Goal: Task Accomplishment & Management: Complete application form

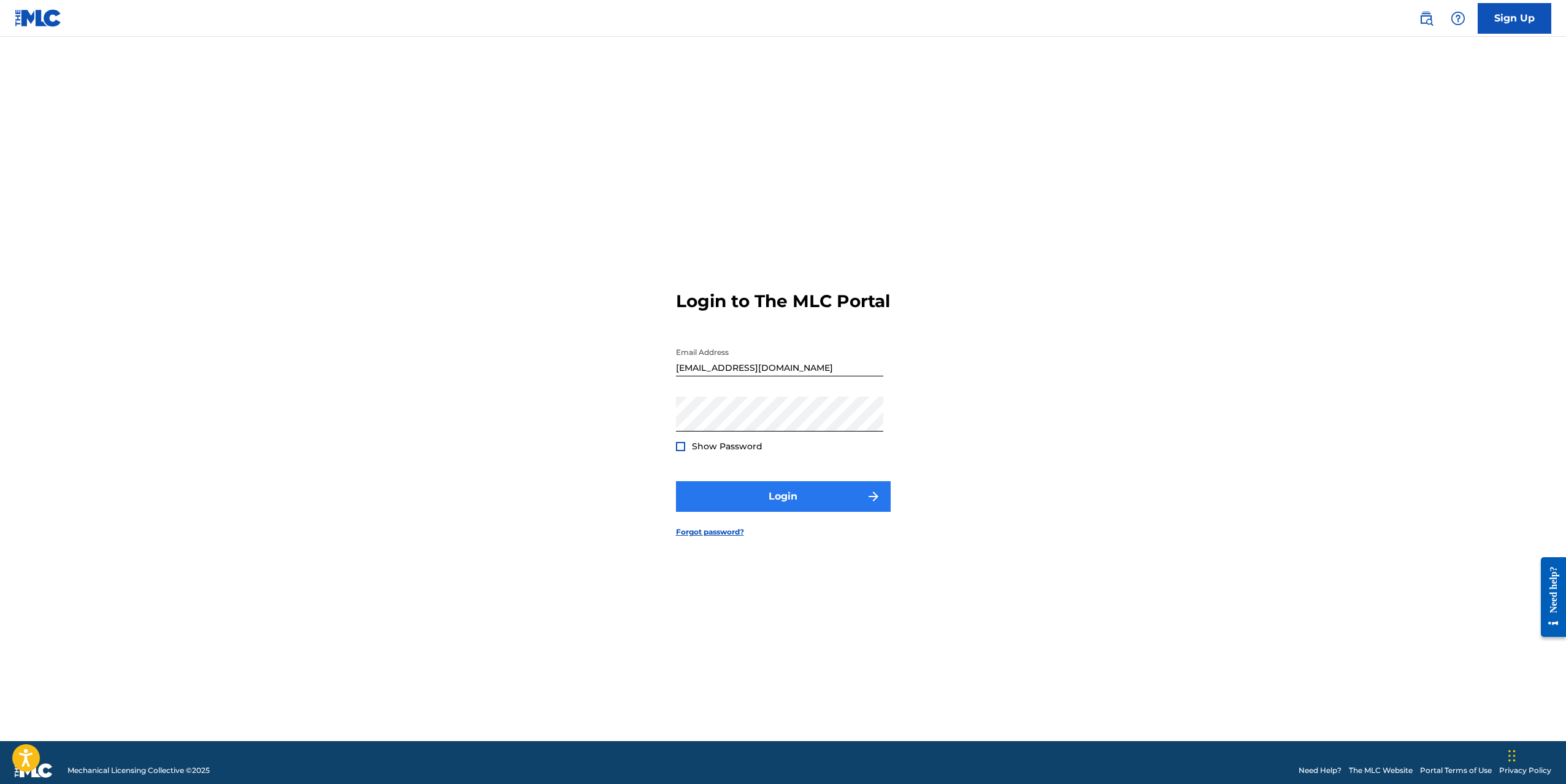
click at [728, 512] on button "Login" at bounding box center [783, 496] width 215 height 31
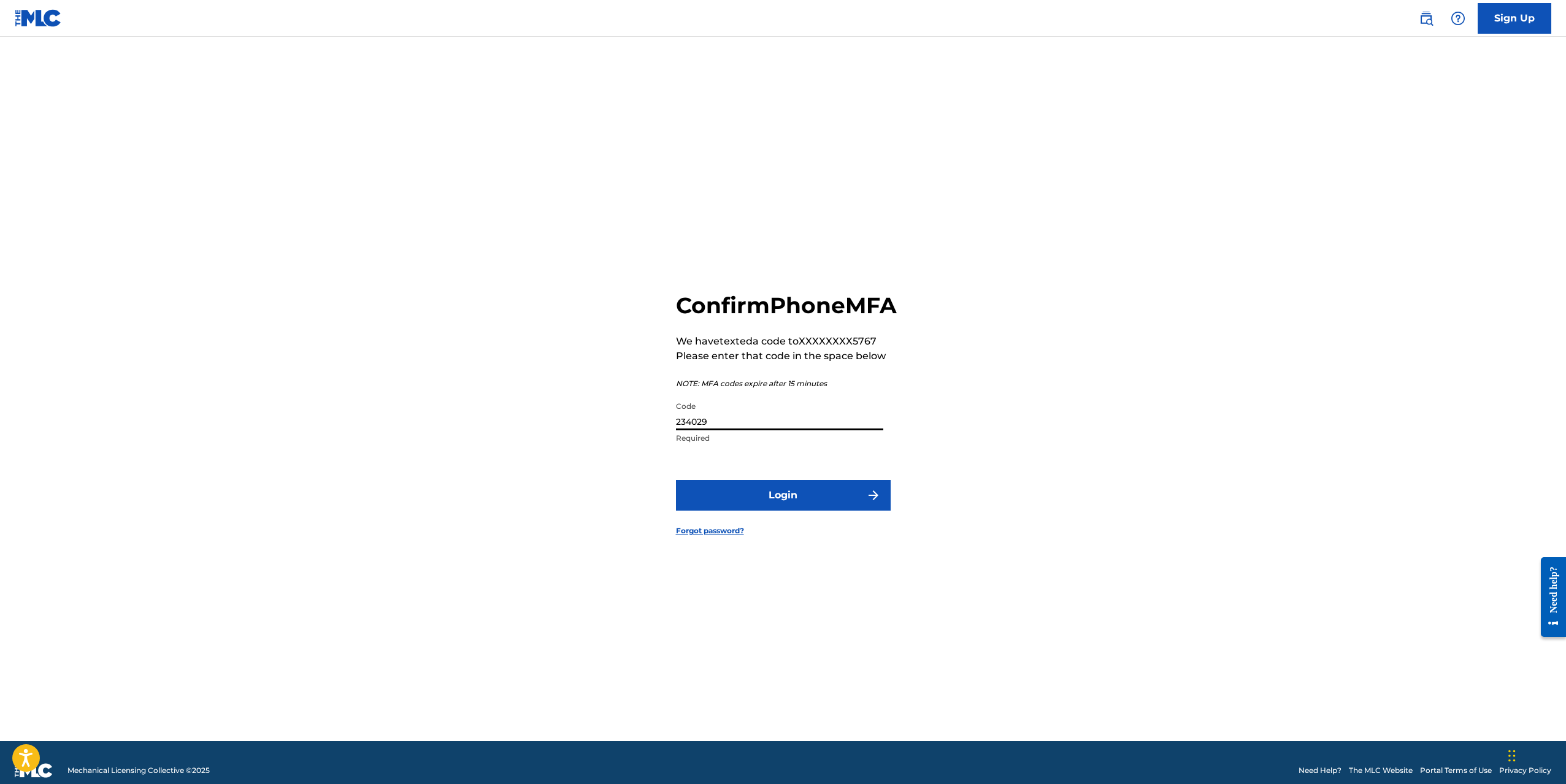
click at [744, 431] on input "234029" at bounding box center [779, 413] width 207 height 35
type input "284970"
click at [799, 509] on button "Login" at bounding box center [783, 495] width 215 height 31
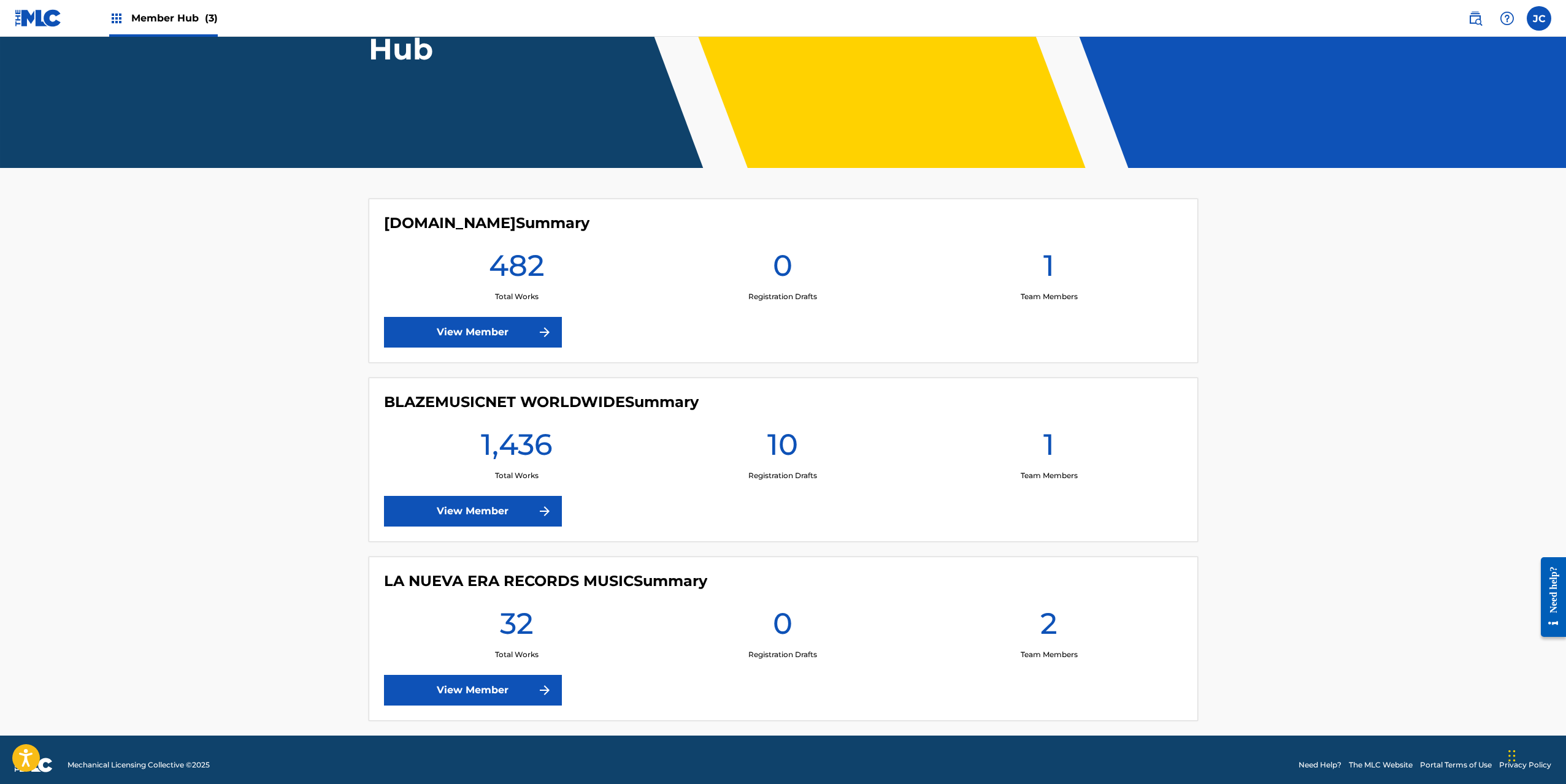
scroll to position [180, 0]
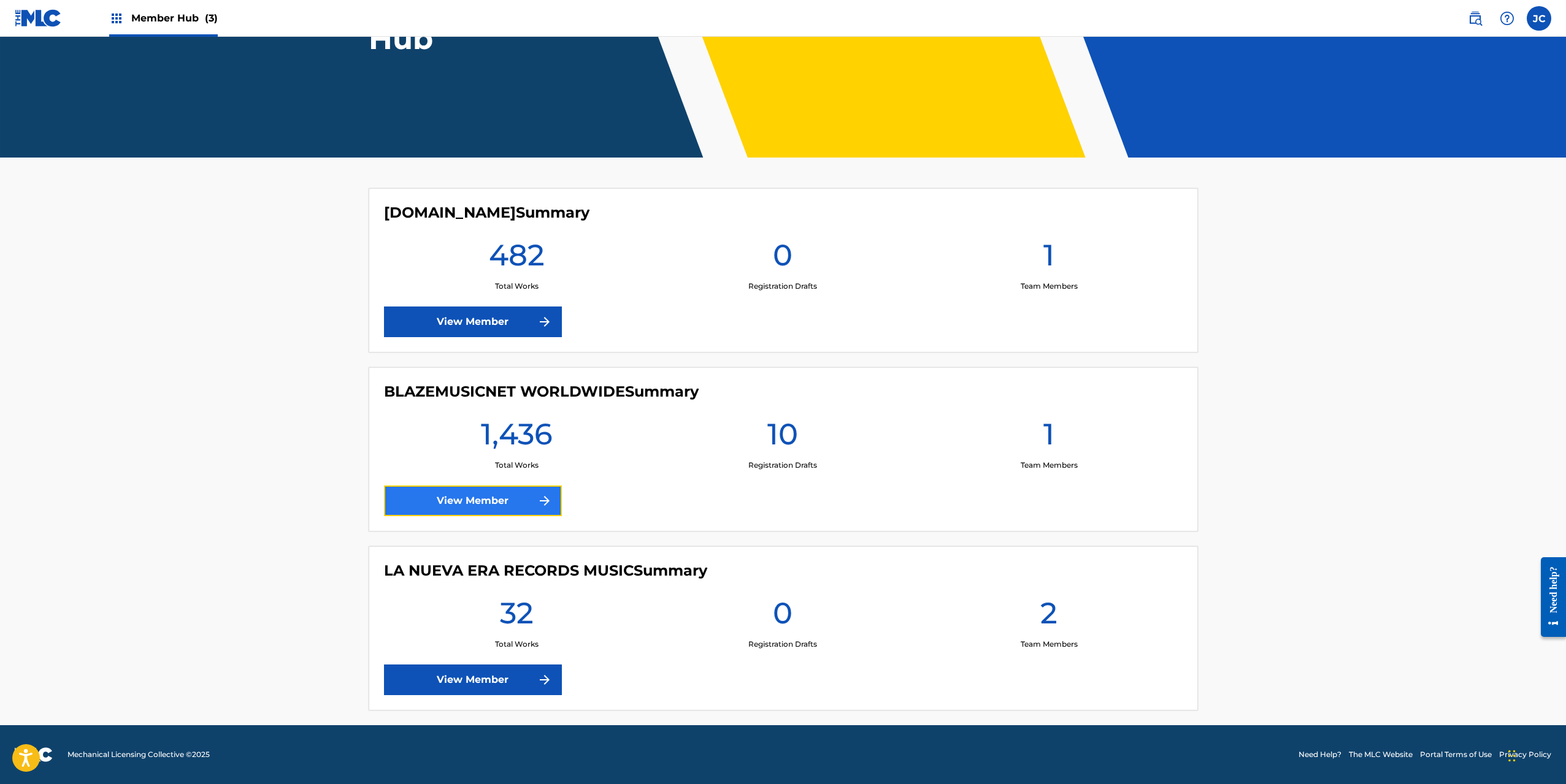
click at [503, 499] on link "View Member" at bounding box center [473, 500] width 178 height 31
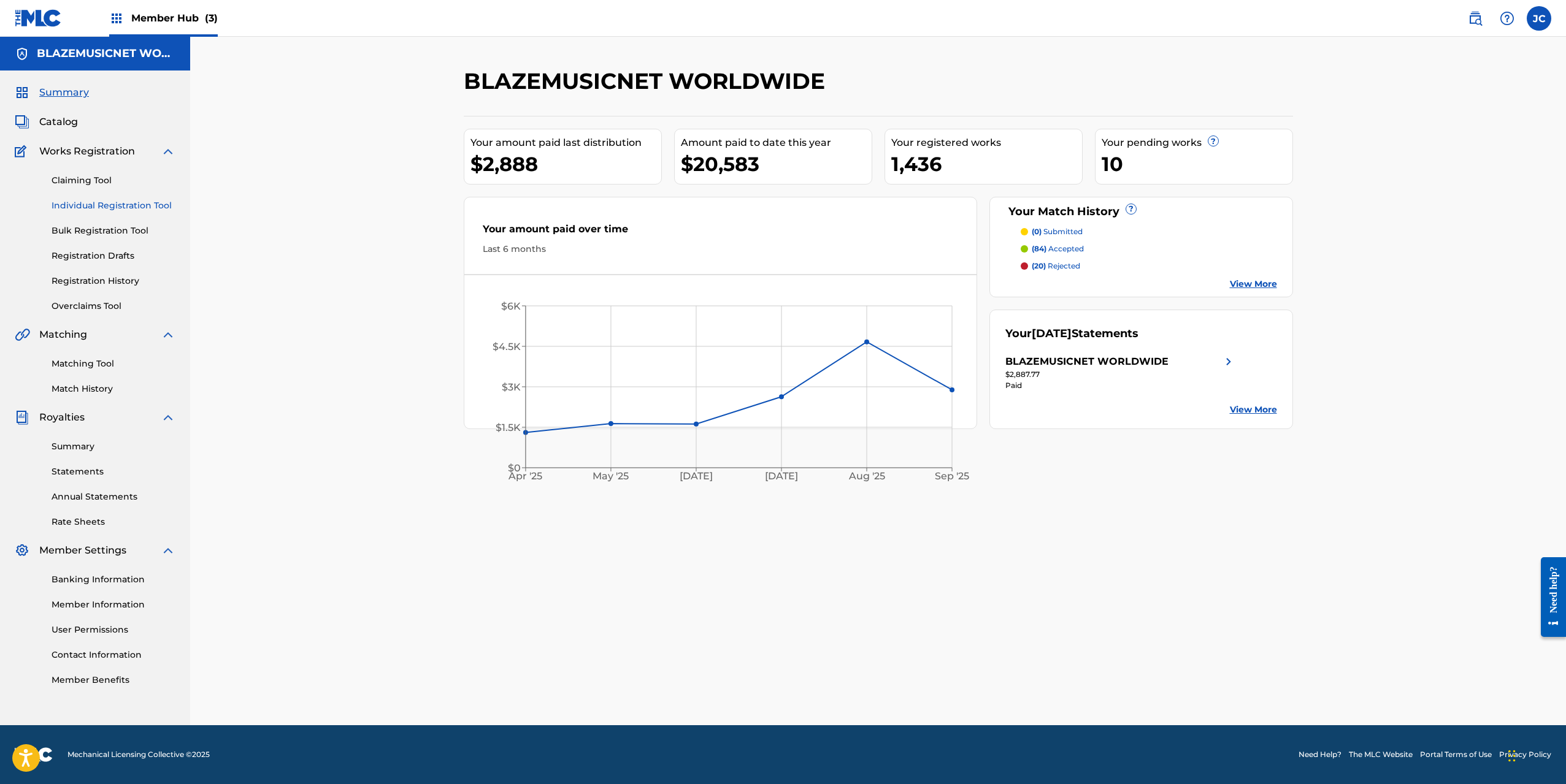
click at [110, 201] on link "Individual Registration Tool" at bounding box center [113, 206] width 124 height 13
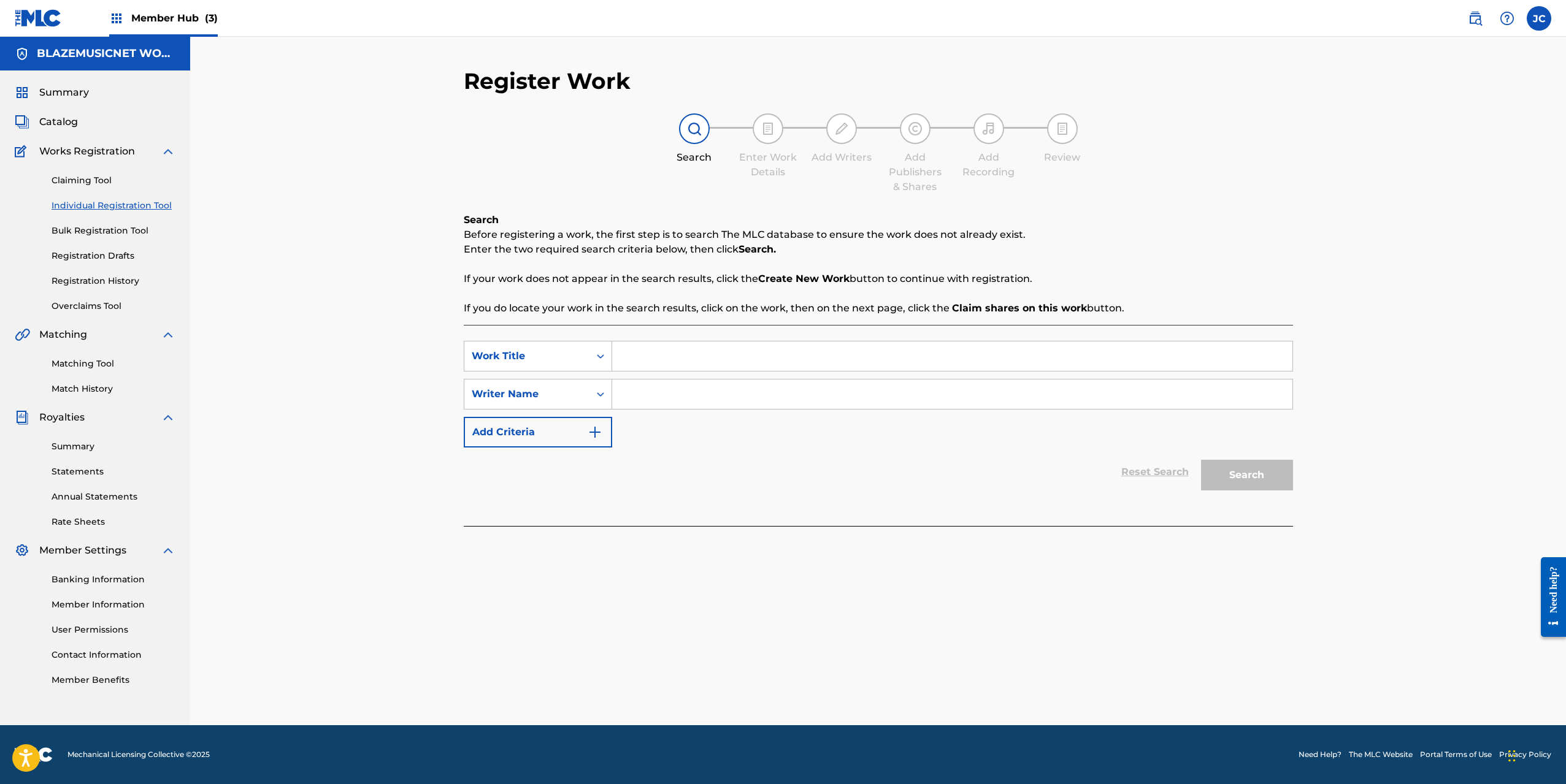
click at [710, 353] on input "Search Form" at bounding box center [953, 356] width 681 height 29
type input "PA DONDE TU DIGA"
click at [710, 396] on input "Search Form" at bounding box center [953, 393] width 681 height 29
click at [710, 396] on input "[PERSON_NAME]" at bounding box center [953, 393] width 681 height 29
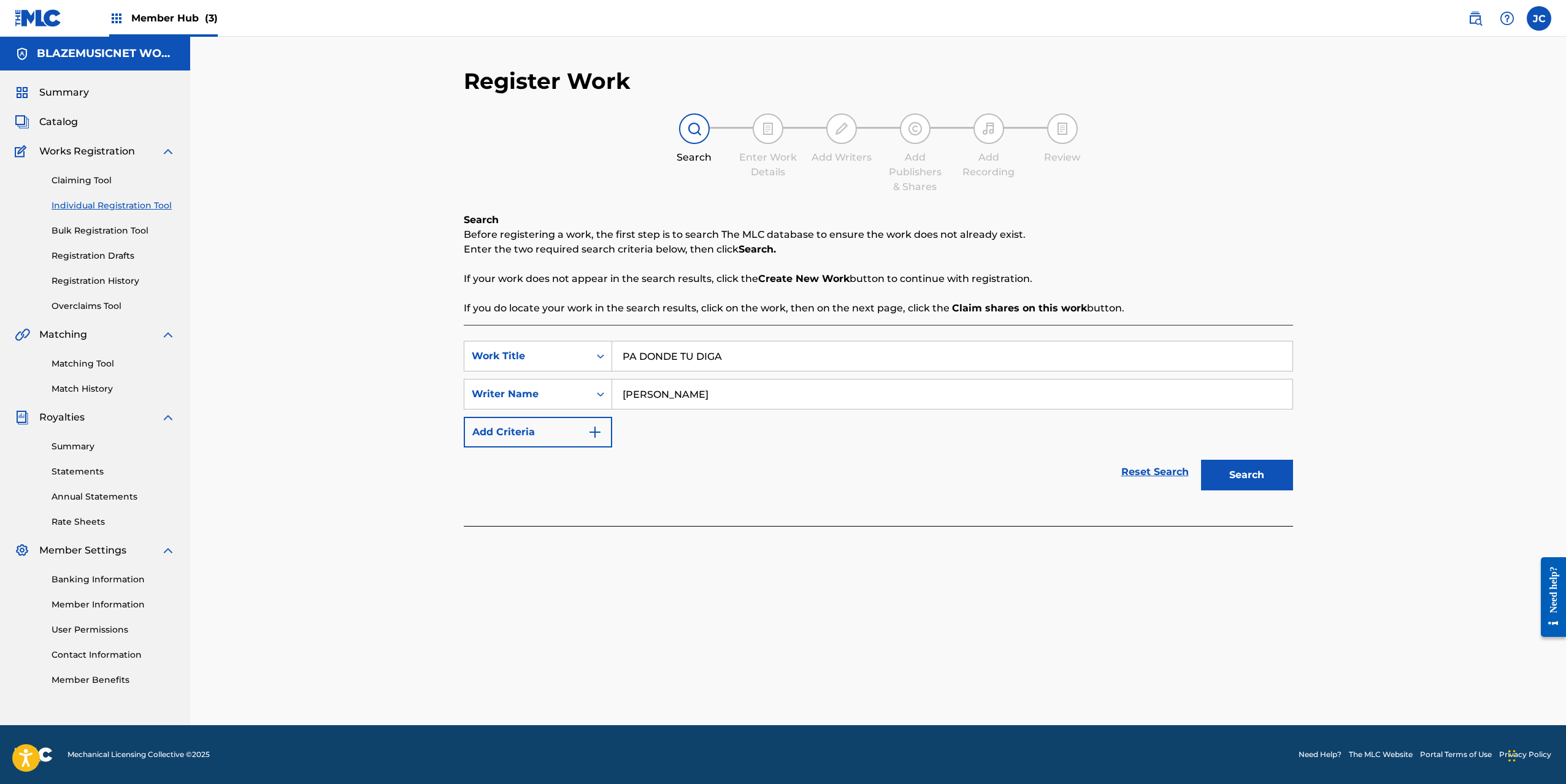
click at [710, 396] on input "[PERSON_NAME]" at bounding box center [953, 393] width 681 height 29
type input "[PERSON_NAME]"
click at [1231, 474] on button "Search" at bounding box center [1246, 475] width 92 height 31
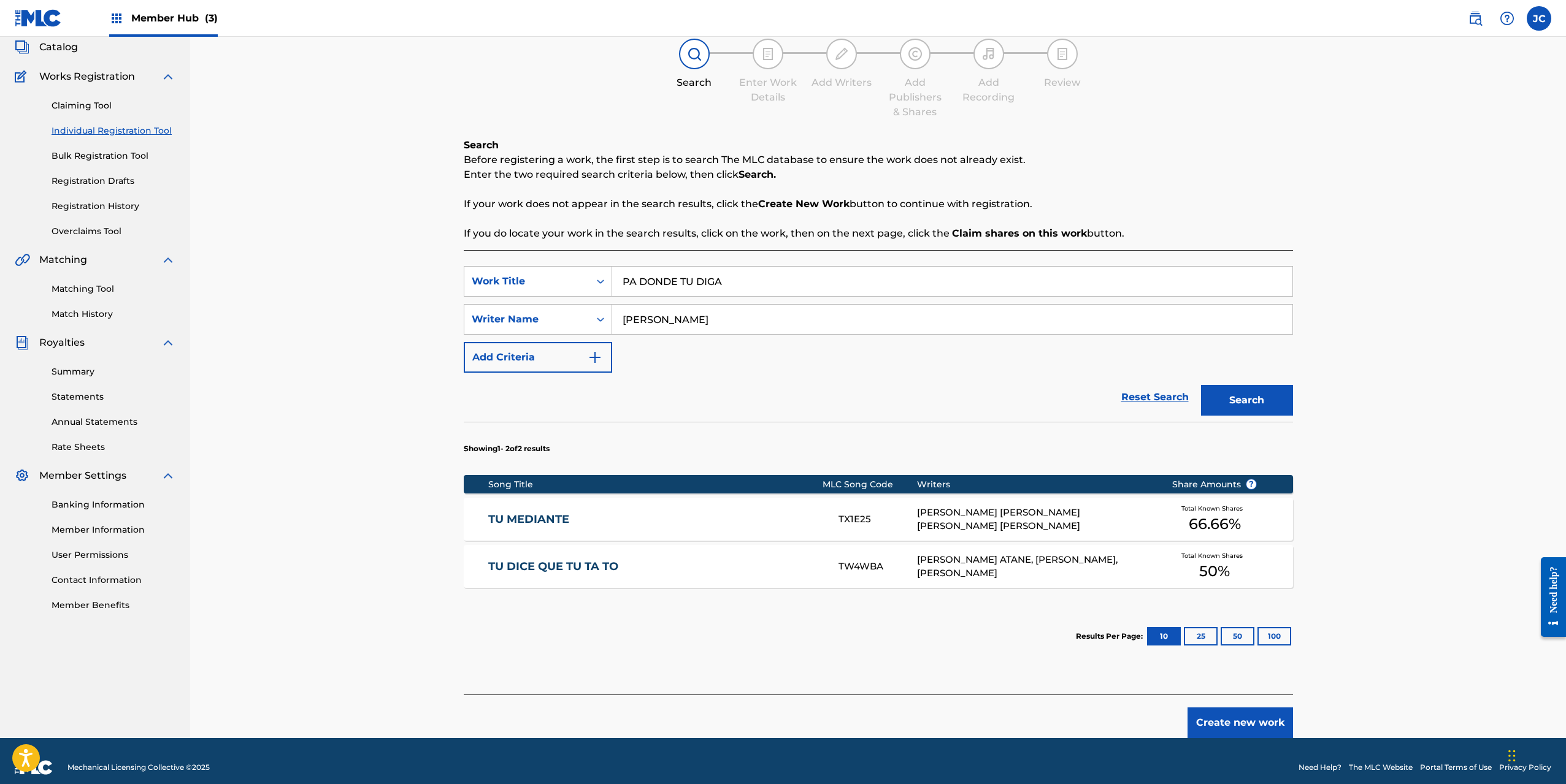
scroll to position [88, 0]
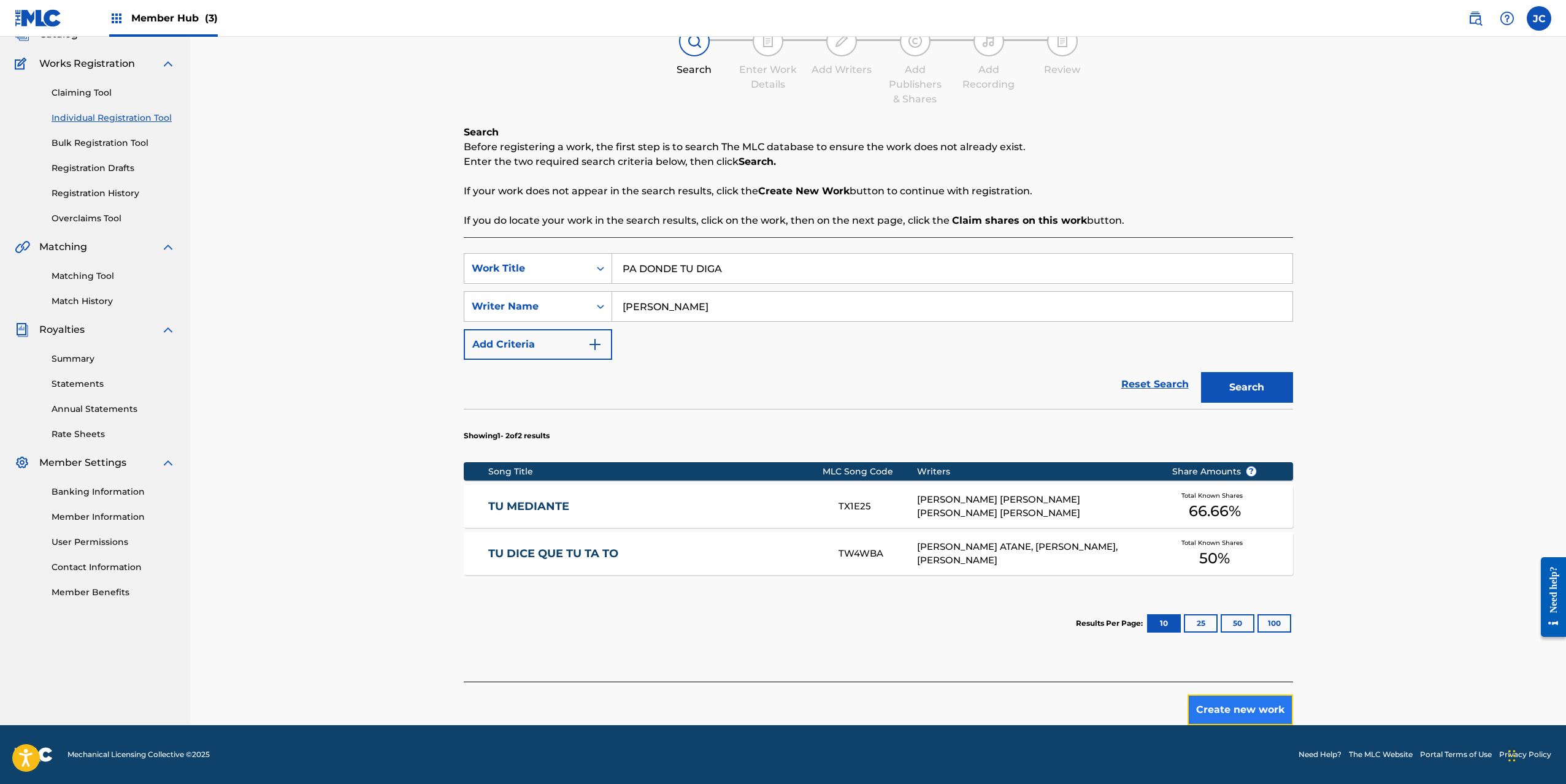
click at [1235, 711] on button "Create new work" at bounding box center [1240, 709] width 105 height 31
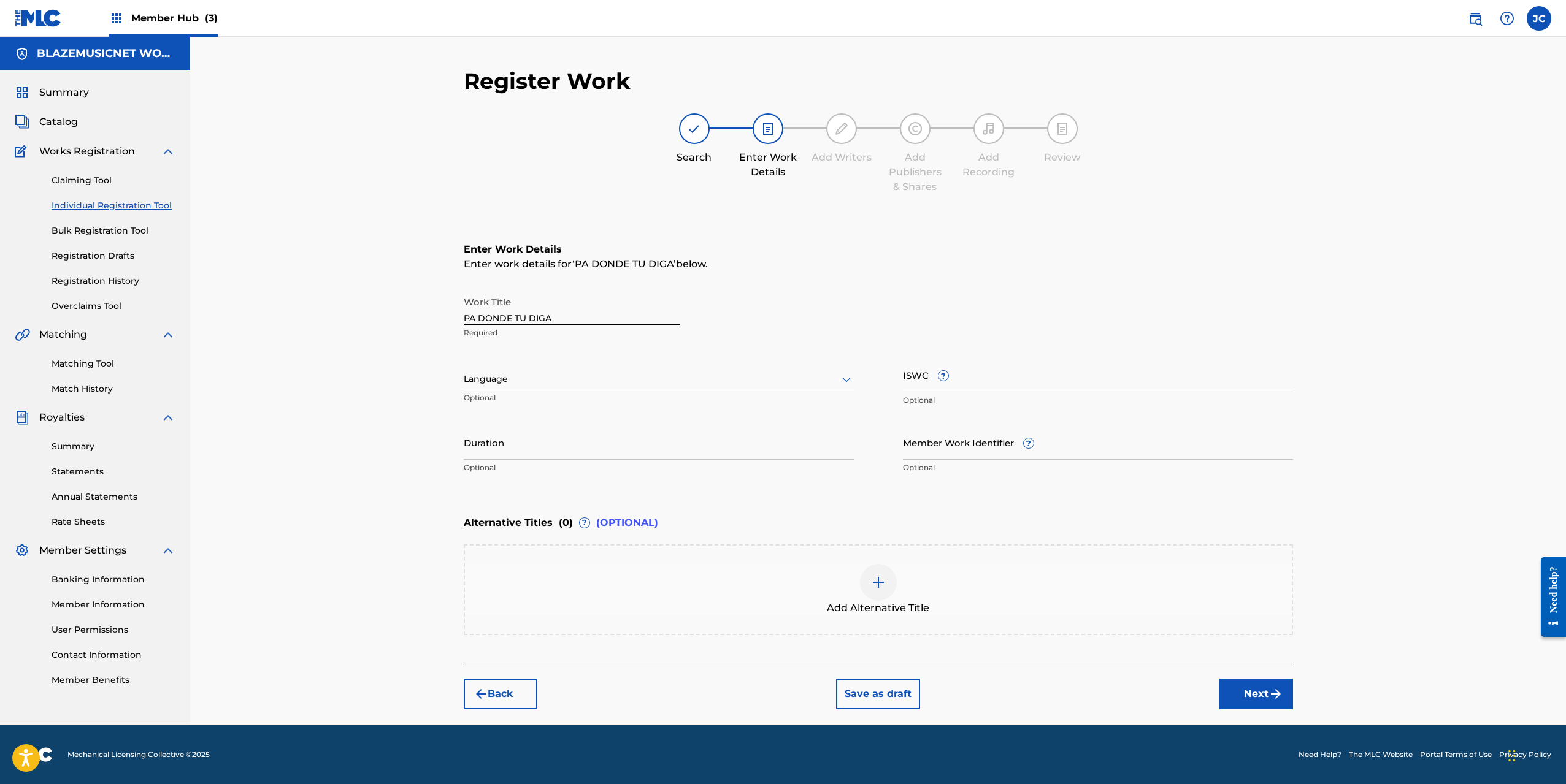
click at [573, 387] on div at bounding box center [659, 379] width 390 height 15
click at [544, 439] on div "Spanish" at bounding box center [658, 433] width 389 height 27
click at [539, 443] on input "Duration" at bounding box center [659, 442] width 390 height 35
type input "01:20"
click at [410, 437] on div "Register Work Search Enter Work Details Add Writers Add Publishers & Shares Add…" at bounding box center [878, 381] width 1376 height 689
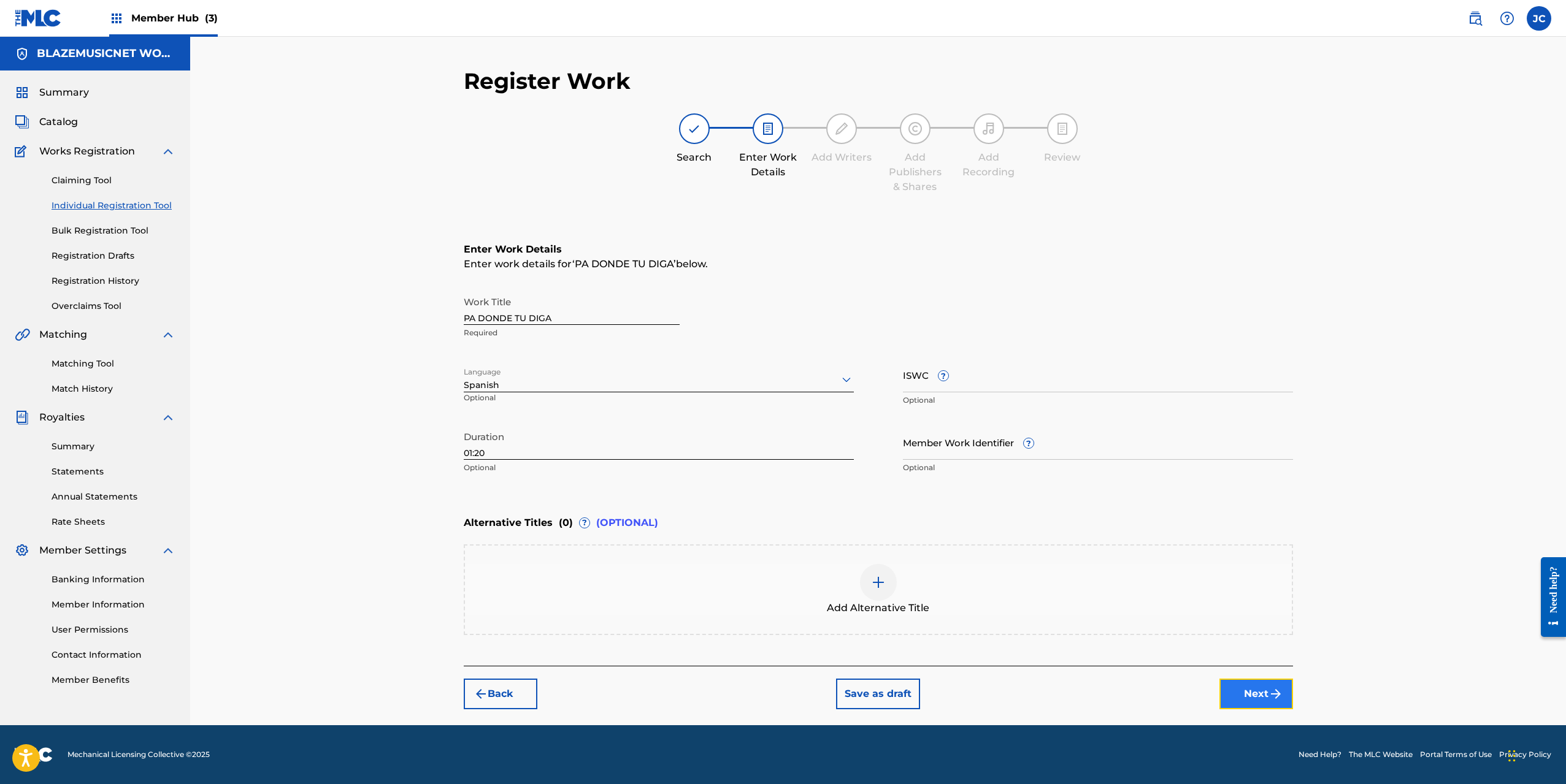
click at [1261, 694] on button "Next" at bounding box center [1256, 694] width 74 height 31
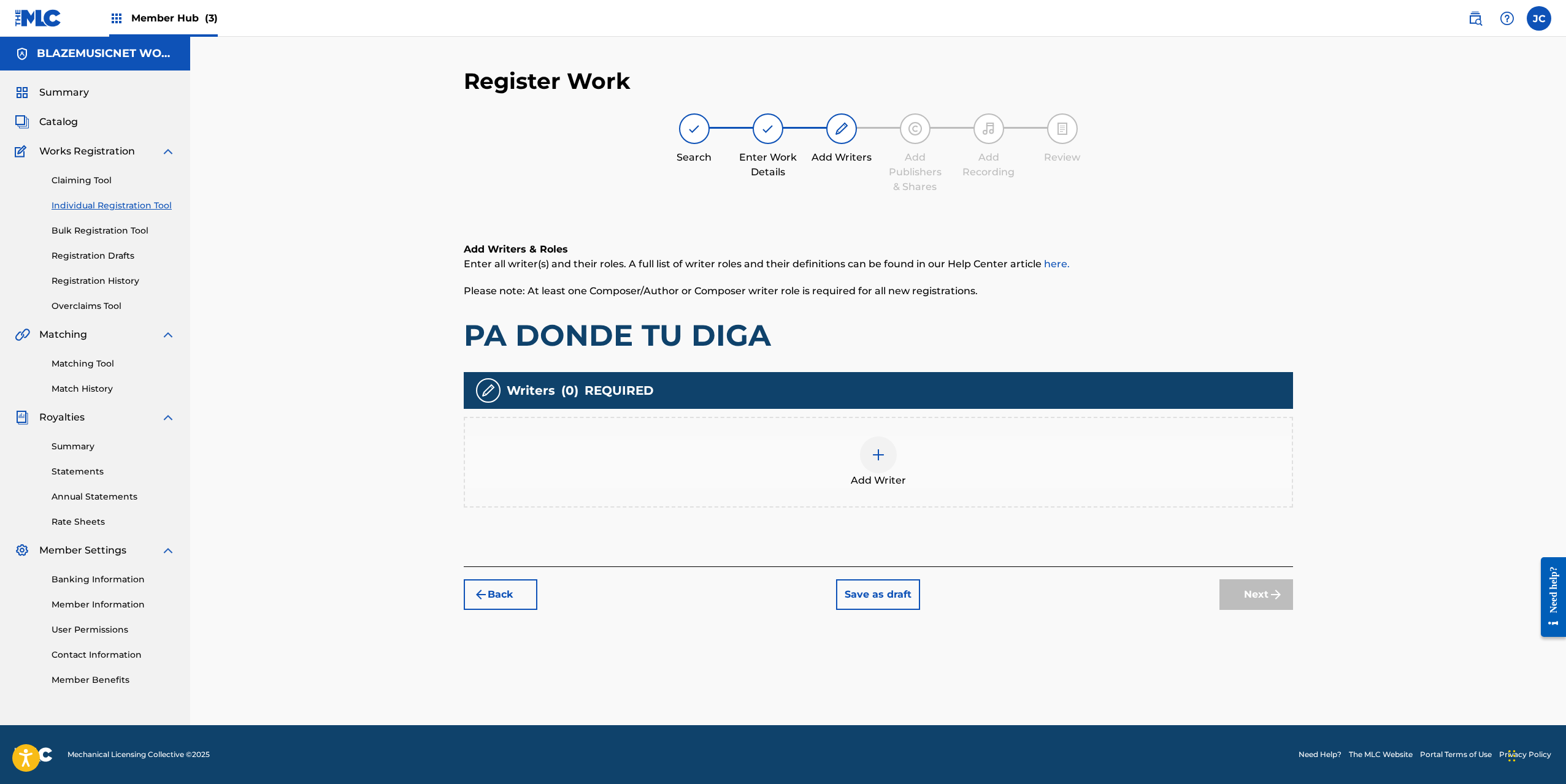
click at [824, 443] on div "Add Writer" at bounding box center [878, 462] width 827 height 51
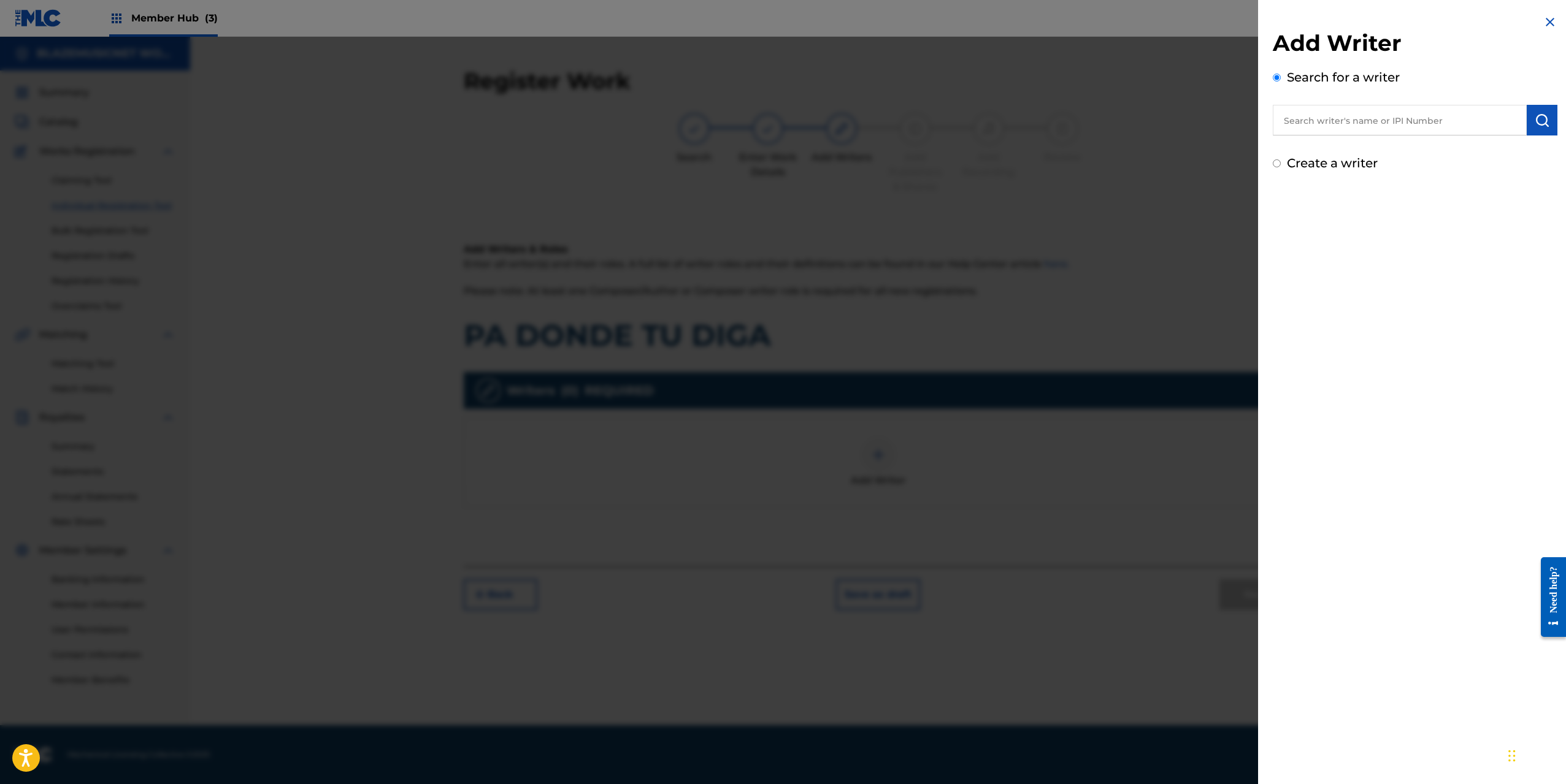
click at [1334, 114] on input "text" at bounding box center [1400, 119] width 254 height 31
paste input "[PERSON_NAME]"
type input "[PERSON_NAME]"
click at [1543, 120] on img "submit" at bounding box center [1542, 120] width 15 height 15
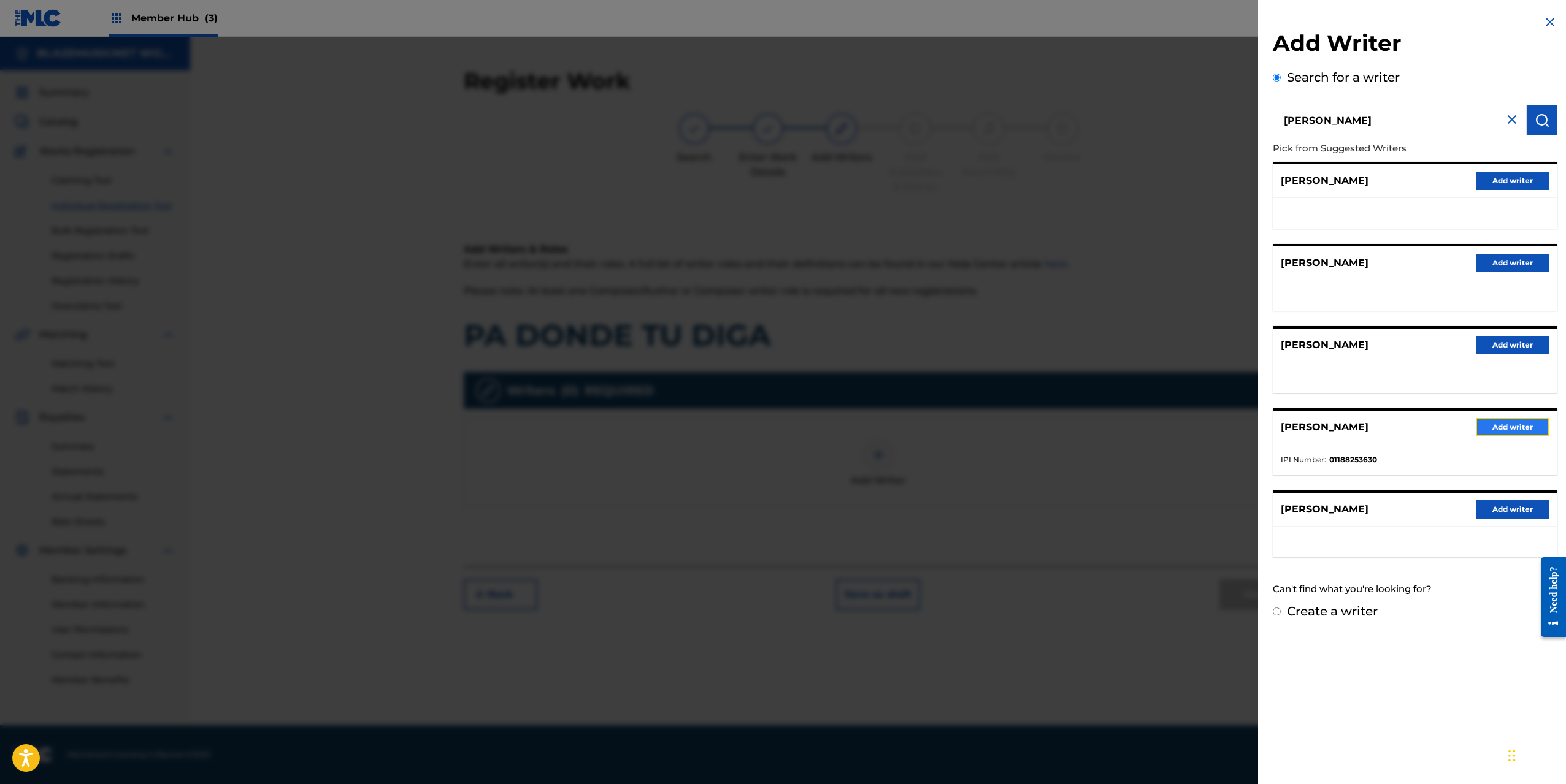
click at [1515, 428] on button "Add writer" at bounding box center [1512, 427] width 74 height 18
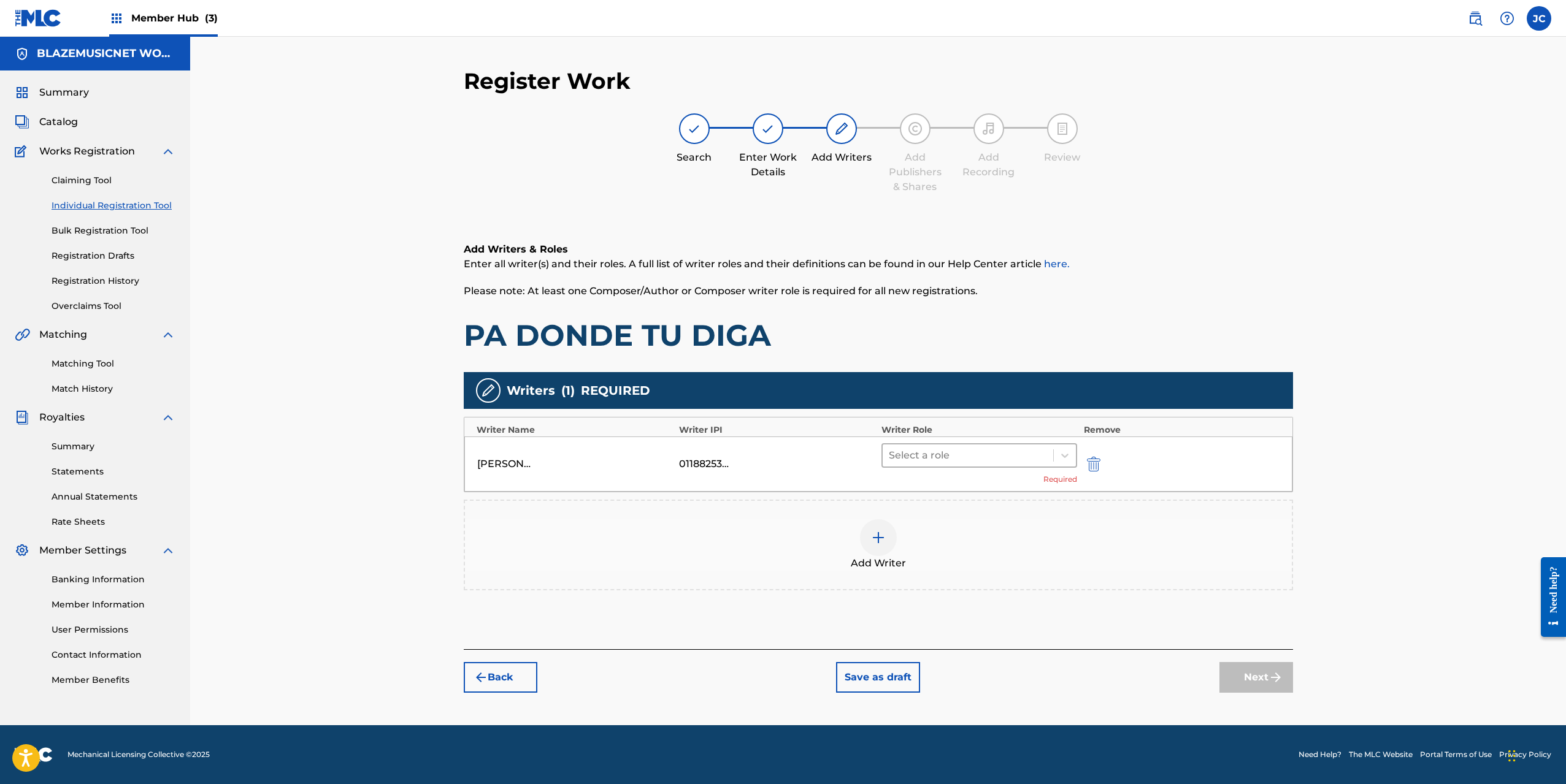
click at [949, 454] on div at bounding box center [968, 455] width 159 height 17
click at [939, 485] on div "Composer/Author" at bounding box center [979, 488] width 196 height 25
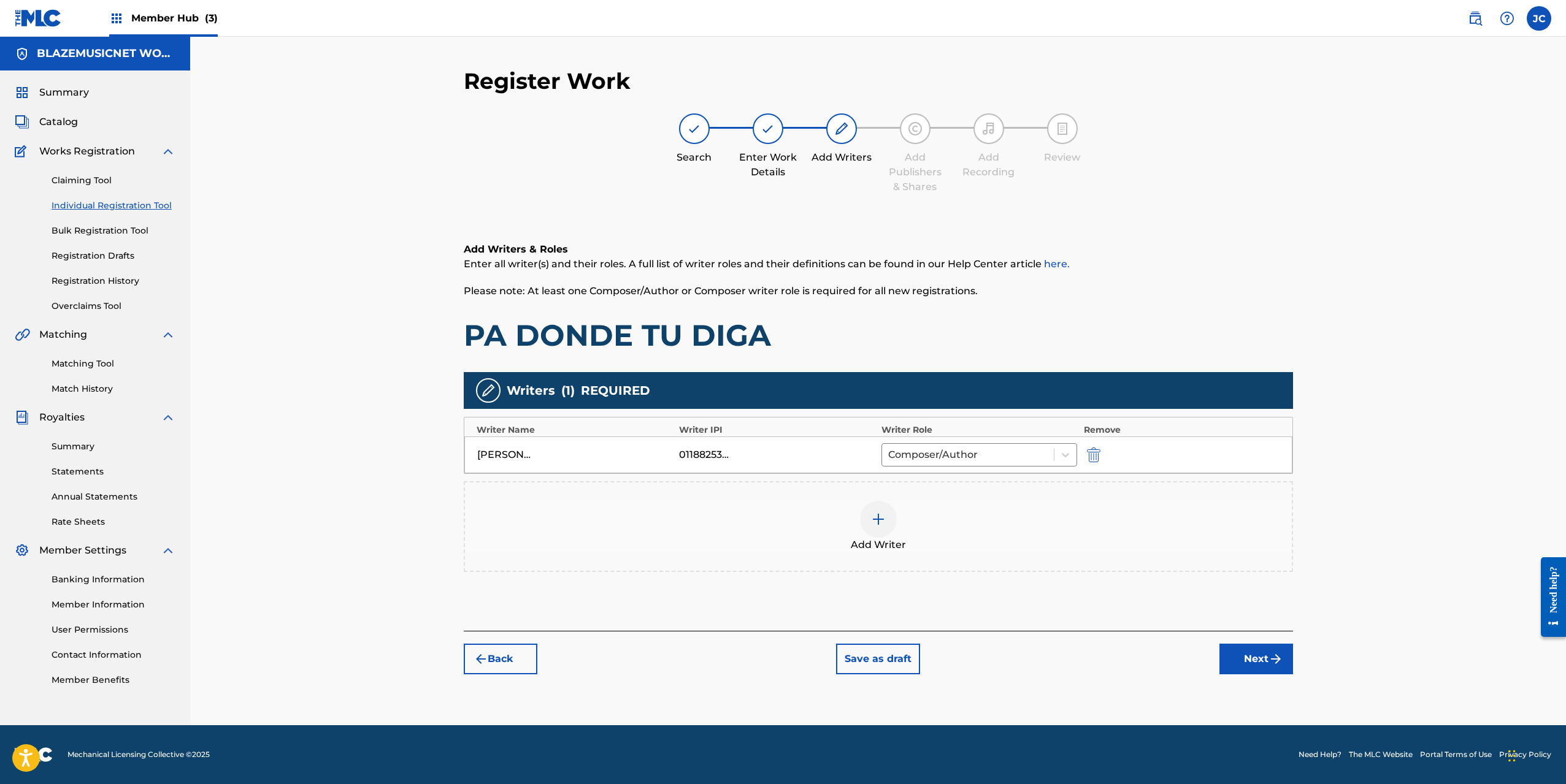
click at [872, 528] on div at bounding box center [878, 519] width 37 height 37
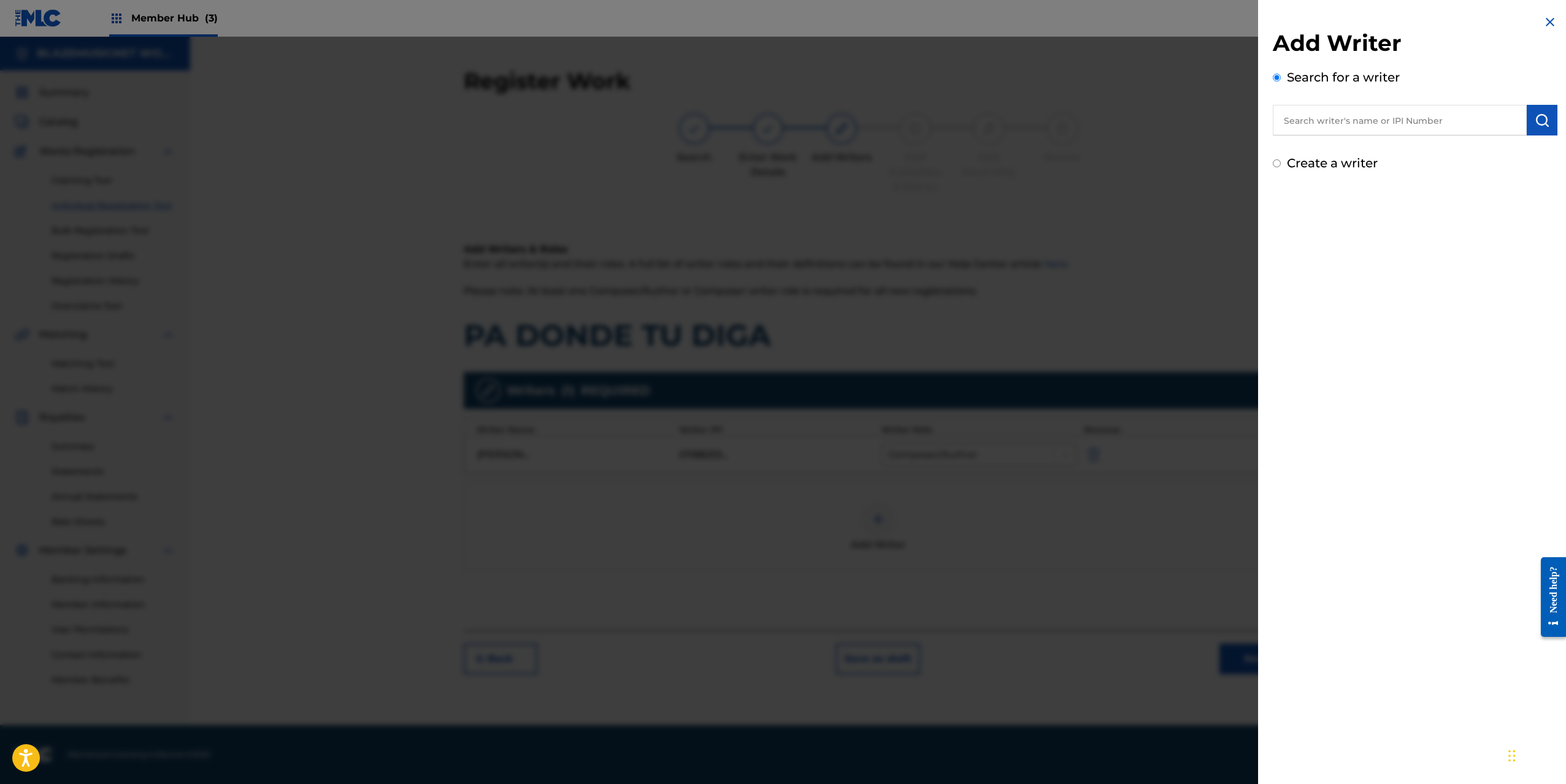
click at [1322, 119] on input "text" at bounding box center [1400, 119] width 254 height 31
type input "[PERSON_NAME]"
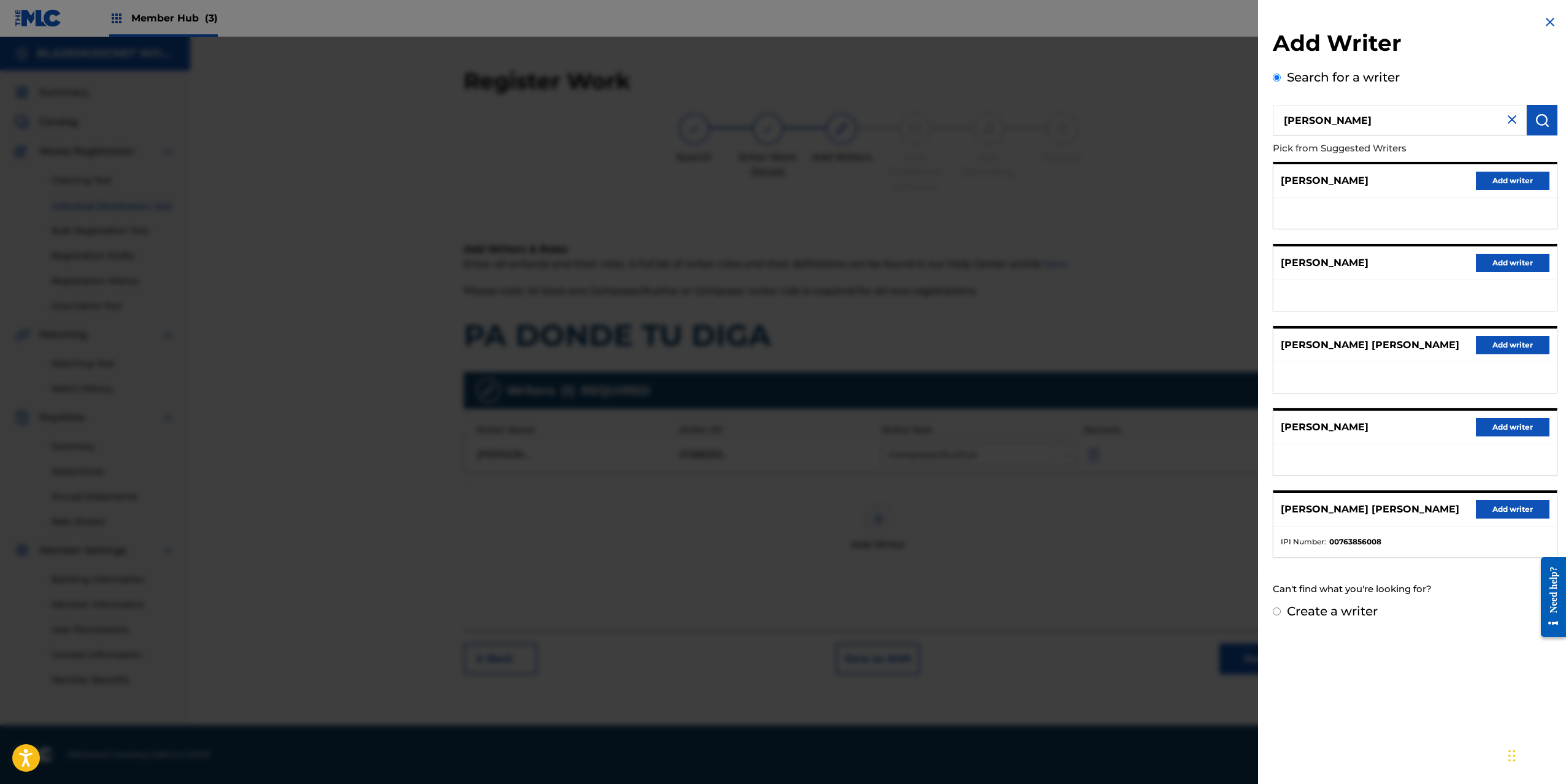
click at [1344, 613] on label "Create a writer" at bounding box center [1332, 611] width 90 height 15
radio input "true"
click at [1281, 613] on input "Create a writer" at bounding box center [1277, 611] width 8 height 8
radio input "false"
radio input "true"
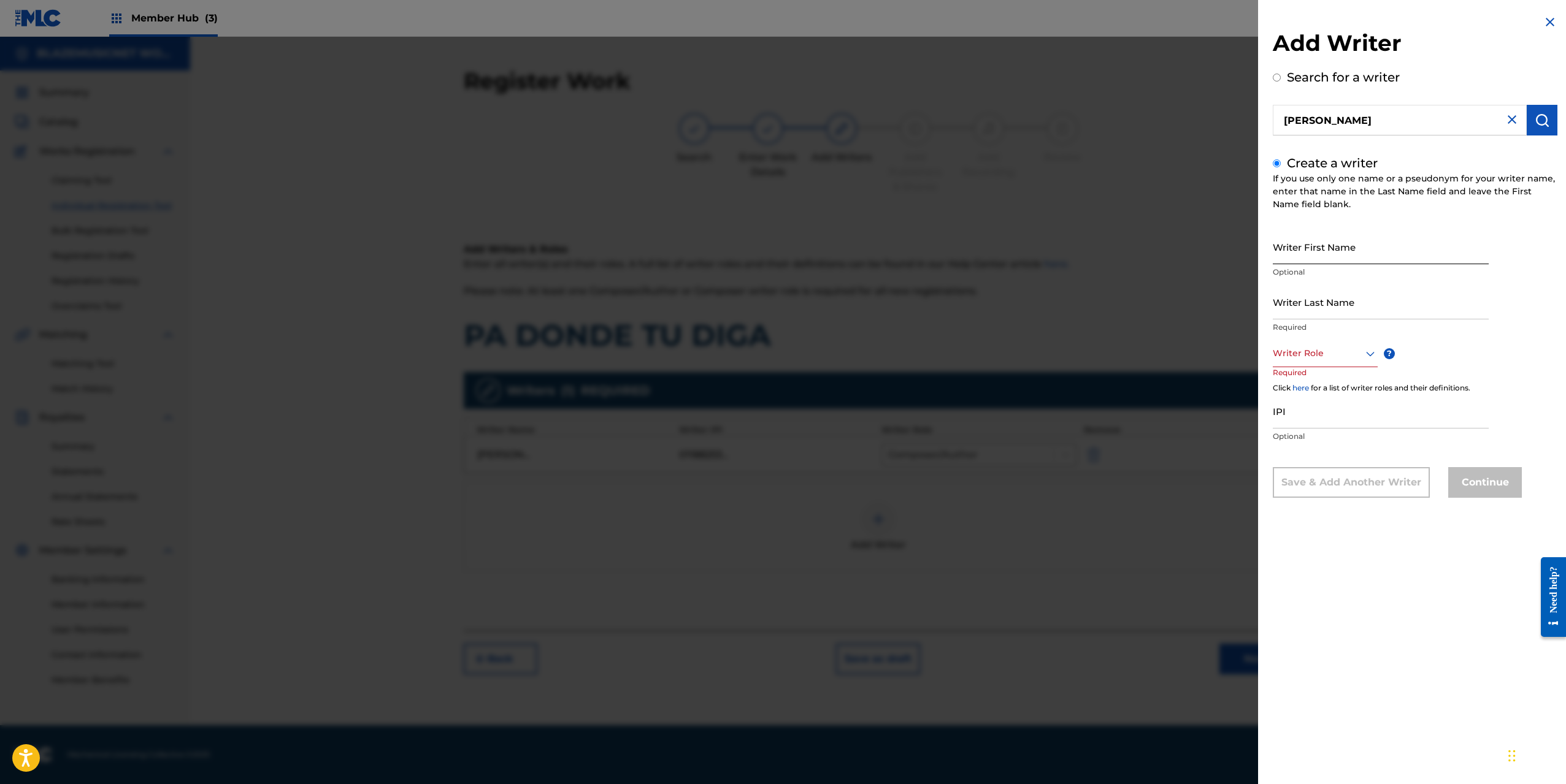
click at [1292, 243] on input "Writer First Name" at bounding box center [1381, 246] width 216 height 35
type input "[PERSON_NAME]"
click at [1295, 306] on input "Writer Last Name" at bounding box center [1381, 302] width 216 height 35
type input "[PERSON_NAME]"
click at [1310, 355] on div at bounding box center [1325, 353] width 105 height 15
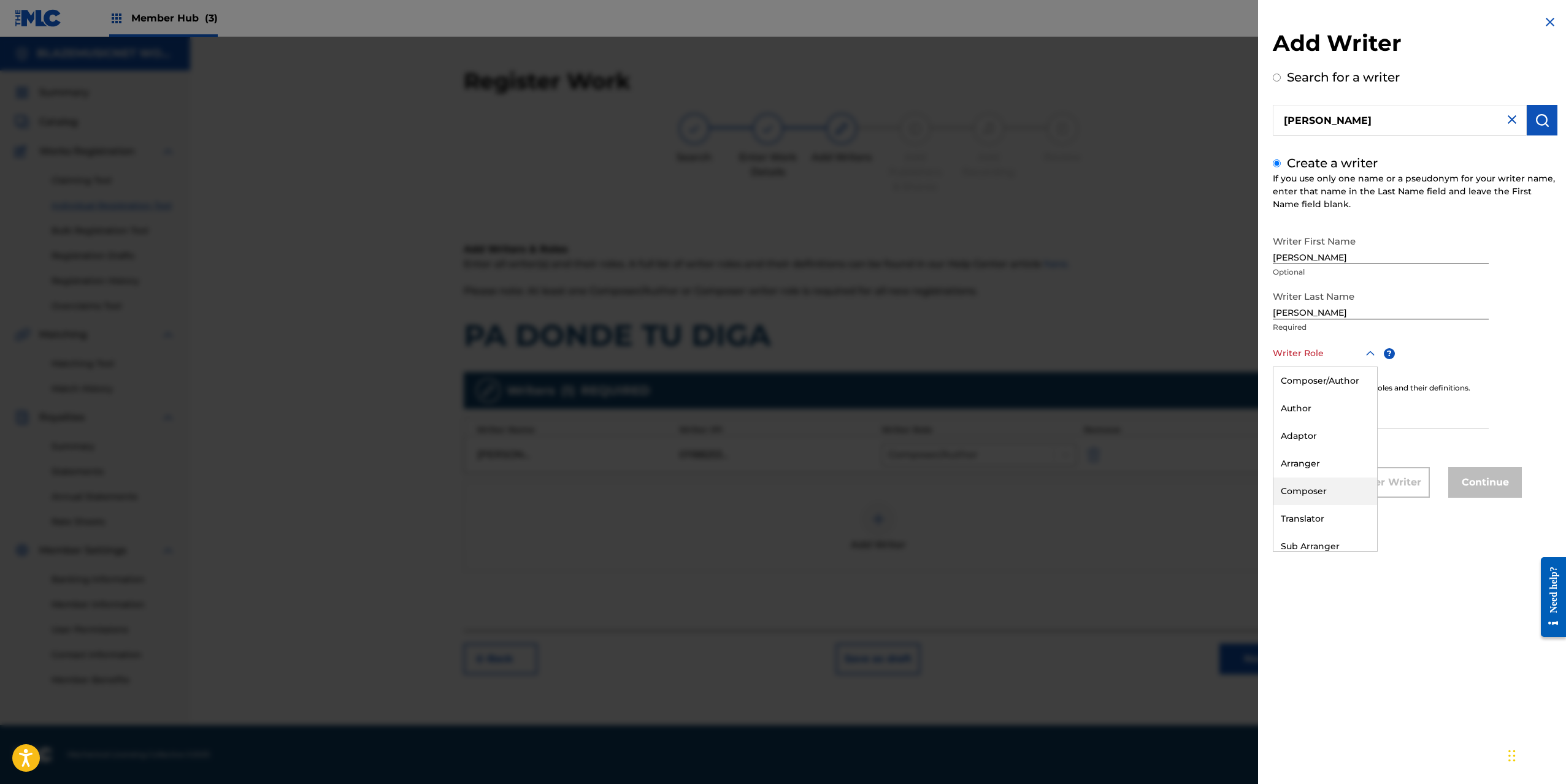
click at [1325, 488] on div "Composer" at bounding box center [1325, 491] width 104 height 27
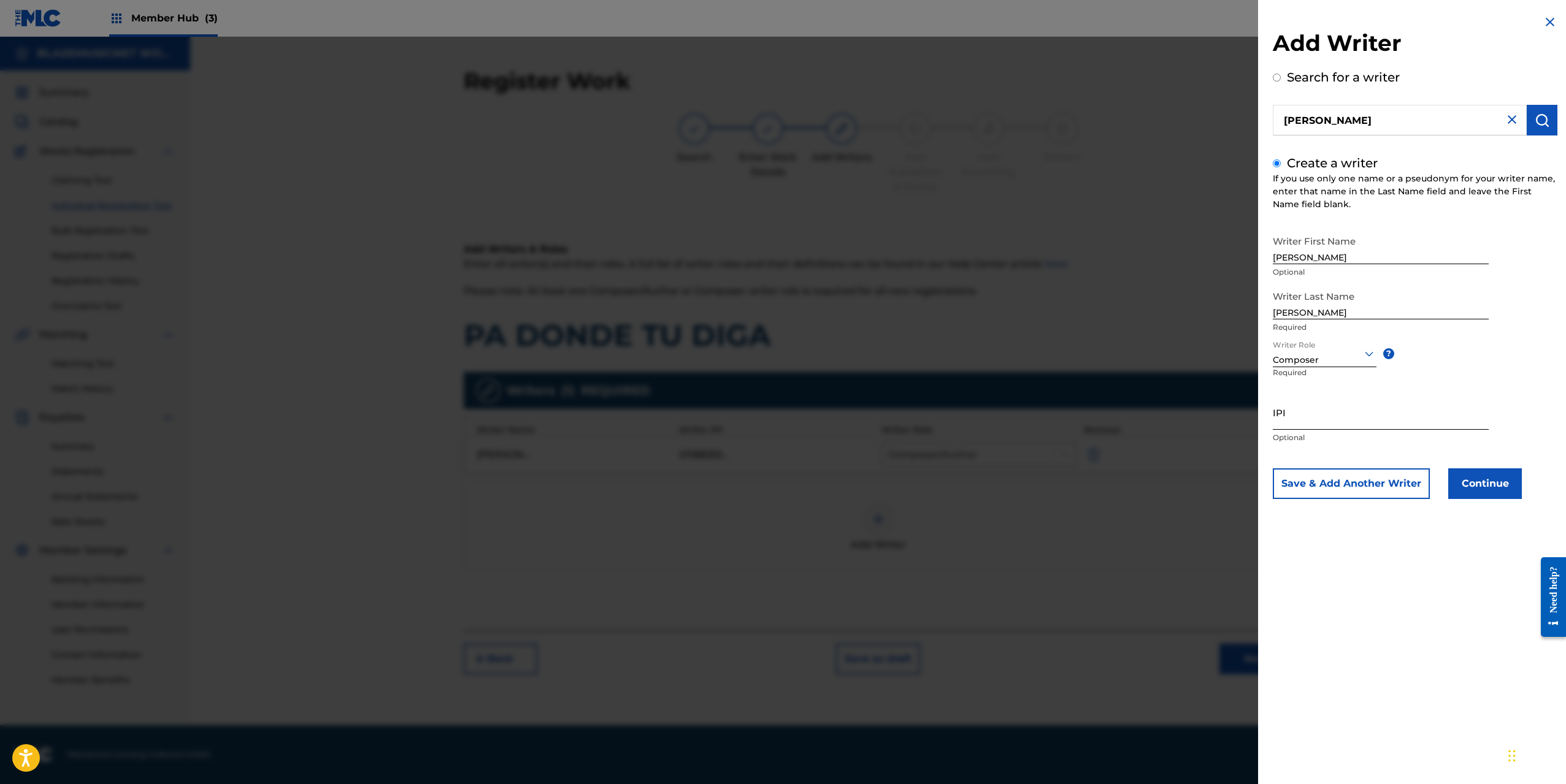
click at [1288, 416] on input "IPI" at bounding box center [1381, 412] width 216 height 35
paste input "1311757178"
click at [1273, 423] on input "1311757178" at bounding box center [1381, 412] width 216 height 35
type input "01311757178"
click at [1495, 481] on button "Continue" at bounding box center [1485, 484] width 74 height 31
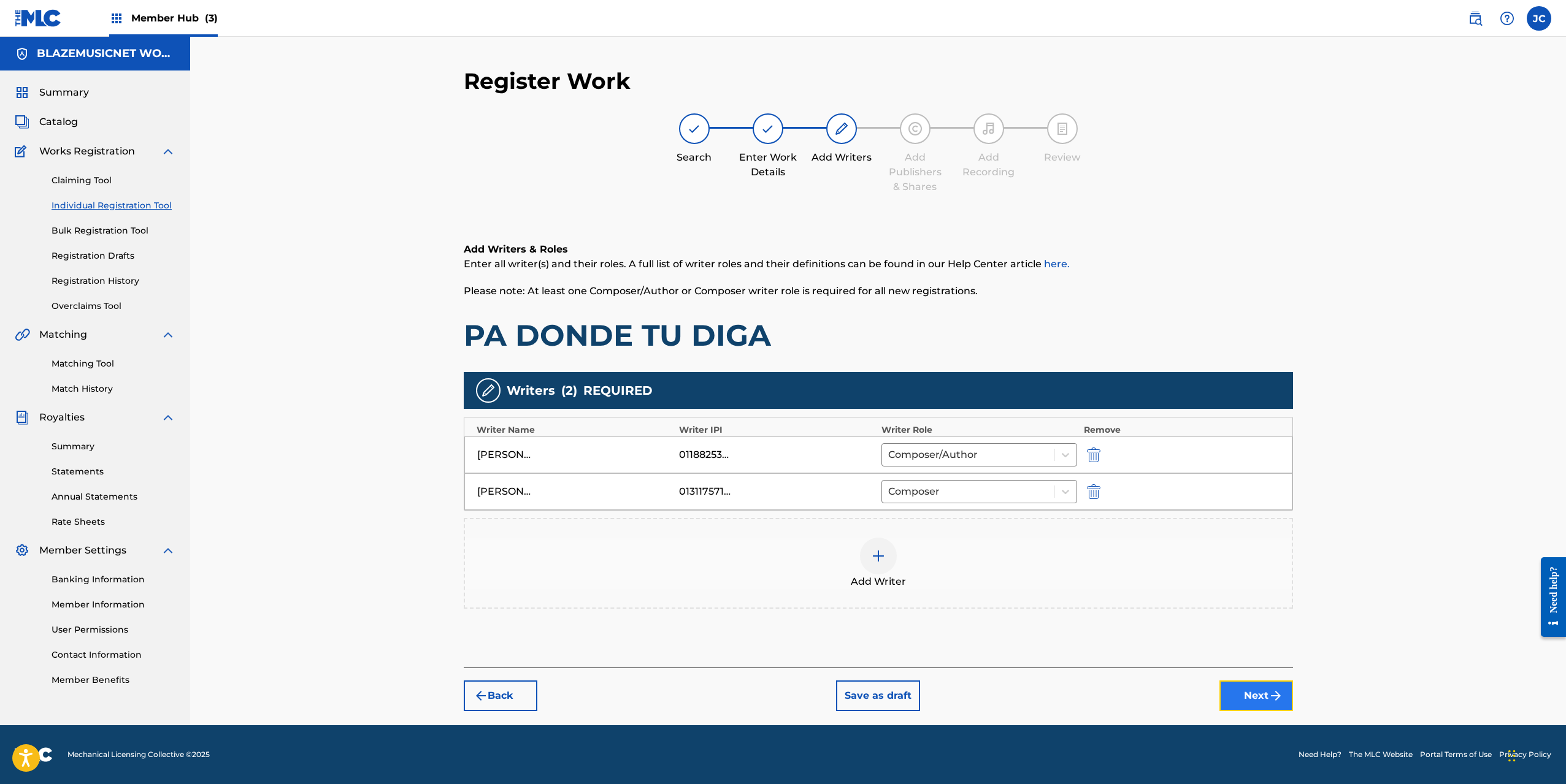
click at [1245, 699] on button "Next" at bounding box center [1256, 695] width 74 height 31
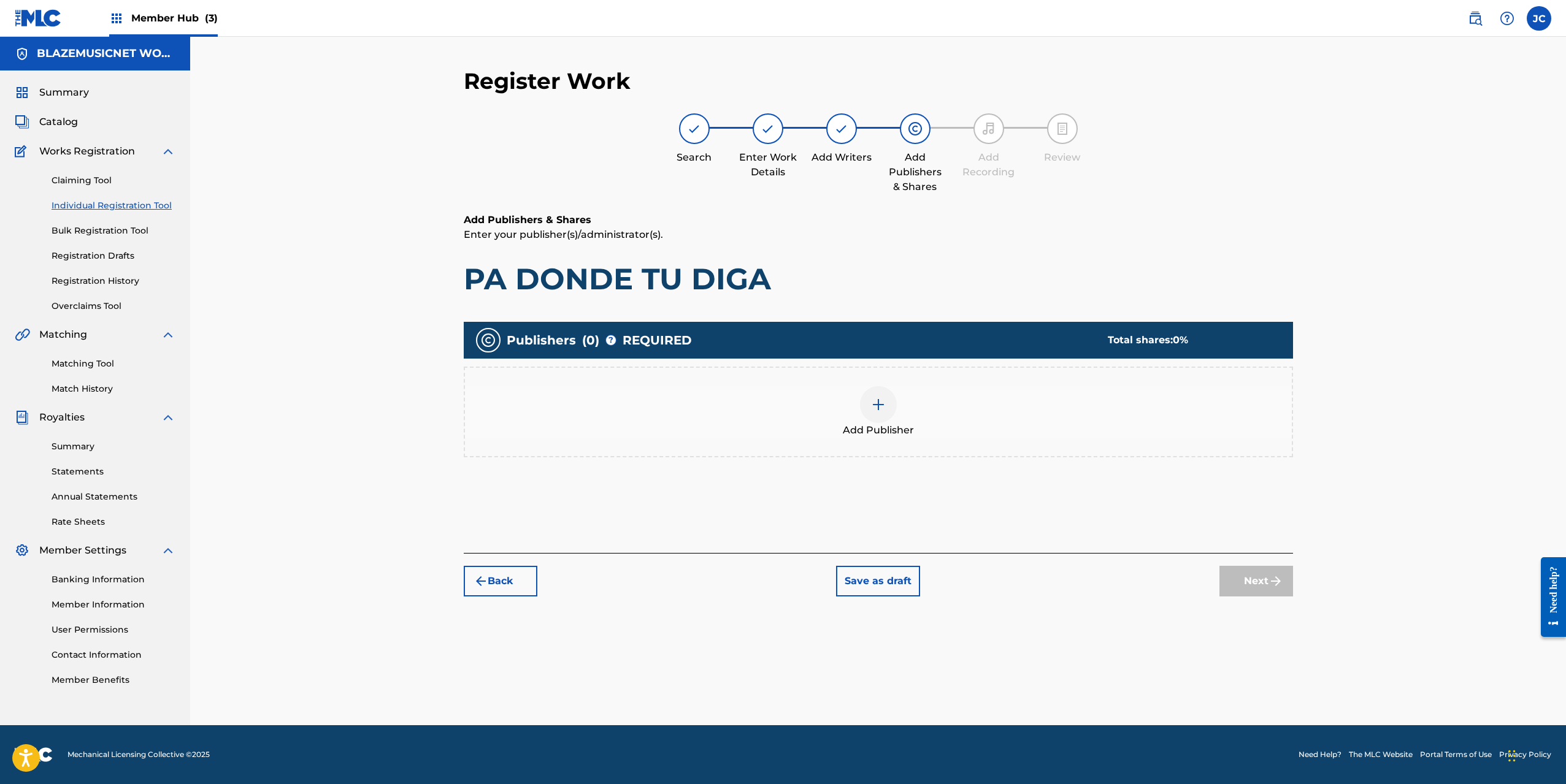
click at [844, 415] on div "Add Publisher" at bounding box center [878, 412] width 827 height 51
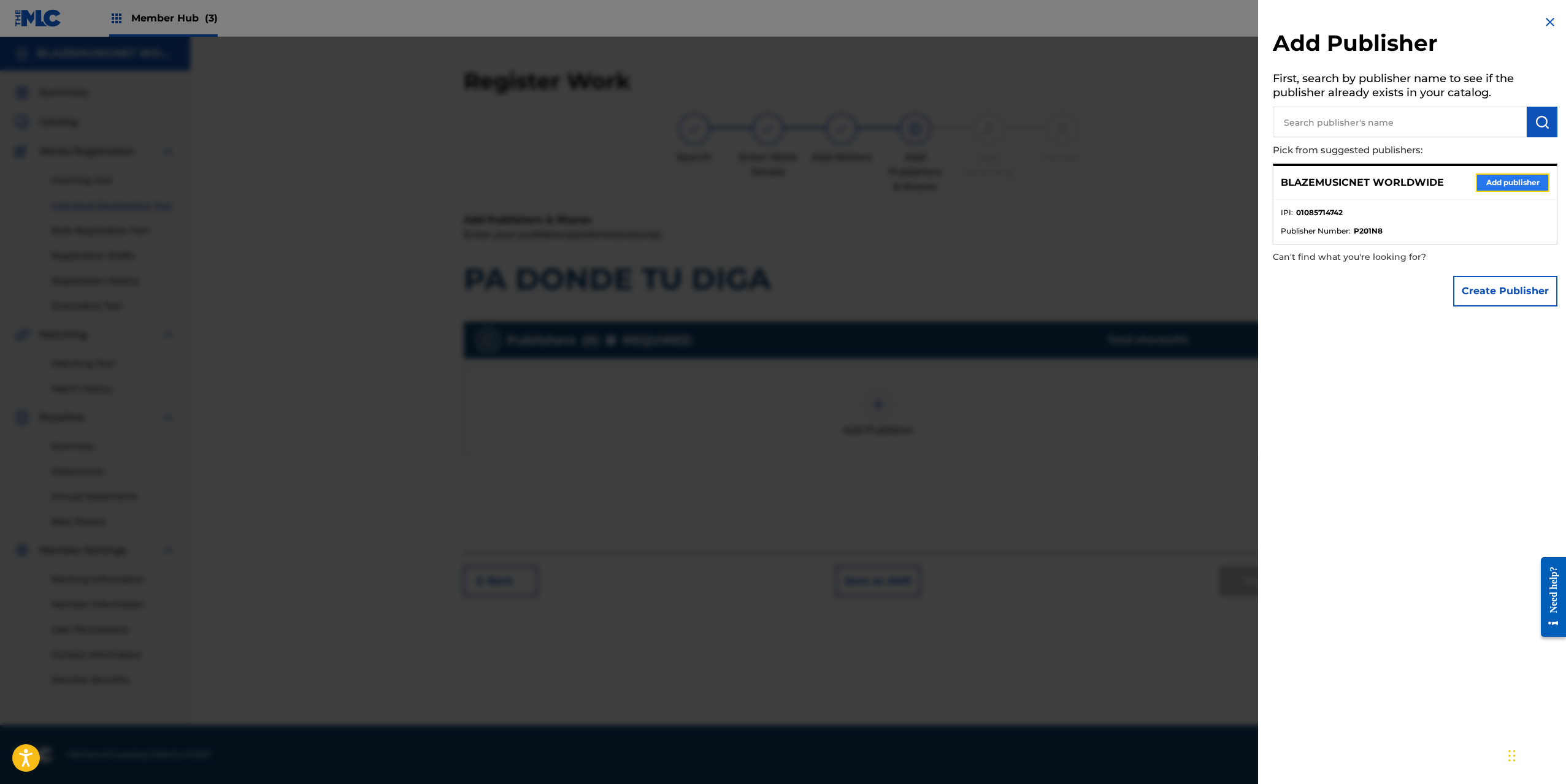
click at [1505, 179] on button "Add publisher" at bounding box center [1512, 183] width 74 height 18
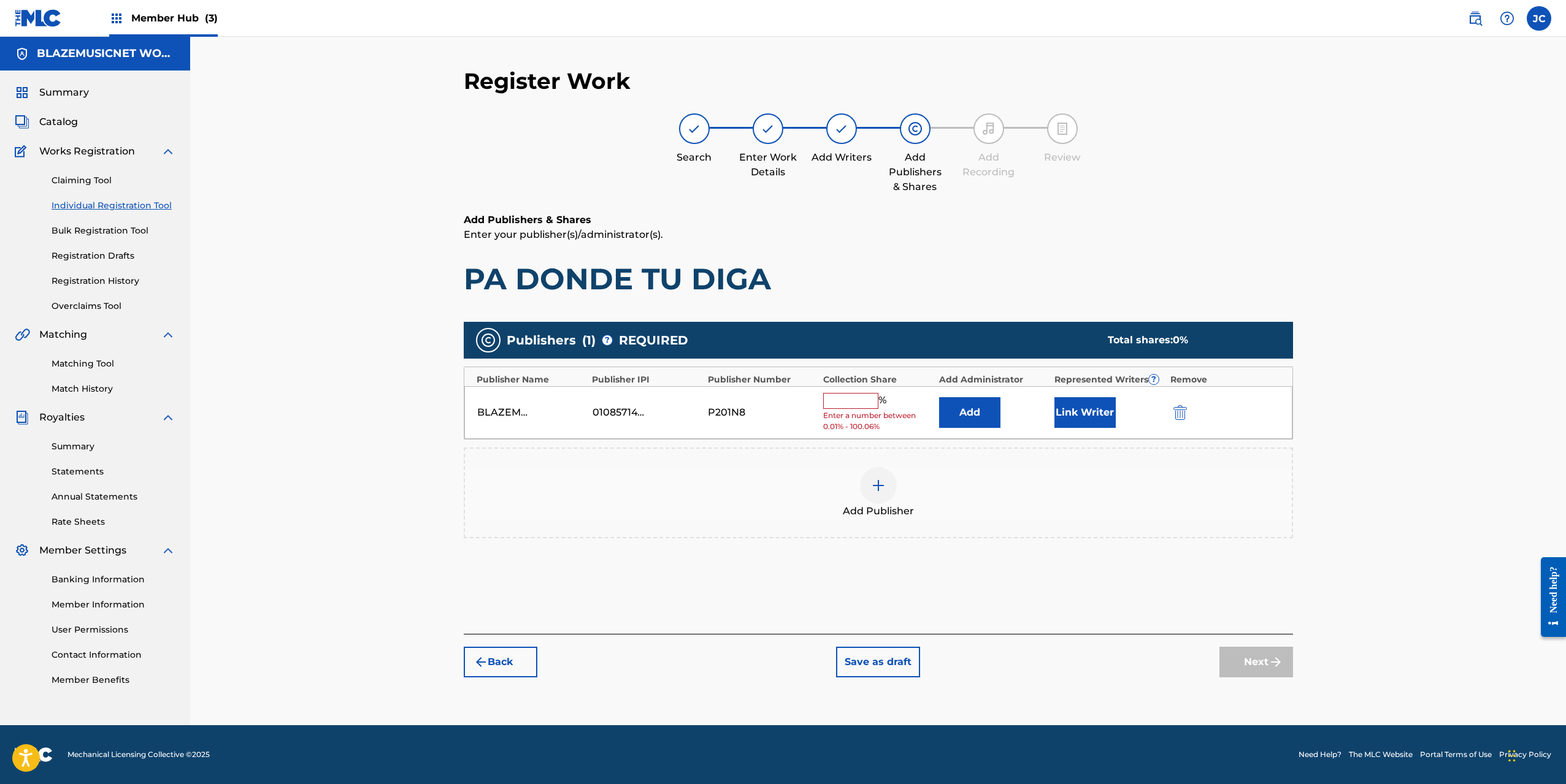
click at [861, 396] on input "text" at bounding box center [851, 401] width 56 height 16
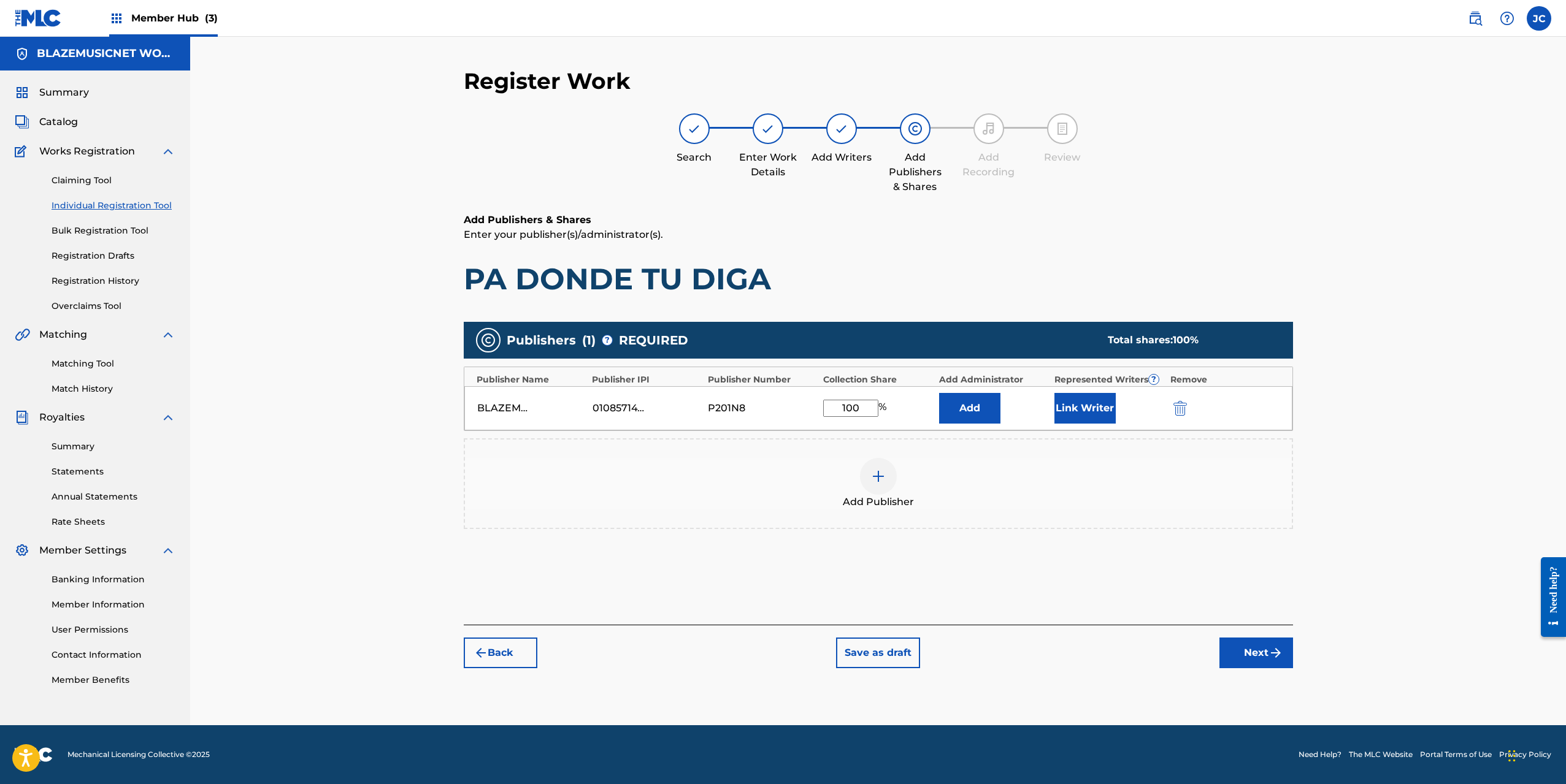
click at [854, 404] on input "100" at bounding box center [851, 408] width 56 height 17
type input "100"
click at [1091, 407] on button "Link Writer" at bounding box center [1085, 408] width 61 height 31
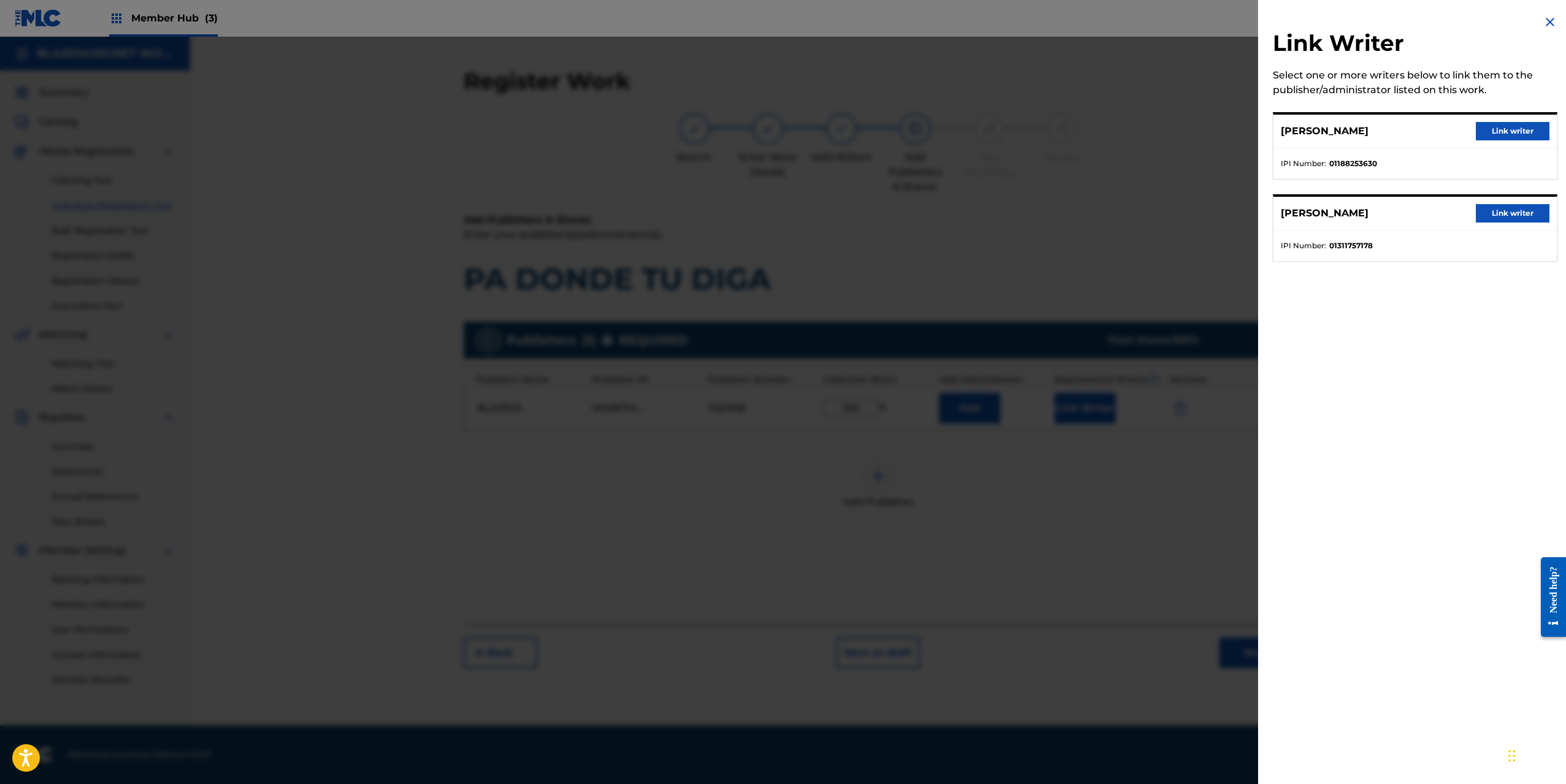
click at [1512, 140] on div "[PERSON_NAME] Link writer" at bounding box center [1414, 131] width 283 height 34
click at [1515, 129] on button "Link writer" at bounding box center [1512, 131] width 74 height 18
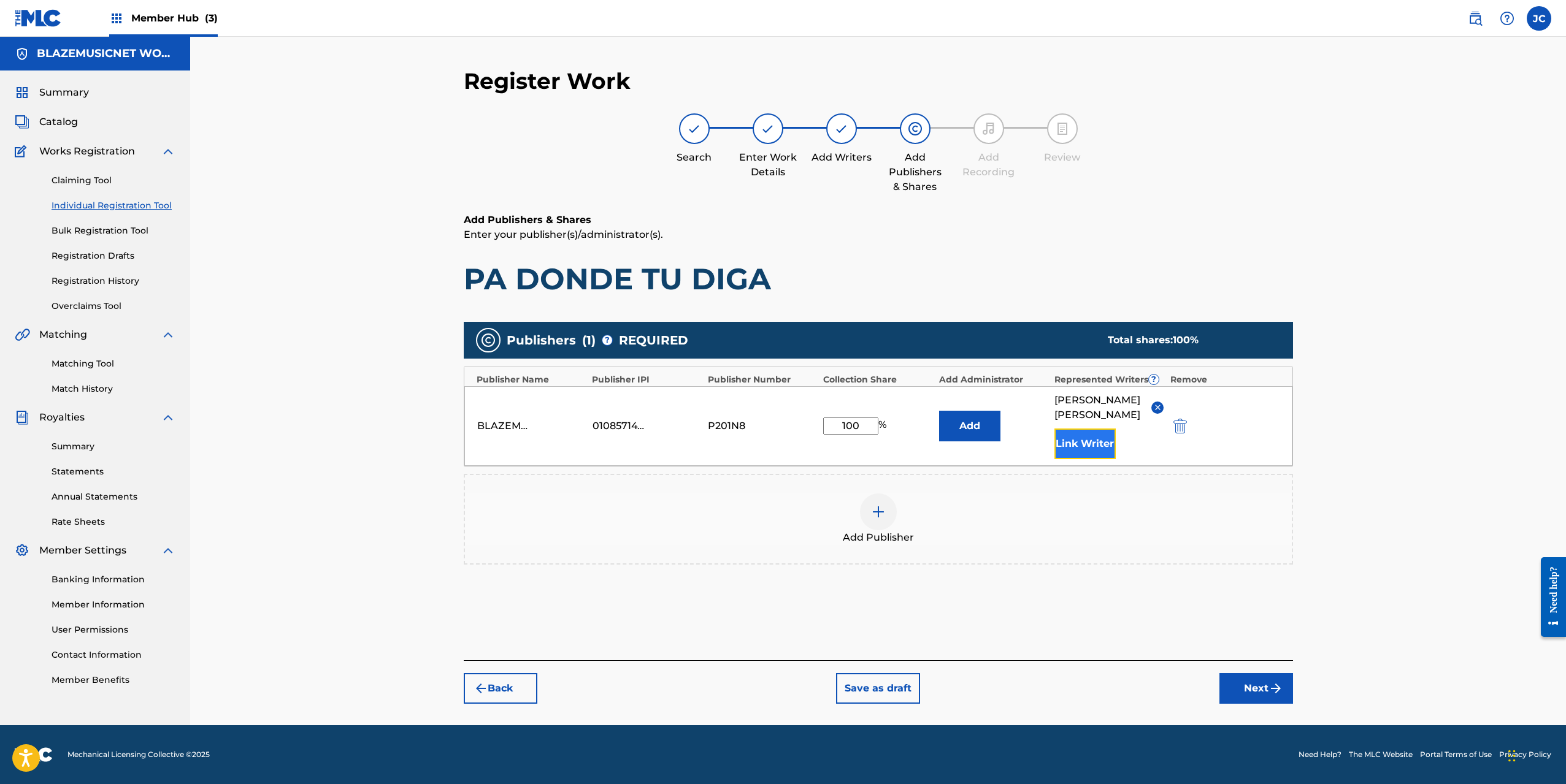
click at [1085, 455] on button "Link Writer" at bounding box center [1085, 444] width 61 height 31
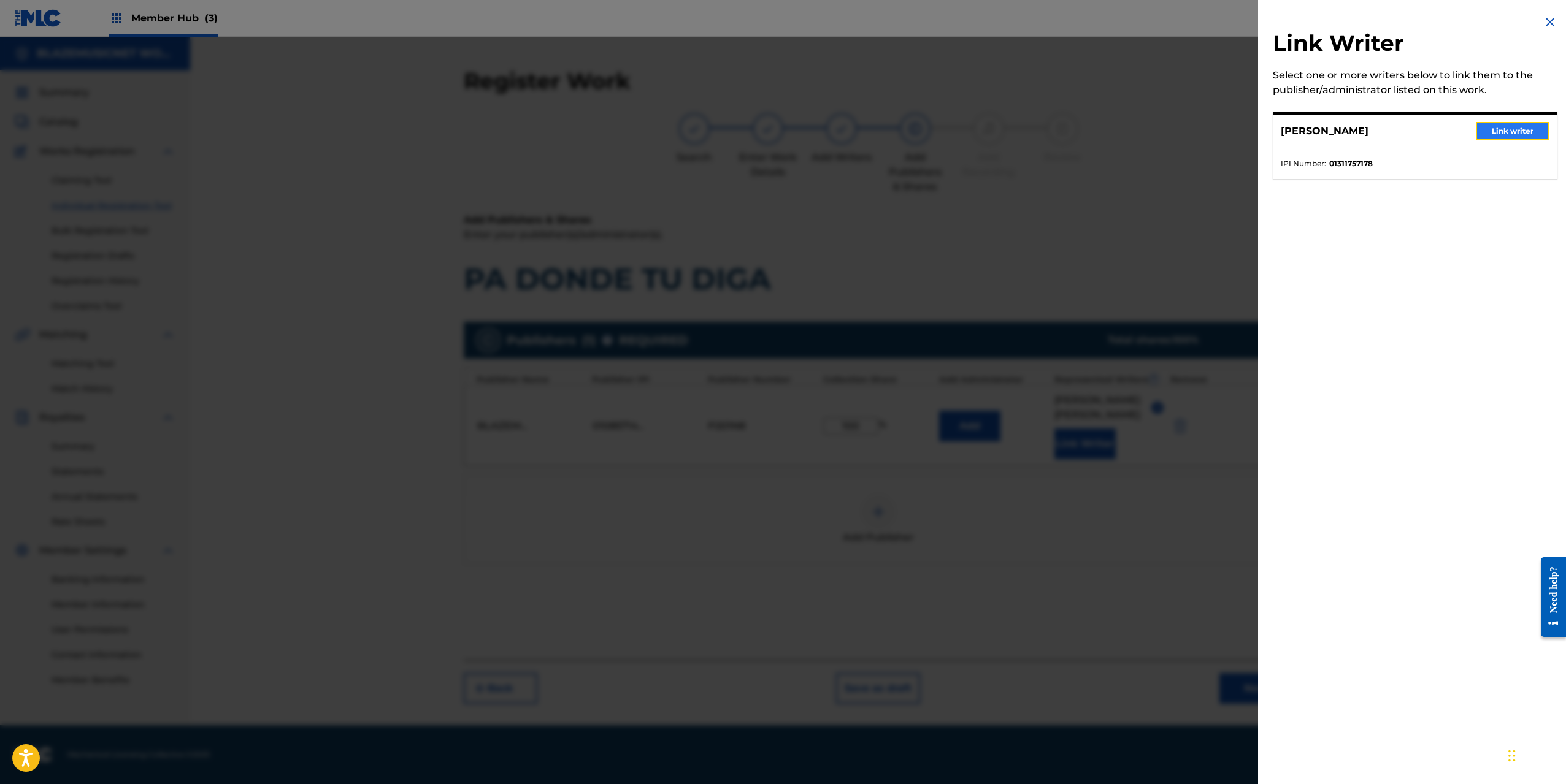
click at [1508, 133] on button "Link writer" at bounding box center [1512, 131] width 74 height 18
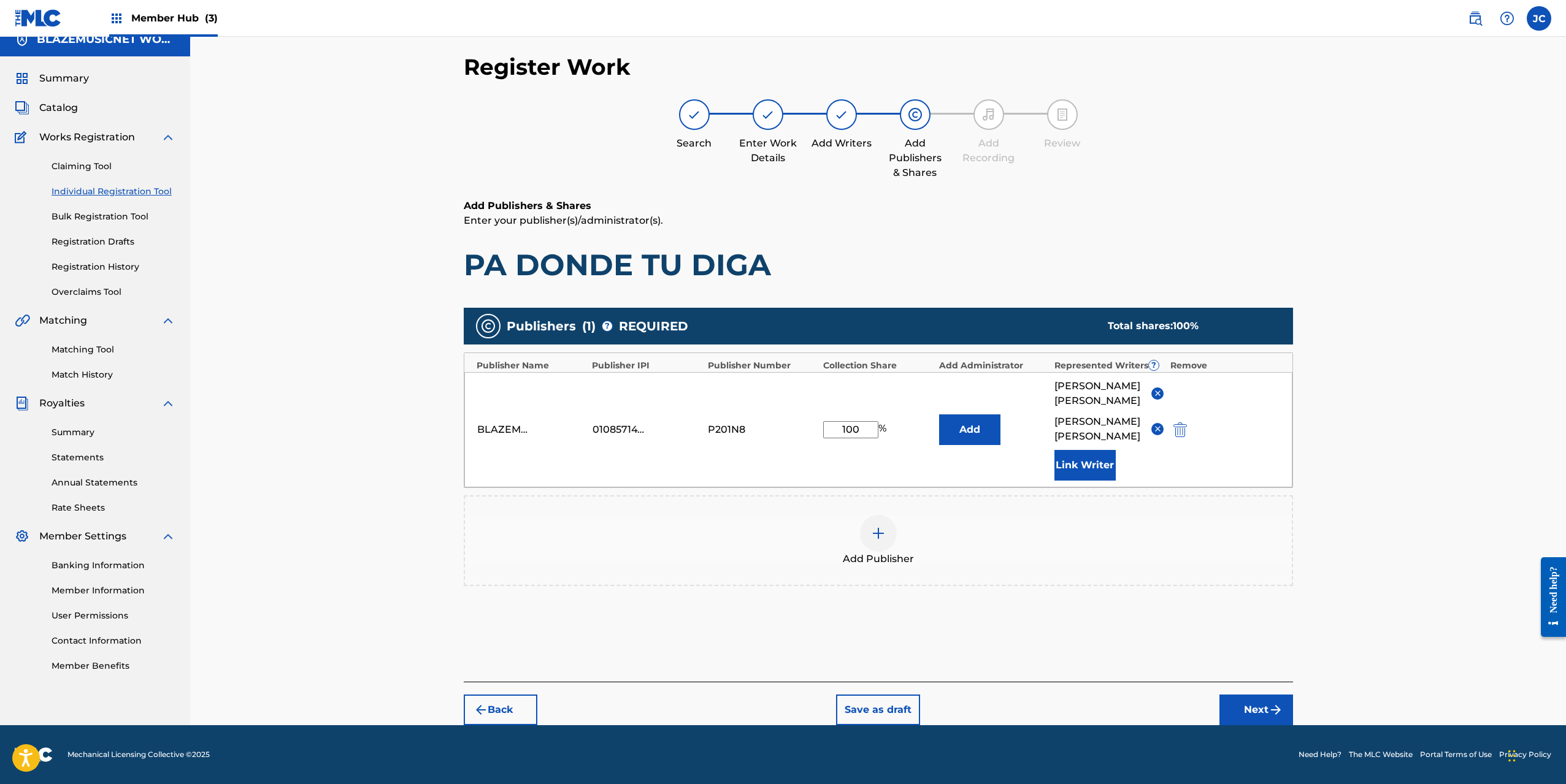
scroll to position [29, 0]
click at [1245, 709] on button "Next" at bounding box center [1256, 709] width 74 height 31
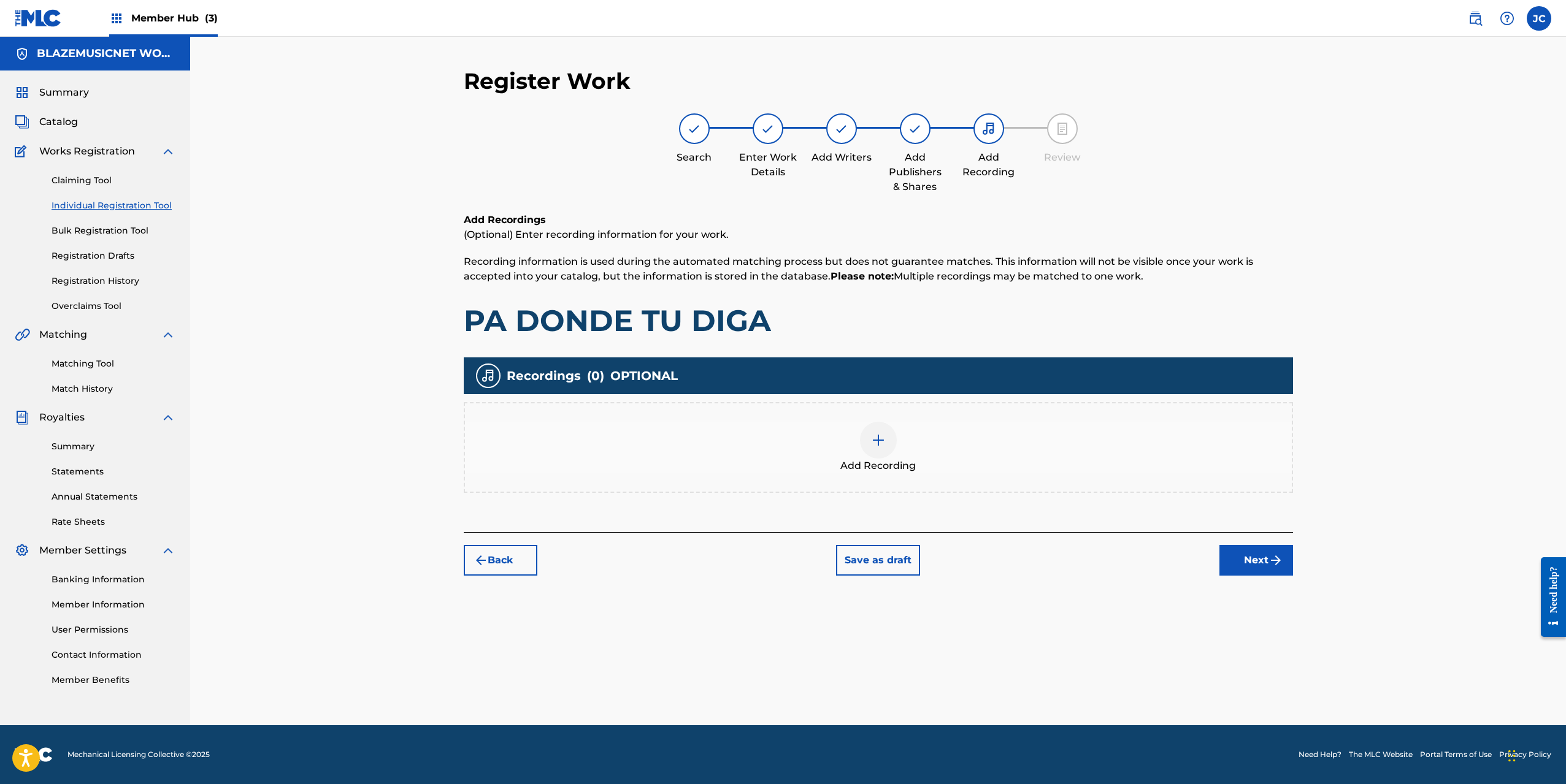
click at [886, 437] on div at bounding box center [878, 440] width 37 height 37
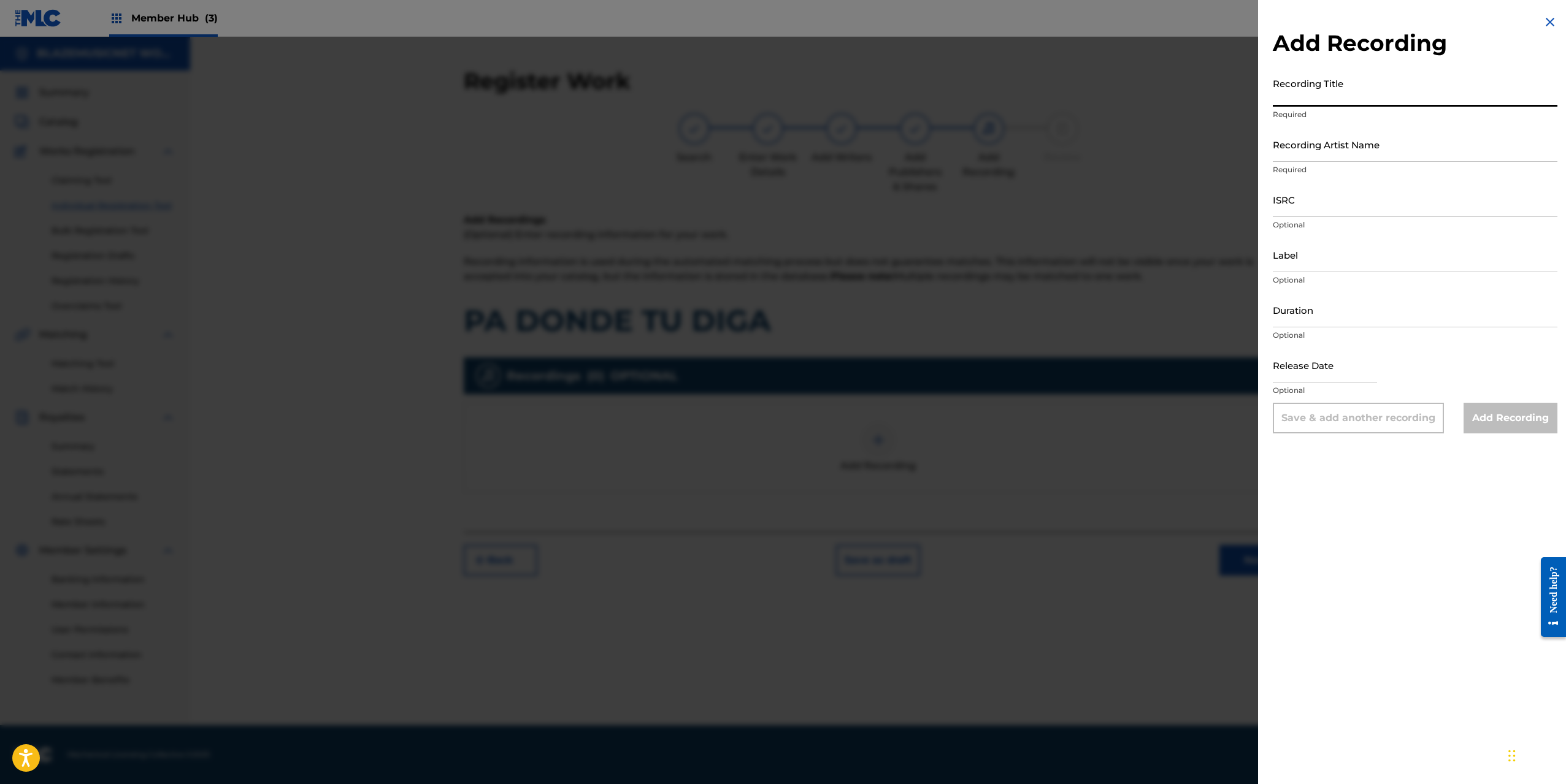
click at [1325, 96] on input "Recording Title" at bounding box center [1415, 89] width 285 height 35
type input "PA DONDE TU DIGA"
click at [1322, 138] on input "Recording Artist Name" at bounding box center [1415, 144] width 285 height 35
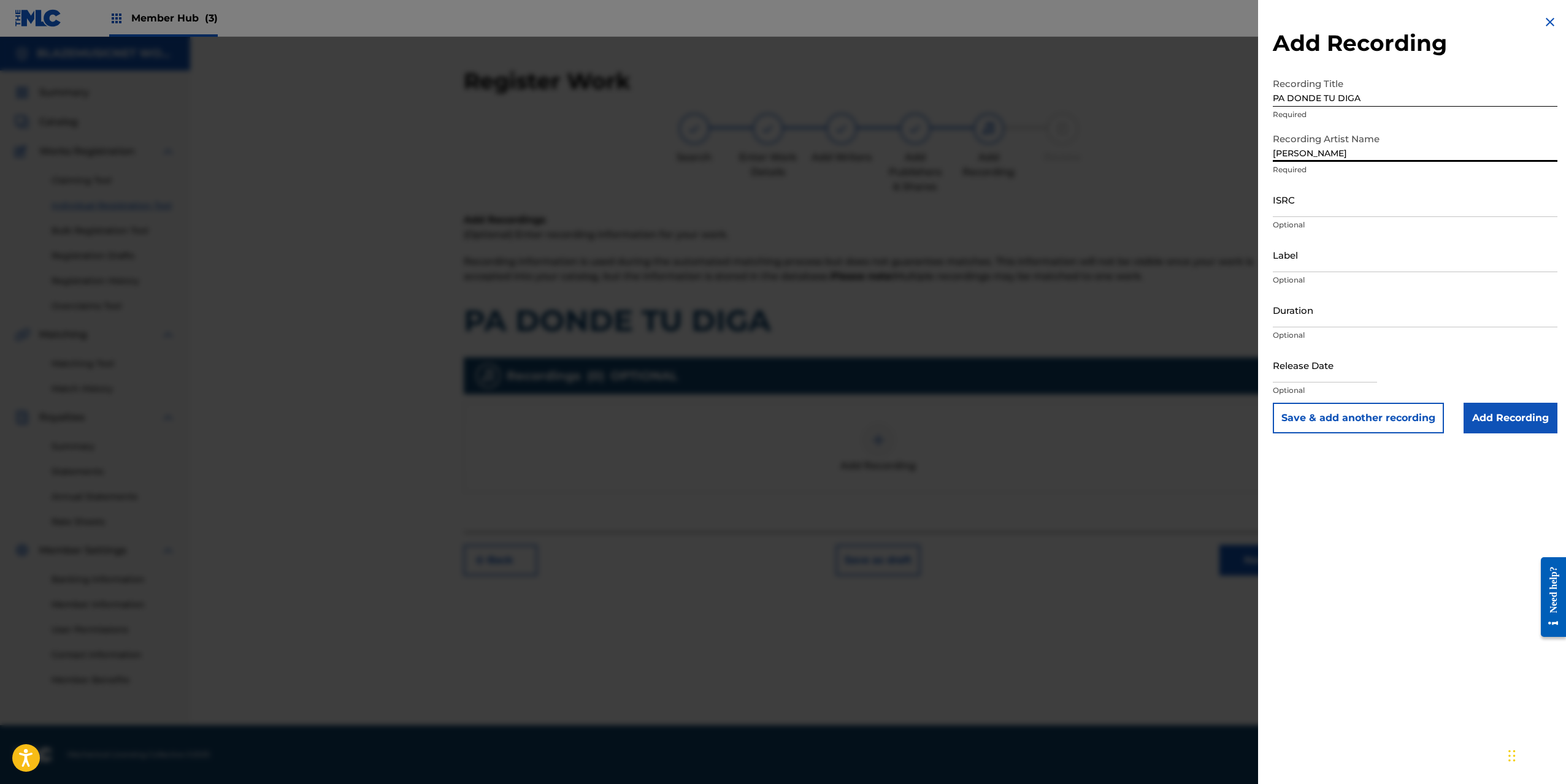
type input "[PERSON_NAME]"
click at [1305, 206] on input "ISRC" at bounding box center [1415, 199] width 285 height 35
paste input "QZSYP2558926"
type input "QZSYP2558926"
click at [1325, 262] on input "Label" at bounding box center [1415, 255] width 285 height 35
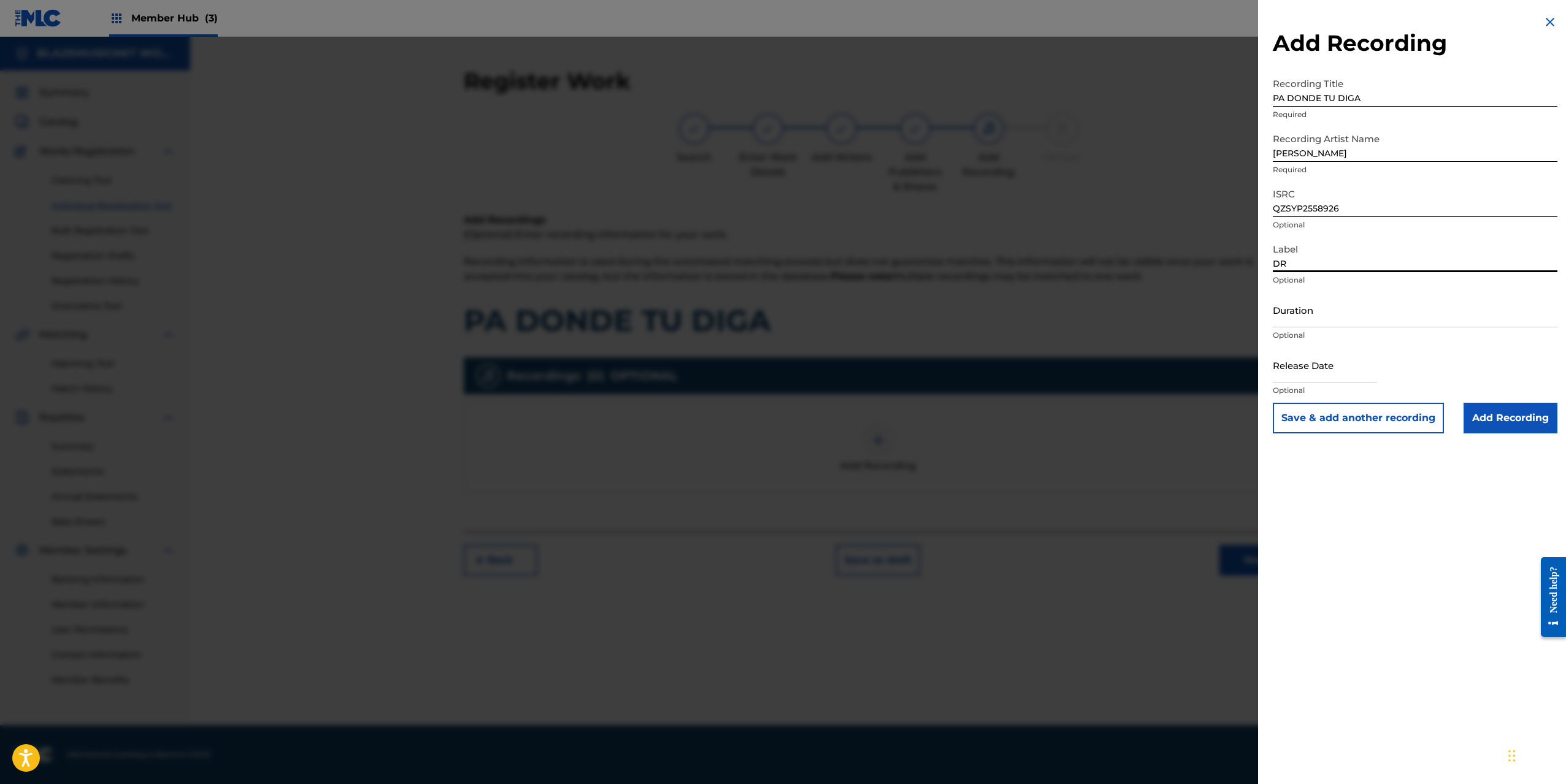
type input "DR MUSIC"
click at [1317, 314] on input "Duration" at bounding box center [1415, 310] width 285 height 35
type input "01:20"
click at [1309, 365] on input "text" at bounding box center [1325, 365] width 105 height 35
select select "8"
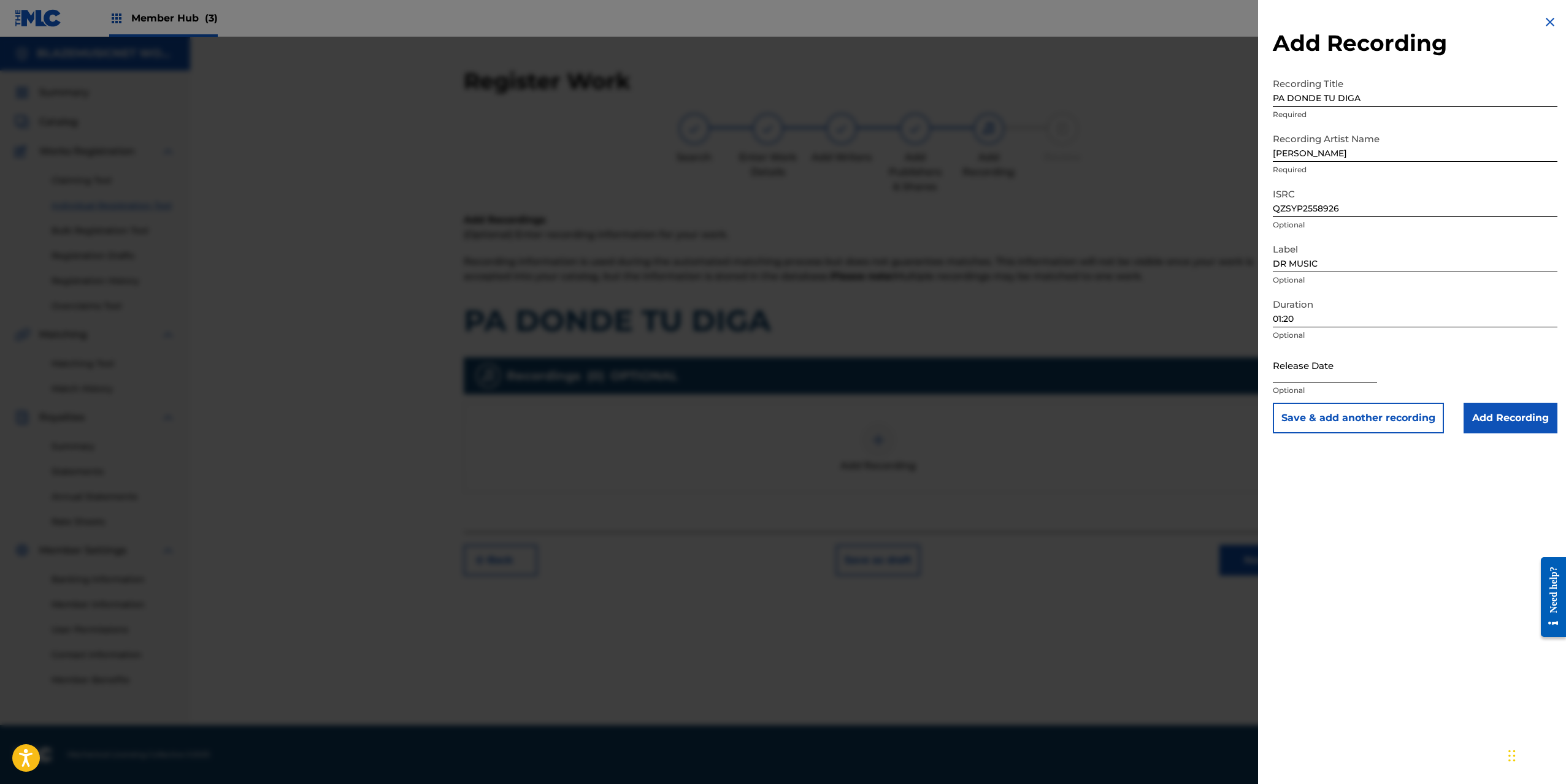
select select "2025"
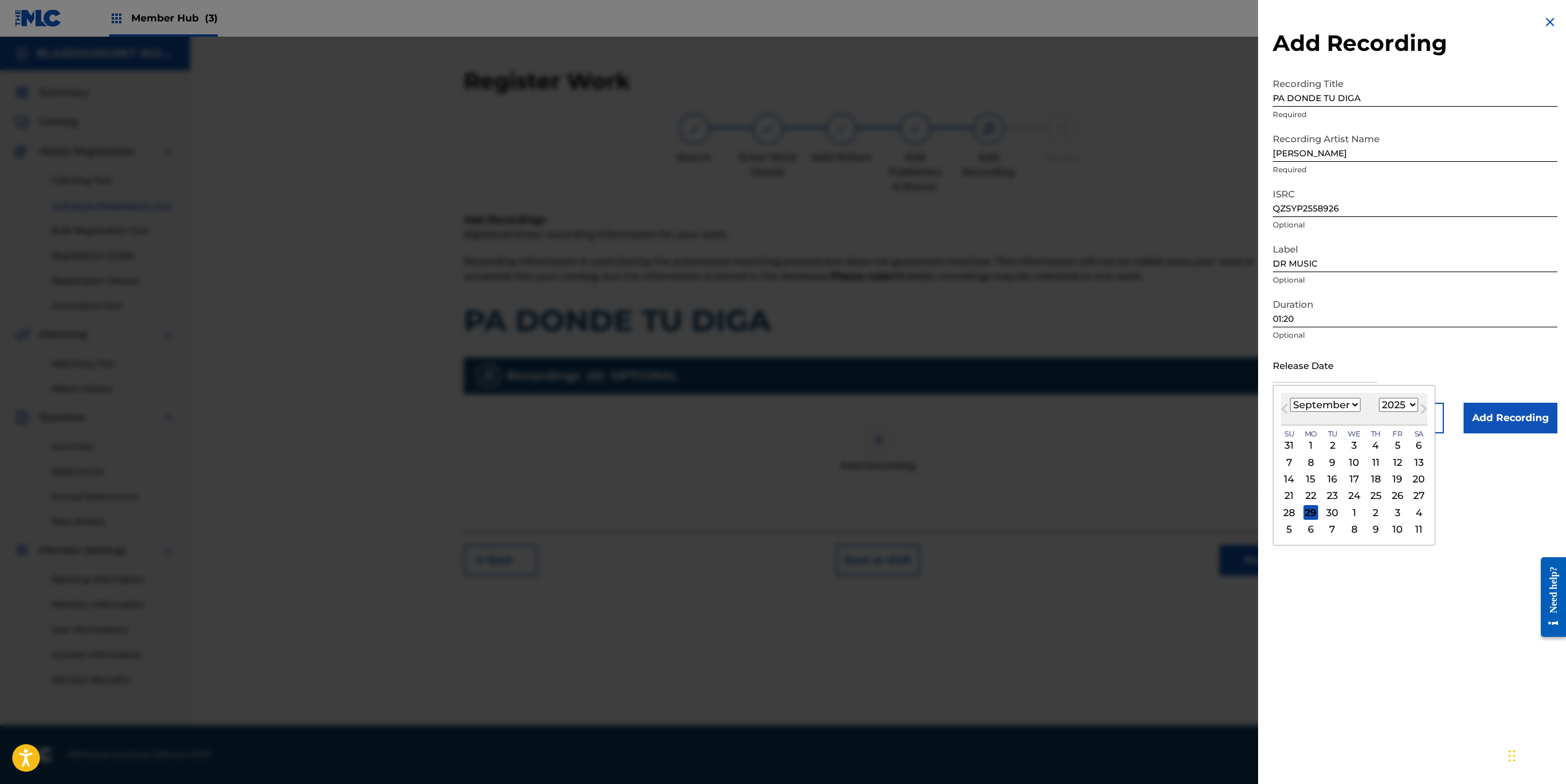
click at [1302, 403] on select "January February March April May June July August September October November De…" at bounding box center [1325, 405] width 71 height 14
select select "3"
click at [1290, 398] on select "January February March April May June July August September October November De…" at bounding box center [1325, 405] width 71 height 14
click at [1397, 494] on div "25" at bounding box center [1398, 496] width 15 height 15
type input "[DATE]"
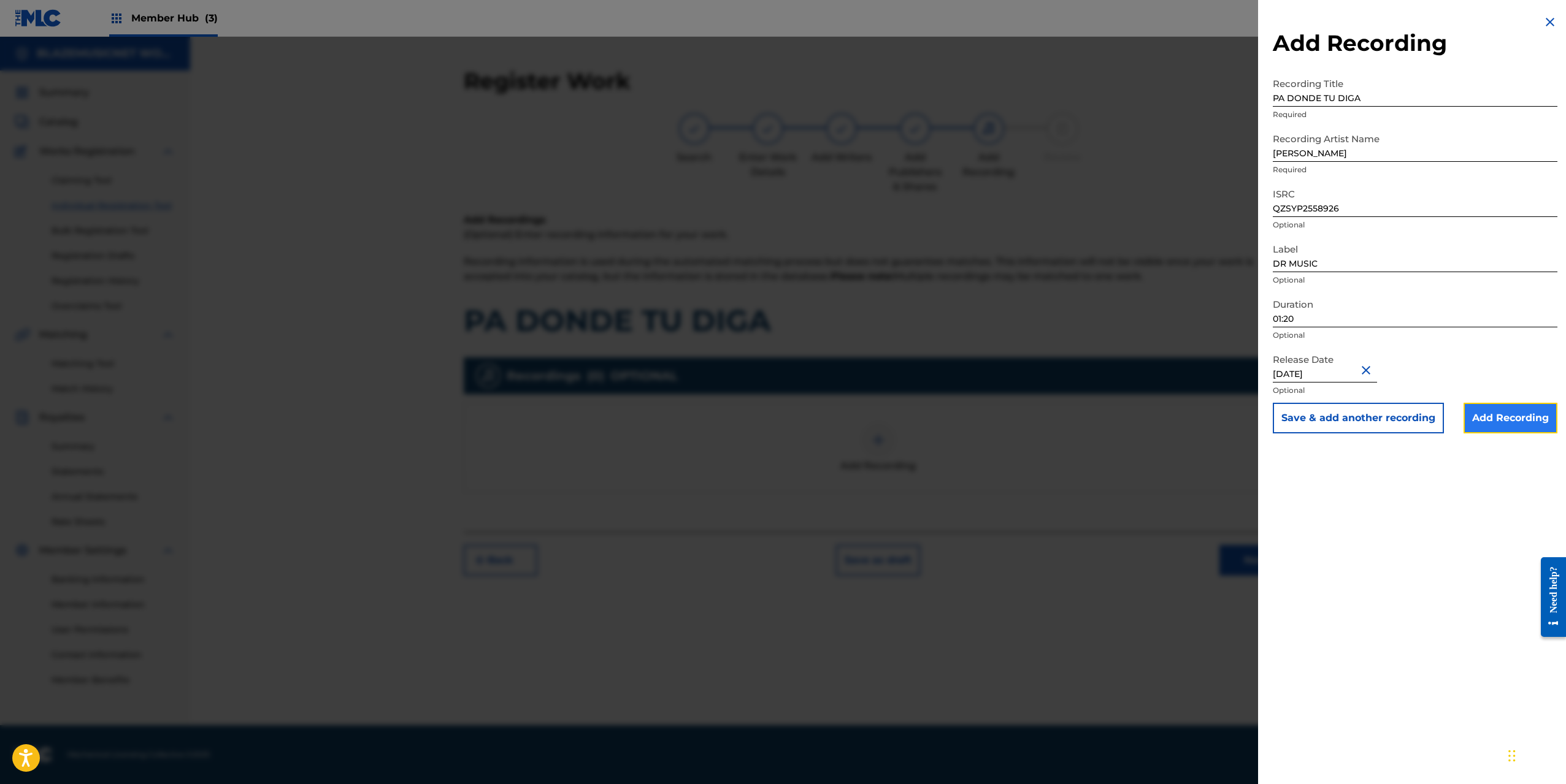
click at [1505, 422] on input "Add Recording" at bounding box center [1510, 418] width 94 height 31
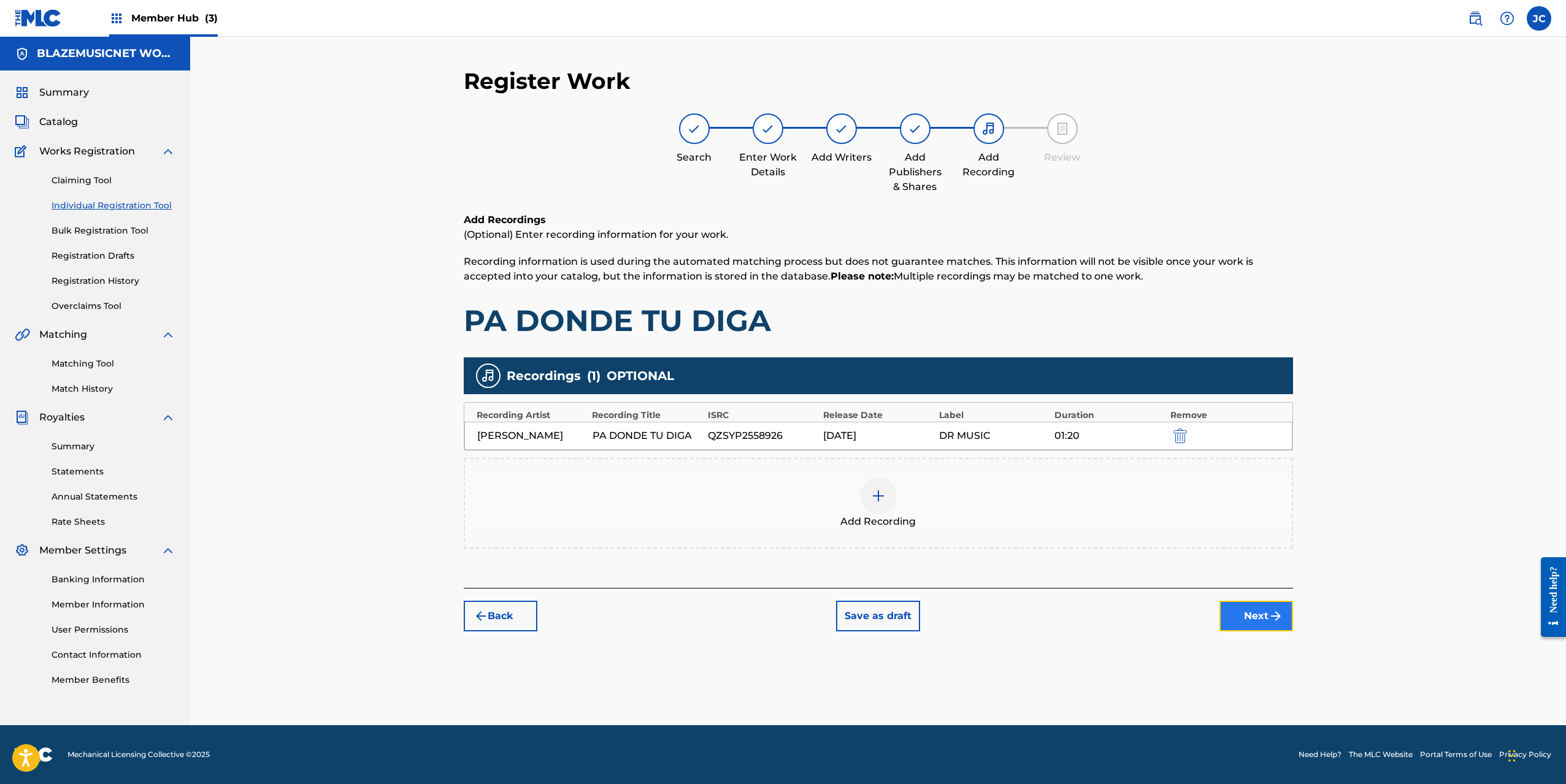
click at [1254, 615] on button "Next" at bounding box center [1256, 616] width 74 height 31
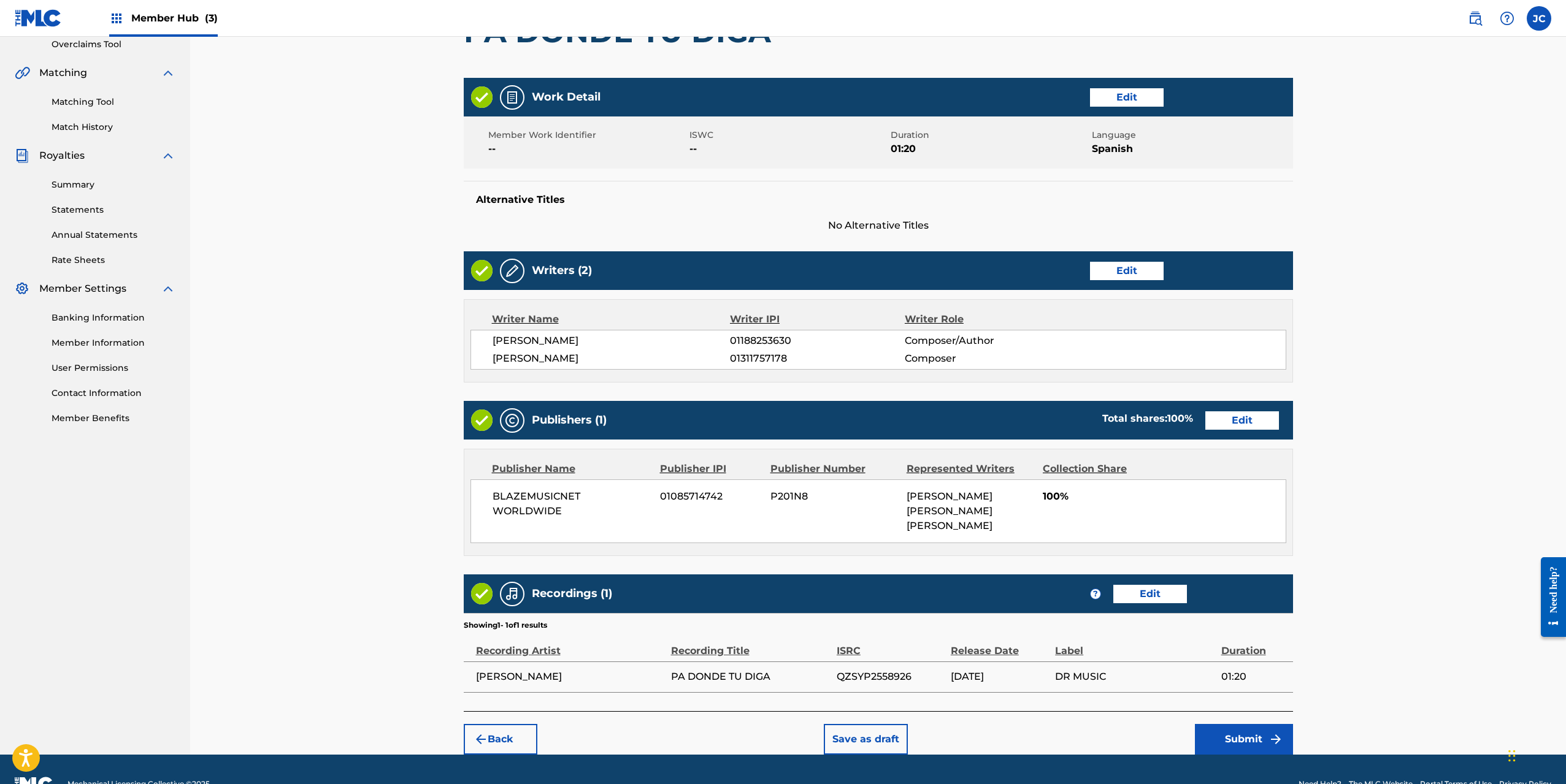
scroll to position [291, 0]
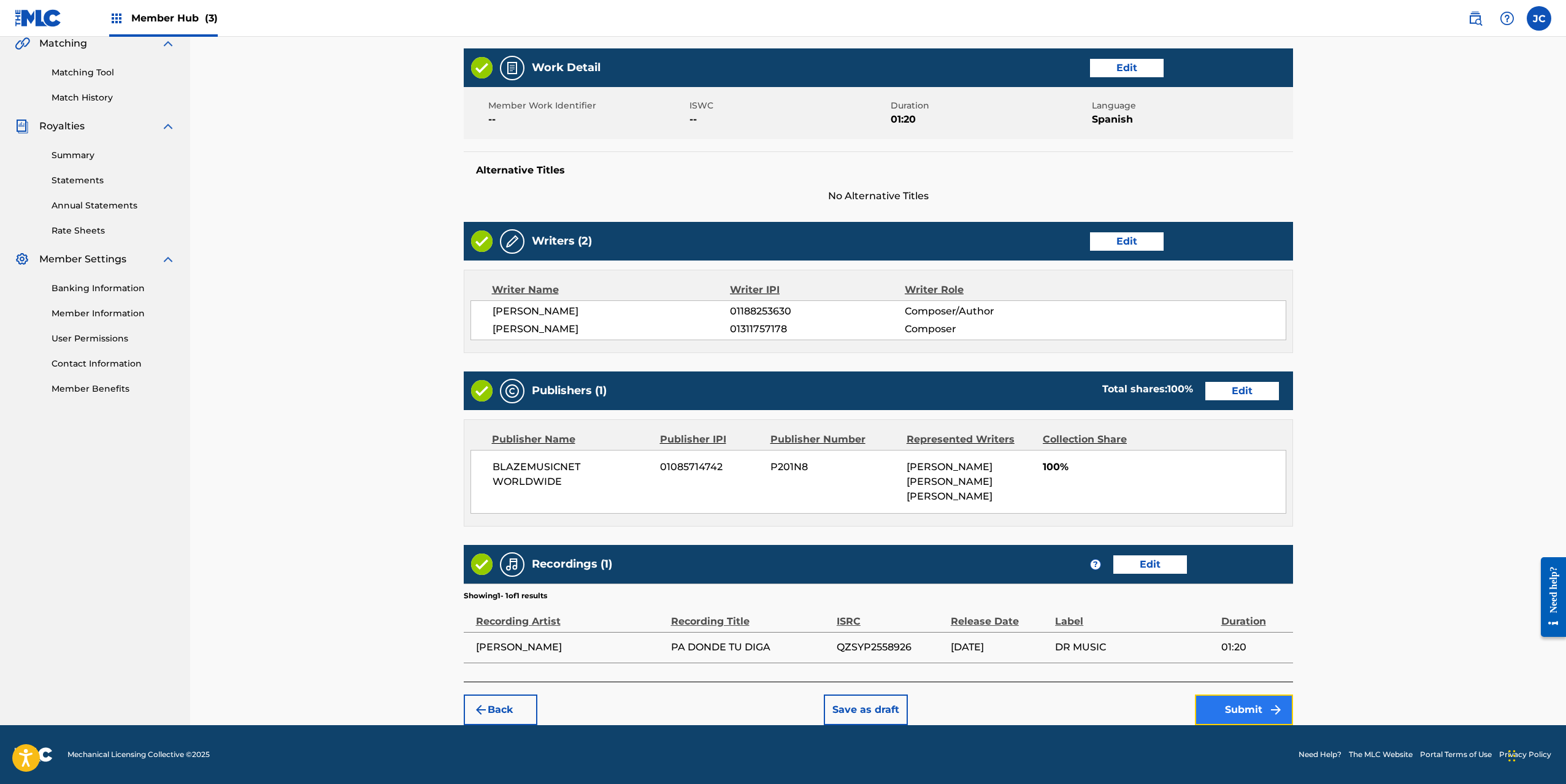
click at [1243, 706] on button "Submit" at bounding box center [1244, 709] width 98 height 31
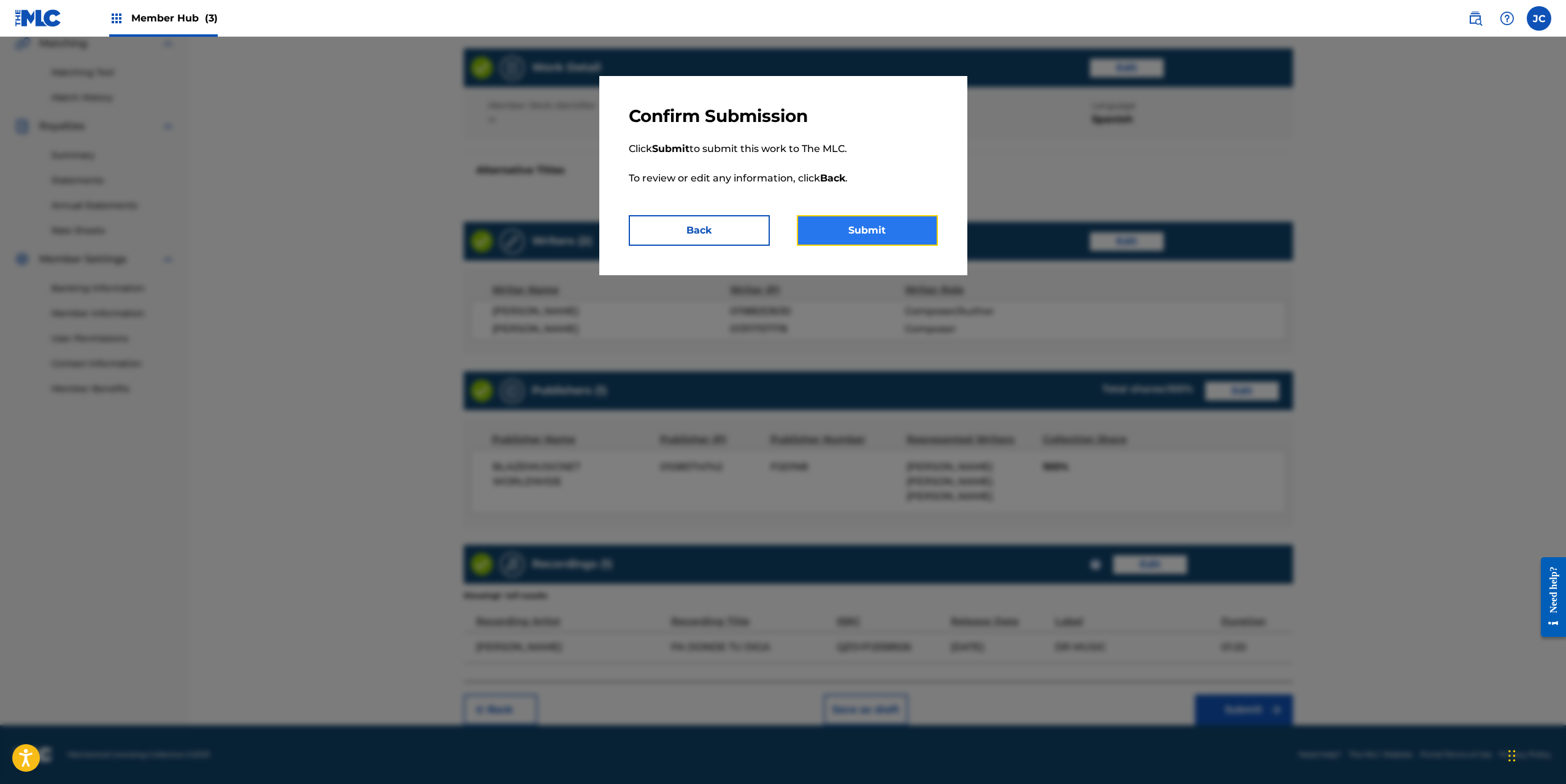
click at [875, 222] on button "Submit" at bounding box center [867, 230] width 141 height 31
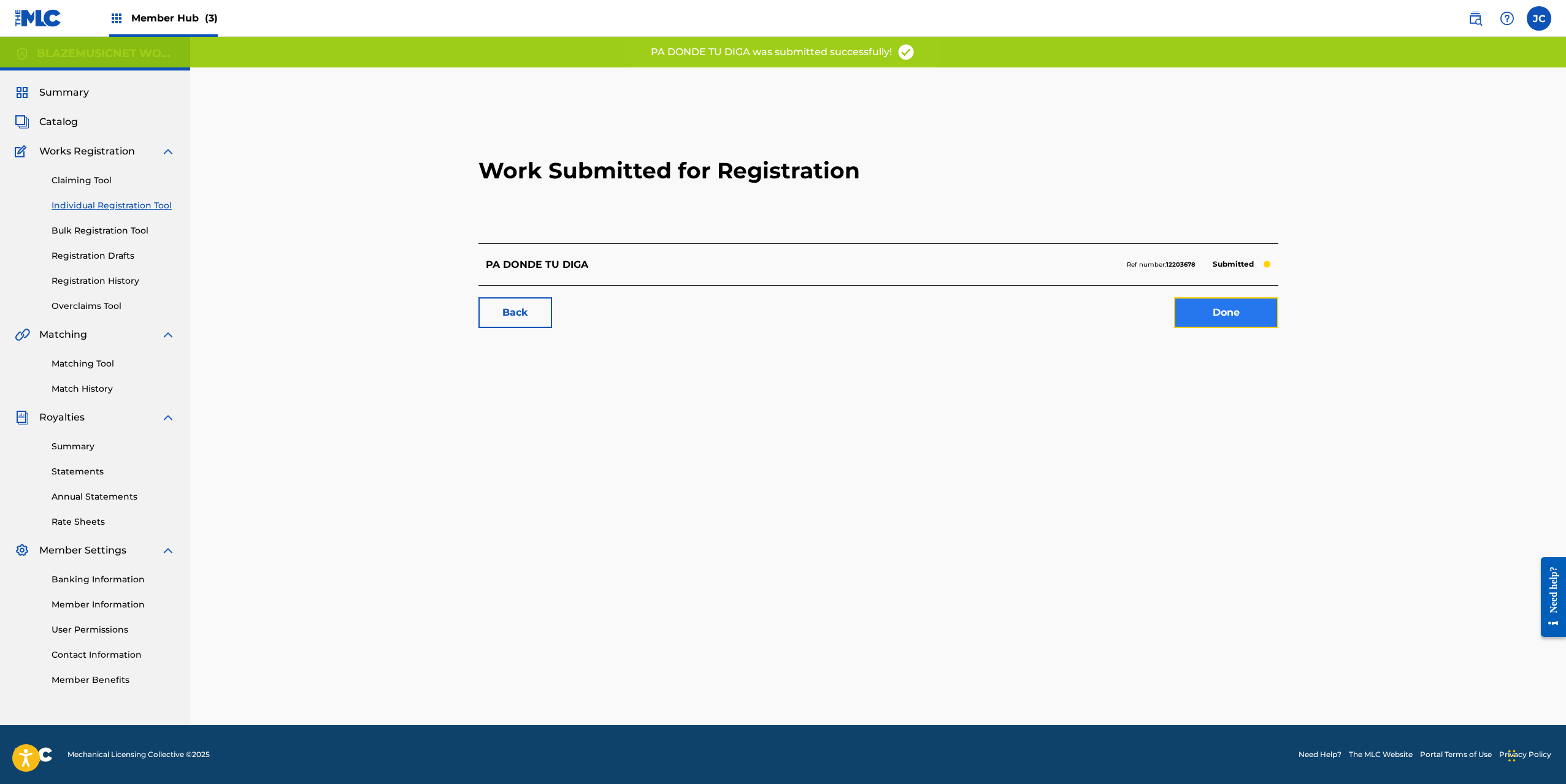
click at [1248, 305] on link "Done" at bounding box center [1227, 312] width 105 height 31
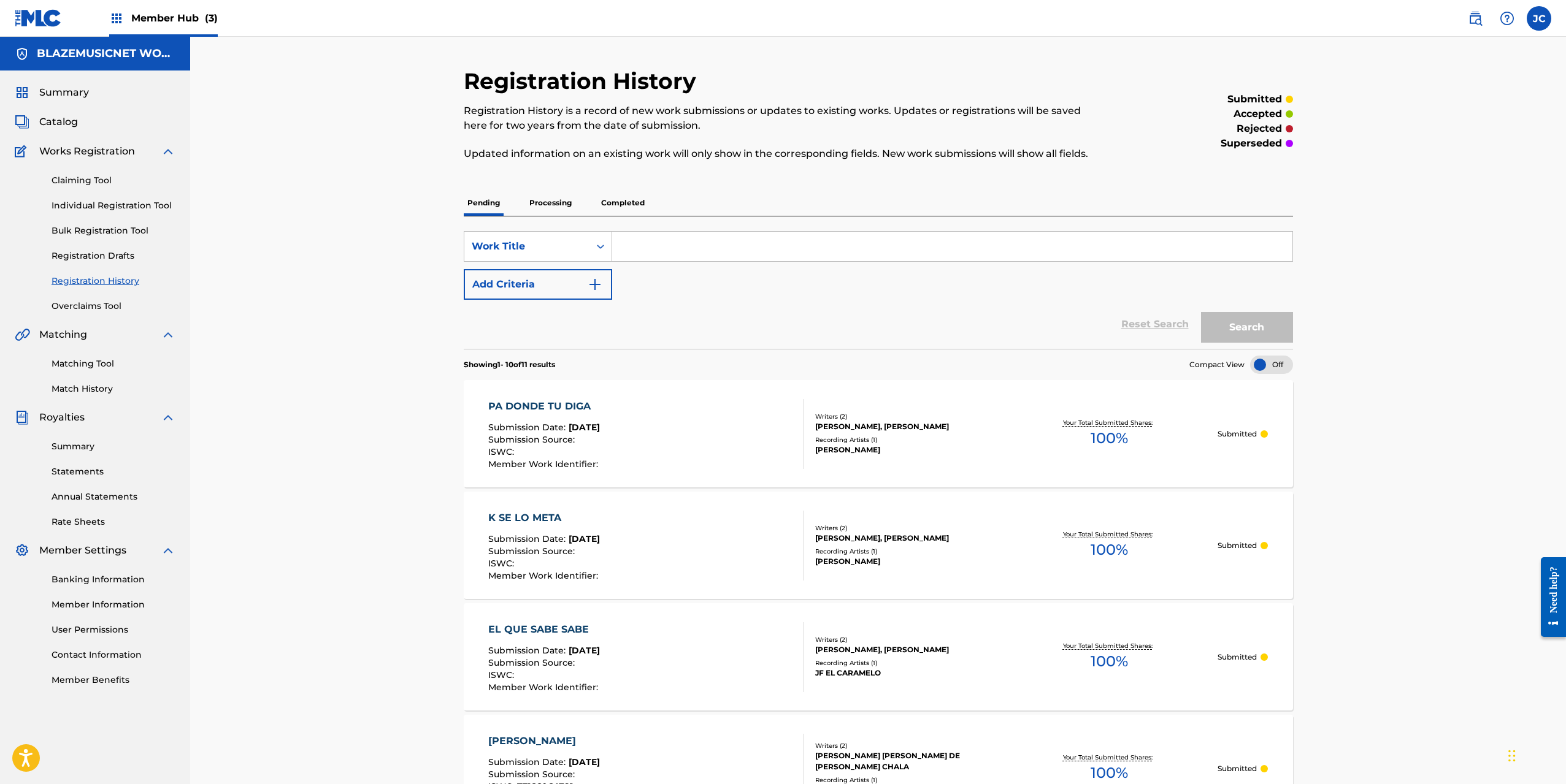
click at [133, 198] on div "Claiming Tool Individual Registration Tool Bulk Registration Tool Registration …" at bounding box center [95, 236] width 161 height 154
click at [133, 203] on link "Individual Registration Tool" at bounding box center [113, 206] width 124 height 13
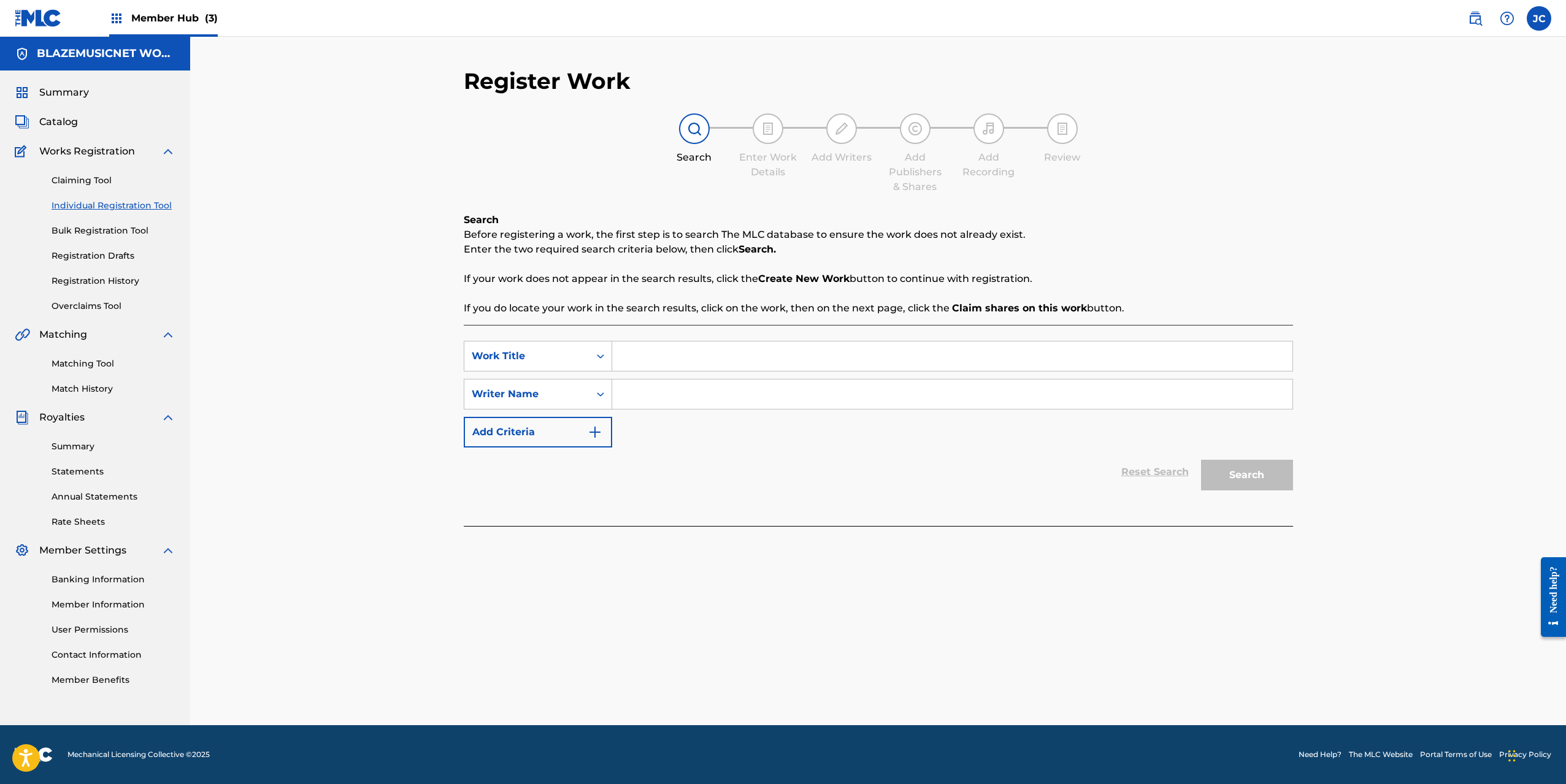
click at [649, 362] on input "Search Form" at bounding box center [953, 356] width 681 height 29
type input "JUEGUETE"
click at [649, 390] on input "Search Form" at bounding box center [953, 393] width 681 height 29
click at [665, 385] on input "Search Form" at bounding box center [953, 393] width 681 height 29
paste input "[PERSON_NAME] [PERSON_NAME]"
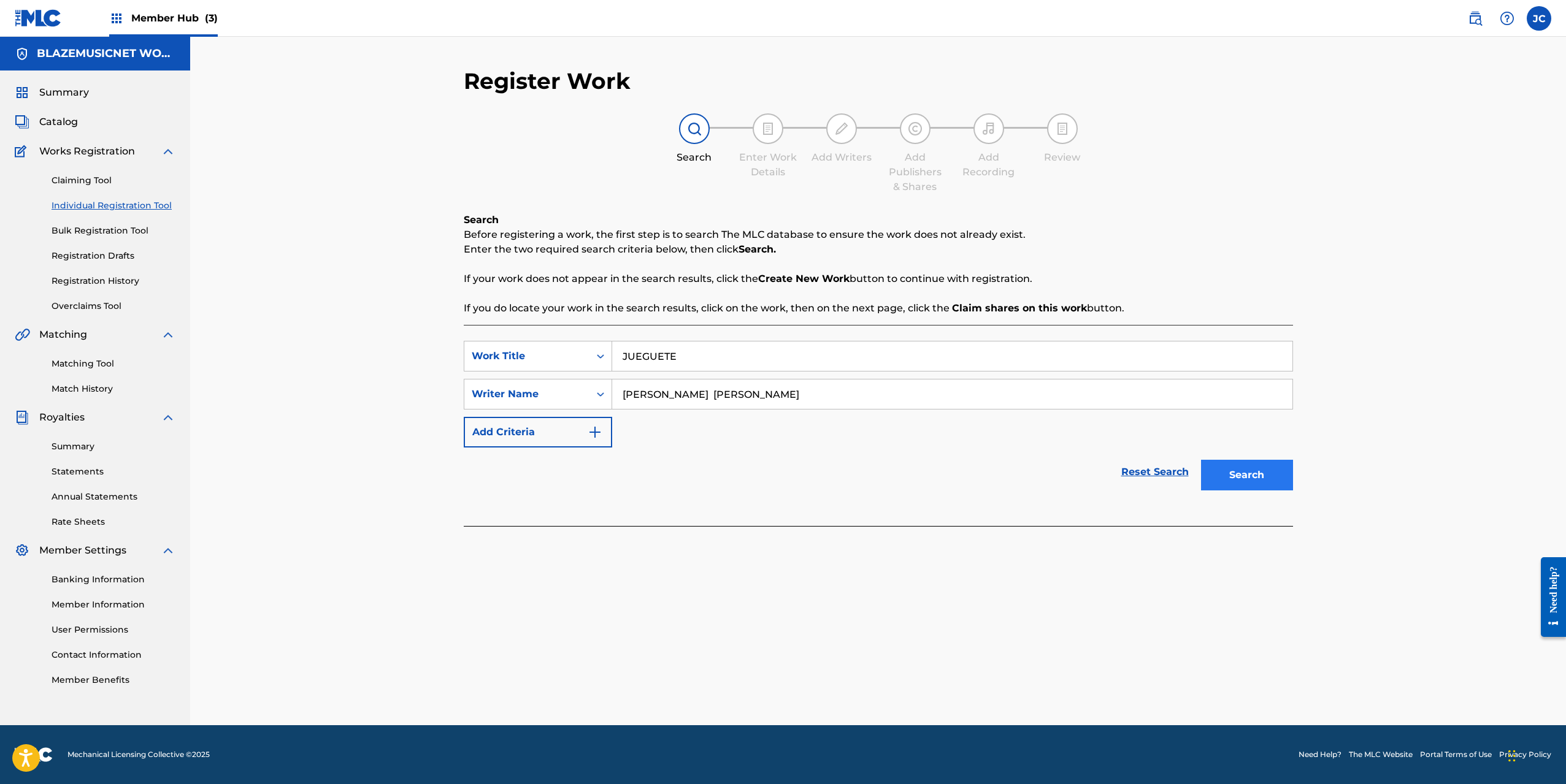
type input "[PERSON_NAME] [PERSON_NAME]"
click at [1246, 466] on button "Search" at bounding box center [1246, 475] width 92 height 31
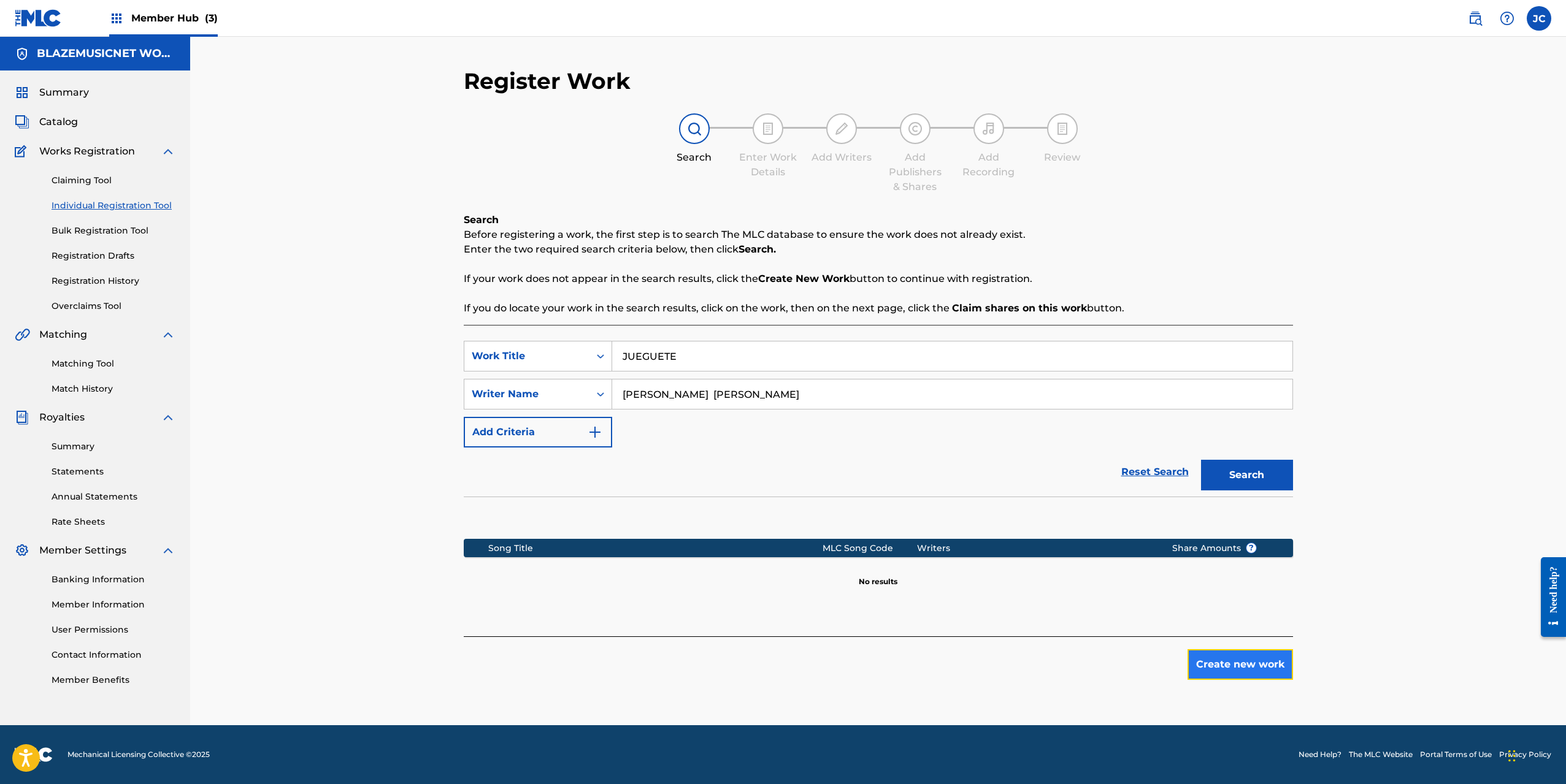
click at [1236, 665] on button "Create new work" at bounding box center [1240, 665] width 105 height 31
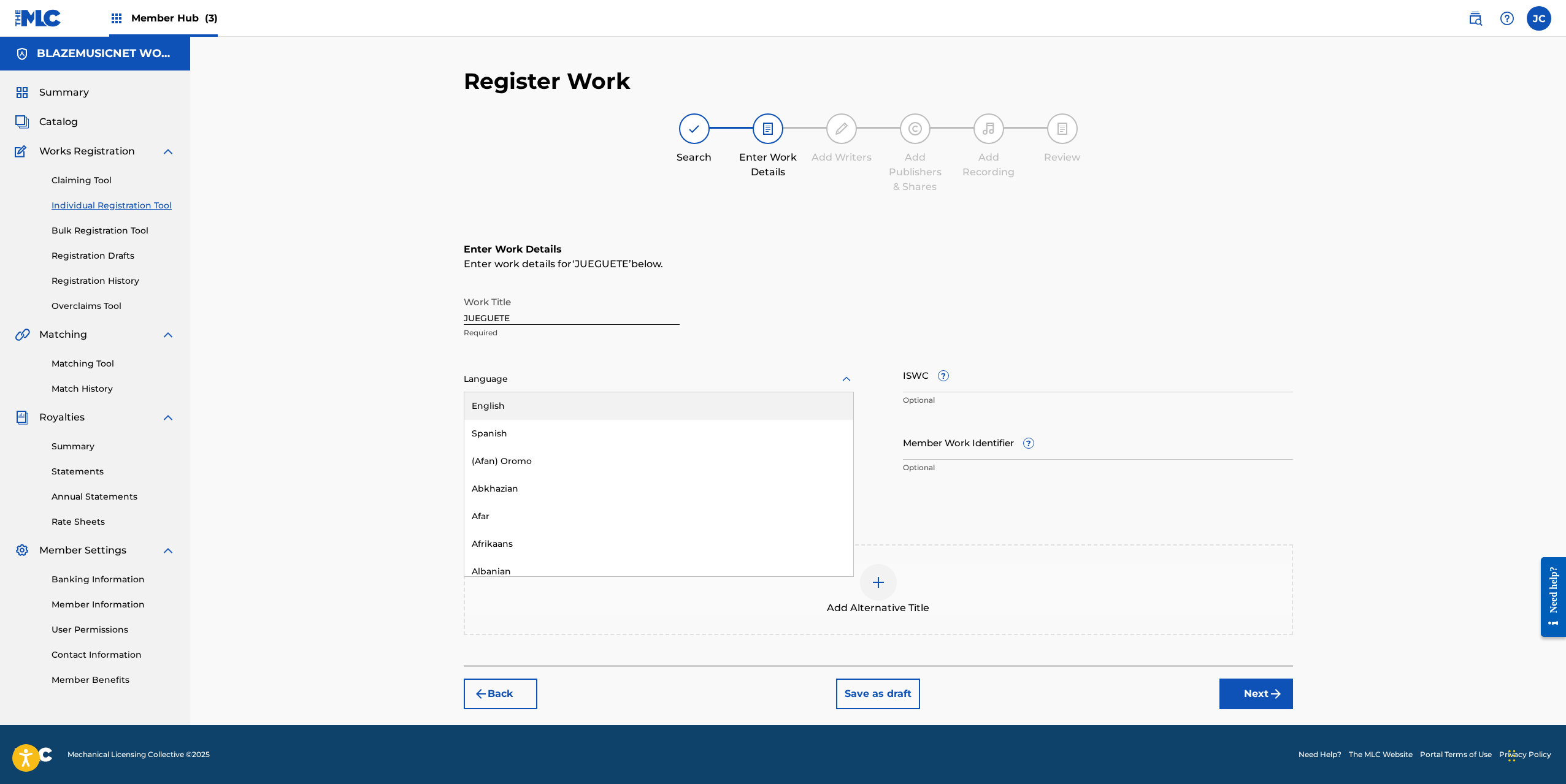
click at [565, 380] on div at bounding box center [659, 379] width 390 height 15
click at [537, 434] on div "Spanish" at bounding box center [658, 433] width 389 height 27
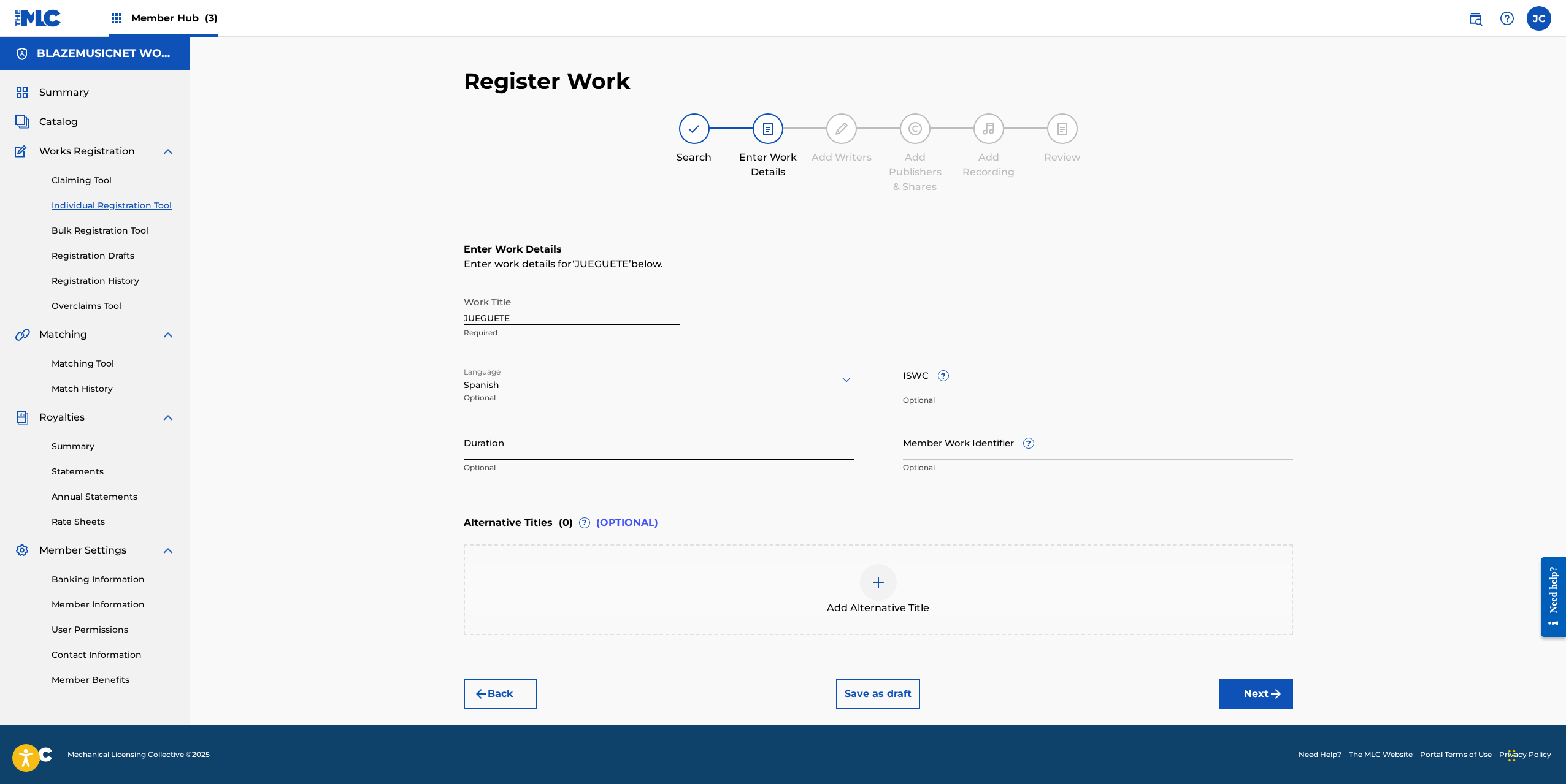
click at [490, 441] on input "Duration" at bounding box center [659, 442] width 390 height 35
type input "02:08"
click at [361, 474] on div "Register Work Search Enter Work Details Add Writers Add Publishers & Shares Add…" at bounding box center [878, 381] width 1376 height 689
click at [1236, 686] on button "Next" at bounding box center [1256, 694] width 74 height 31
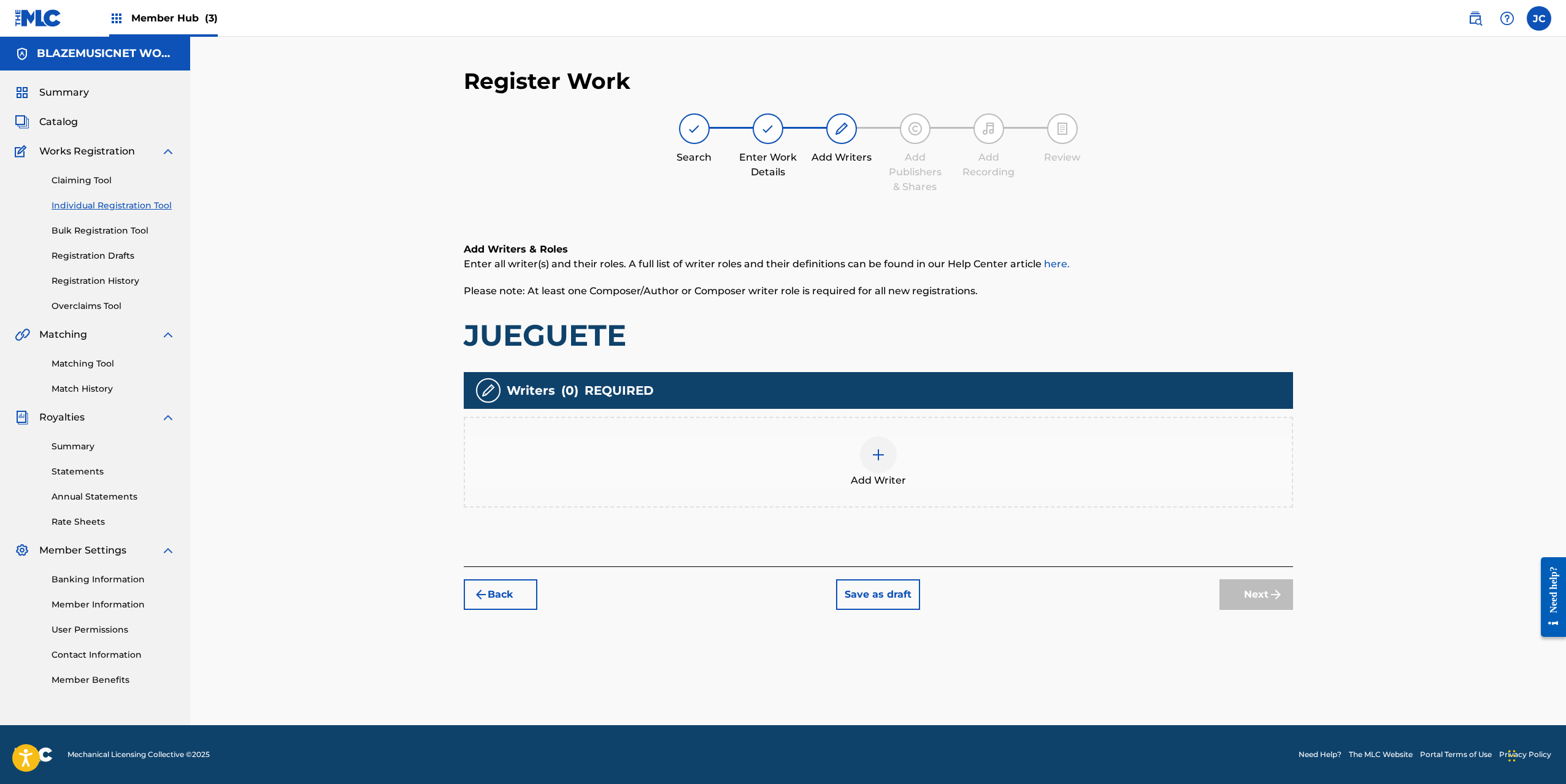
click at [886, 469] on div at bounding box center [878, 455] width 37 height 37
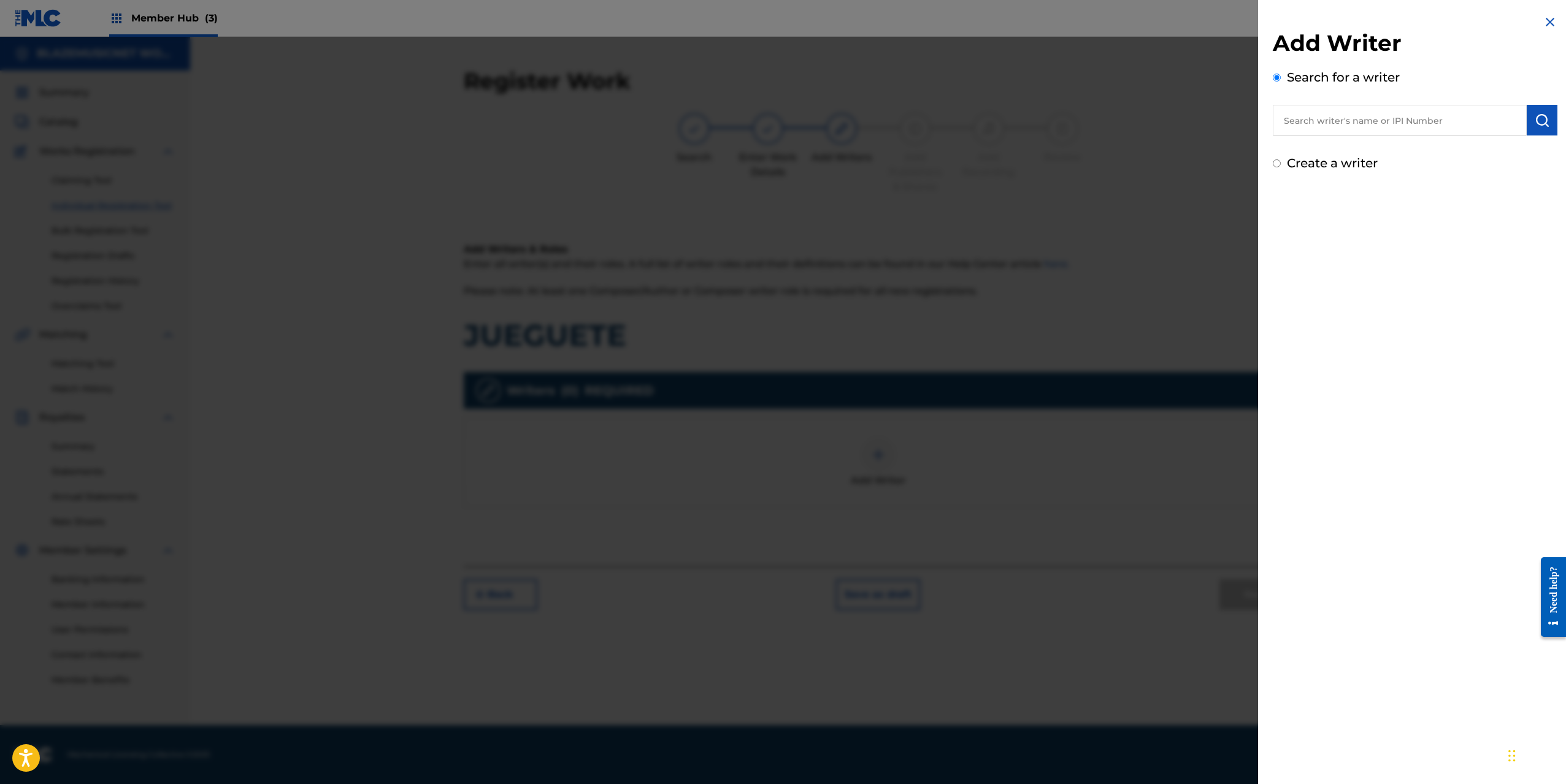
click at [1348, 114] on input "text" at bounding box center [1400, 119] width 254 height 31
paste input "[PERSON_NAME] [PERSON_NAME]"
type input "[PERSON_NAME] [PERSON_NAME]"
click at [1542, 114] on img "submit" at bounding box center [1542, 120] width 15 height 15
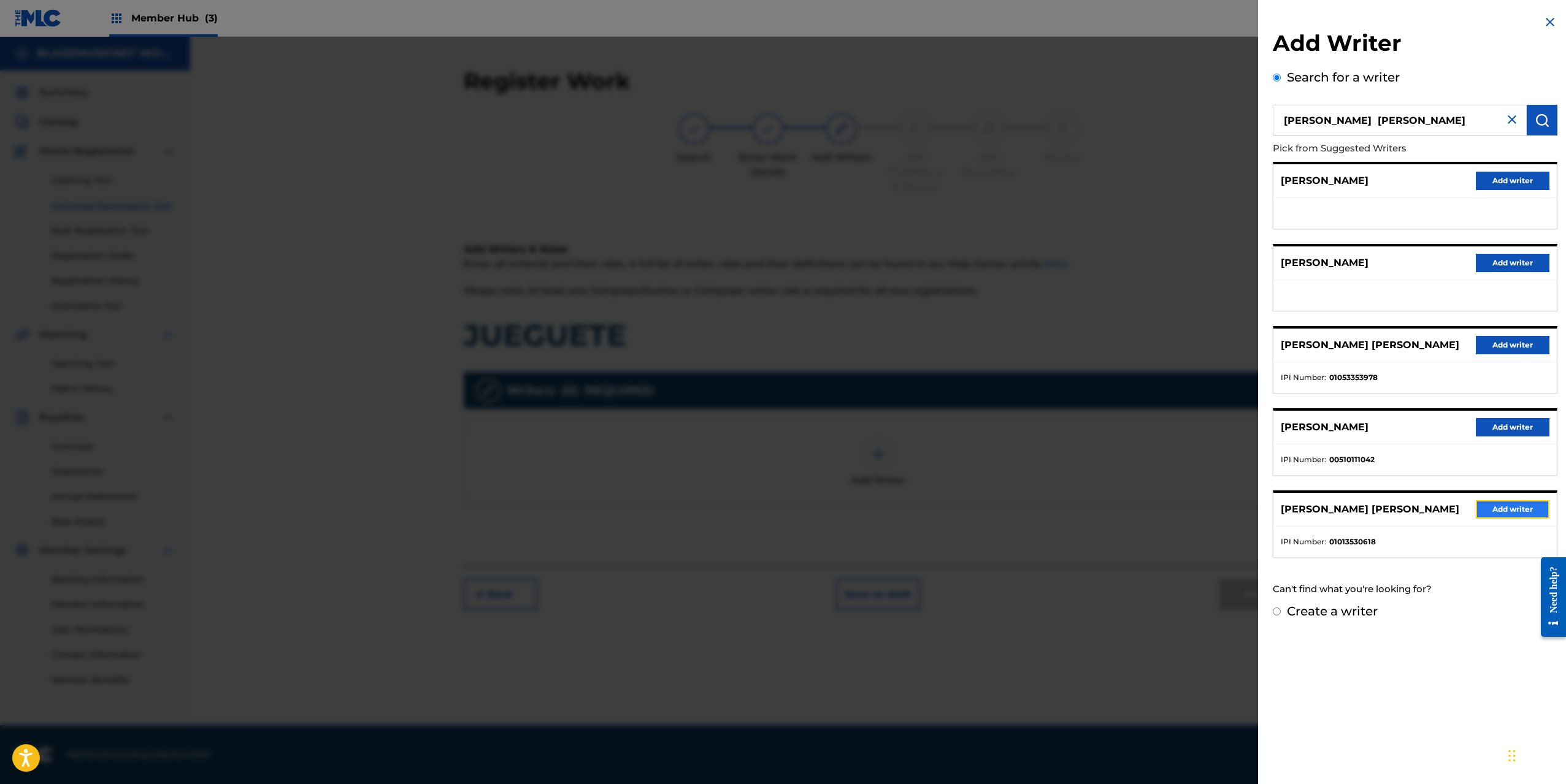
click at [1502, 517] on button "Add writer" at bounding box center [1512, 509] width 74 height 18
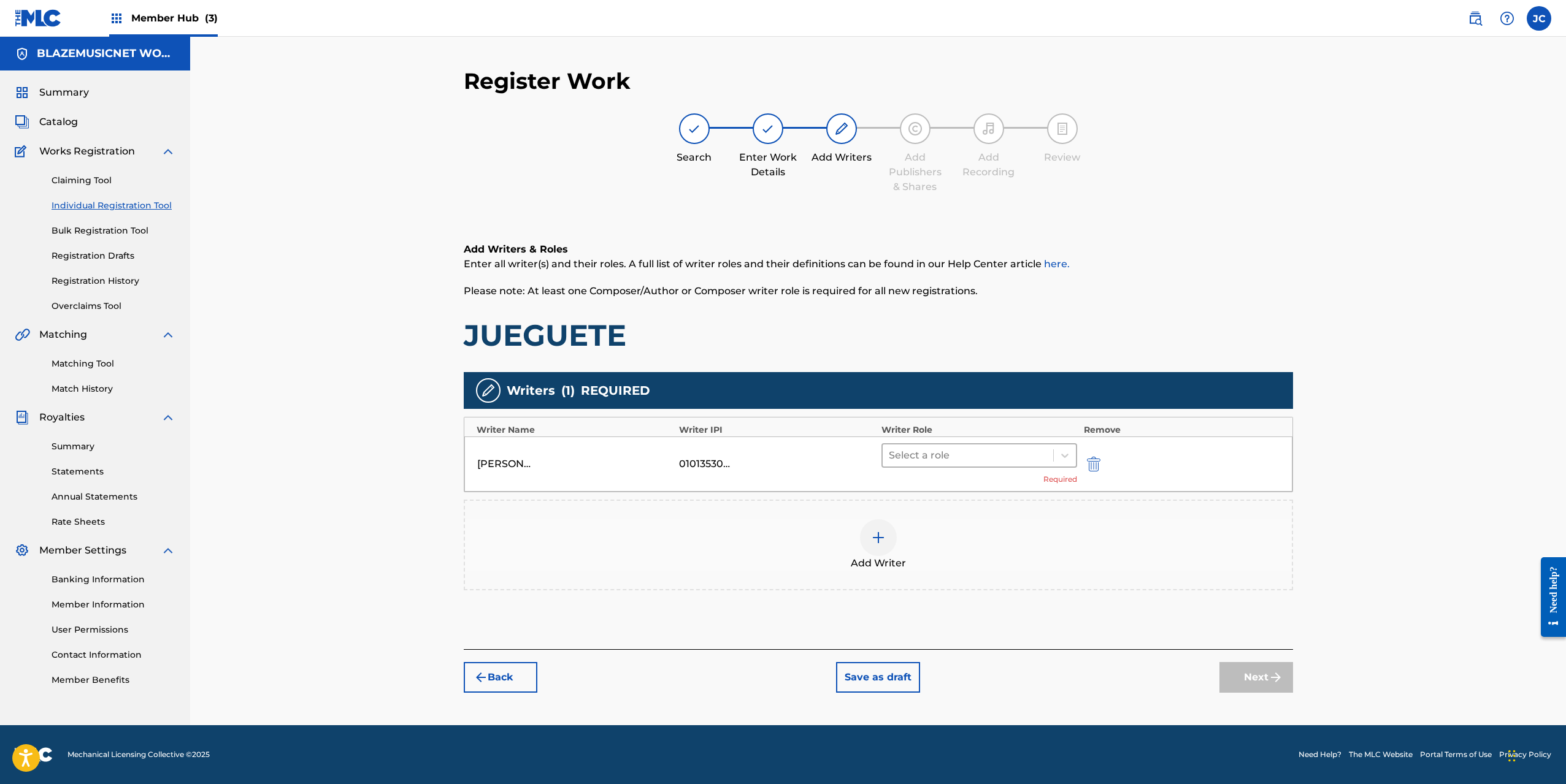
click at [943, 454] on div at bounding box center [968, 455] width 159 height 17
click at [924, 483] on div "Composer/Author" at bounding box center [979, 488] width 196 height 25
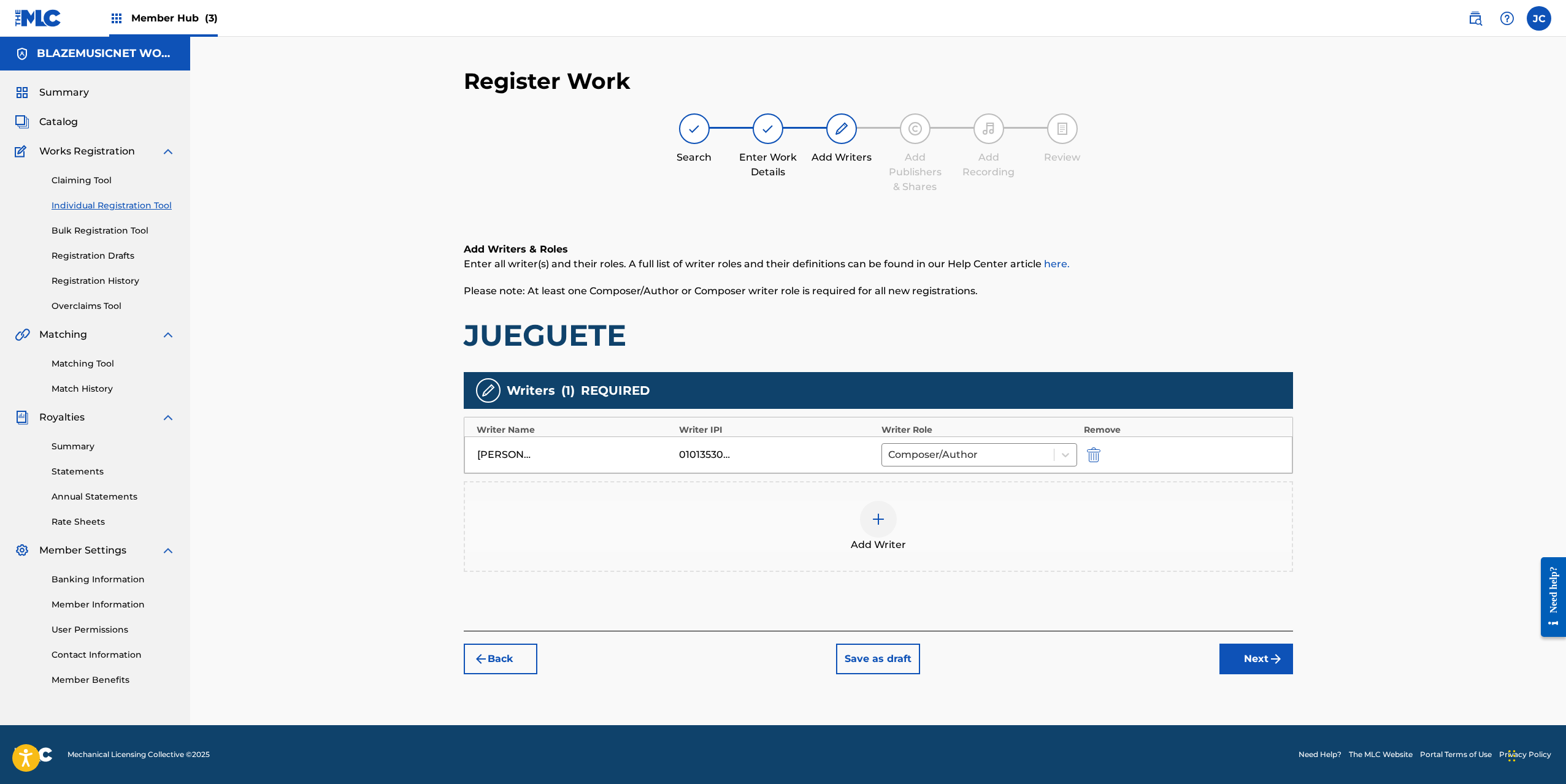
click at [859, 515] on div "Add Writer" at bounding box center [878, 527] width 827 height 51
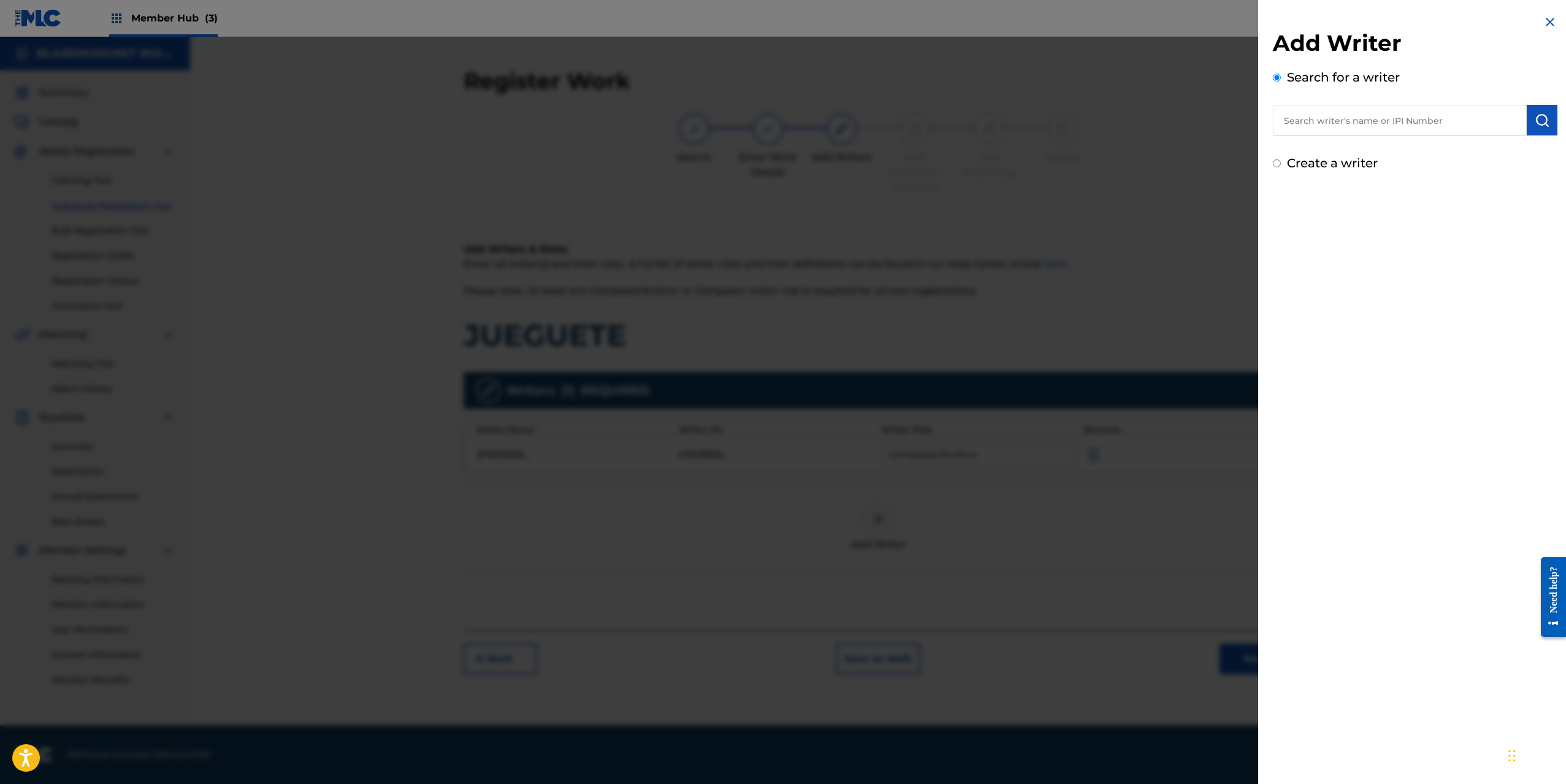
click at [1322, 120] on input "text" at bounding box center [1400, 119] width 254 height 31
type input "00364064370"
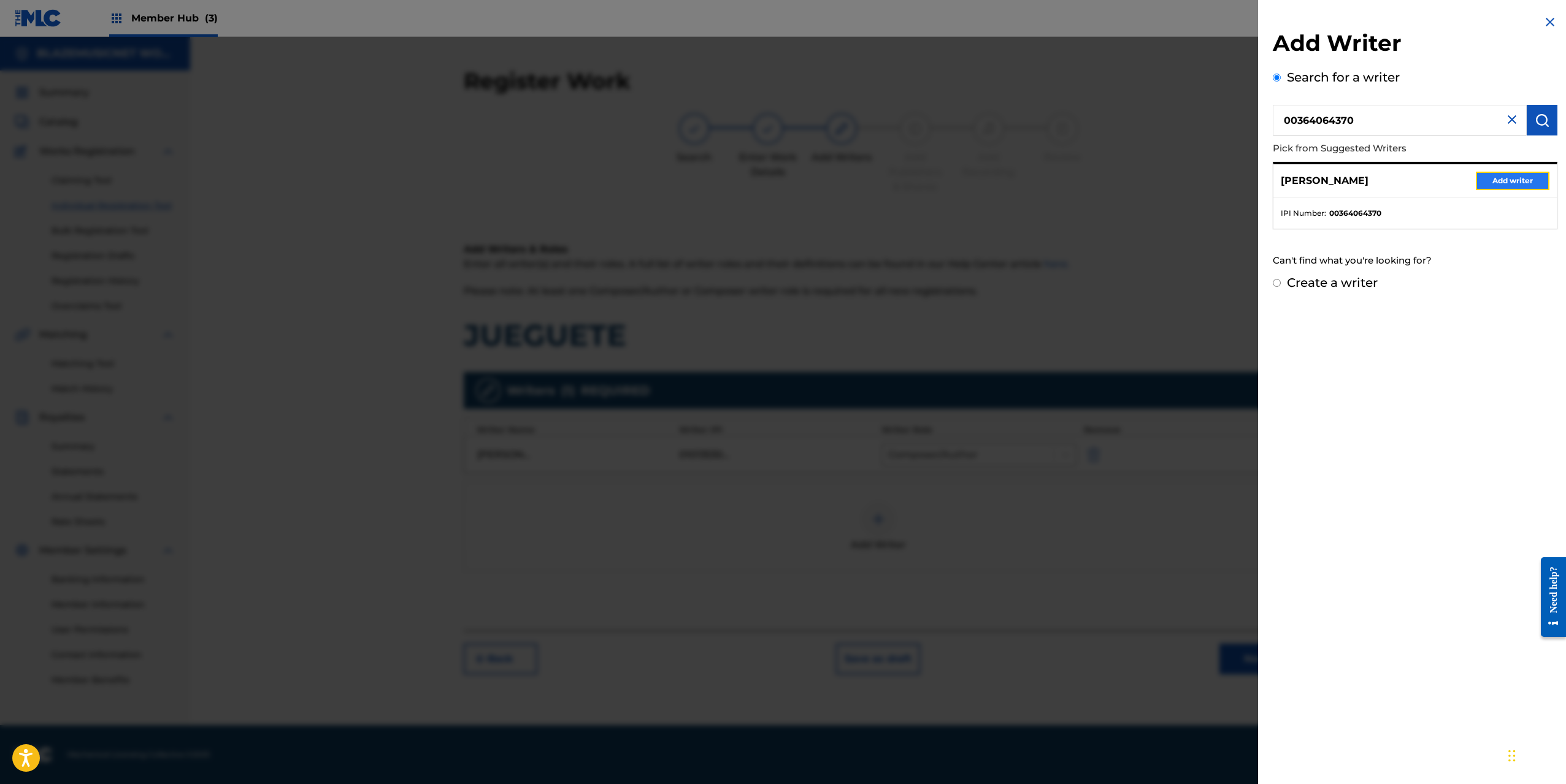
click at [1480, 175] on button "Add writer" at bounding box center [1512, 181] width 74 height 18
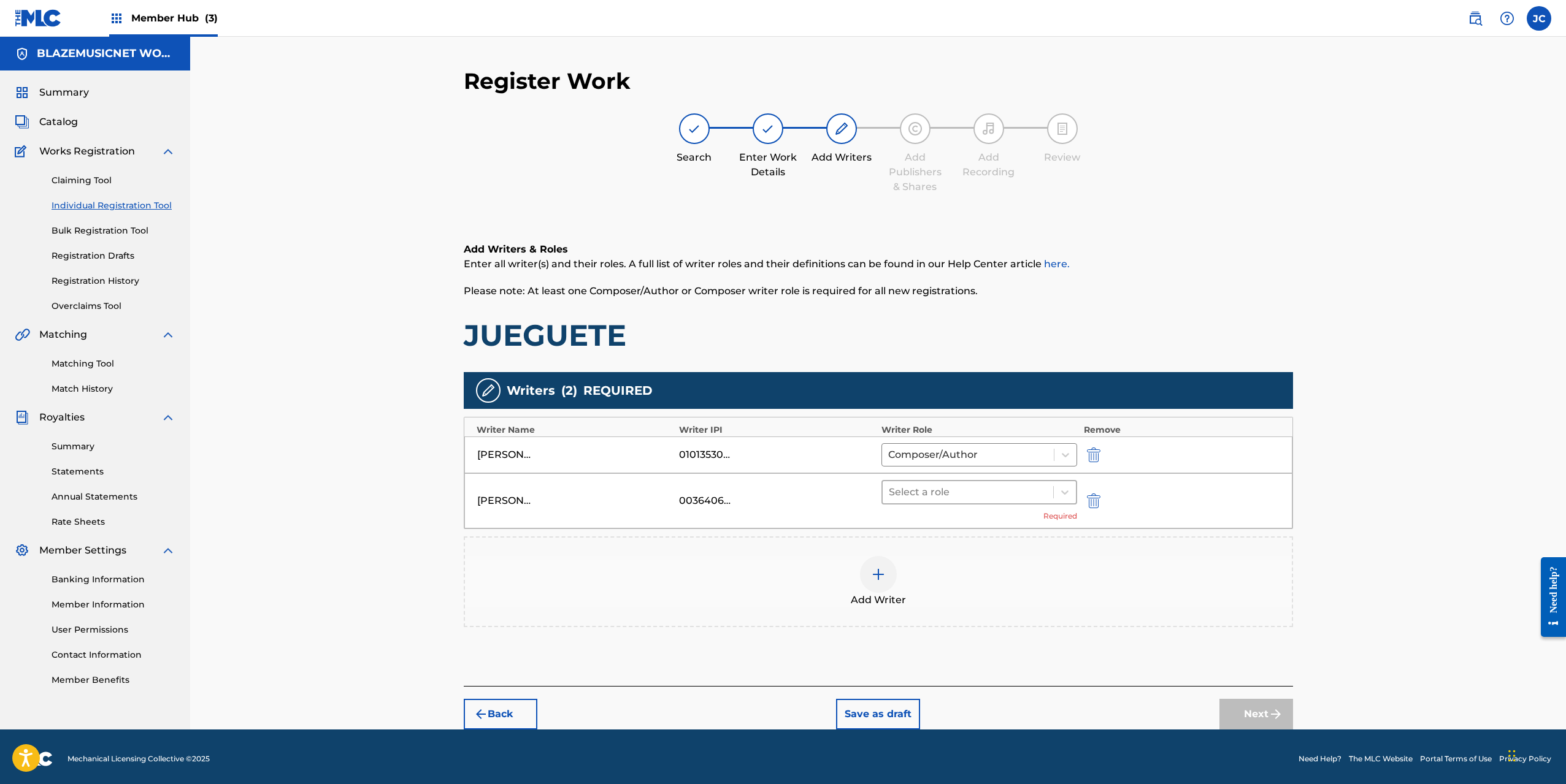
click at [944, 489] on div at bounding box center [968, 492] width 159 height 17
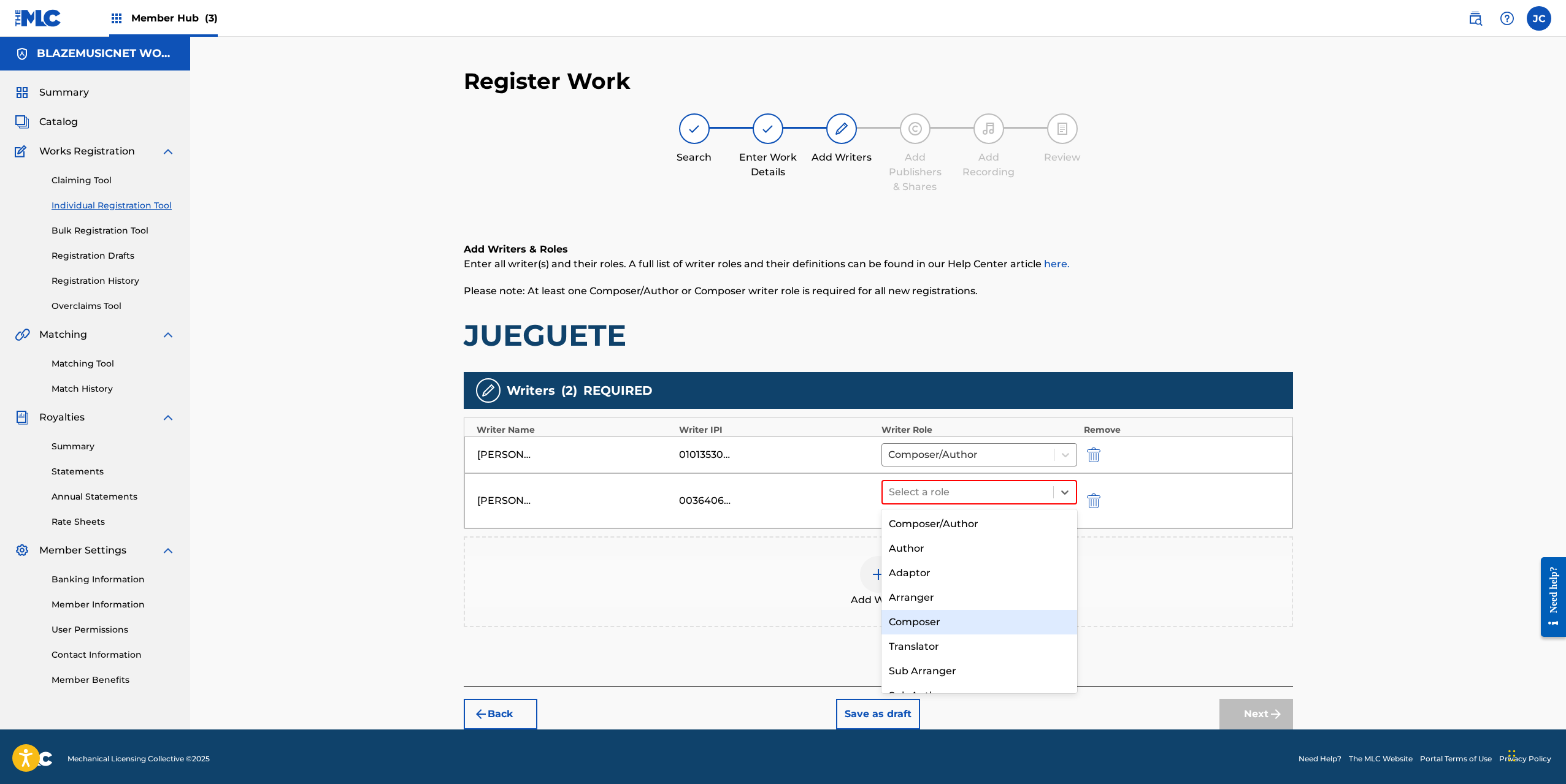
click at [929, 618] on div "Composer" at bounding box center [979, 622] width 196 height 25
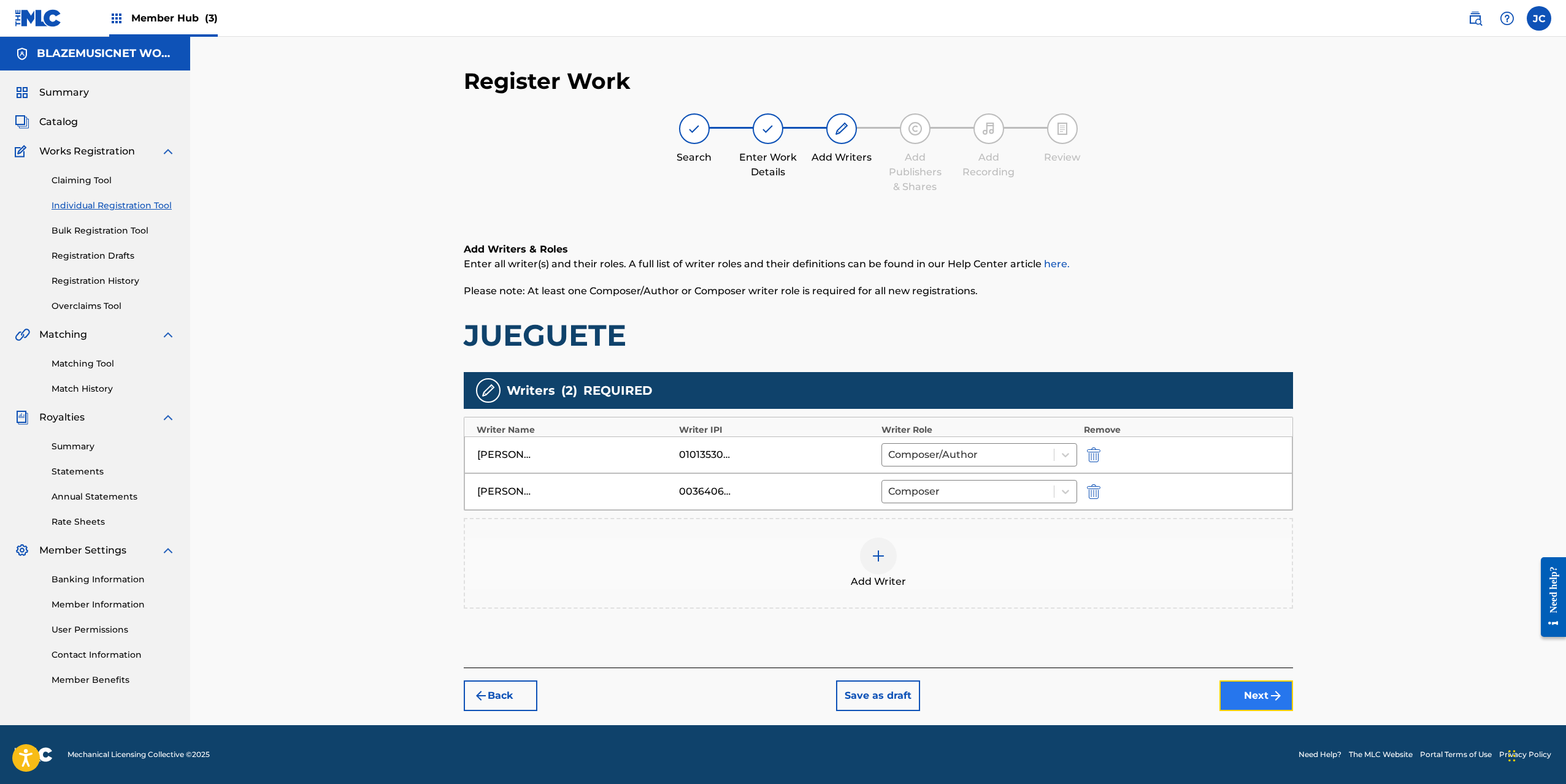
click at [1257, 690] on button "Next" at bounding box center [1256, 695] width 74 height 31
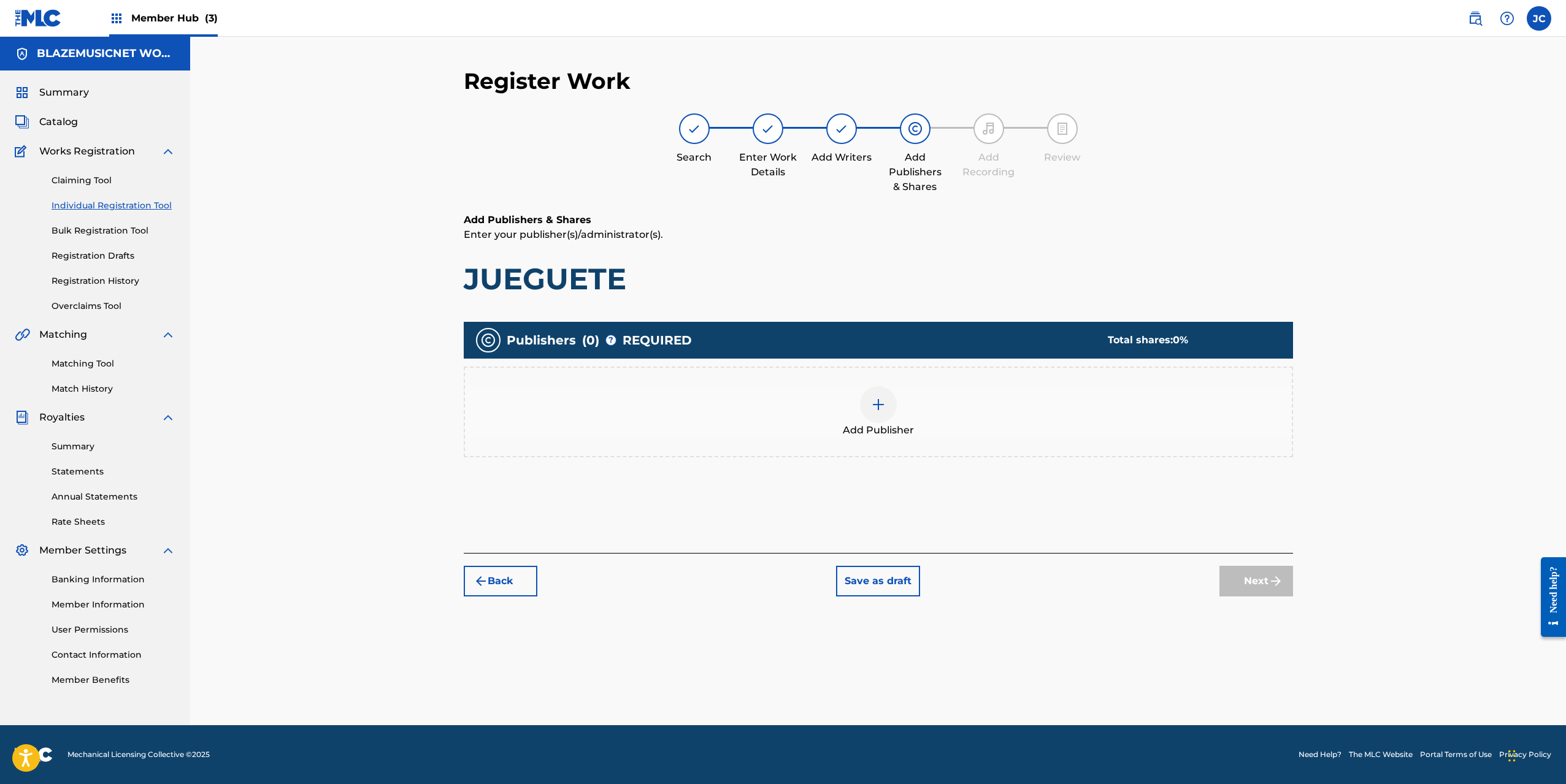
click at [895, 412] on div "Add Publisher" at bounding box center [878, 412] width 827 height 51
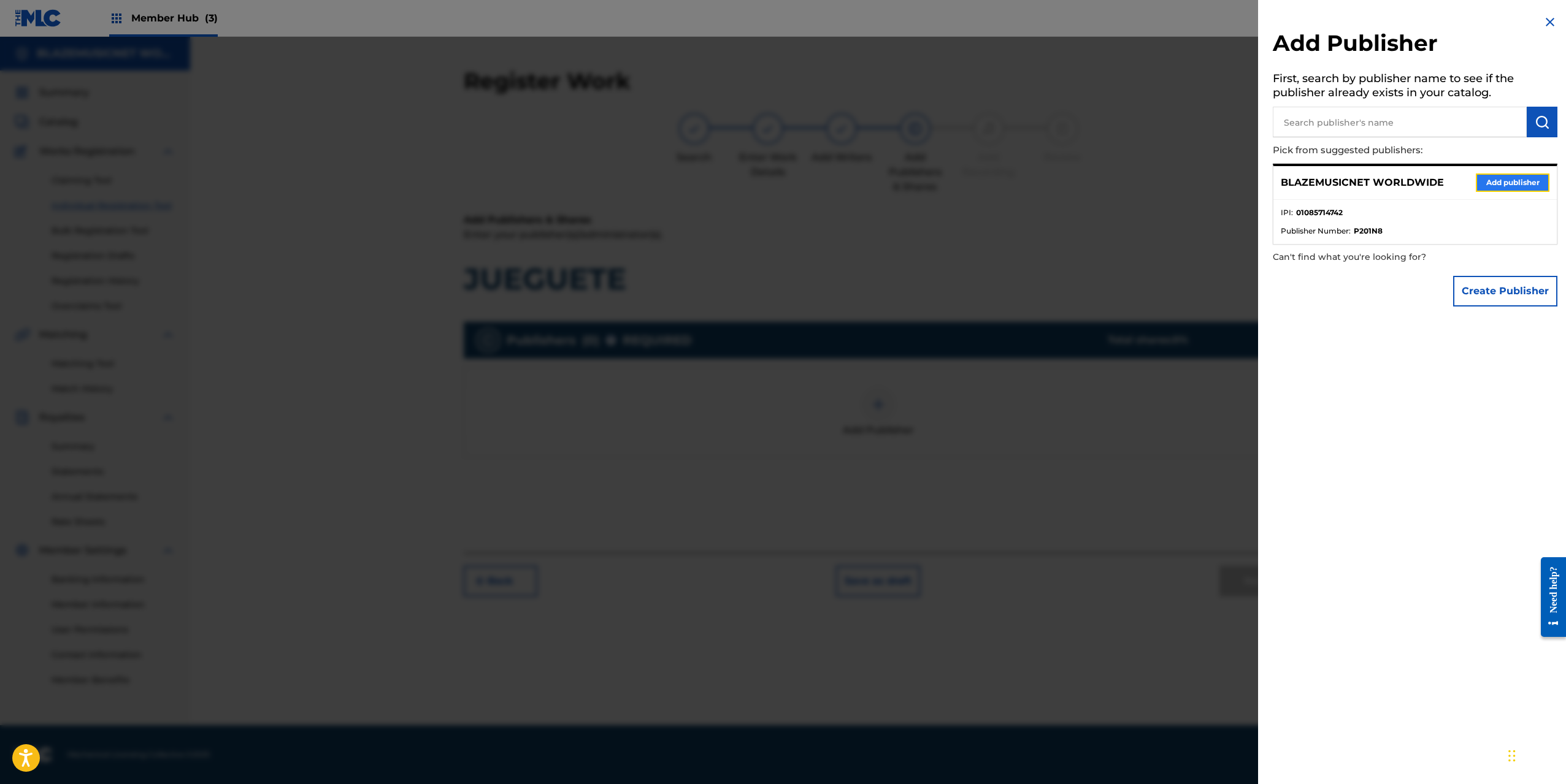
click at [1500, 178] on button "Add publisher" at bounding box center [1512, 183] width 74 height 18
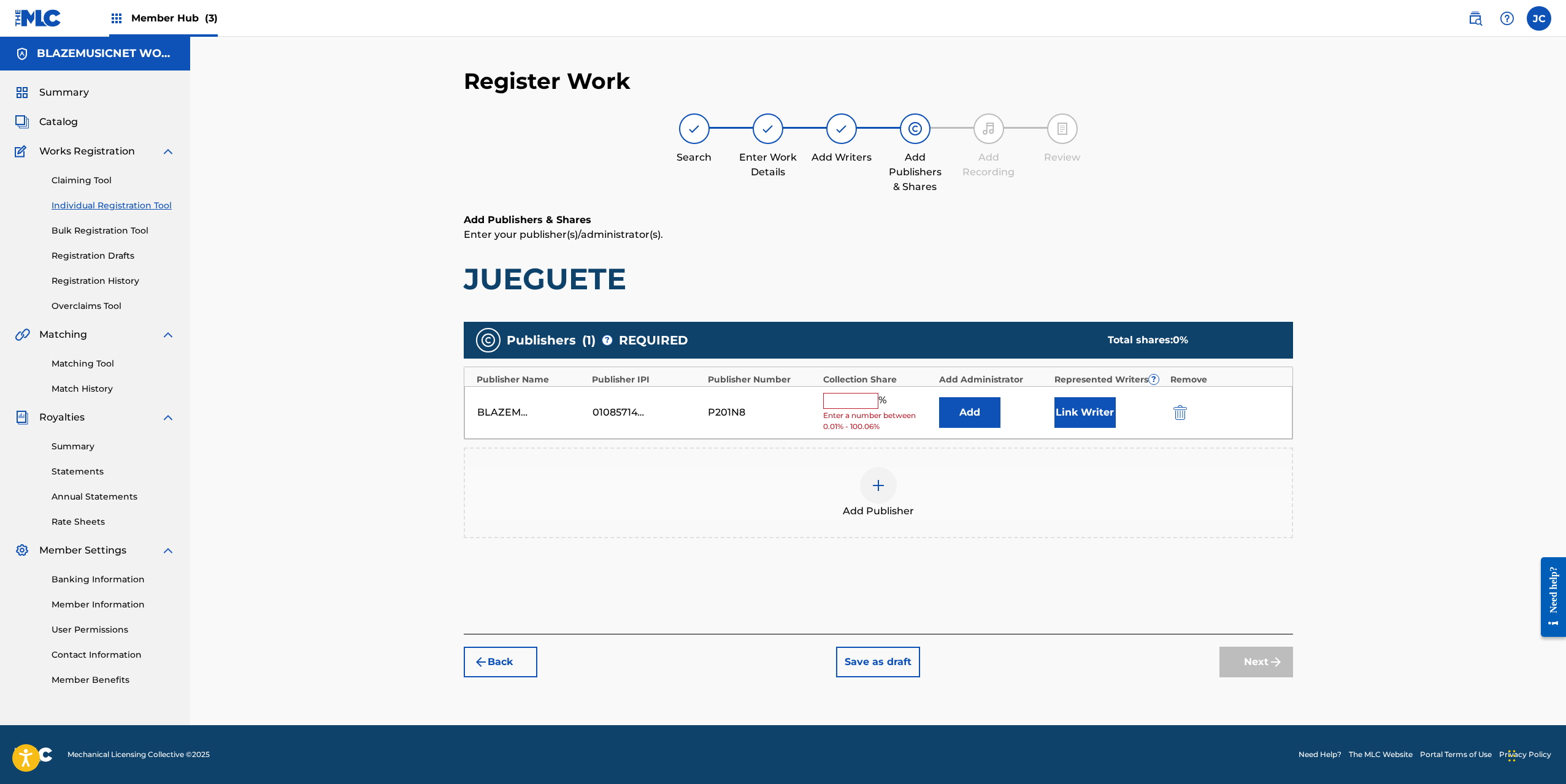
click at [850, 401] on input "text" at bounding box center [851, 401] width 56 height 16
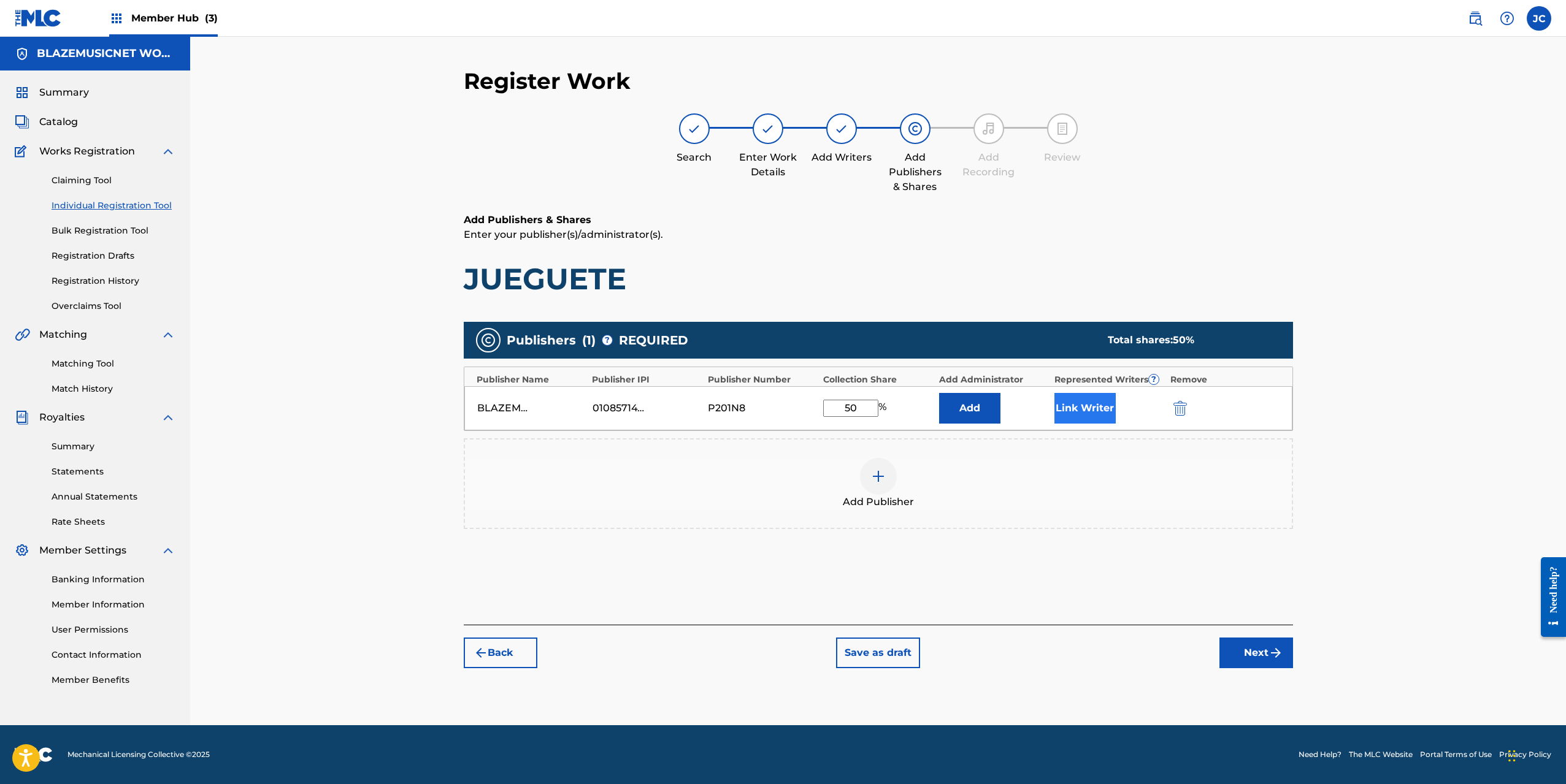
type input "50"
click at [1056, 406] on button "Link Writer" at bounding box center [1085, 408] width 61 height 31
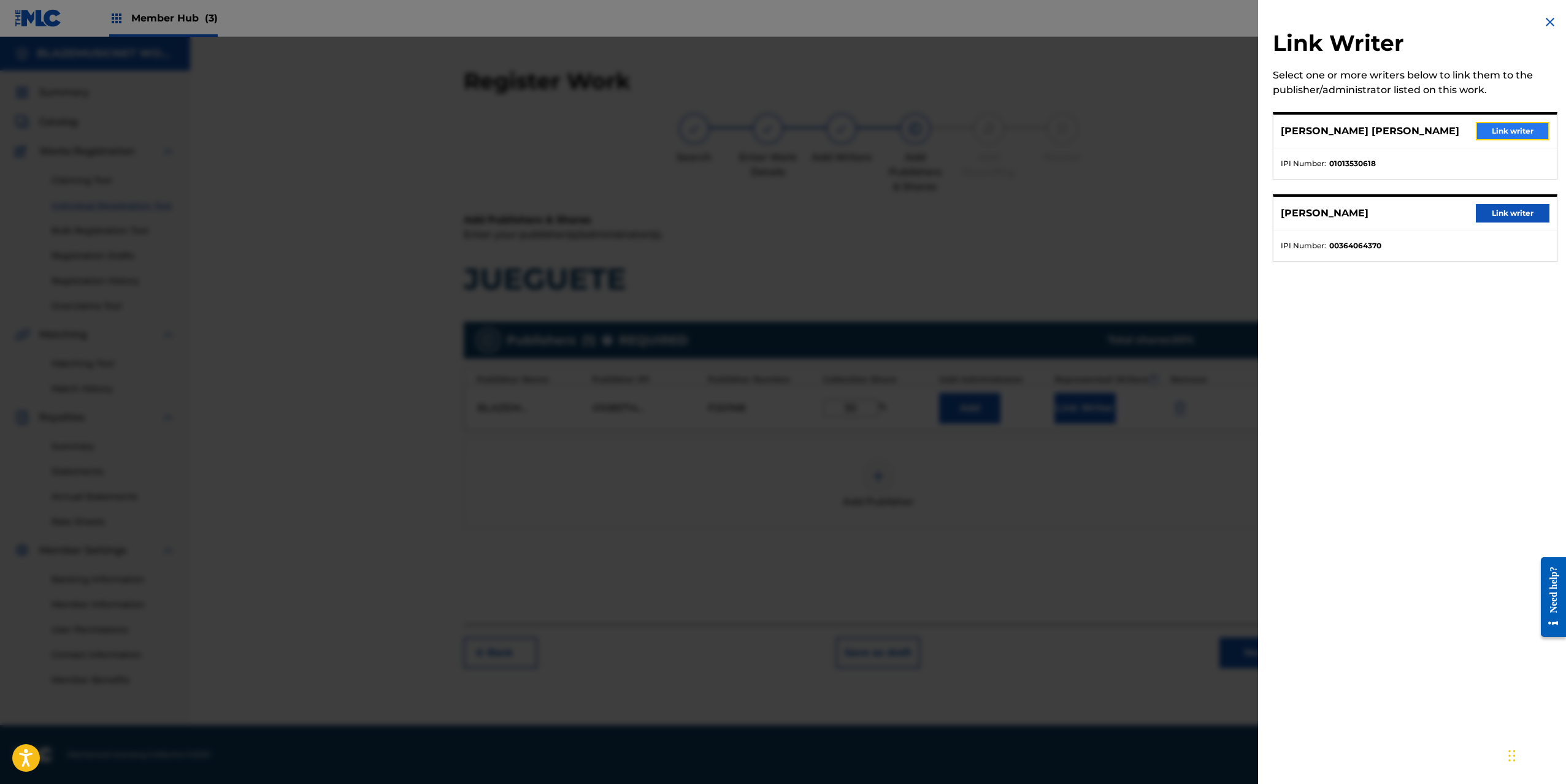
click at [1502, 132] on button "Link writer" at bounding box center [1512, 131] width 74 height 18
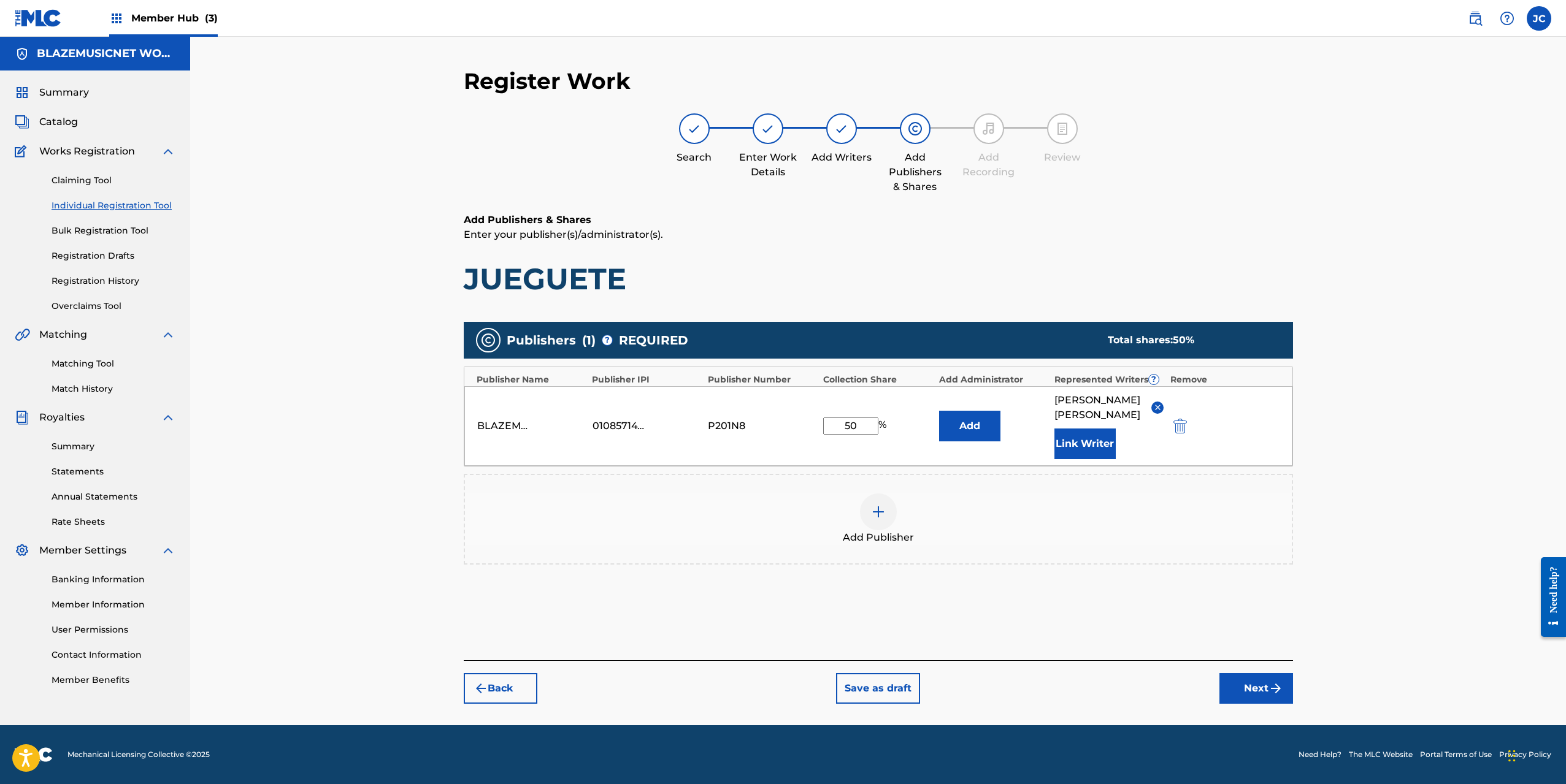
scroll to position [8, 0]
click at [1237, 704] on button "Next" at bounding box center [1256, 688] width 74 height 31
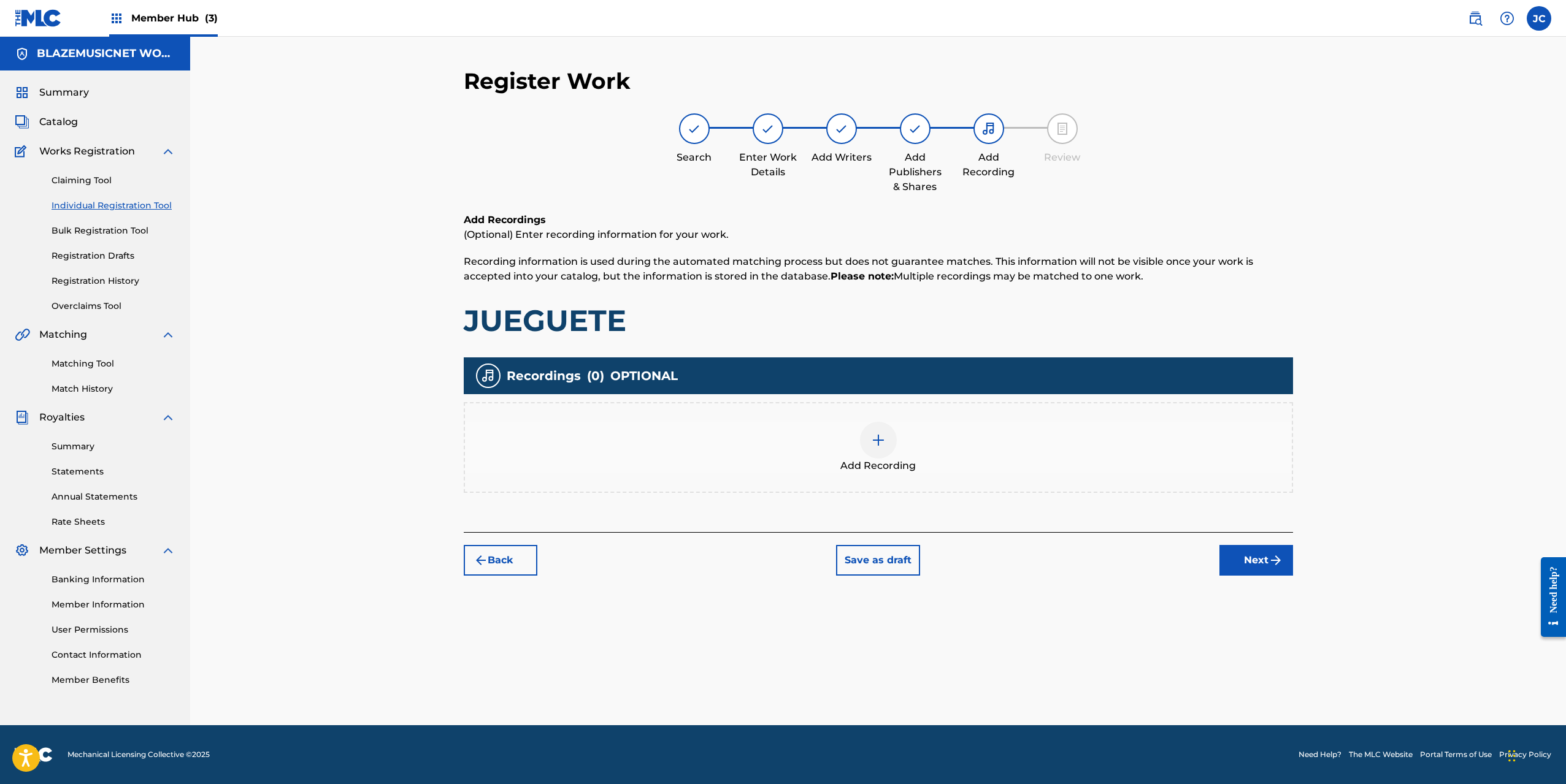
click at [887, 446] on div at bounding box center [878, 440] width 37 height 37
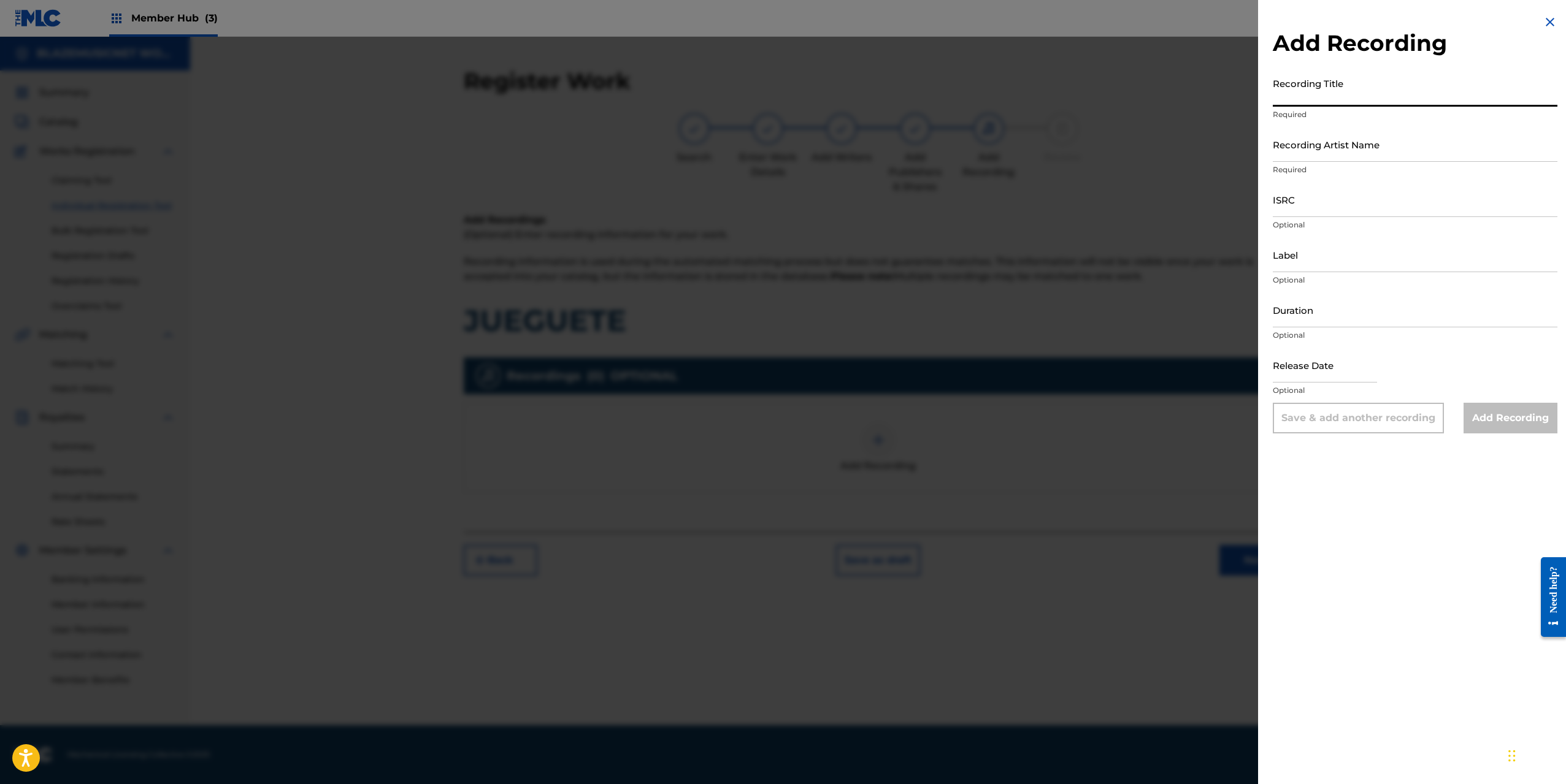
click at [1303, 90] on input "Recording Title" at bounding box center [1415, 89] width 285 height 35
type input "JUGUETE"
click at [1307, 145] on input "Recording Artist Name" at bounding box center [1415, 144] width 285 height 35
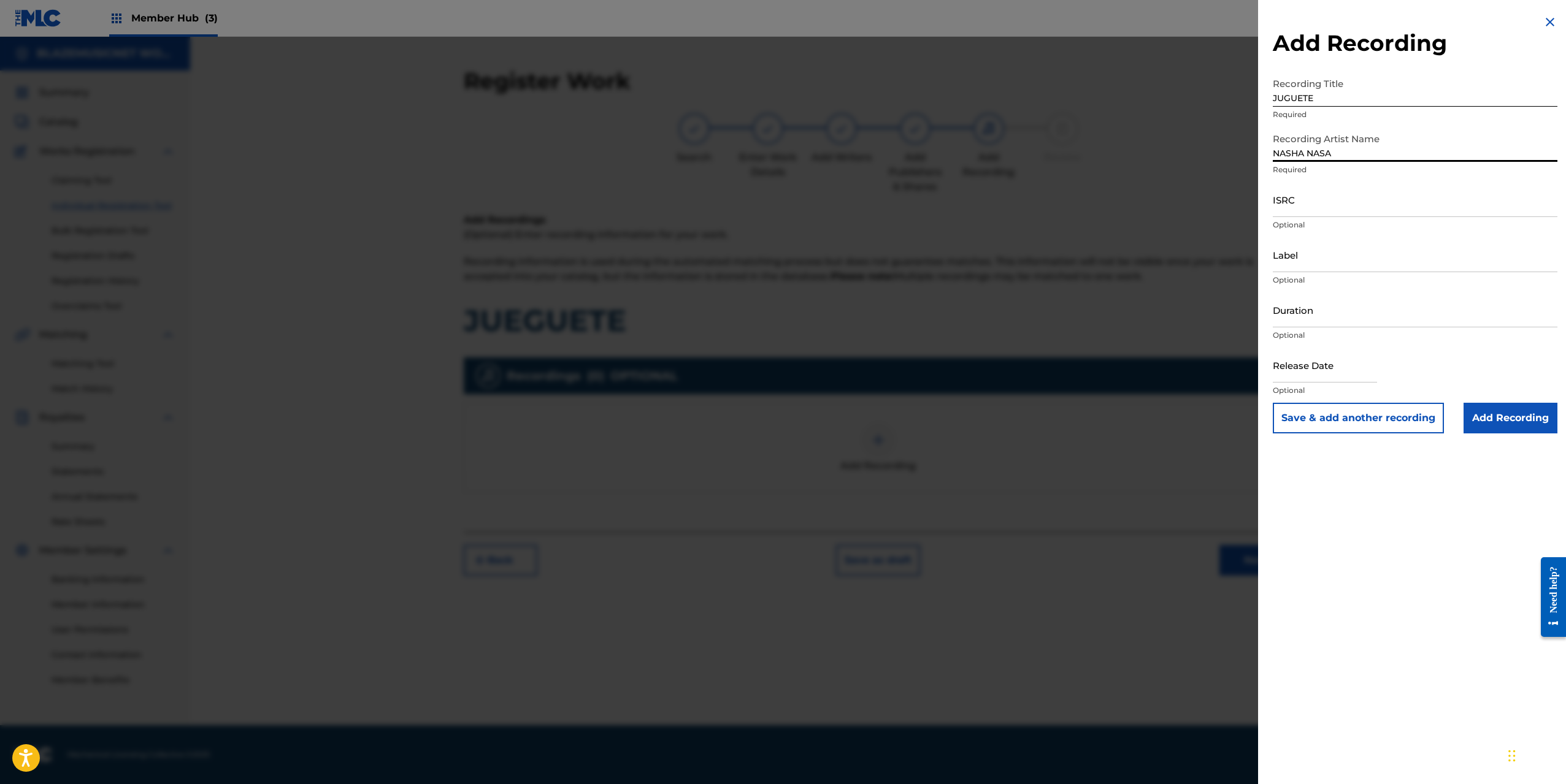
type input "NASHA NASA"
click at [1309, 203] on input "ISRC" at bounding box center [1415, 199] width 285 height 35
paste input "QZS7J2516073"
type input "QZS7J2516073"
click at [1311, 257] on input "Label" at bounding box center [1415, 255] width 285 height 35
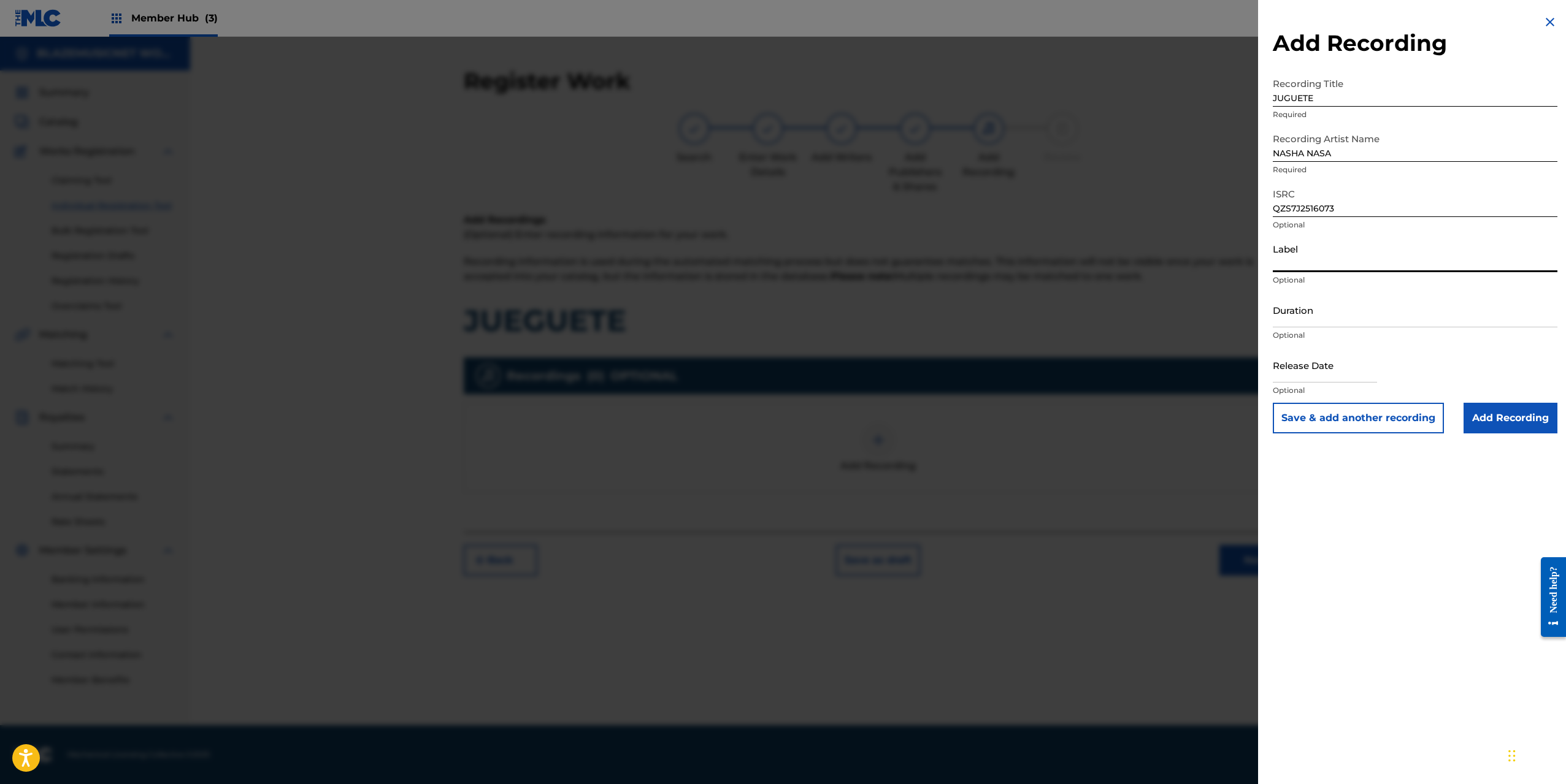
type input "[DOMAIN_NAME]"
click at [1292, 311] on input "Duration" at bounding box center [1415, 310] width 285 height 35
type input "02:08"
click at [1301, 370] on input "text" at bounding box center [1325, 365] width 105 height 35
select select "8"
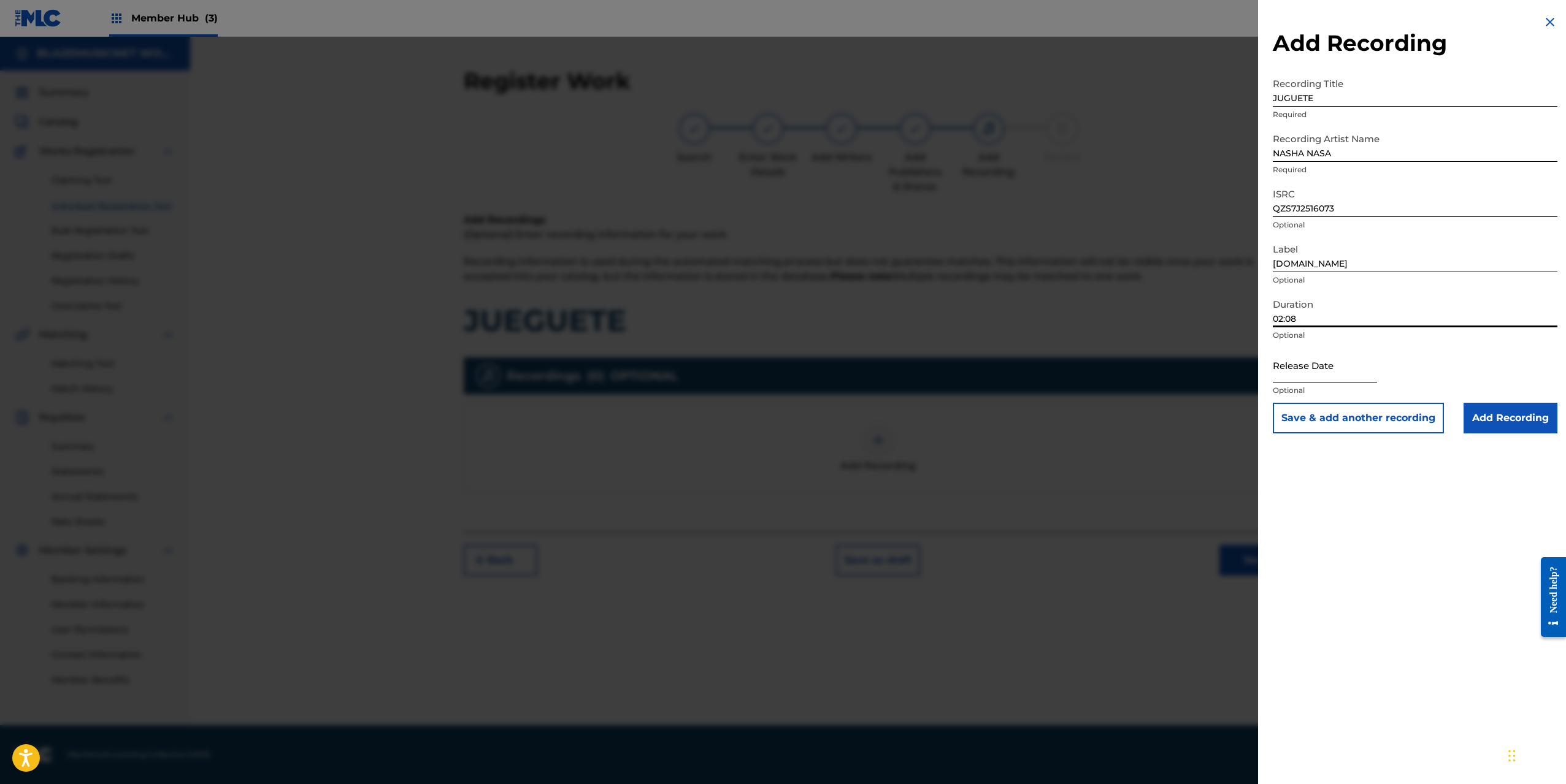
select select "2025"
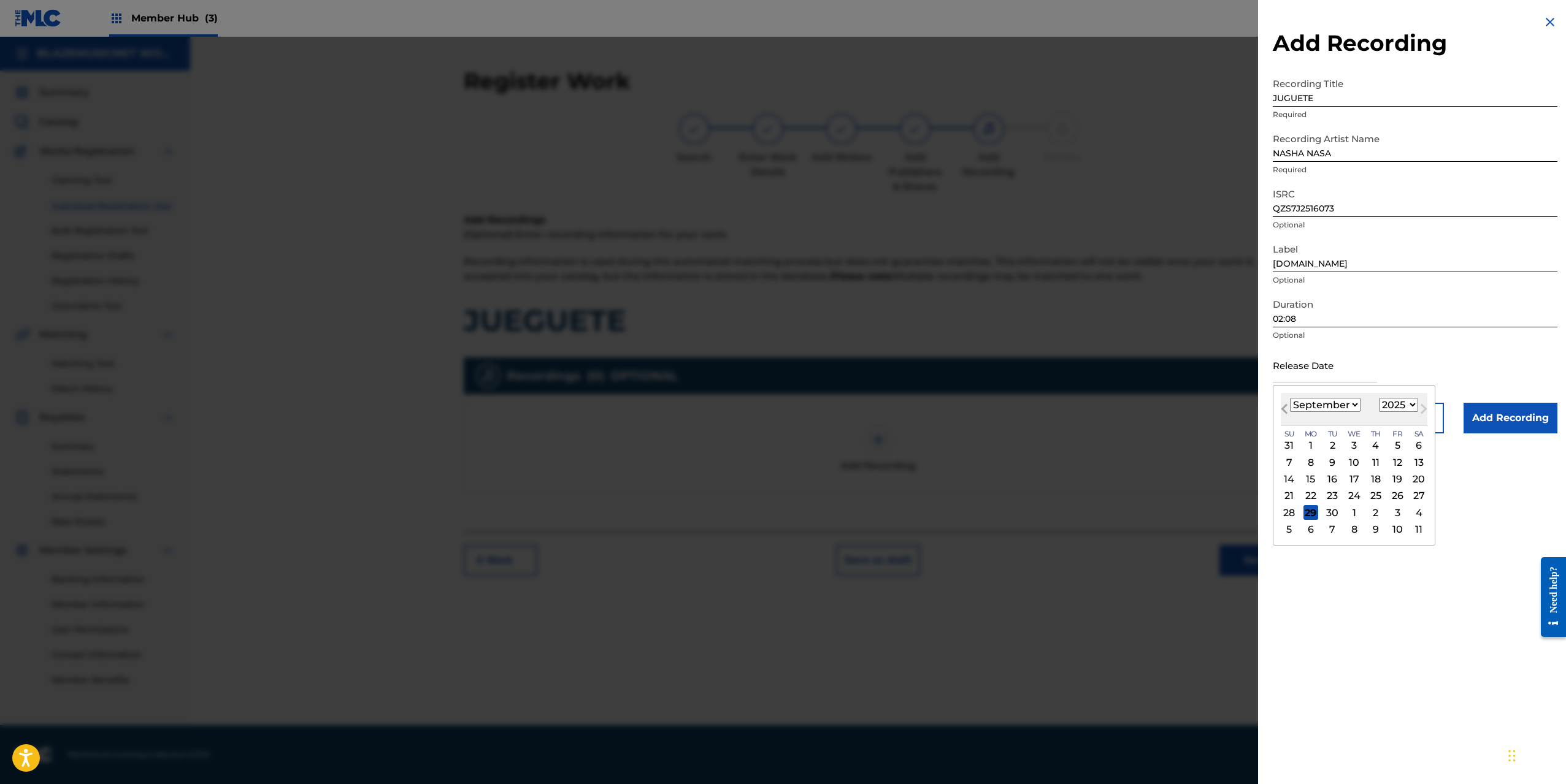
click at [1285, 407] on span "Previous Month" at bounding box center [1285, 411] width 0 height 18
select select "7"
click at [1333, 494] on div "19" at bounding box center [1332, 496] width 15 height 15
type input "[DATE]"
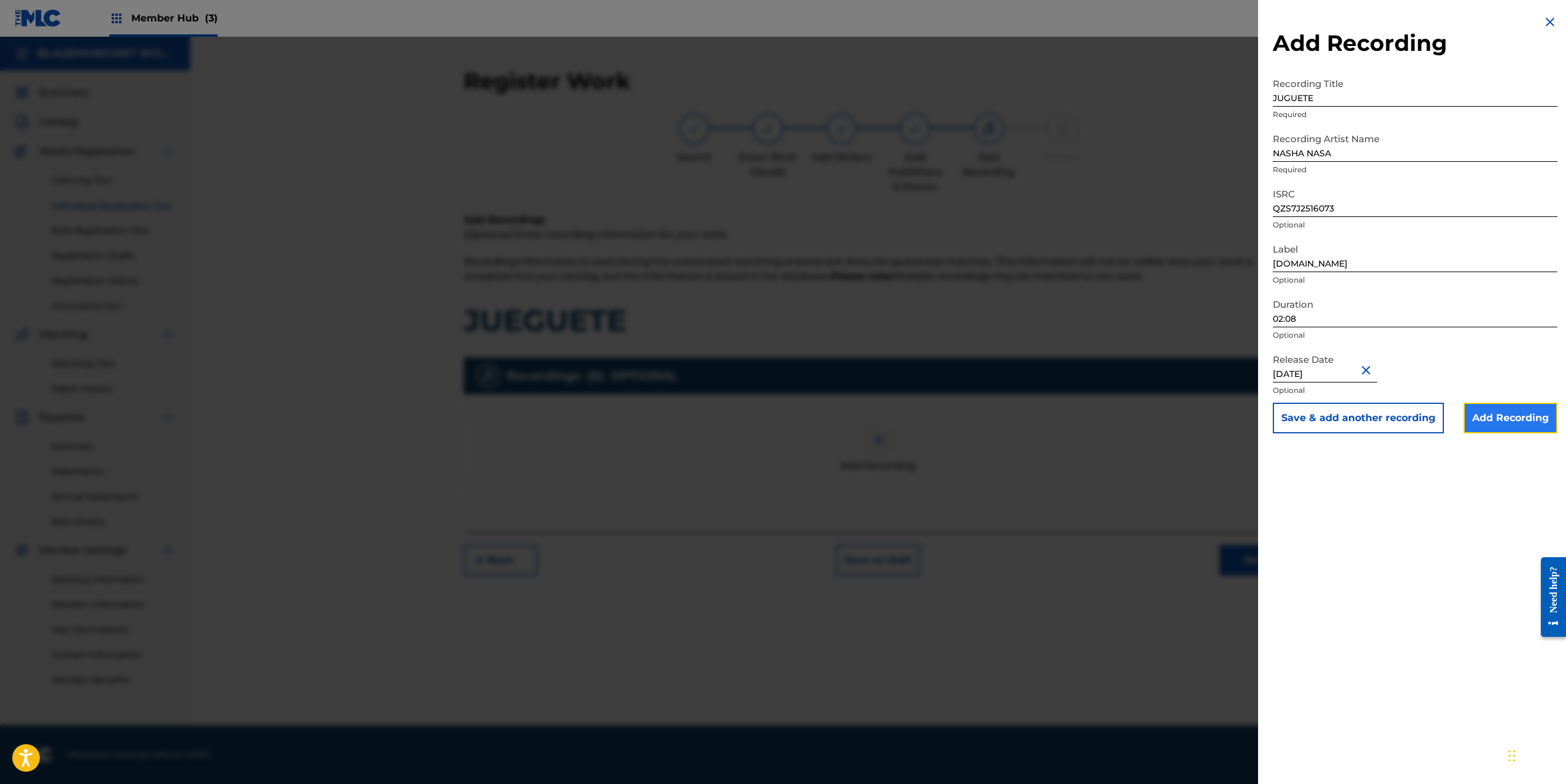
click at [1493, 419] on input "Add Recording" at bounding box center [1510, 418] width 94 height 31
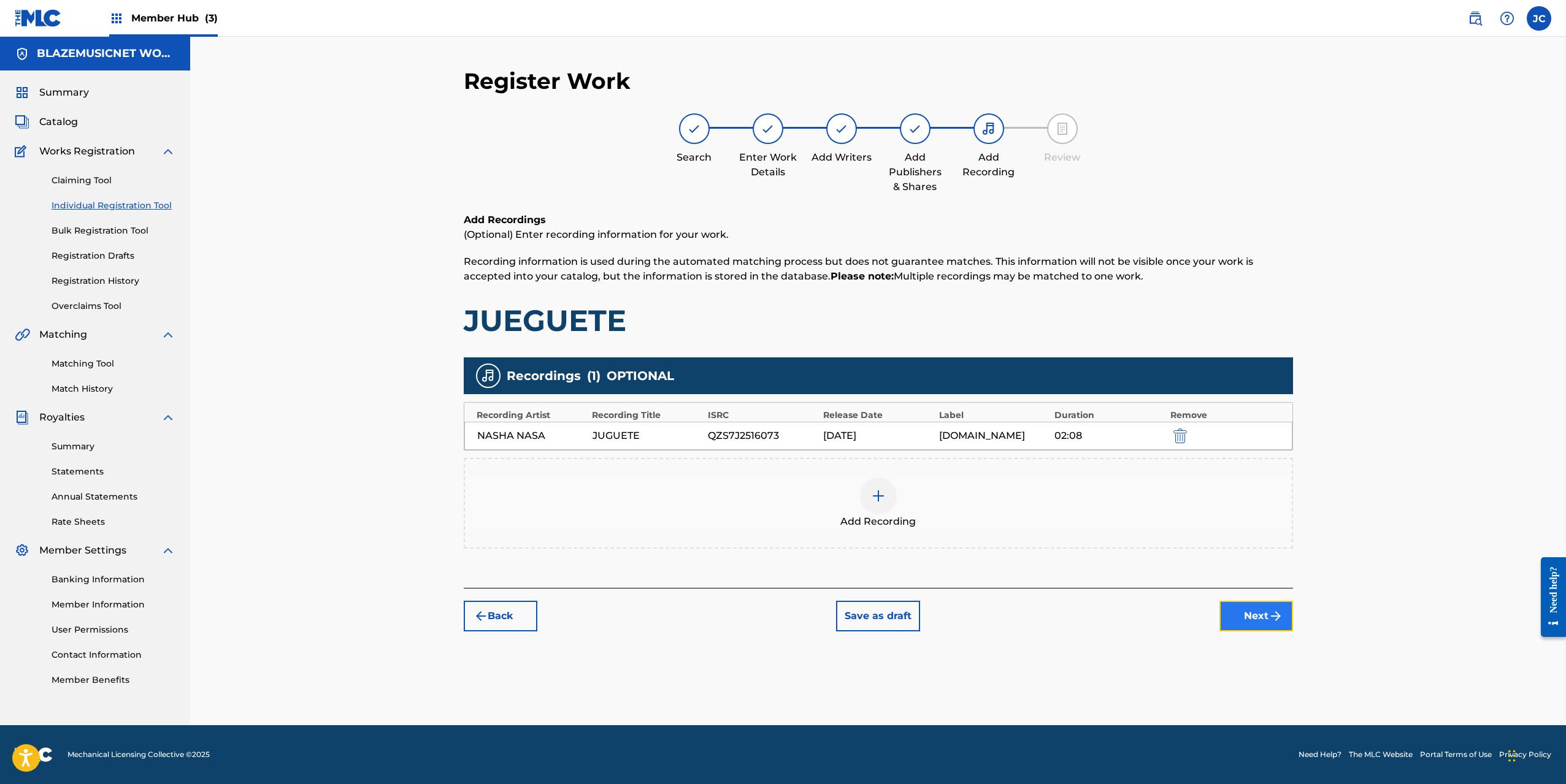
click at [1261, 610] on button "Next" at bounding box center [1256, 616] width 74 height 31
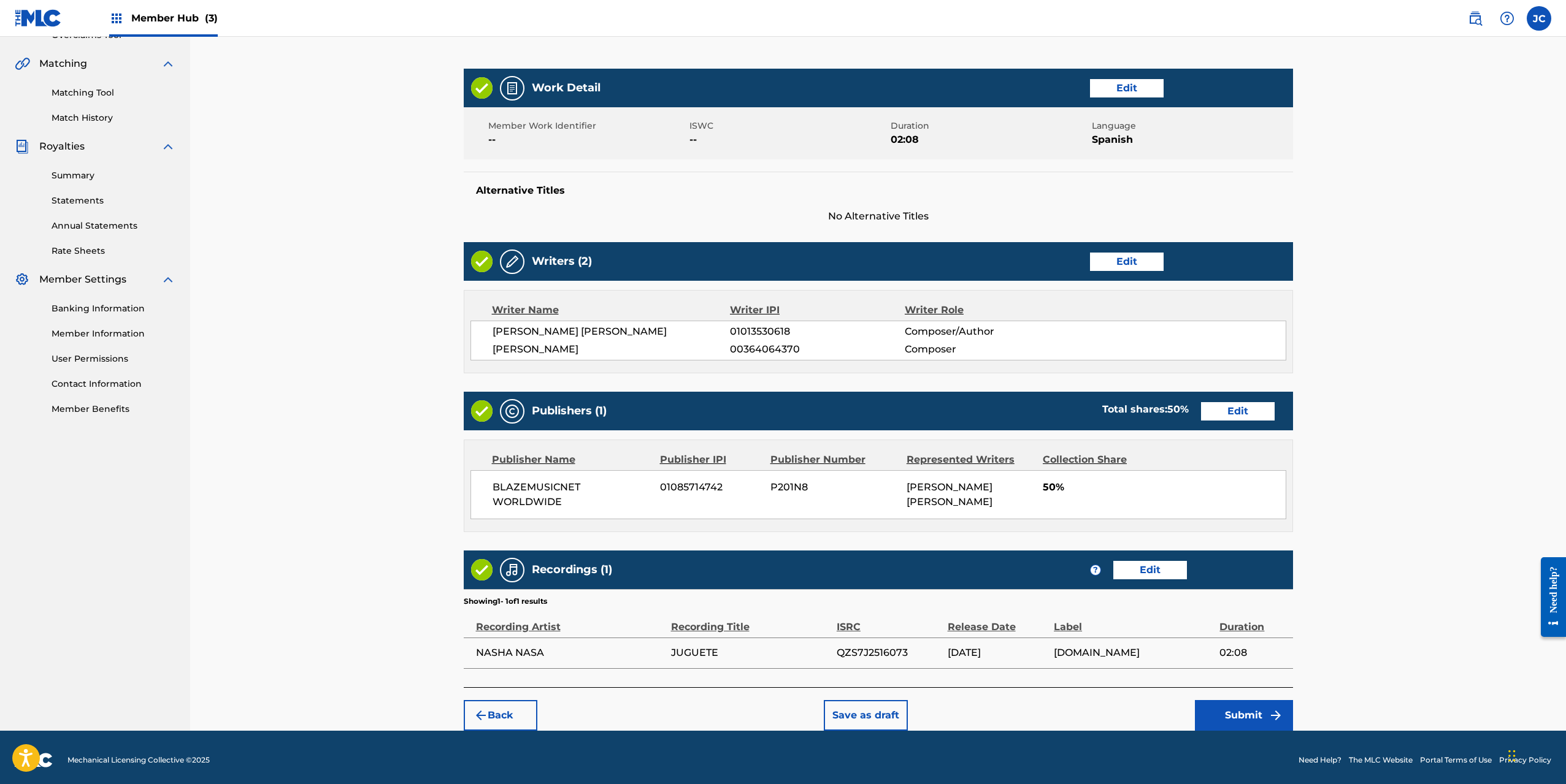
scroll to position [276, 0]
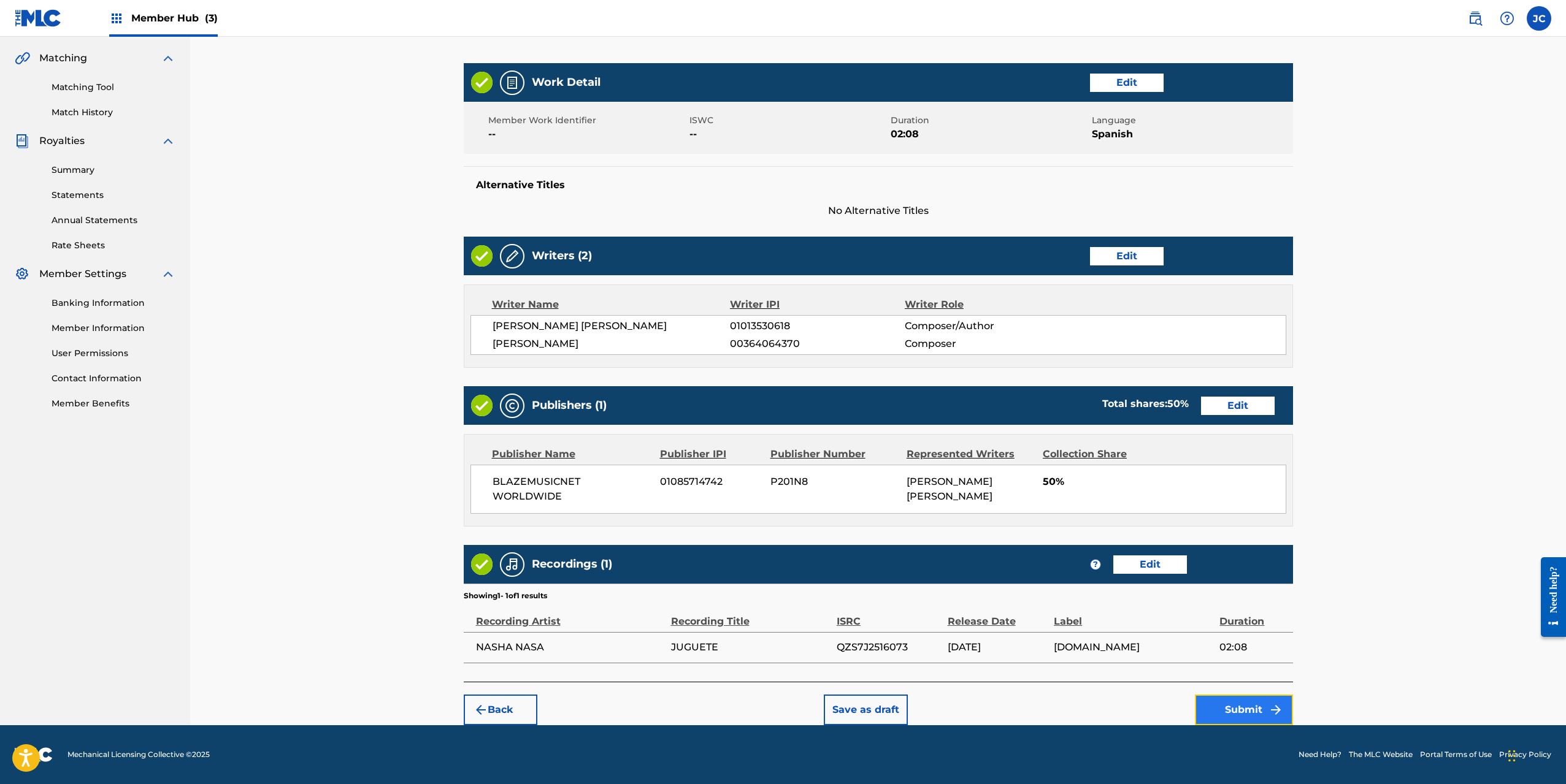
click at [1249, 713] on button "Submit" at bounding box center [1244, 709] width 98 height 31
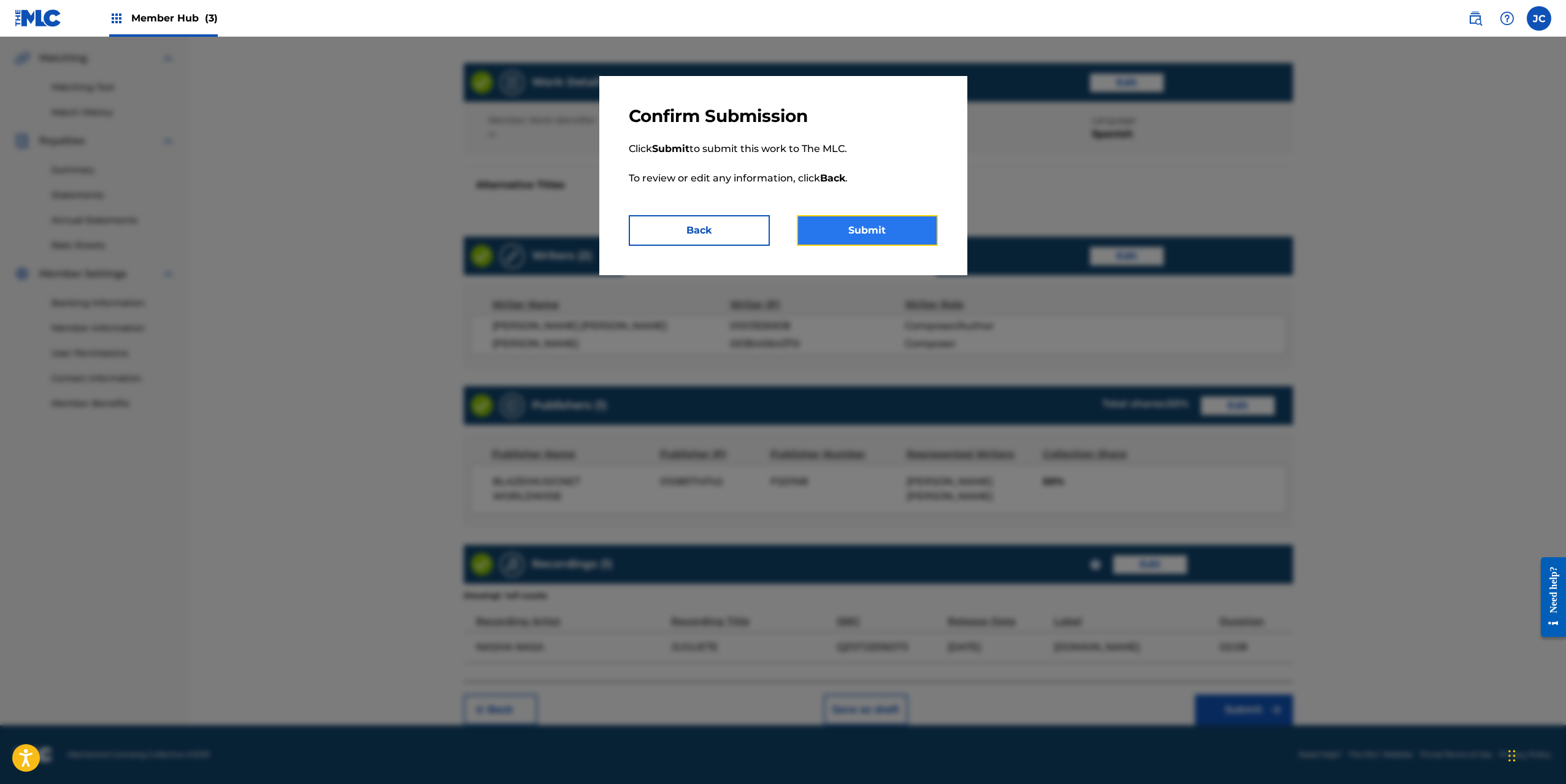
click at [866, 234] on button "Submit" at bounding box center [867, 230] width 141 height 31
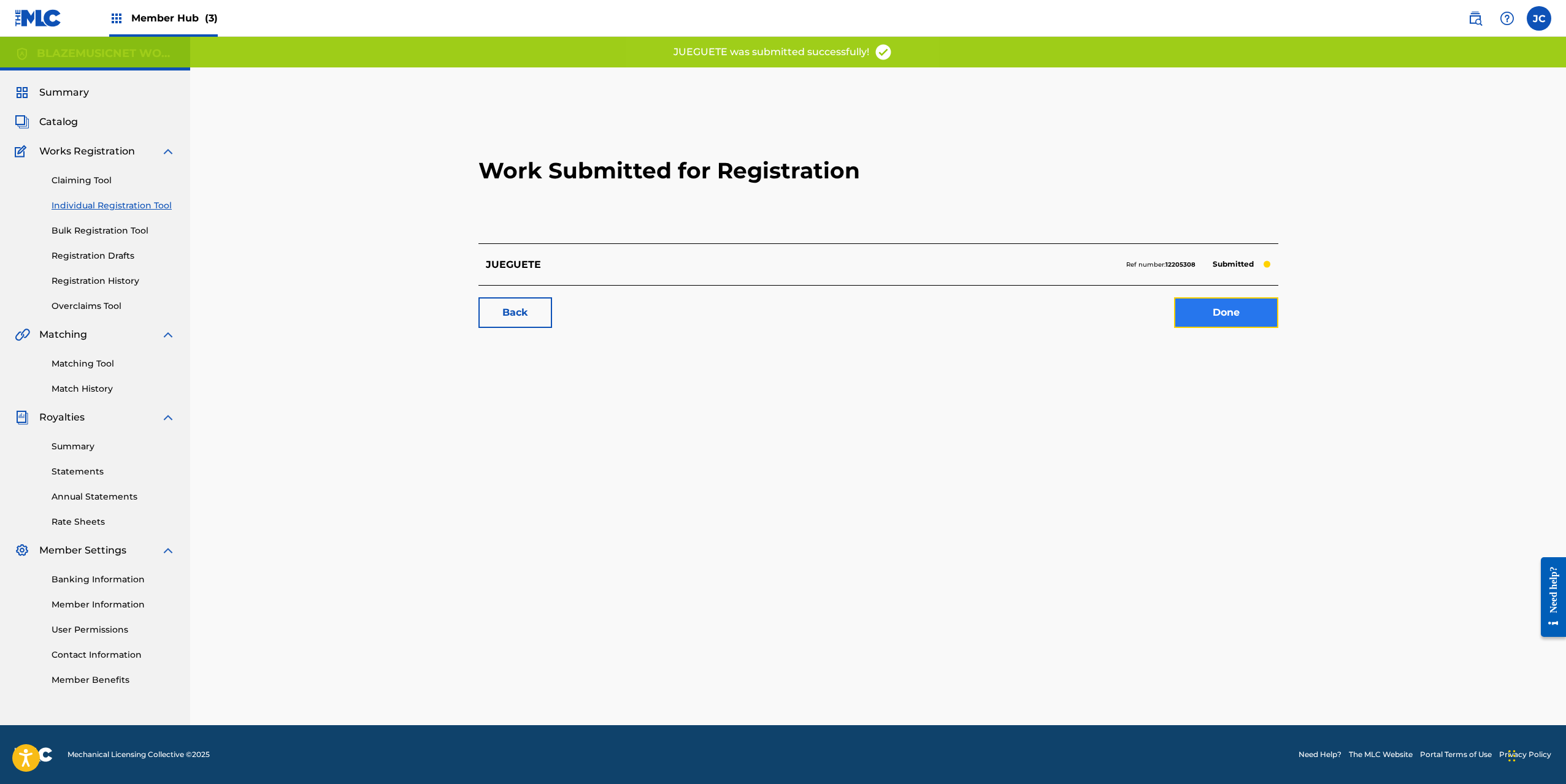
click at [1241, 311] on link "Done" at bounding box center [1227, 312] width 105 height 31
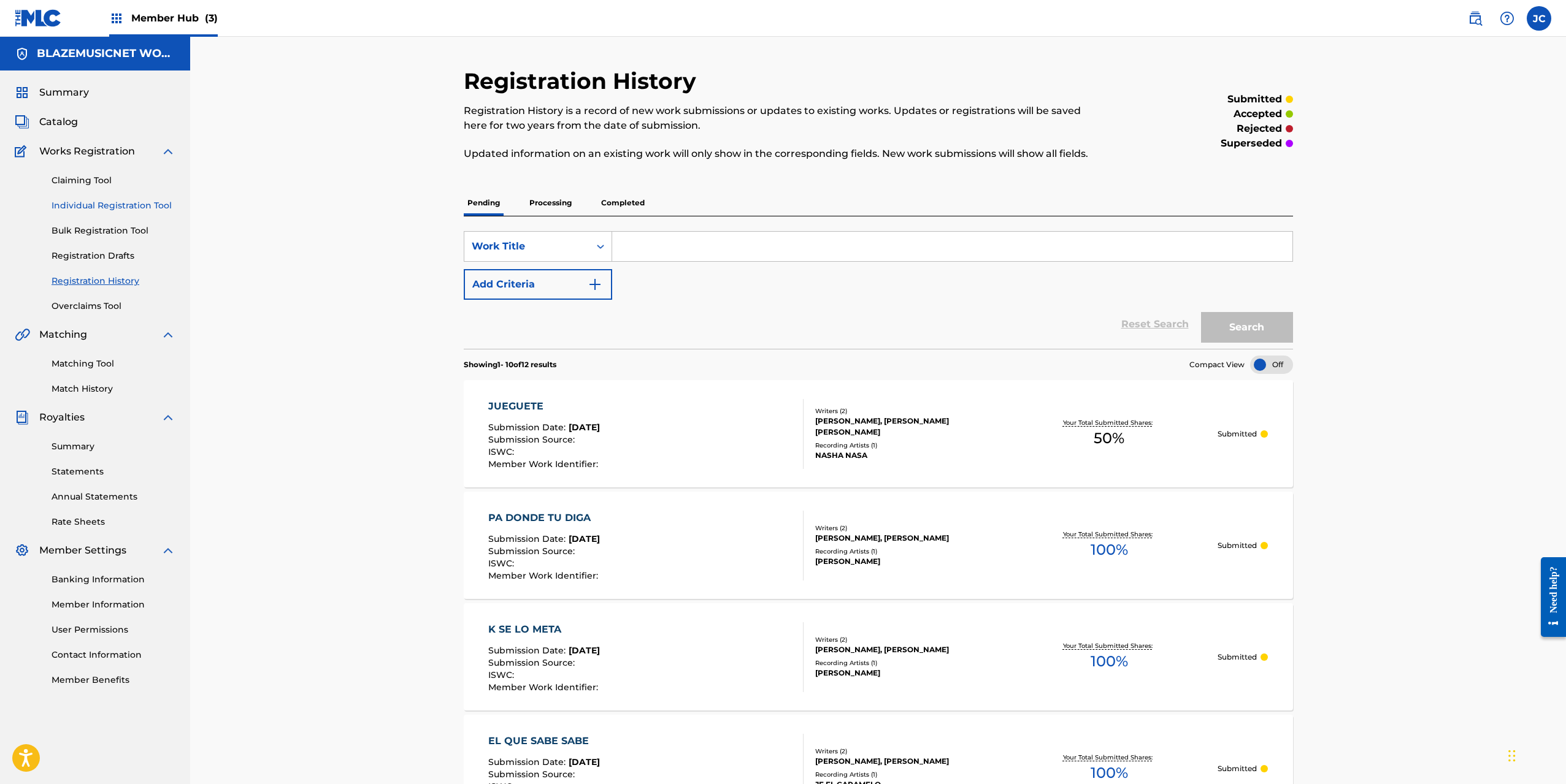
click at [135, 203] on link "Individual Registration Tool" at bounding box center [113, 206] width 124 height 13
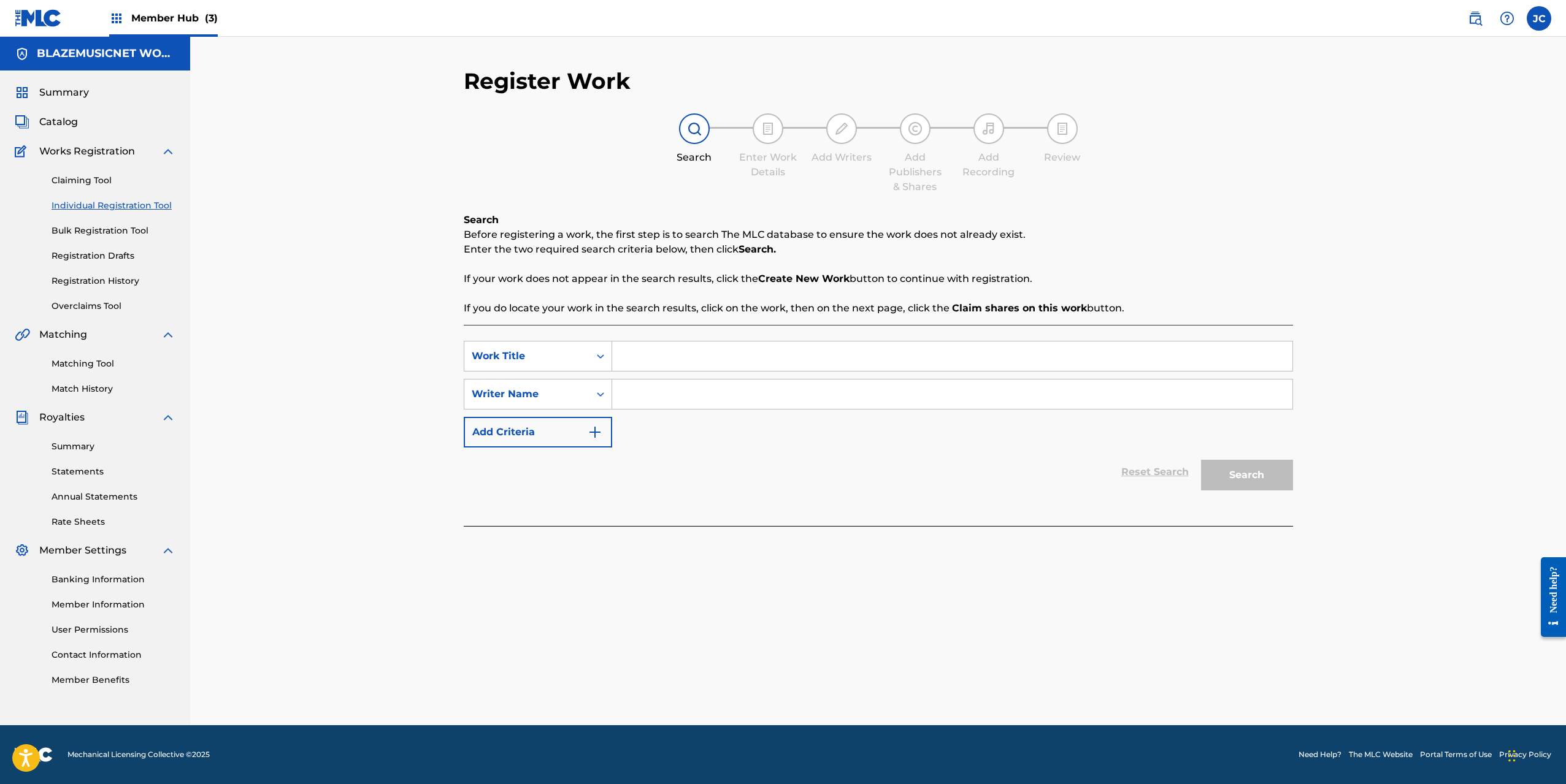
click at [647, 356] on input "Search Form" at bounding box center [953, 356] width 681 height 29
type input "MA RULAY QUE MUCHO"
click at [671, 395] on input "Search Form" at bounding box center [953, 393] width 681 height 29
type input "[PERSON_NAME]"
click at [1201, 460] on button "Search" at bounding box center [1246, 475] width 92 height 31
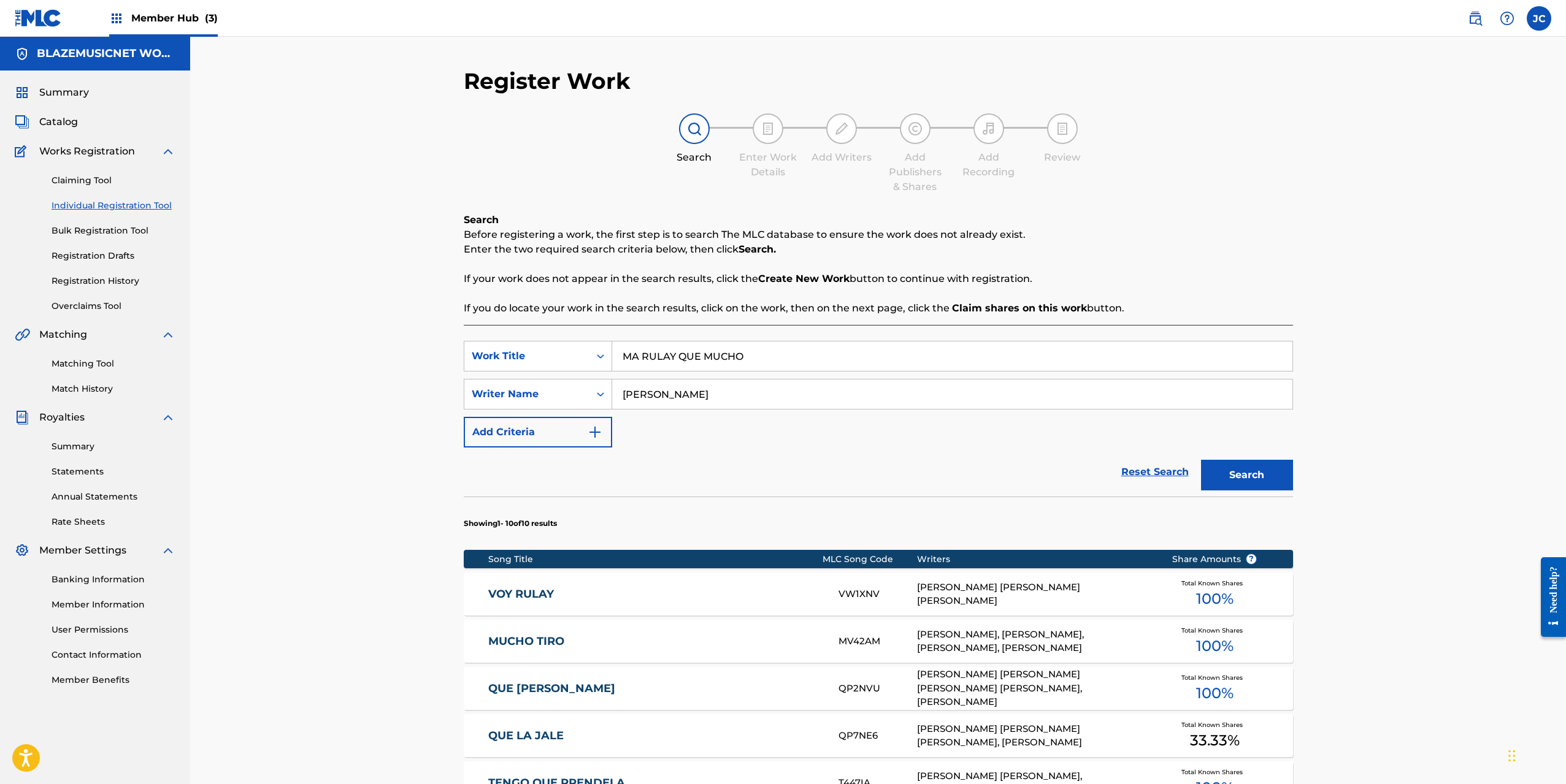
click at [671, 395] on input "[PERSON_NAME]" at bounding box center [953, 393] width 681 height 29
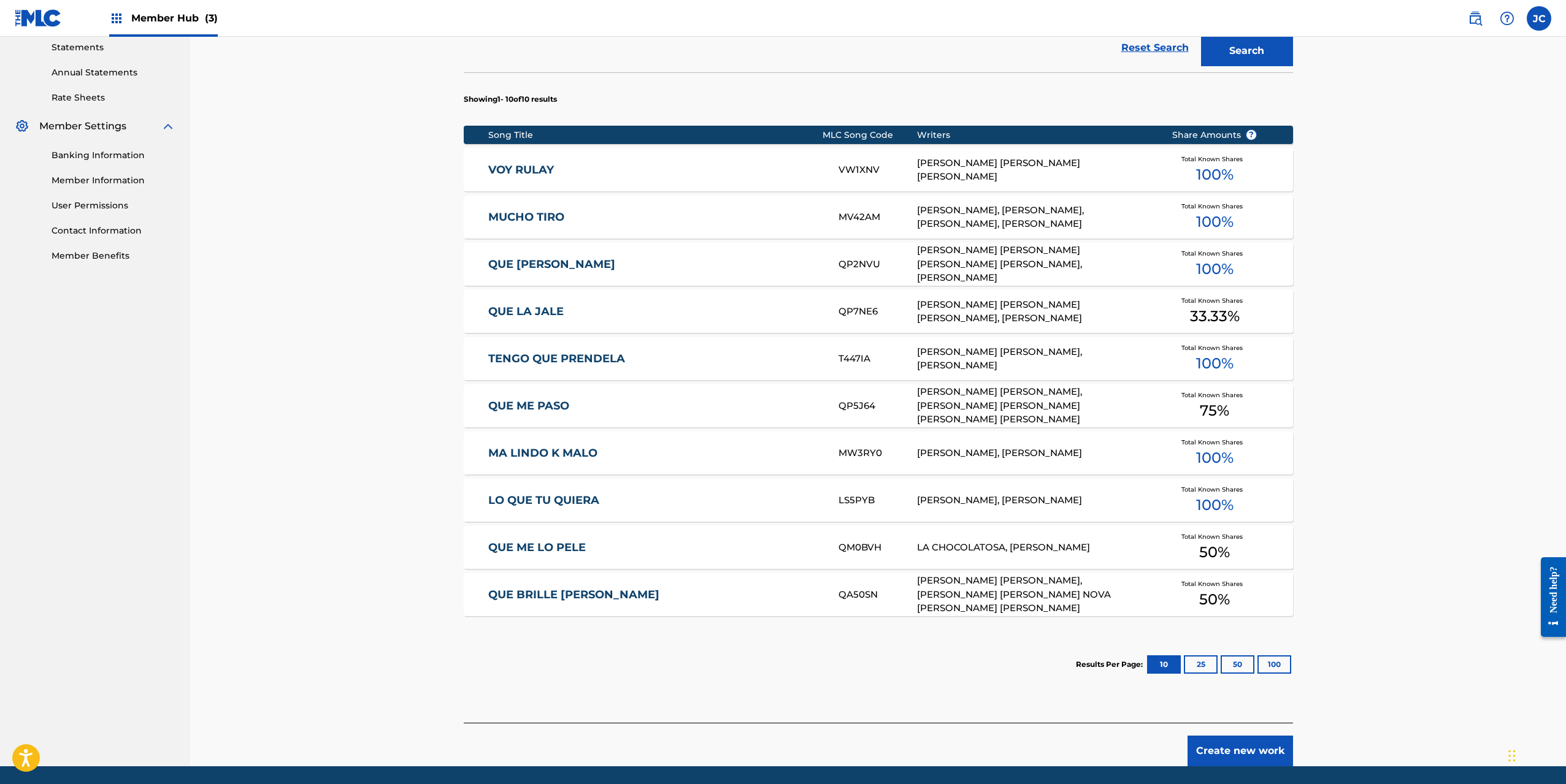
scroll to position [429, 0]
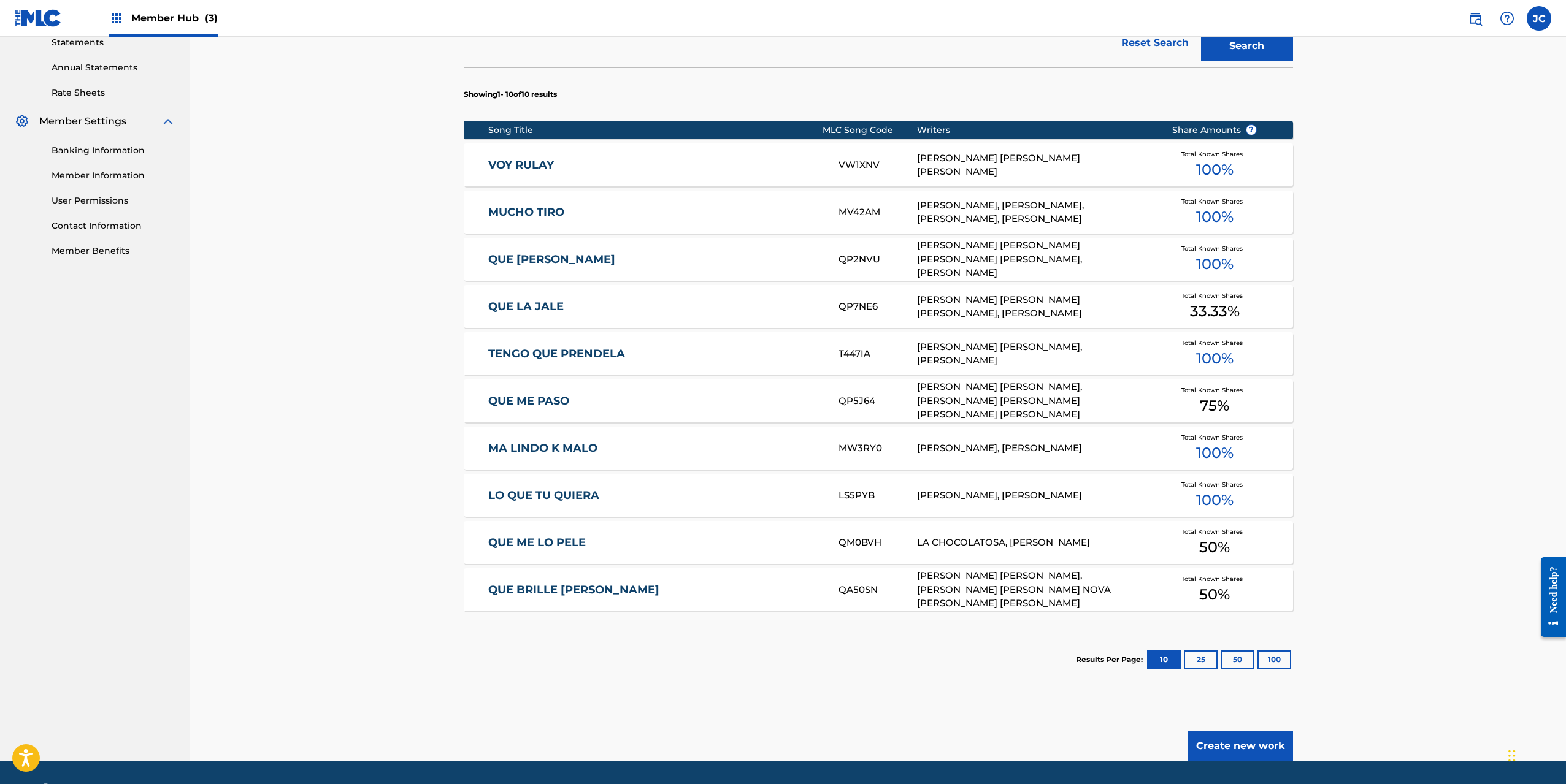
click at [734, 303] on link "QUE LA JALE" at bounding box center [655, 306] width 334 height 14
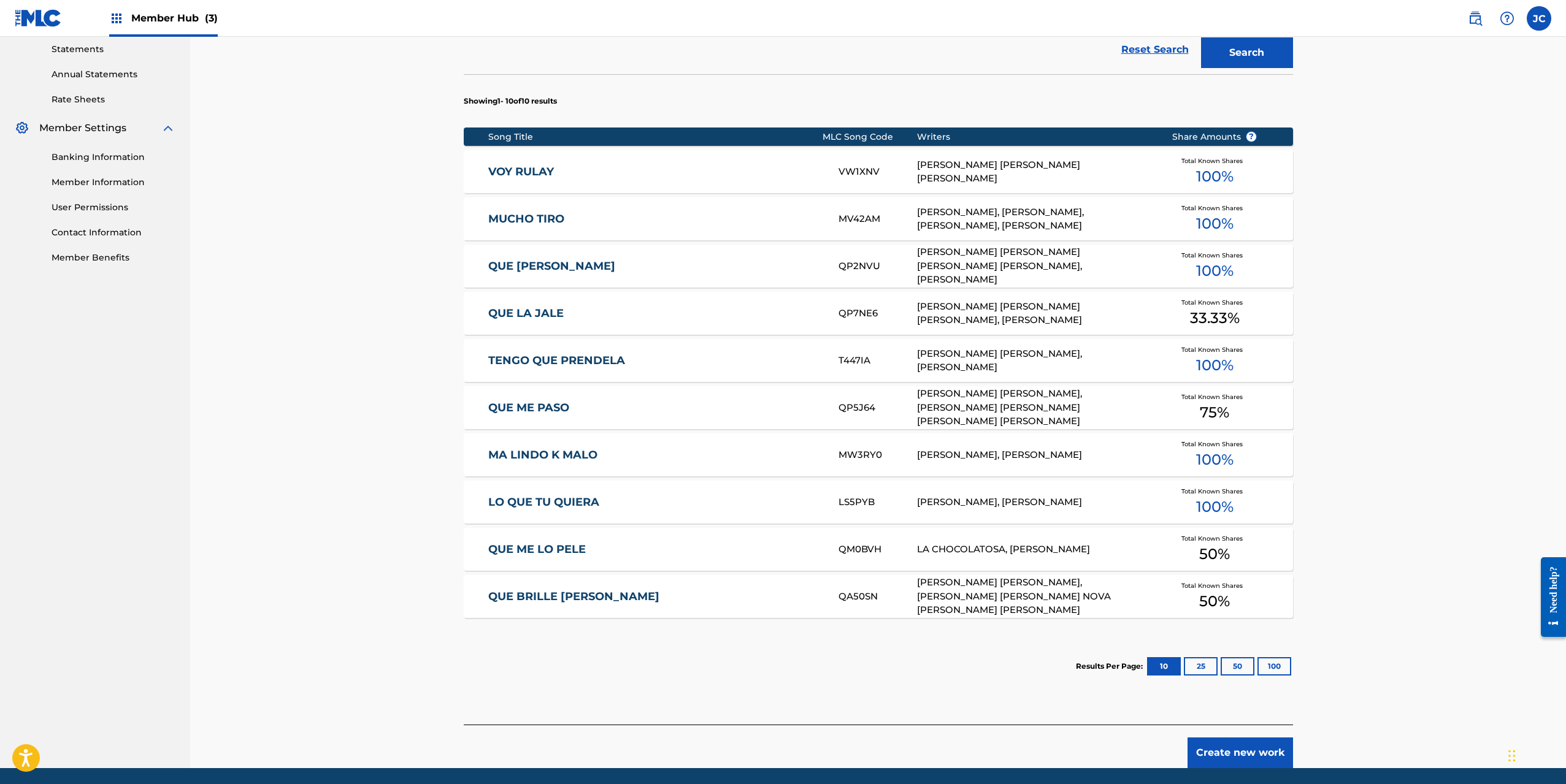
scroll to position [465, 0]
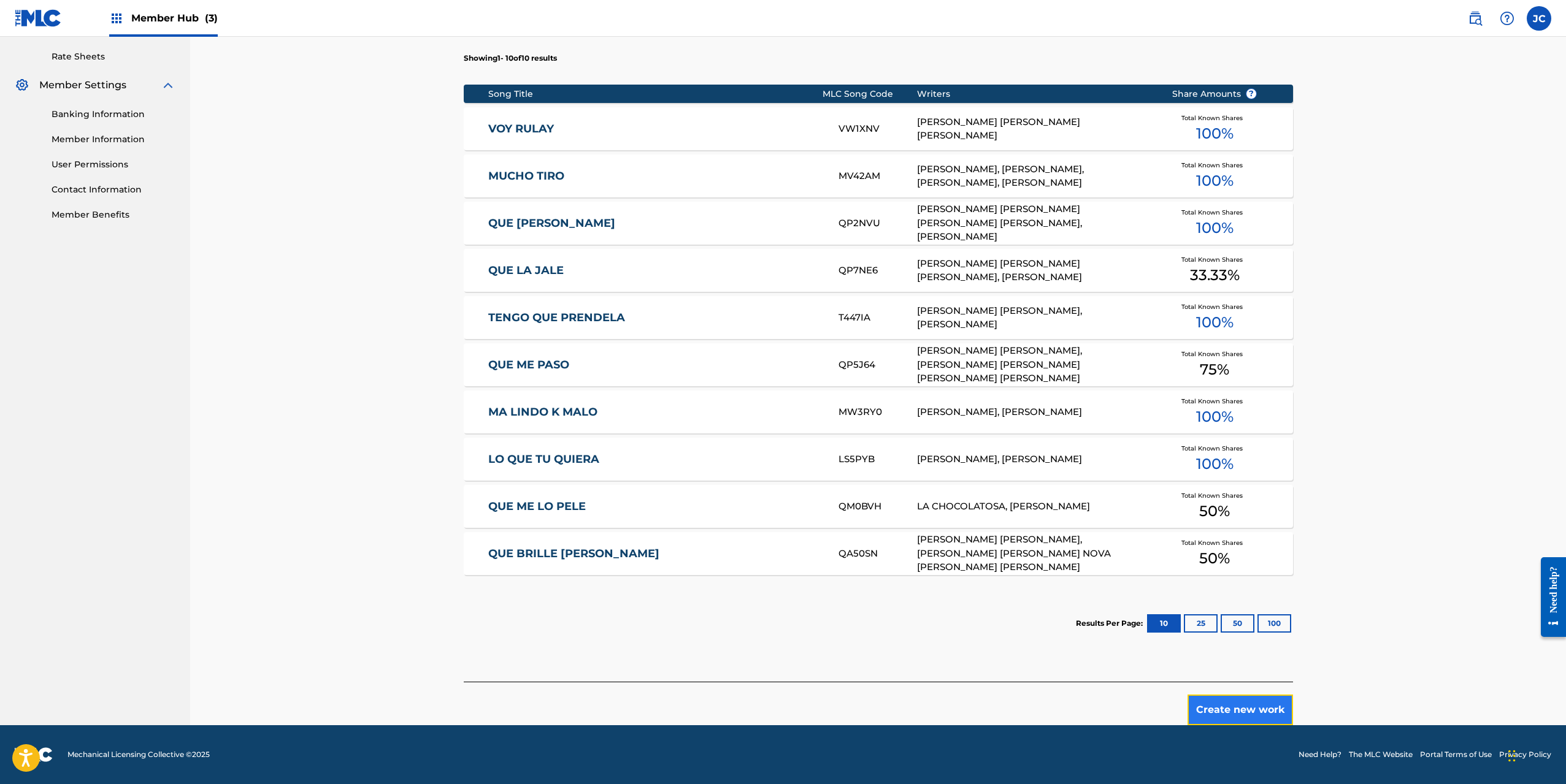
click at [1235, 711] on button "Create new work" at bounding box center [1240, 709] width 105 height 31
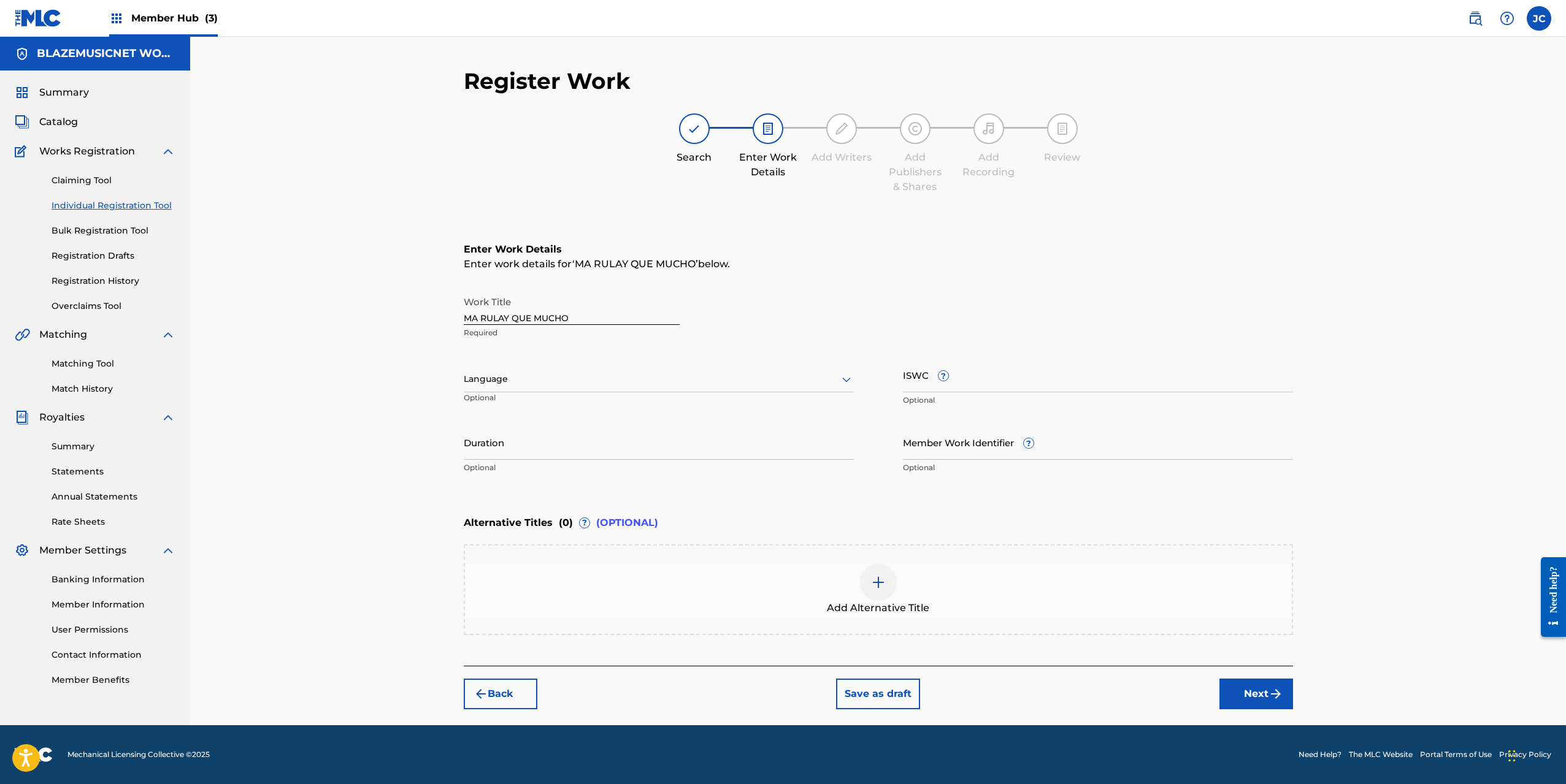
click at [635, 387] on div "Language" at bounding box center [659, 379] width 390 height 26
click at [549, 431] on div "Spanish" at bounding box center [658, 433] width 389 height 27
click at [515, 449] on input "Duration" at bounding box center [659, 442] width 390 height 35
type input "02:09"
click at [438, 470] on div "Register Work Search Enter Work Details Add Writers Add Publishers & Shares Add…" at bounding box center [878, 381] width 1376 height 689
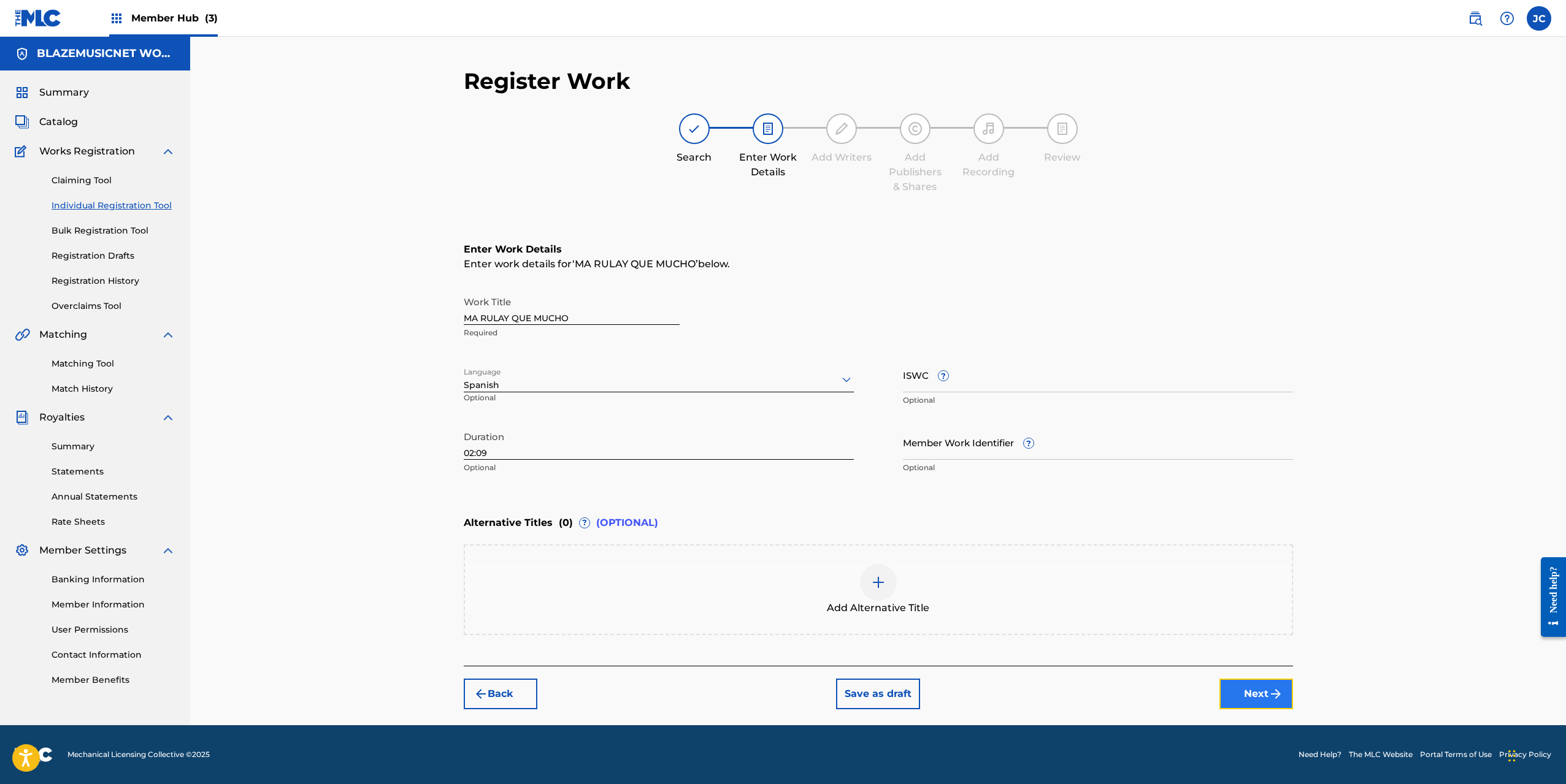
click at [1251, 688] on button "Next" at bounding box center [1256, 694] width 74 height 31
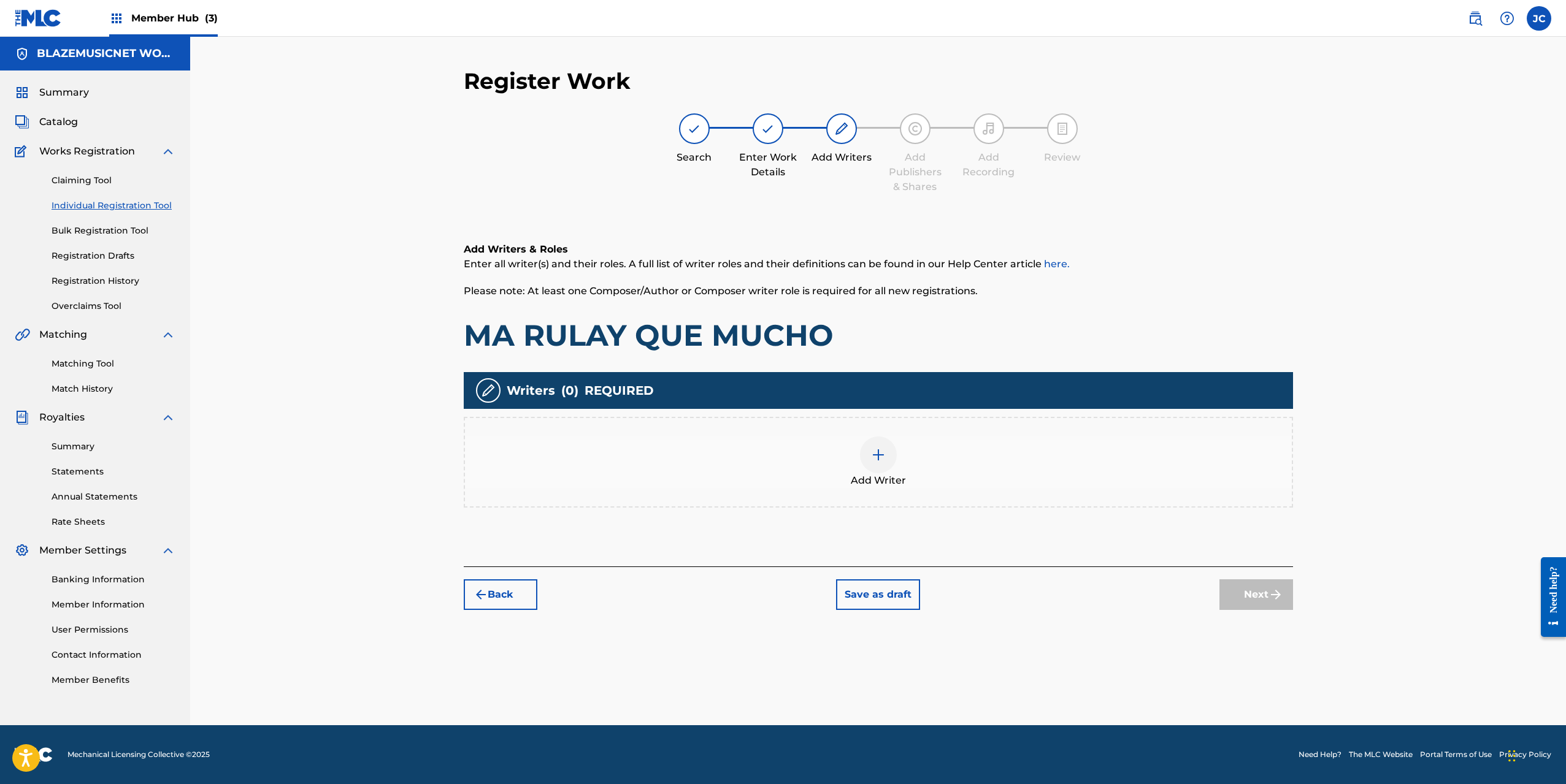
click at [859, 448] on div "Add Writer" at bounding box center [878, 462] width 827 height 51
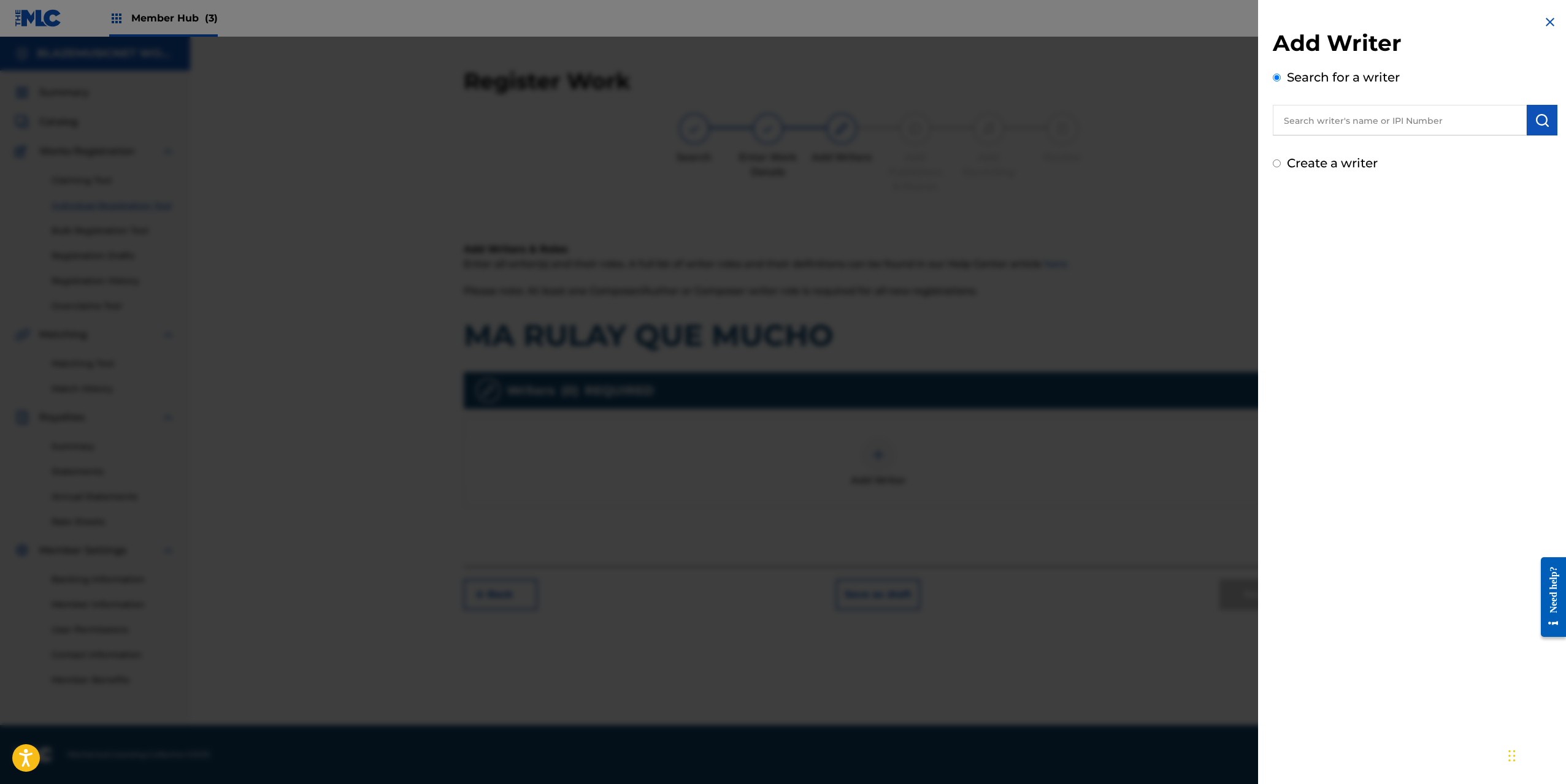
click at [1314, 121] on input "text" at bounding box center [1400, 119] width 254 height 31
paste input "[PERSON_NAME]"
type input "[PERSON_NAME]"
click at [1541, 110] on button "submit" at bounding box center [1541, 119] width 31 height 31
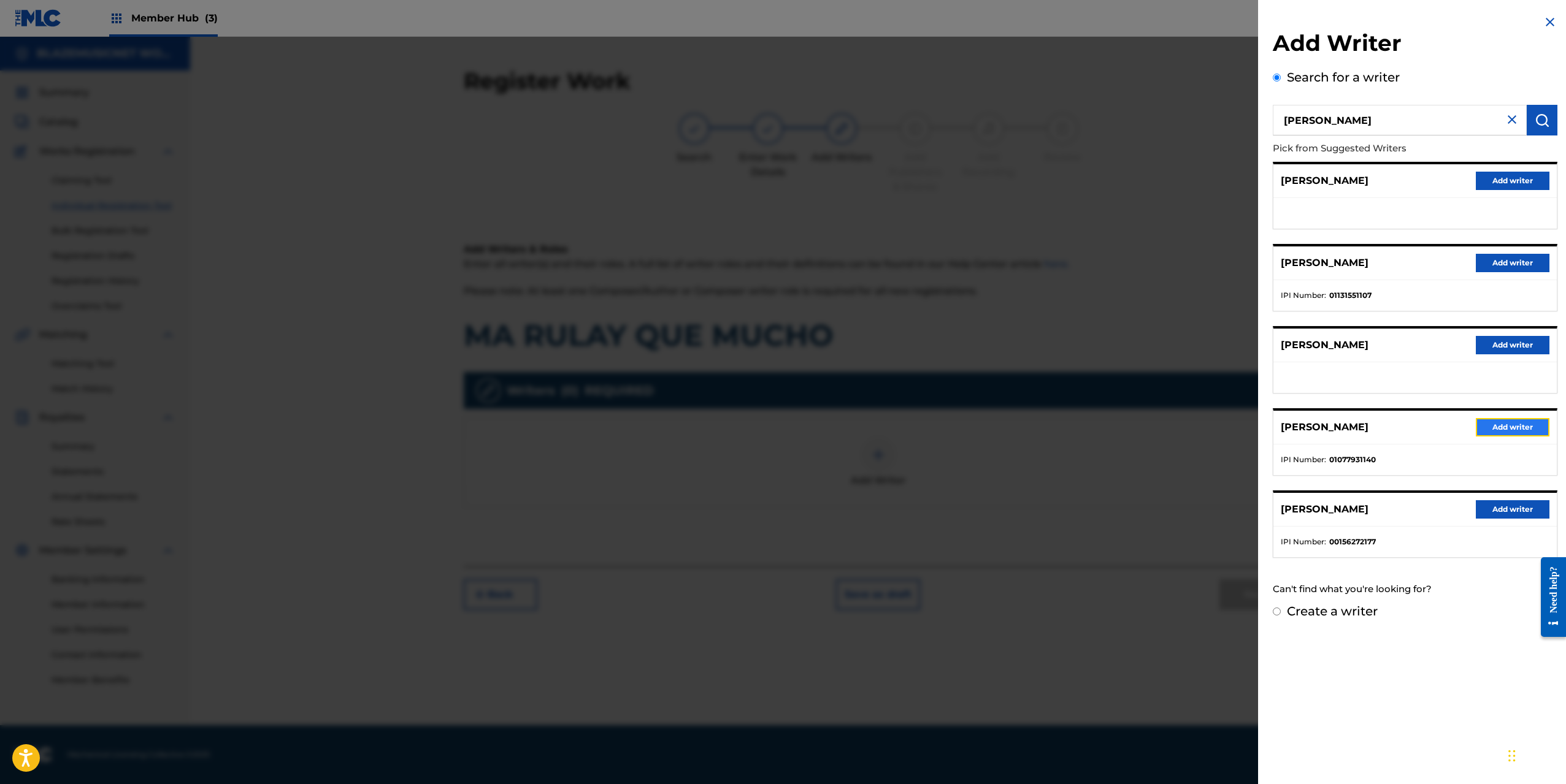
click at [1490, 429] on button "Add writer" at bounding box center [1512, 427] width 74 height 18
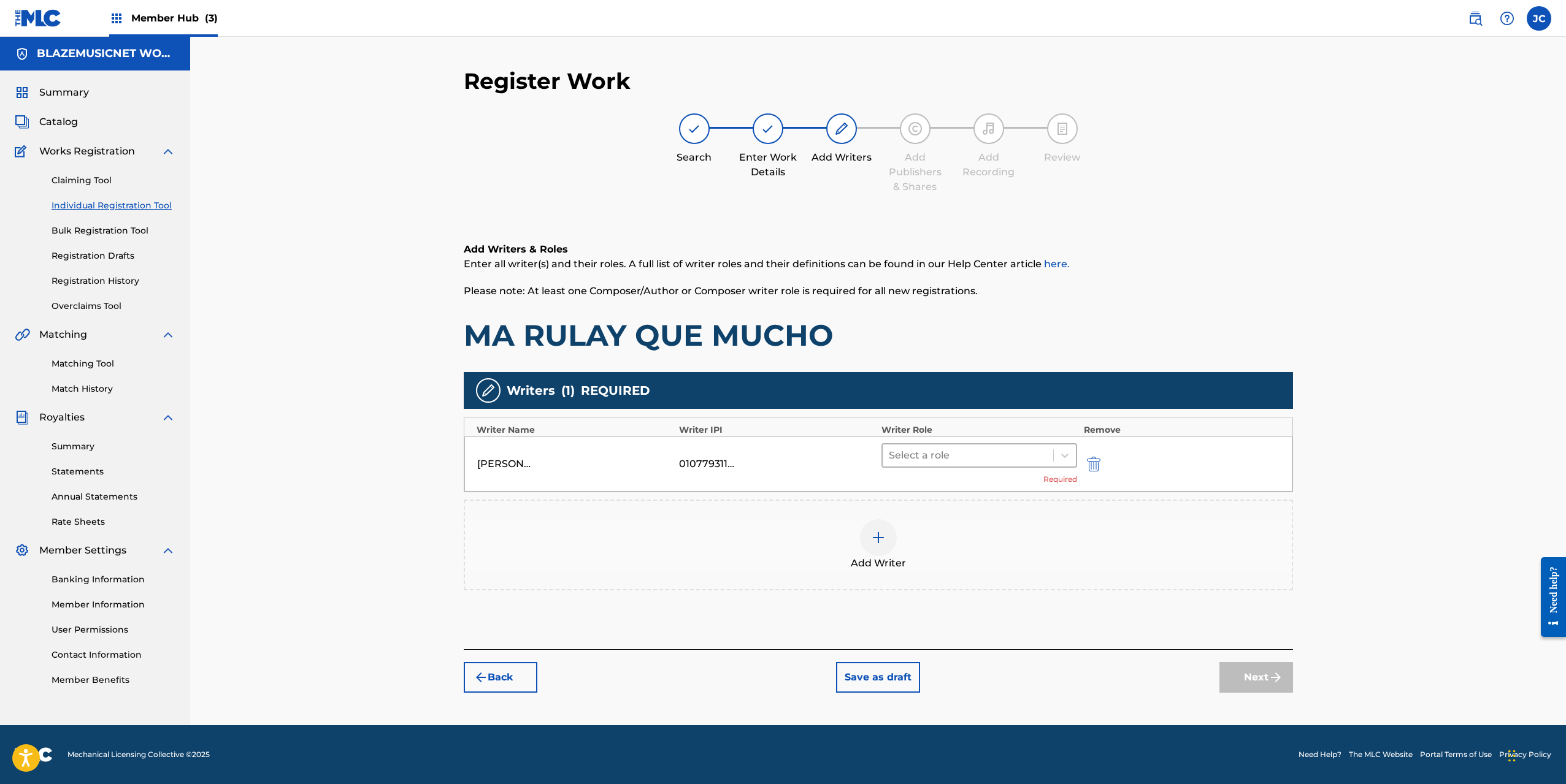
click at [960, 452] on div at bounding box center [968, 455] width 159 height 17
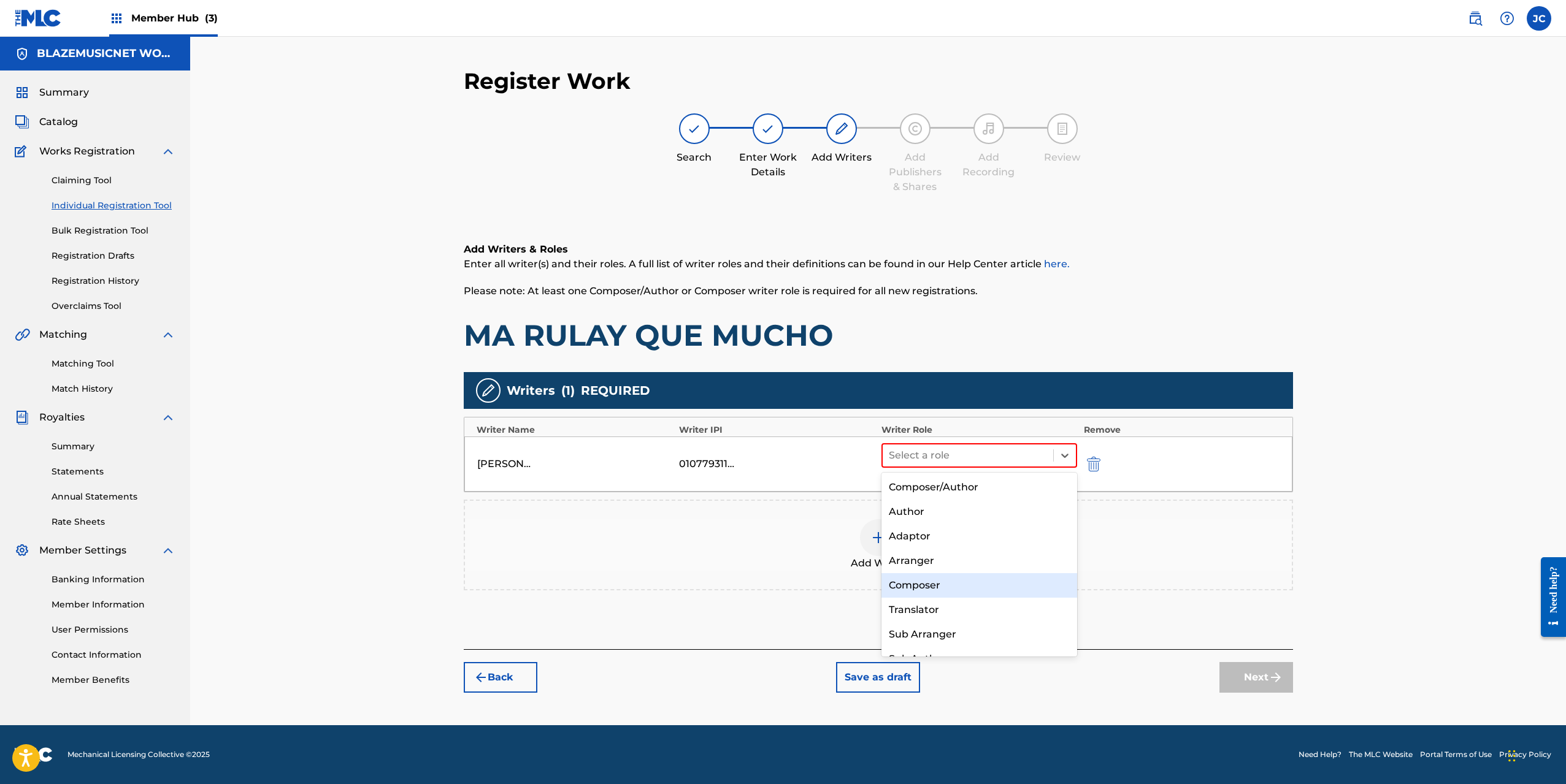
click at [930, 579] on div "Composer" at bounding box center [979, 586] width 196 height 25
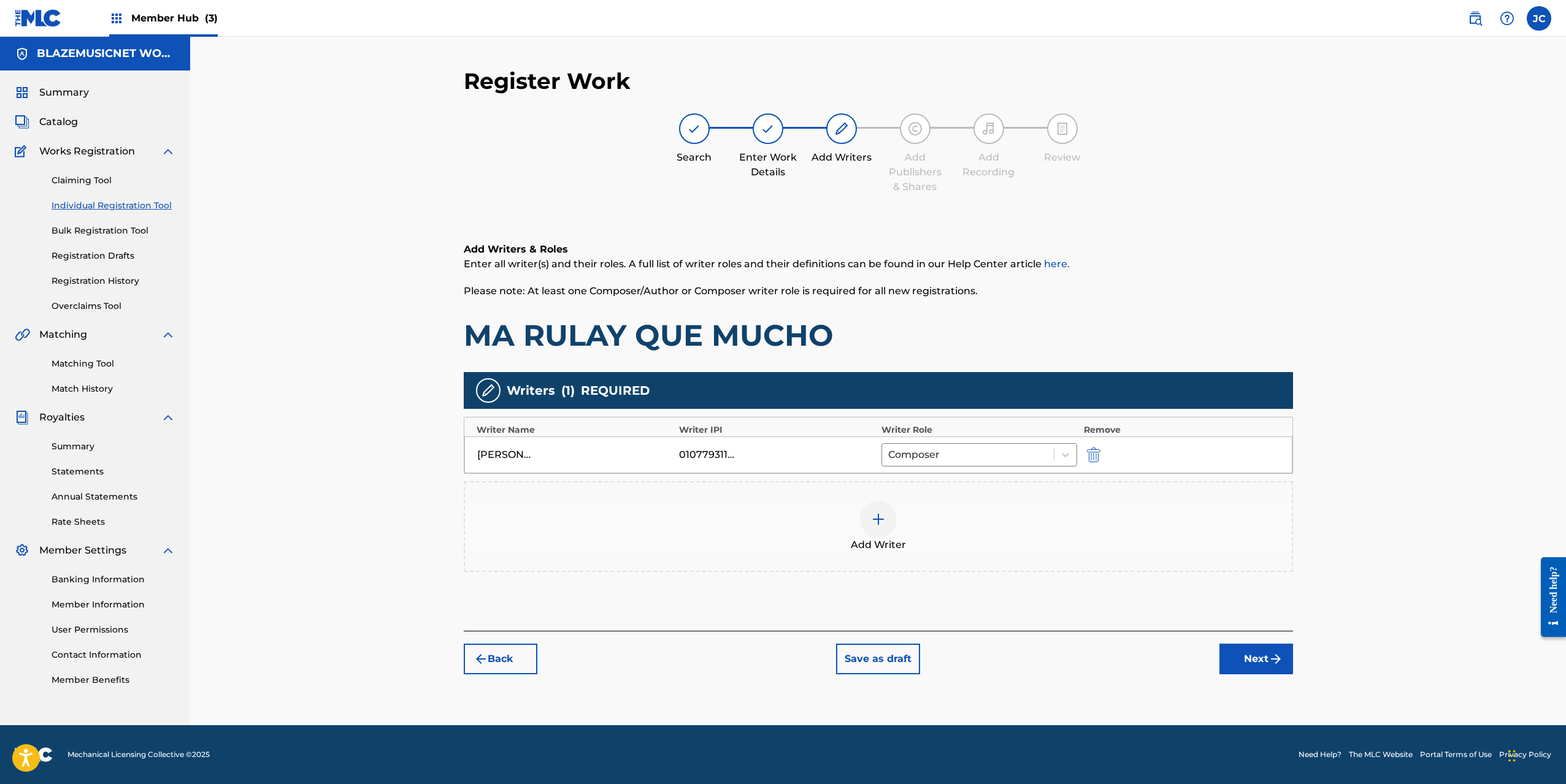
click at [890, 520] on div at bounding box center [878, 519] width 37 height 37
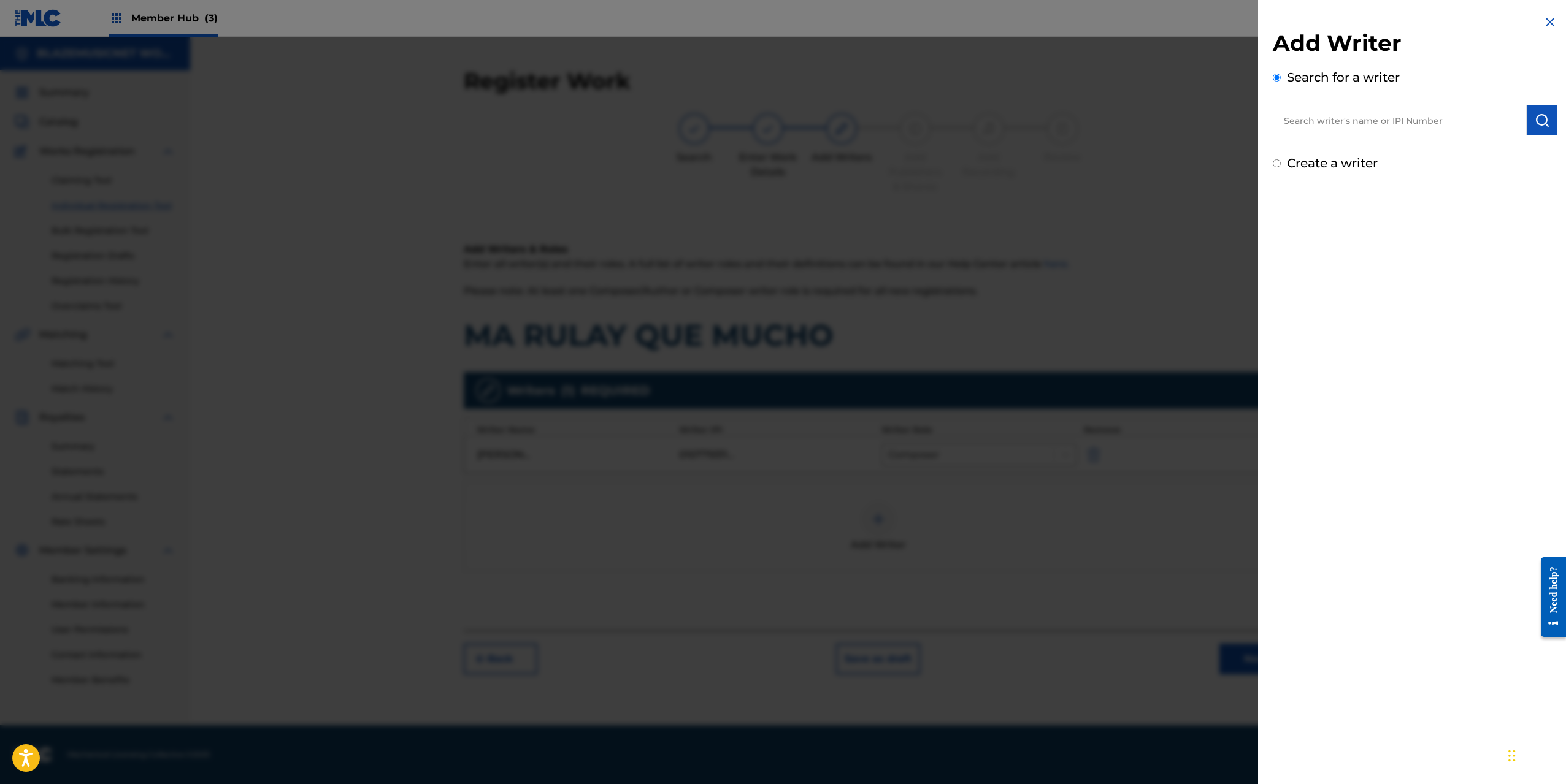
click at [1322, 121] on input "text" at bounding box center [1400, 119] width 254 height 31
type input "01260987331"
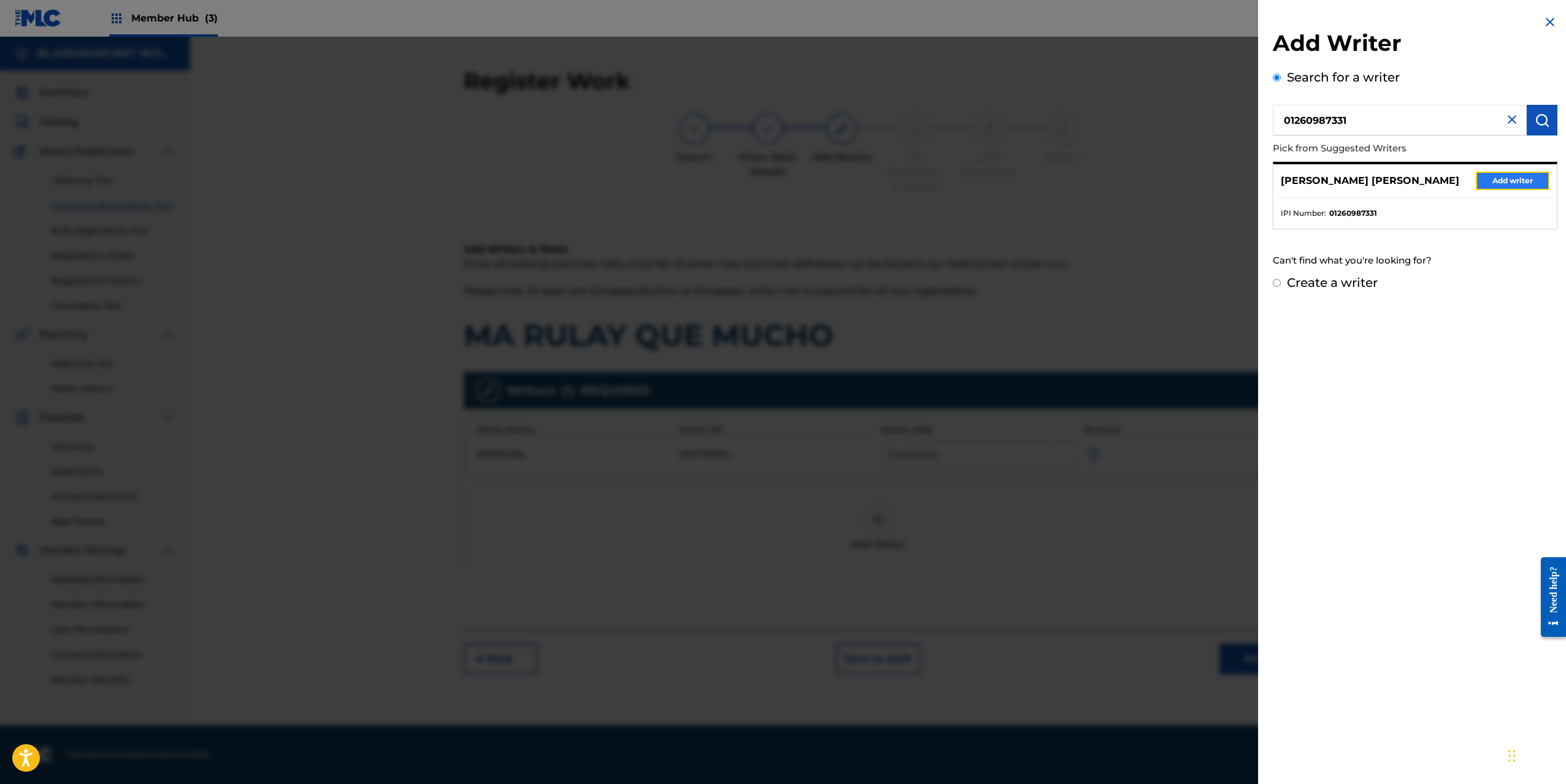
click at [1520, 182] on button "Add writer" at bounding box center [1512, 181] width 74 height 18
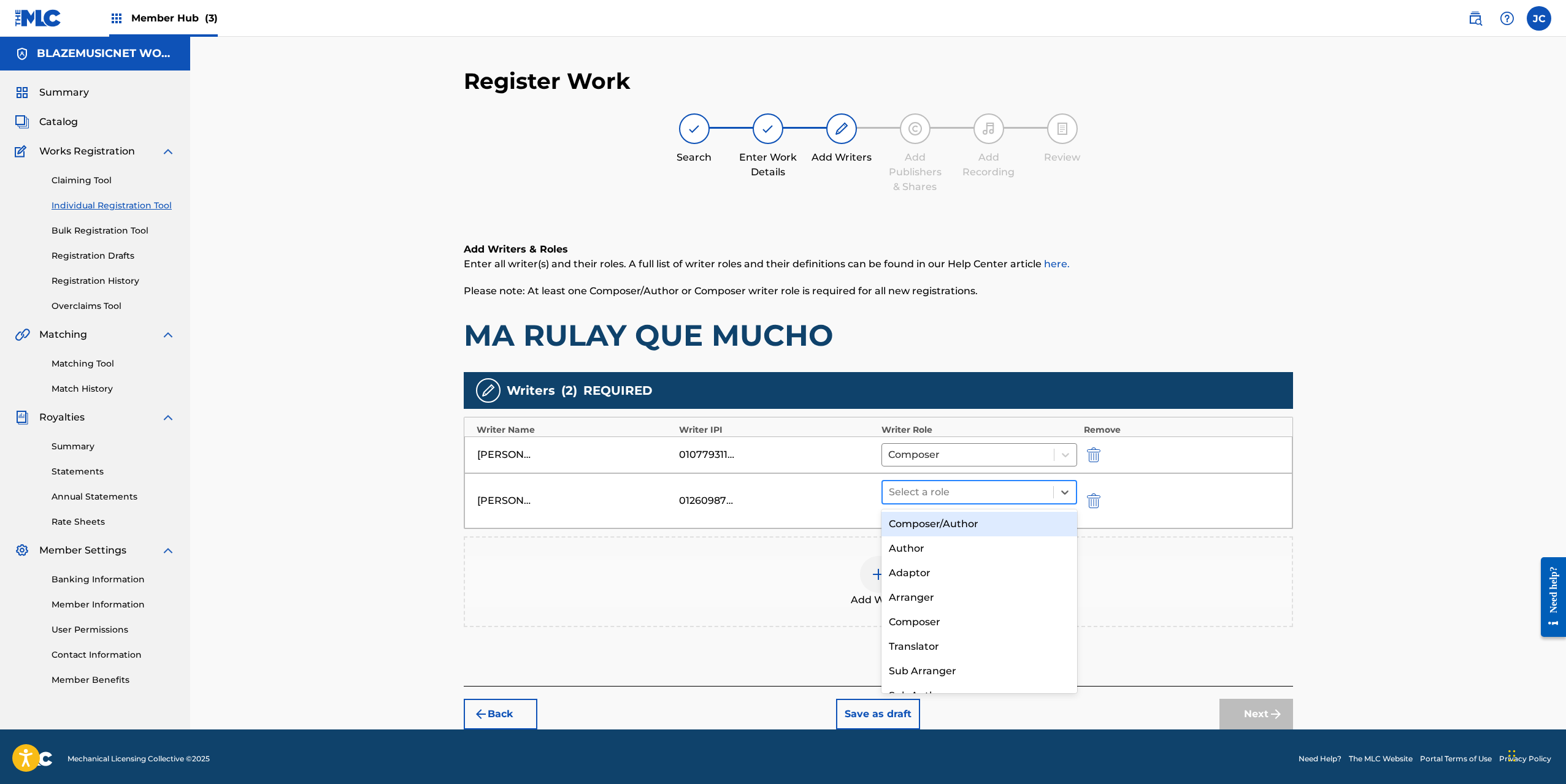
click at [924, 487] on div at bounding box center [968, 492] width 159 height 17
click at [924, 528] on div "Composer/Author" at bounding box center [979, 524] width 196 height 25
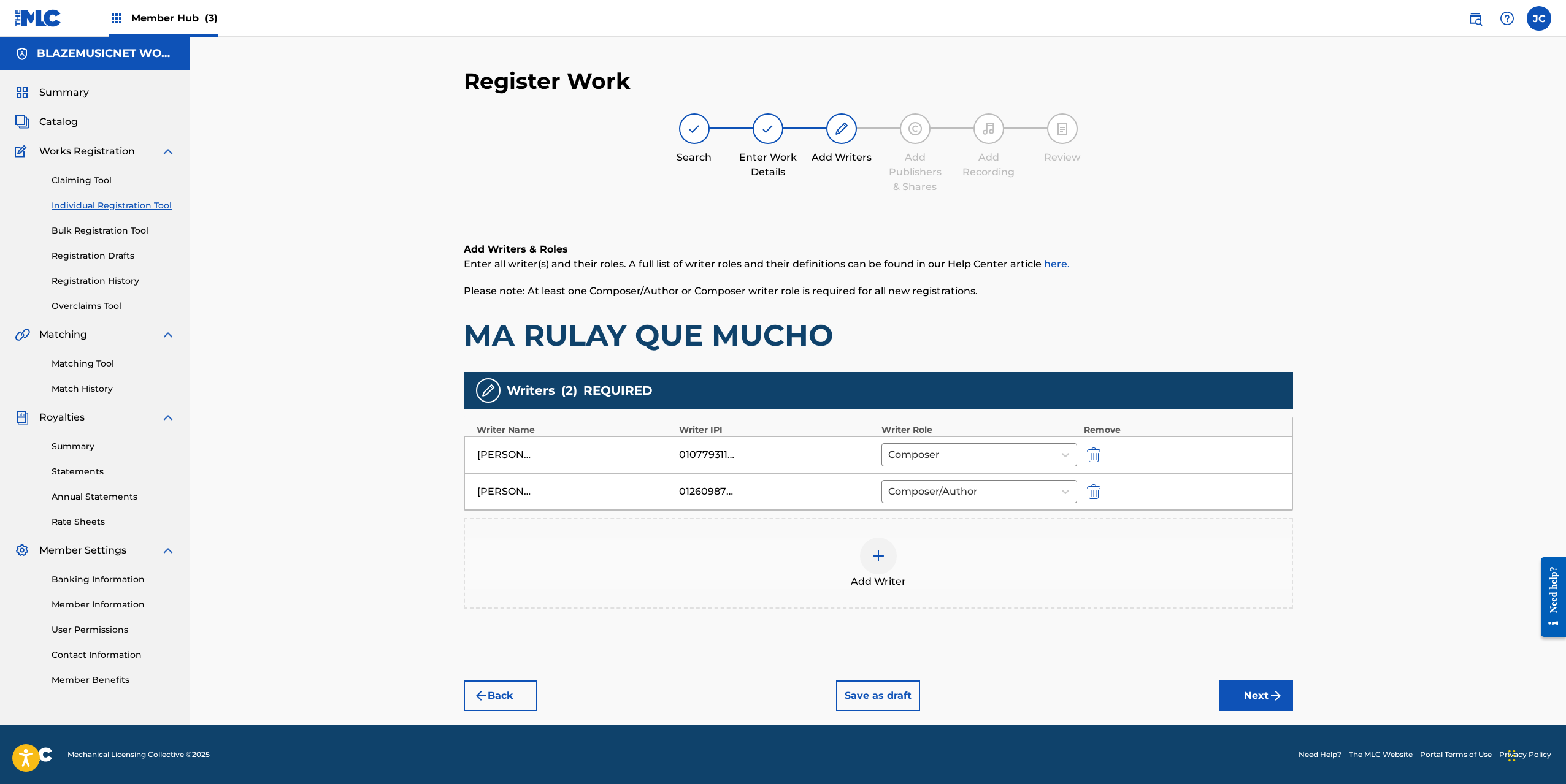
click at [852, 553] on div "Add Writer" at bounding box center [878, 563] width 827 height 51
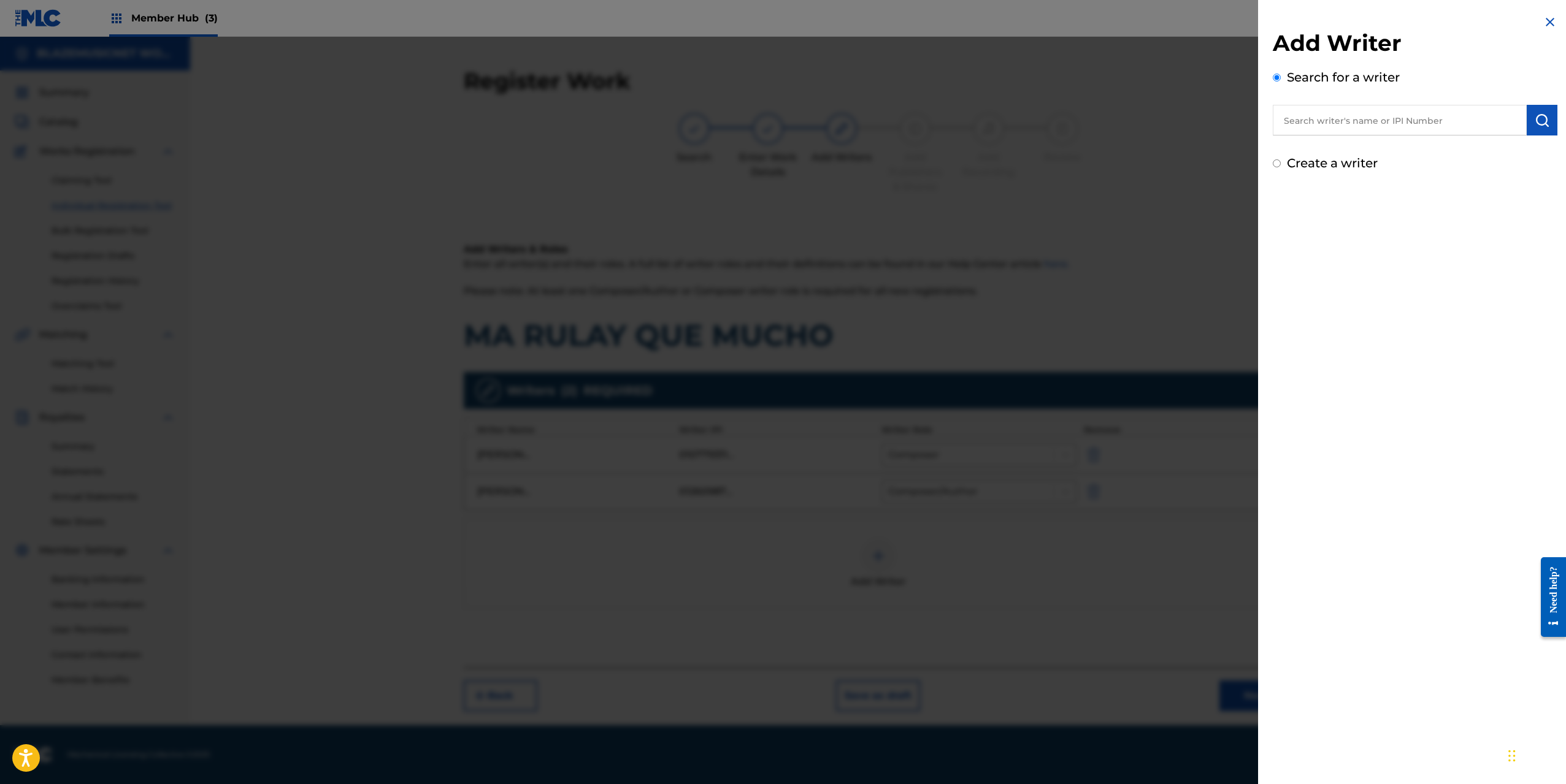
click at [1310, 122] on input "text" at bounding box center [1400, 119] width 254 height 31
click at [1313, 119] on input "text" at bounding box center [1400, 119] width 254 height 31
paste input "[PERSON_NAME] [PERSON_NAME]"
type input "[PERSON_NAME] [PERSON_NAME]"
click at [1536, 121] on img "submit" at bounding box center [1542, 120] width 15 height 15
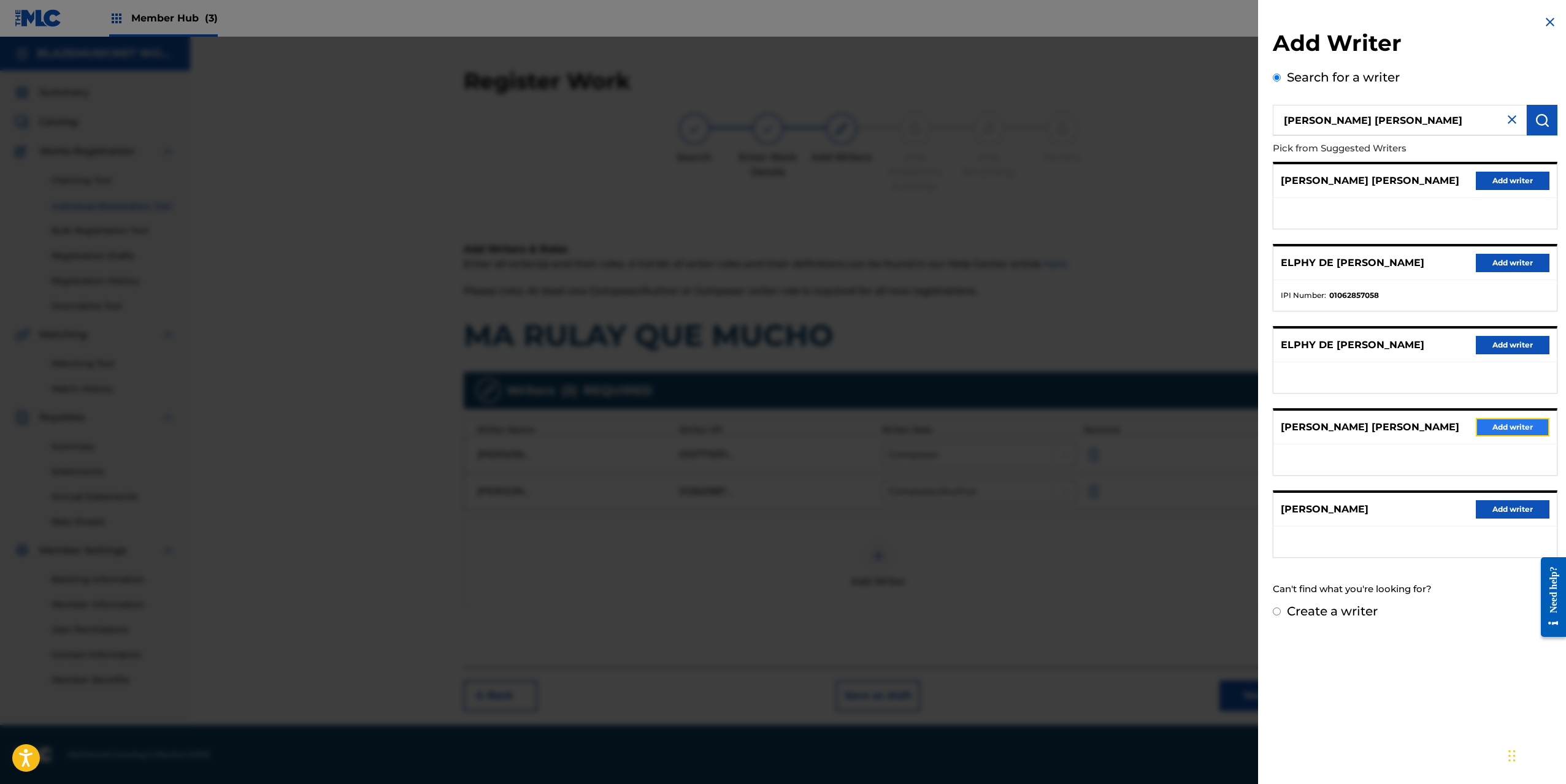
click at [1518, 427] on button "Add writer" at bounding box center [1512, 427] width 74 height 18
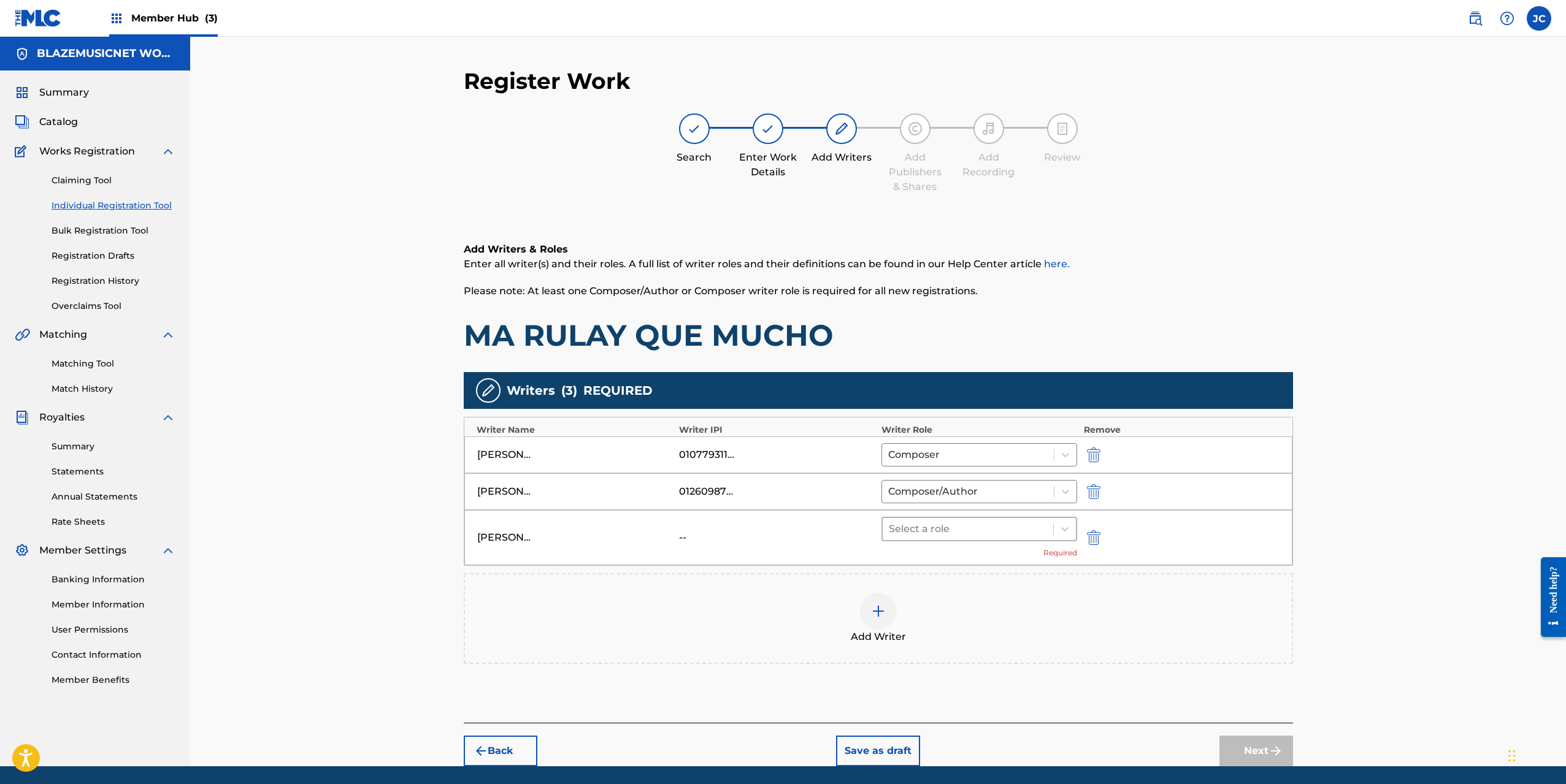
click at [955, 528] on div at bounding box center [968, 528] width 159 height 17
click at [944, 558] on div "Composer/Author" at bounding box center [979, 561] width 196 height 25
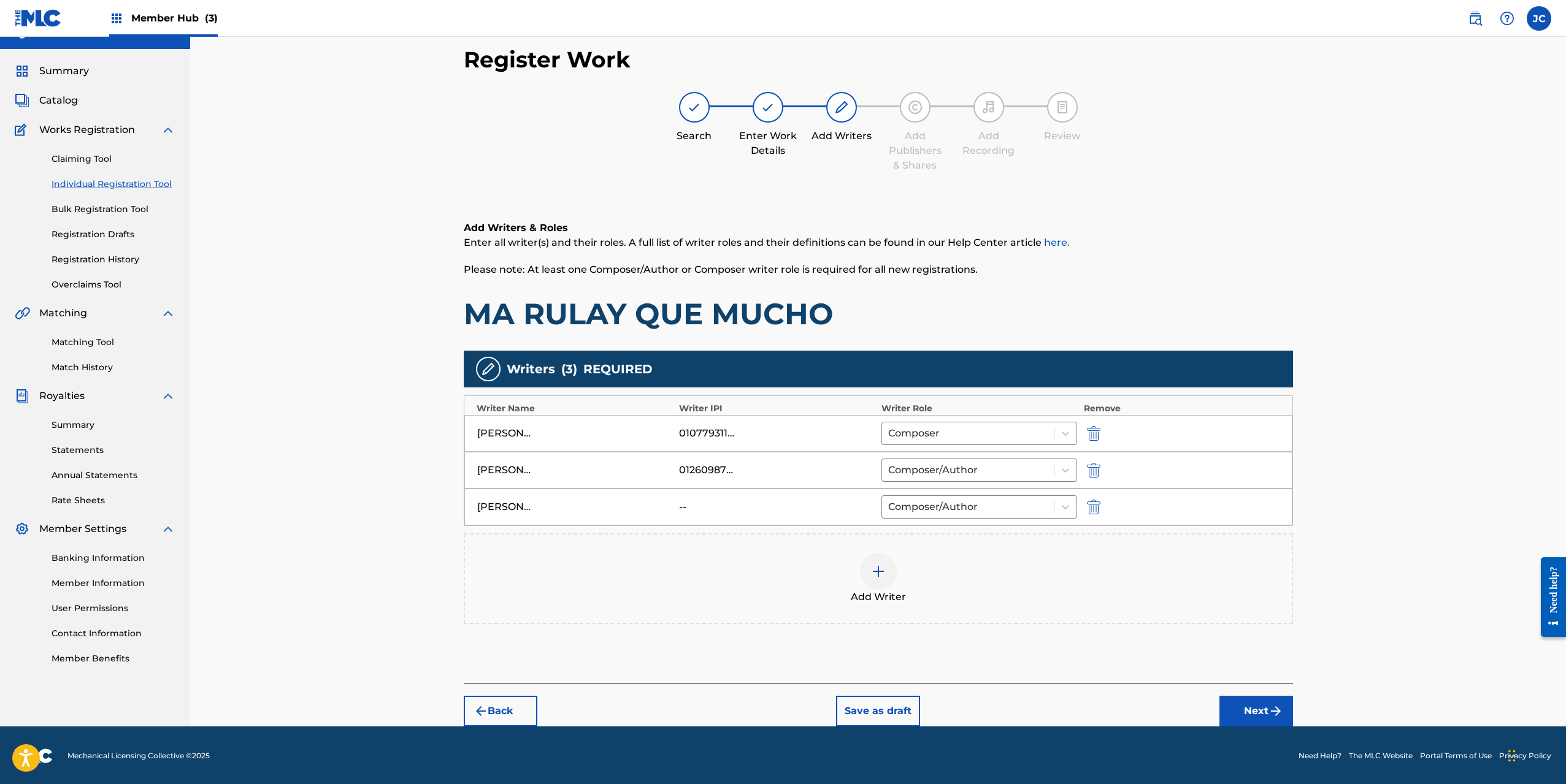
scroll to position [22, 0]
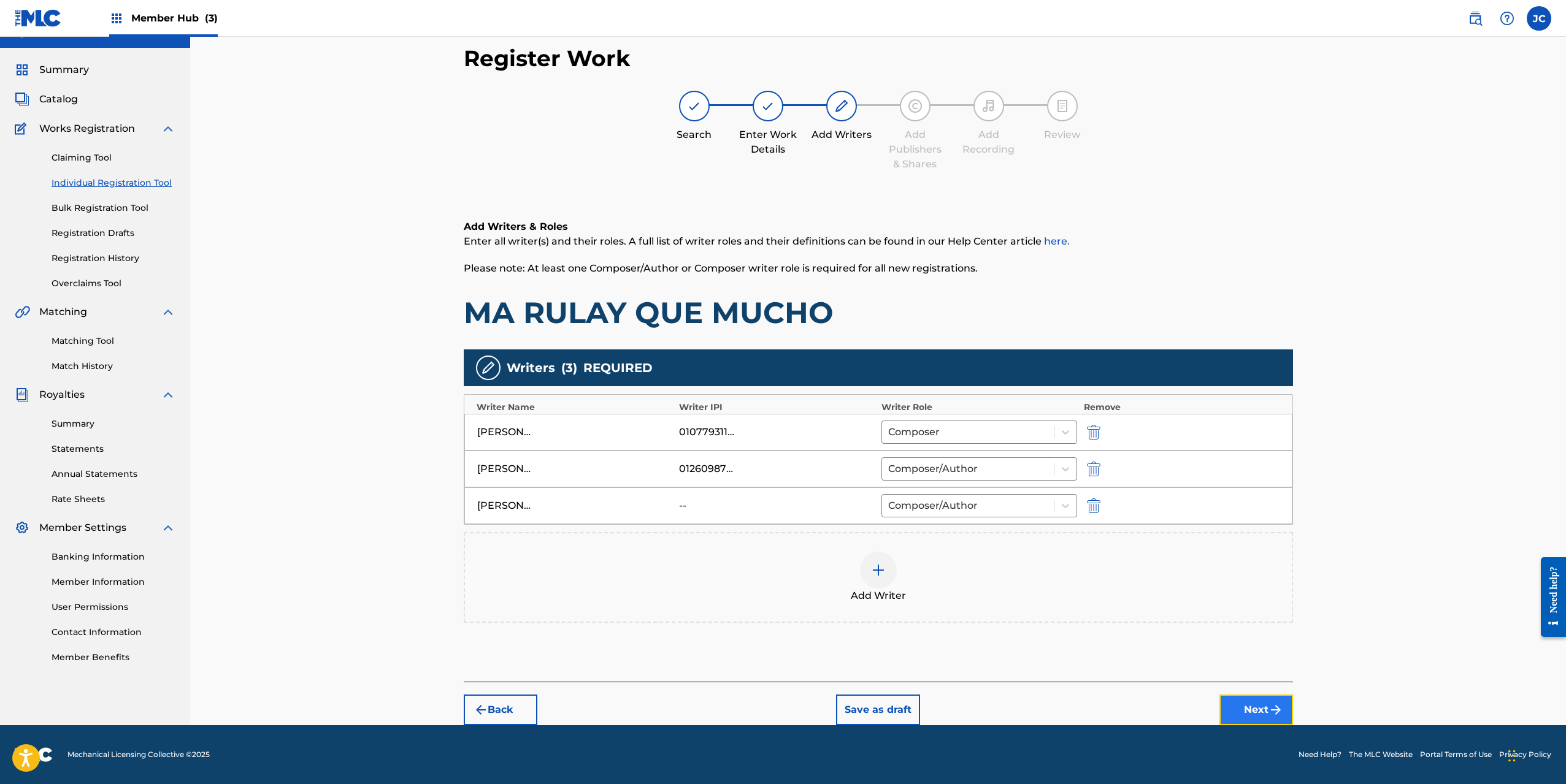
click at [1233, 708] on button "Next" at bounding box center [1256, 709] width 74 height 31
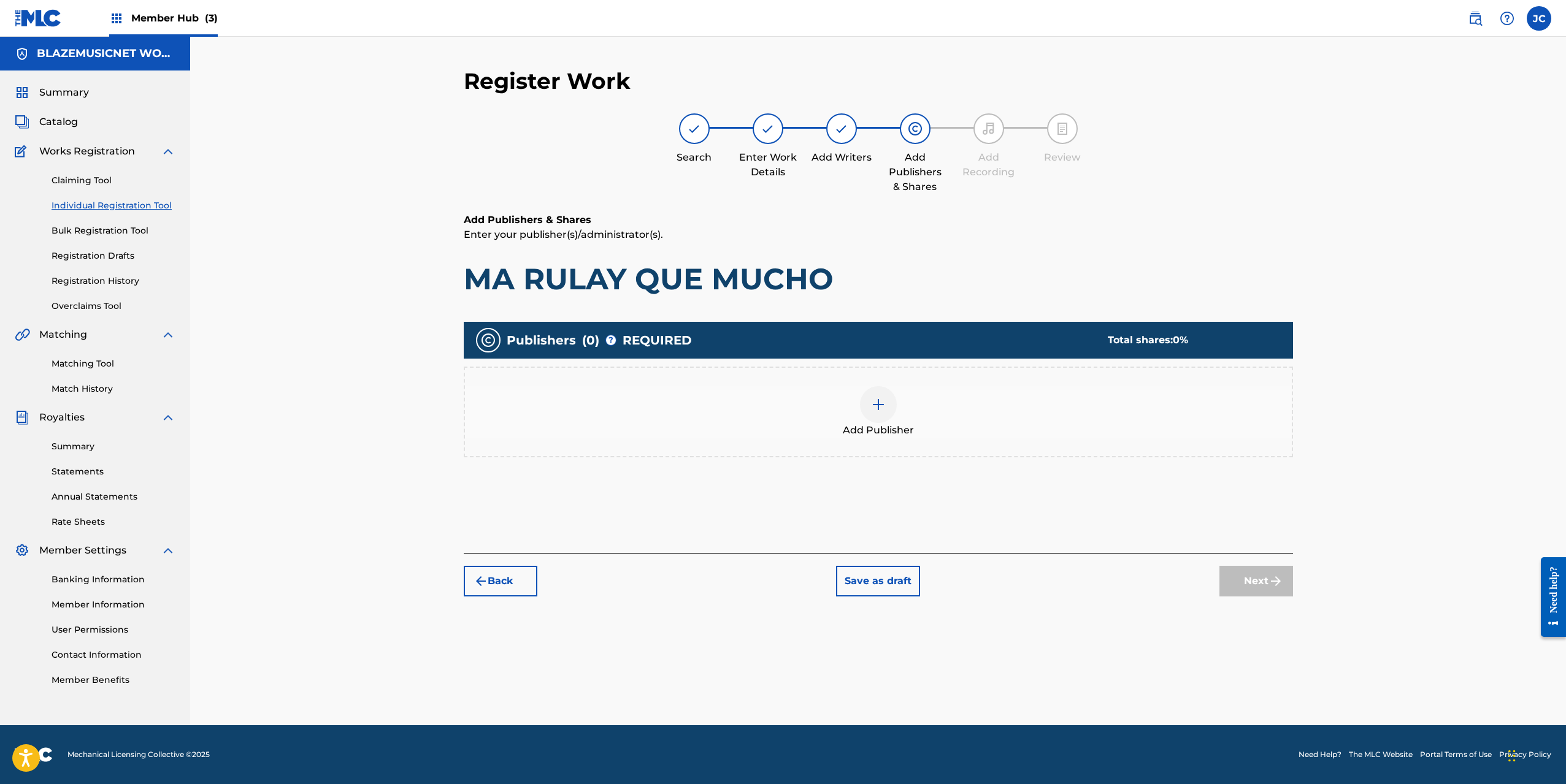
scroll to position [0, 0]
click at [882, 417] on div at bounding box center [878, 405] width 37 height 37
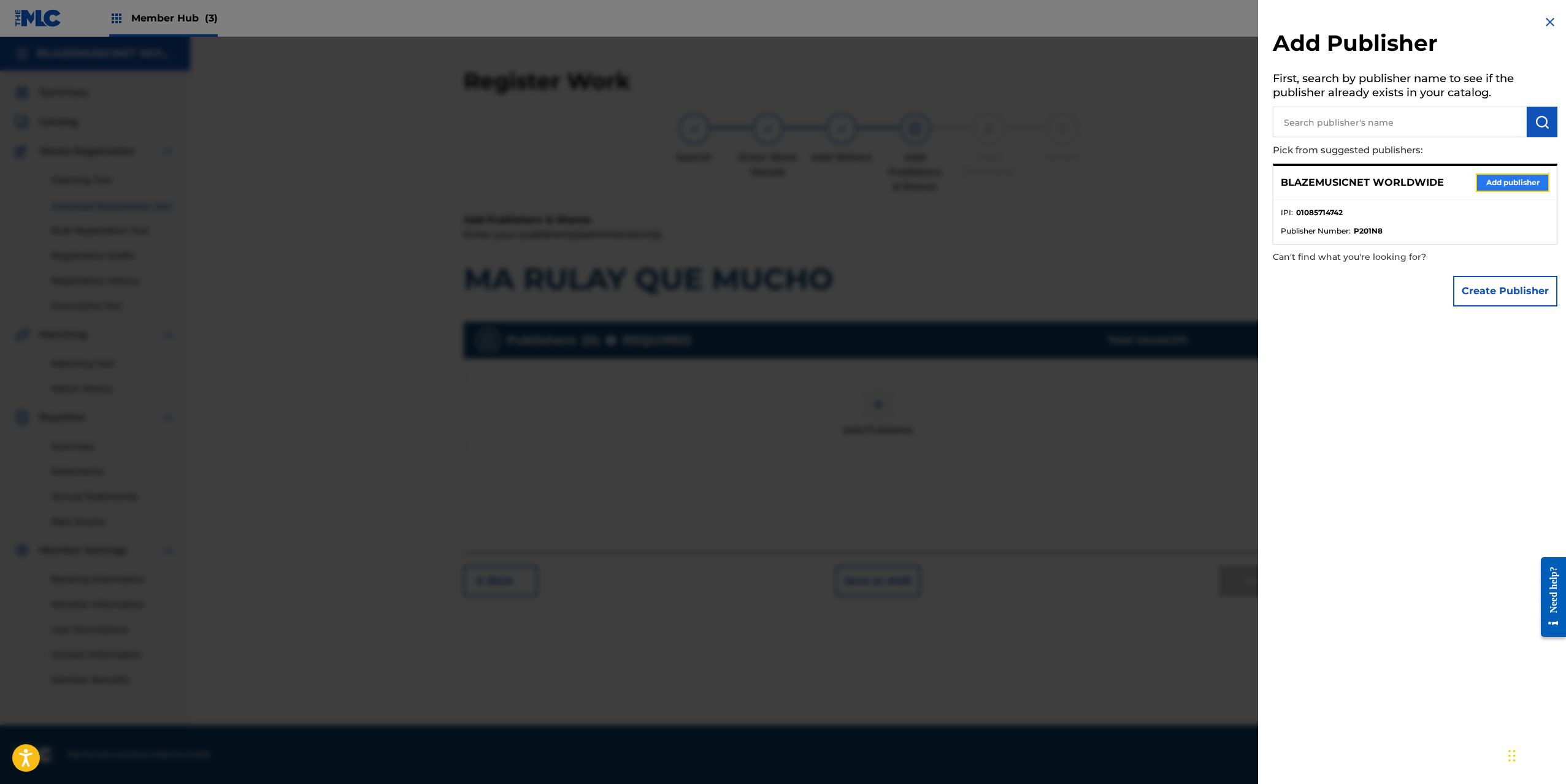
click at [1516, 187] on button "Add publisher" at bounding box center [1512, 183] width 74 height 18
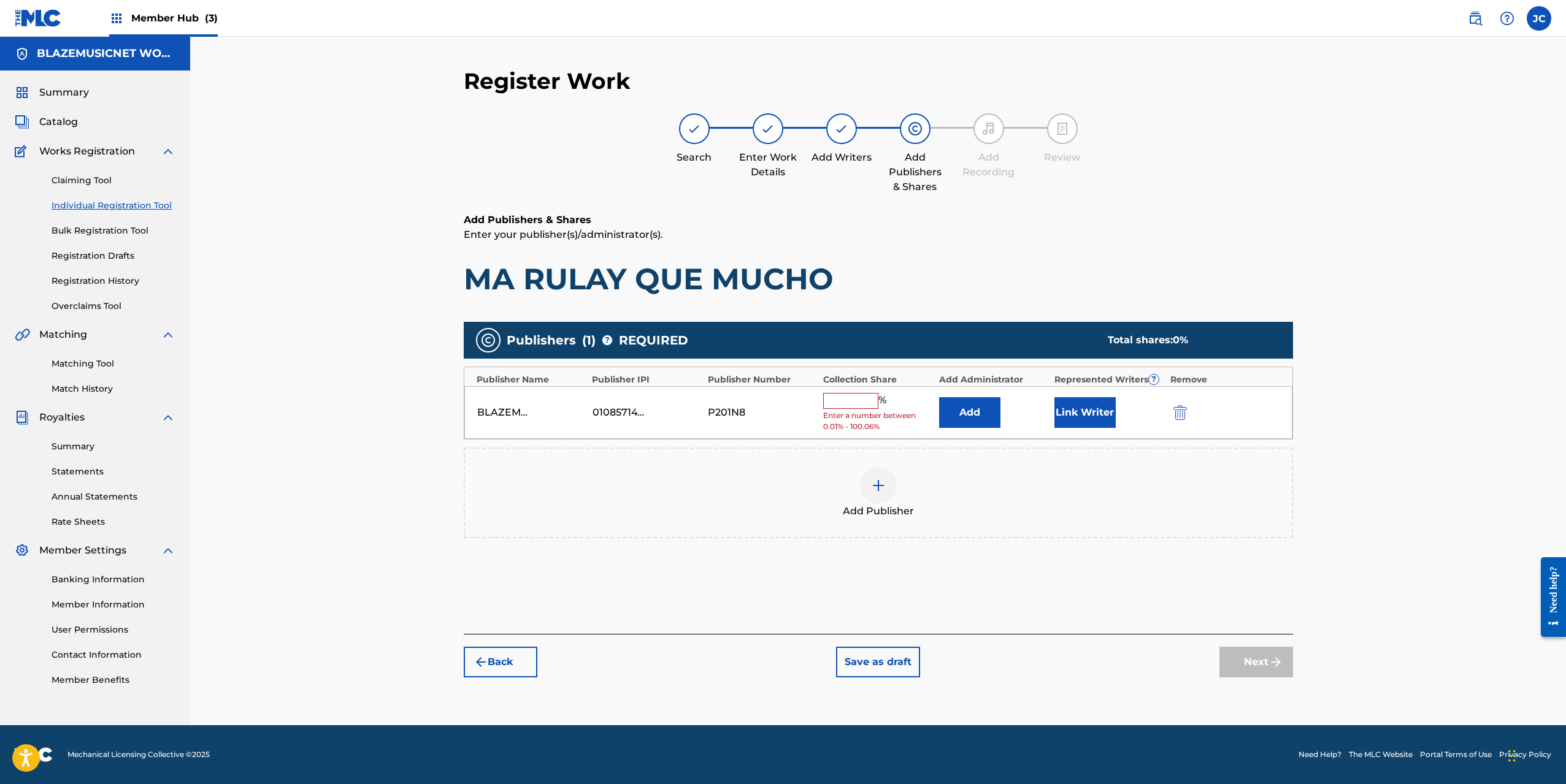
click at [851, 402] on input "text" at bounding box center [851, 401] width 56 height 16
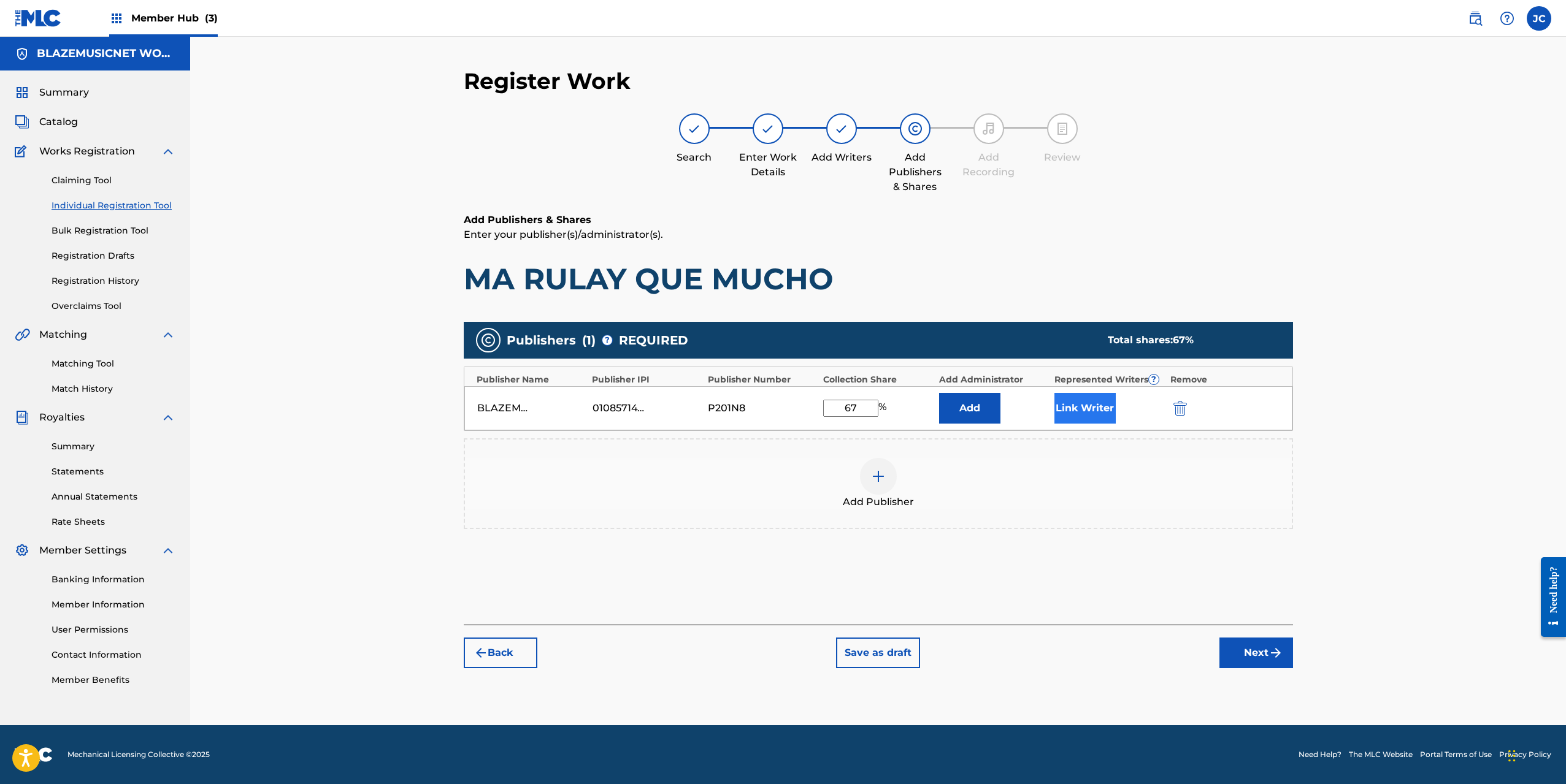
type input "67"
click at [1083, 406] on button "Link Writer" at bounding box center [1085, 408] width 61 height 31
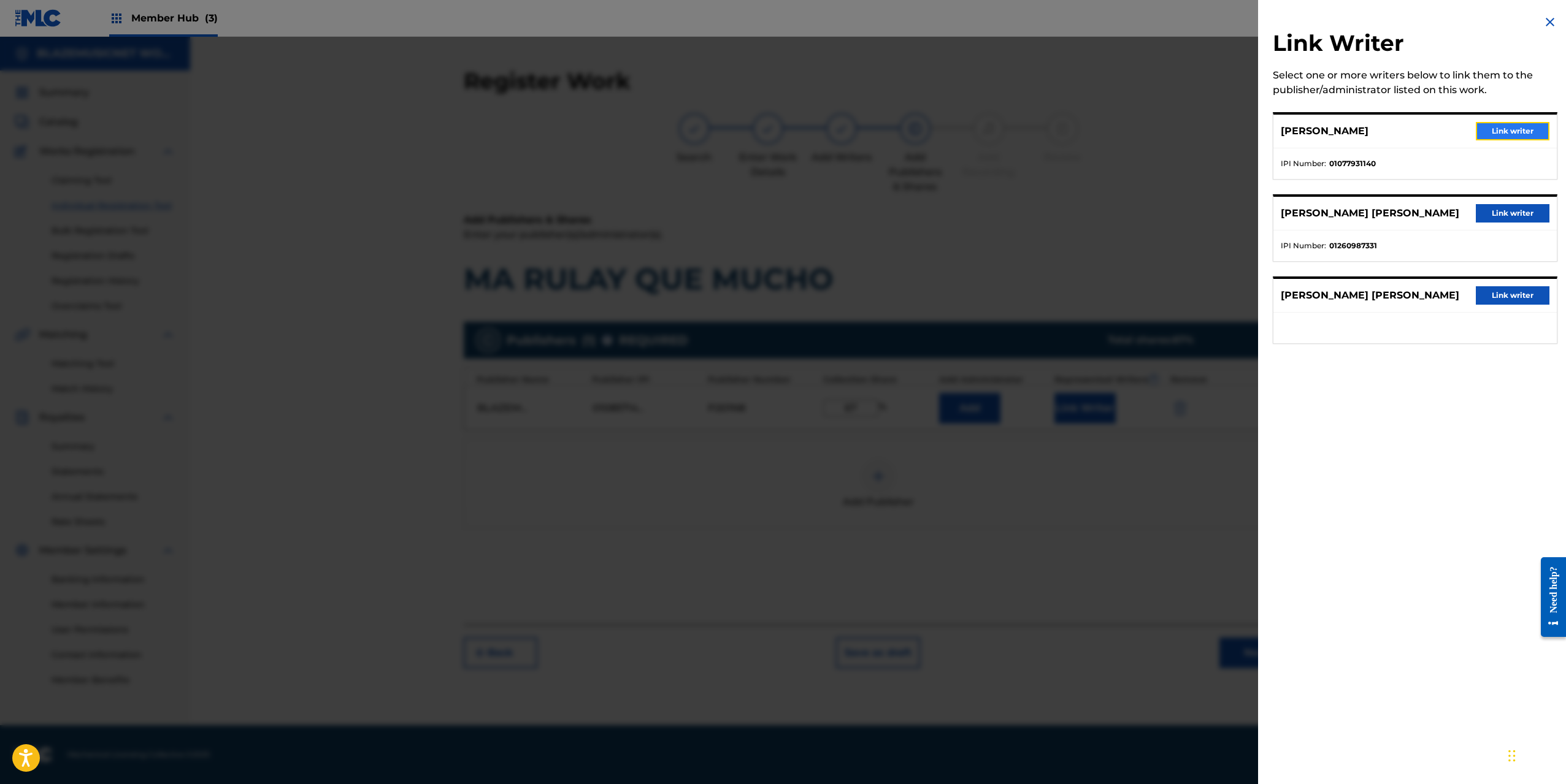
click at [1508, 126] on button "Link writer" at bounding box center [1512, 131] width 74 height 18
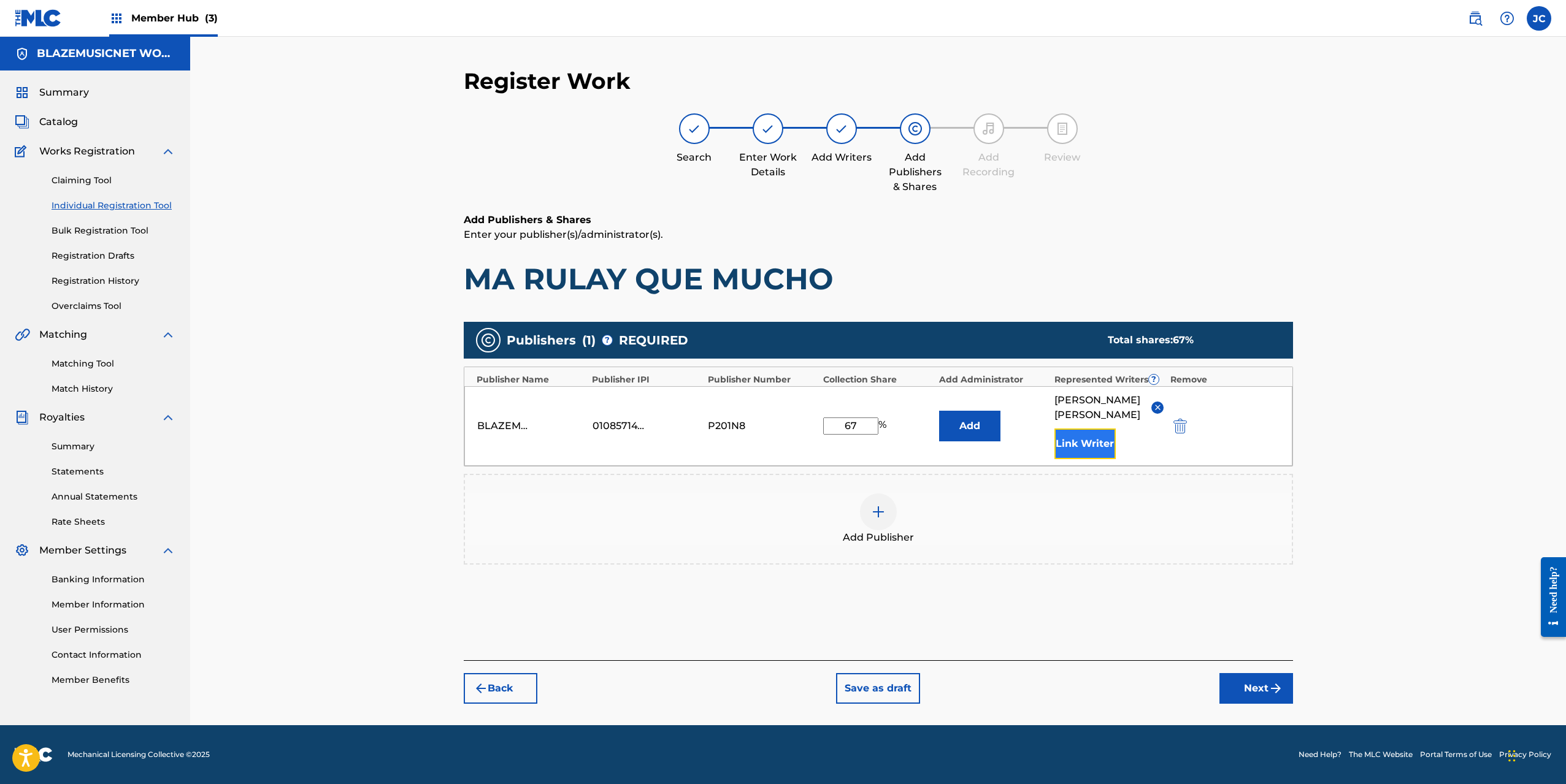
click at [1090, 438] on button "Link Writer" at bounding box center [1085, 444] width 61 height 31
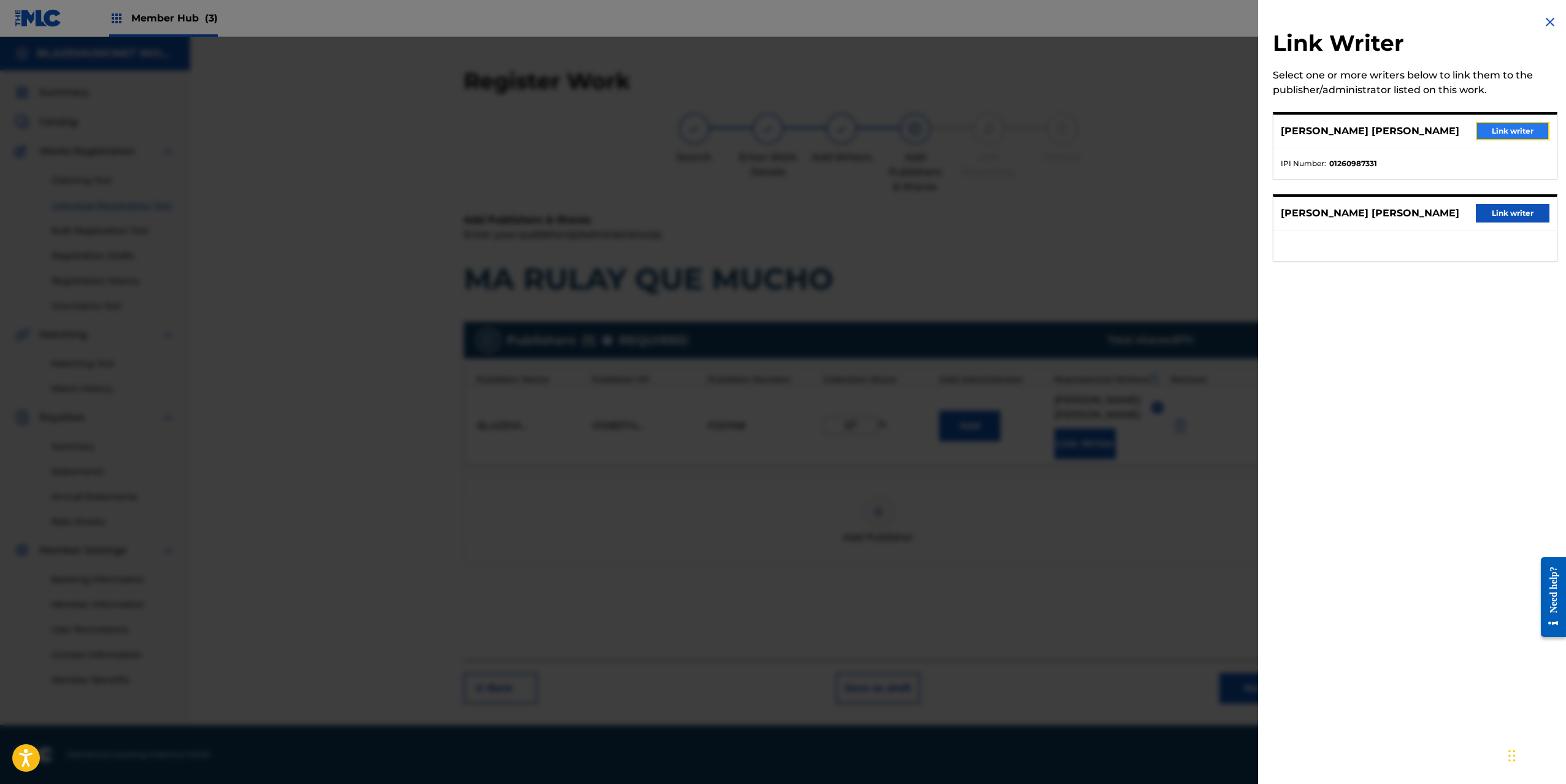
click at [1512, 130] on button "Link writer" at bounding box center [1512, 131] width 74 height 18
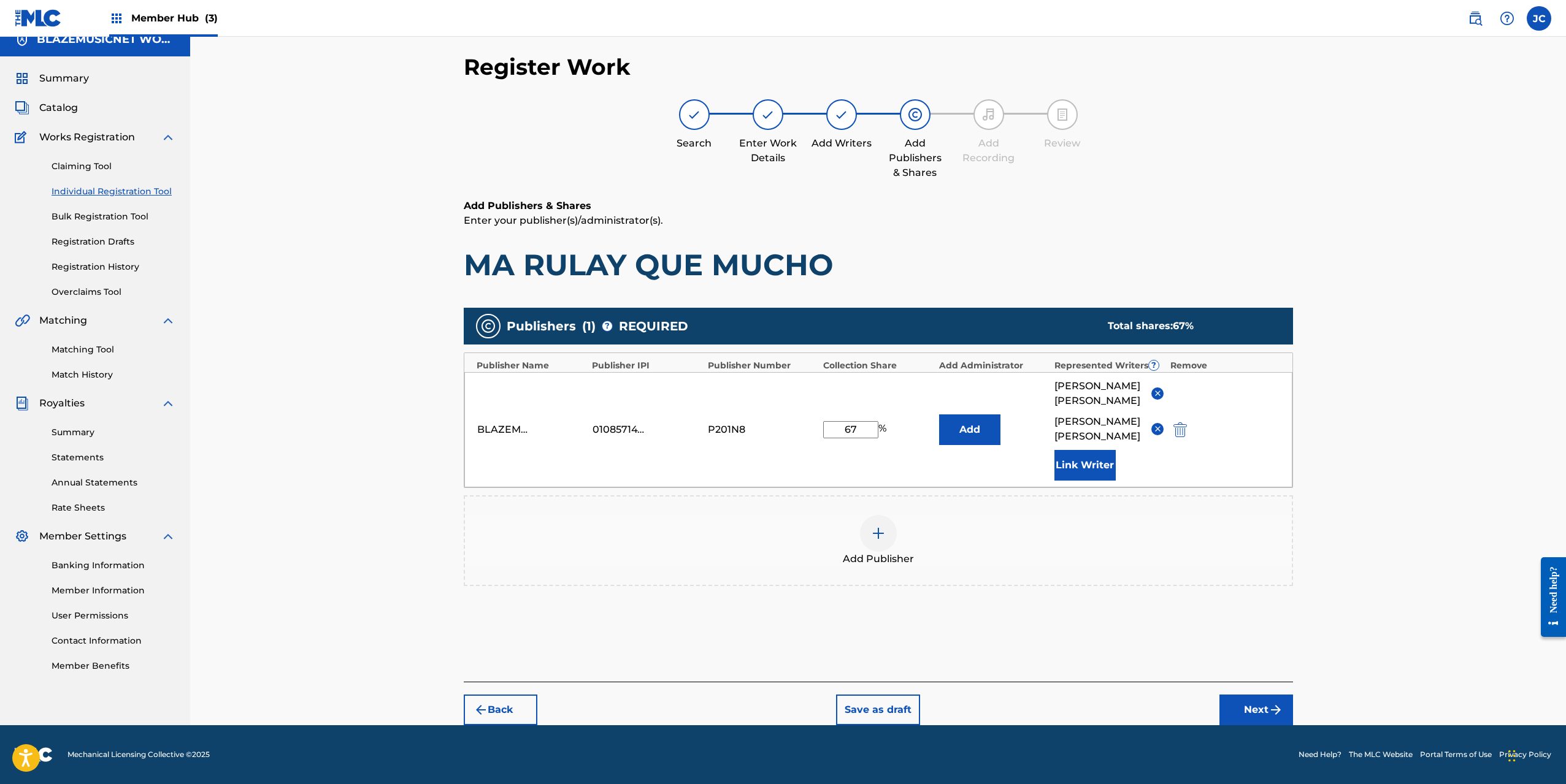
scroll to position [29, 0]
click at [1251, 709] on button "Next" at bounding box center [1256, 709] width 74 height 31
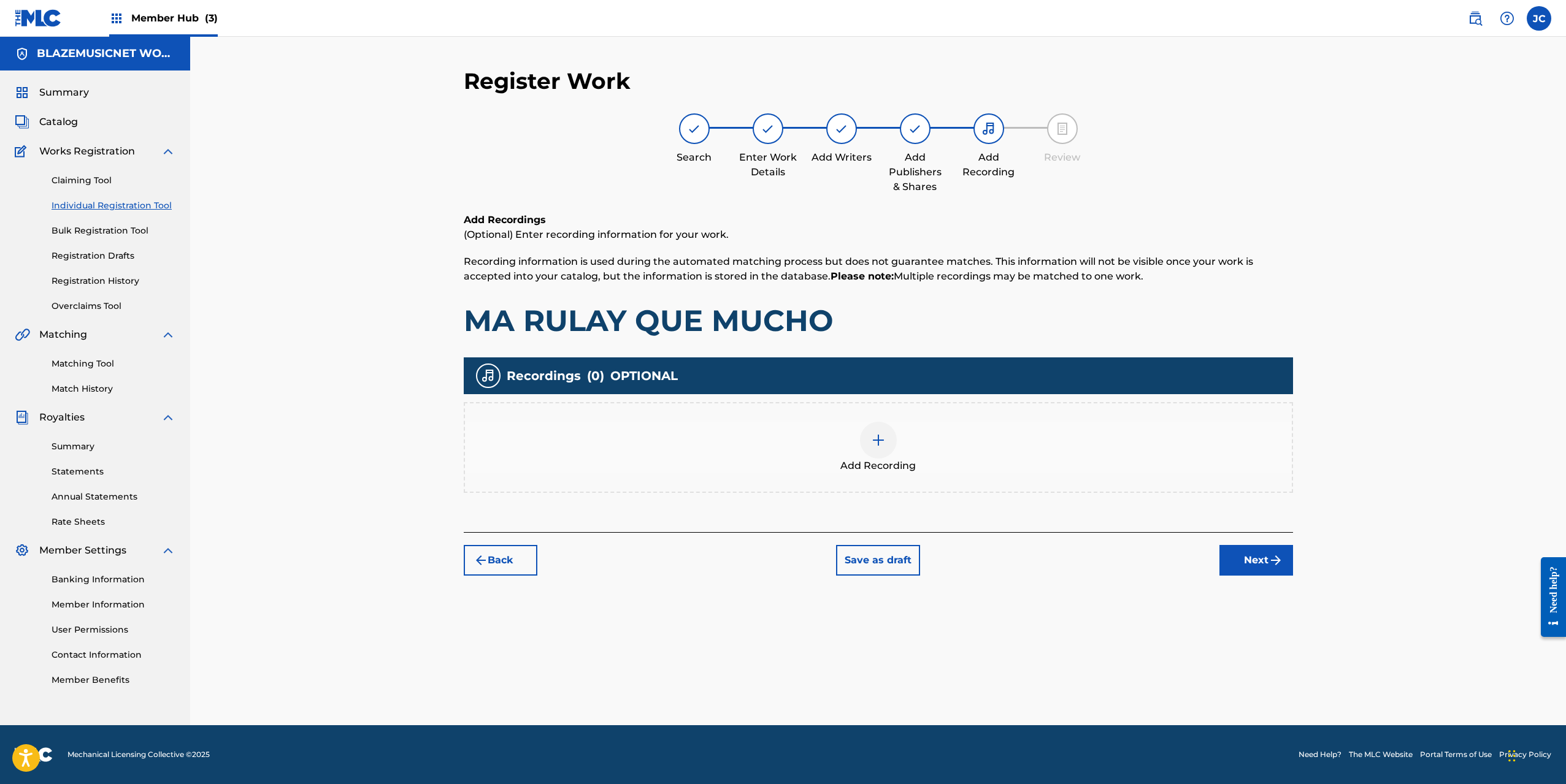
scroll to position [0, 0]
click at [878, 448] on div at bounding box center [878, 440] width 37 height 37
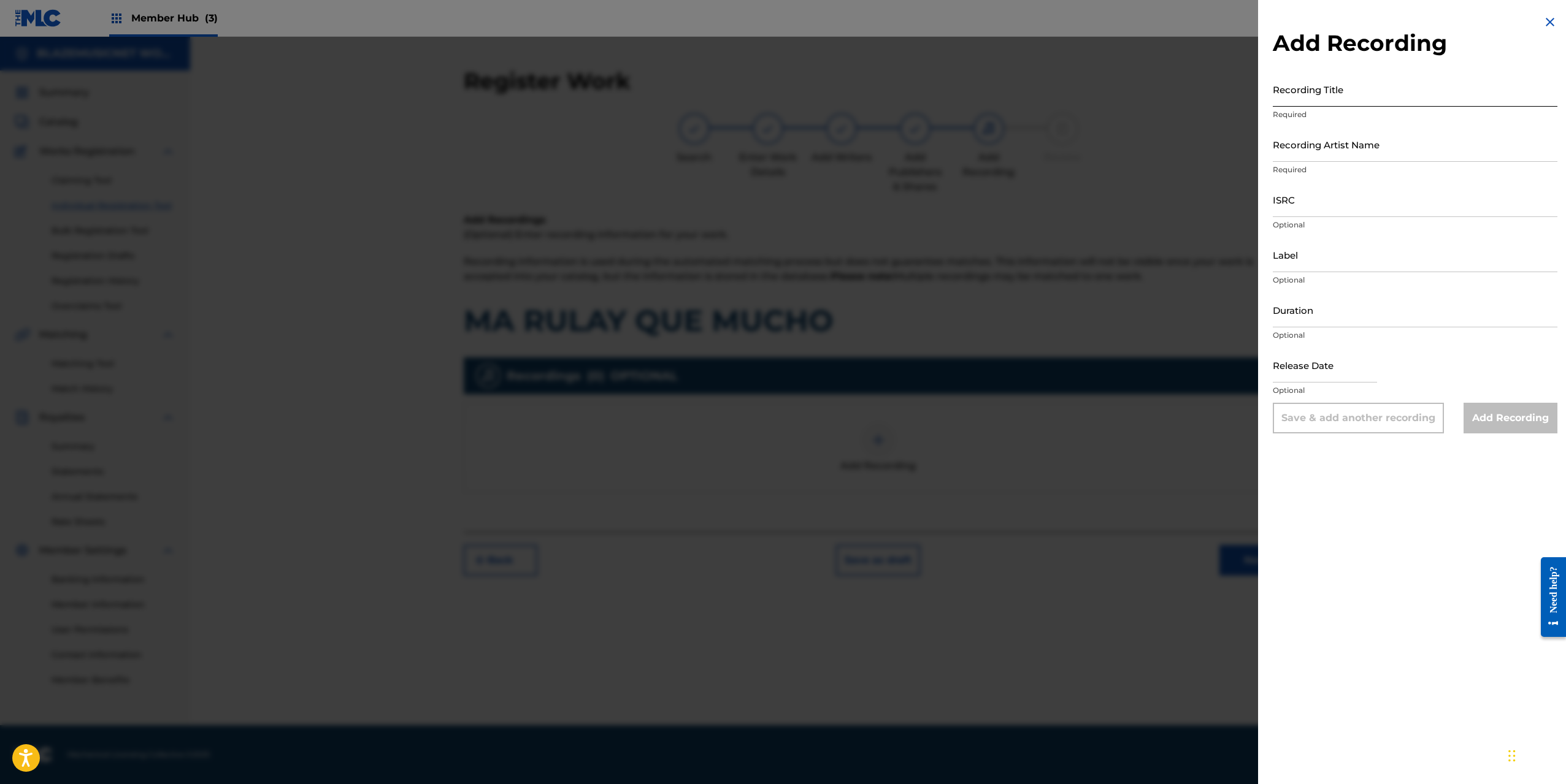
click at [1357, 88] on input "Recording Title" at bounding box center [1415, 89] width 285 height 35
type input "MA RULAY QUE MUCHO"
click at [1341, 148] on input "Recording Artist Name" at bounding box center [1415, 144] width 285 height 35
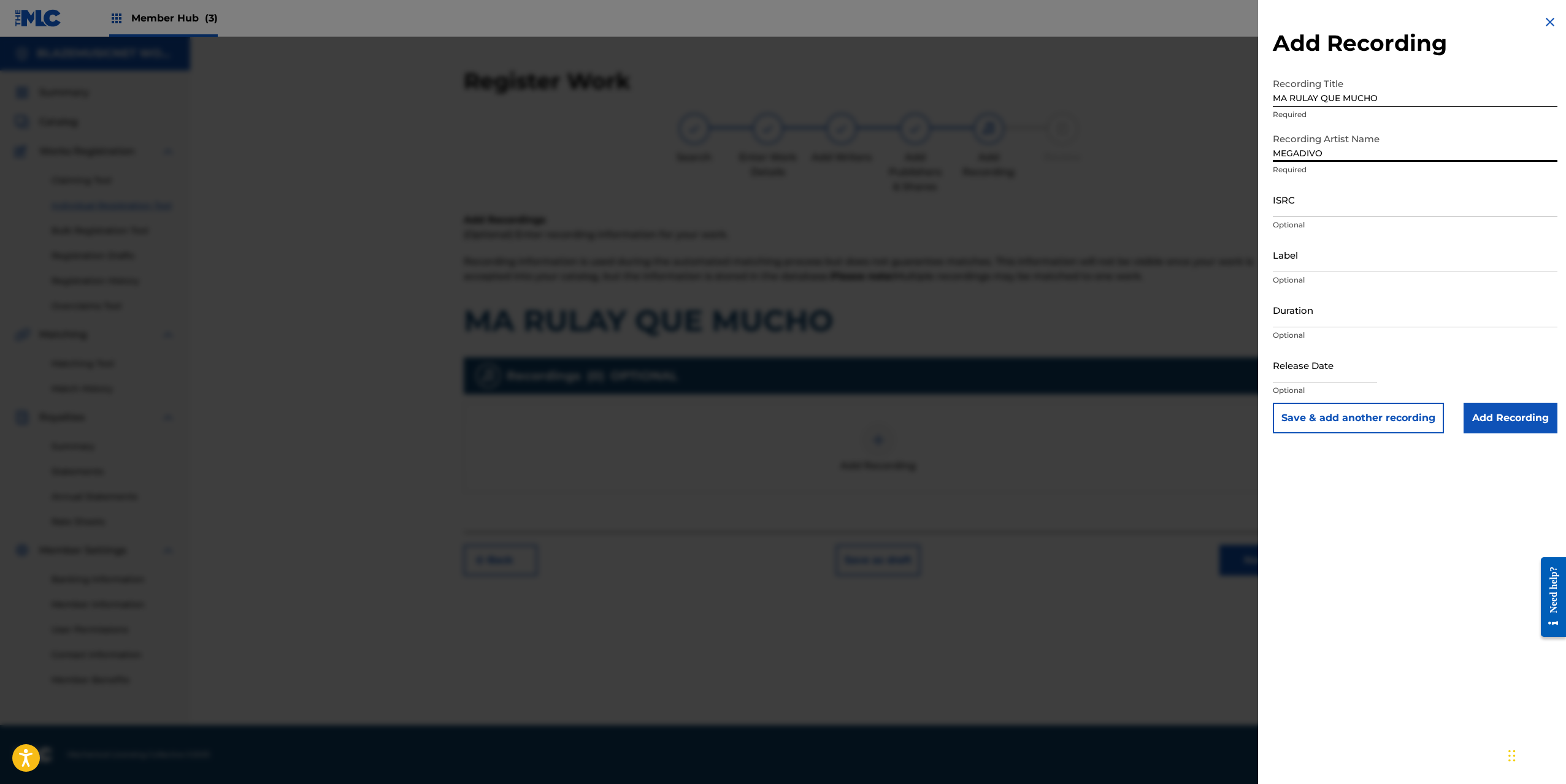
type input "MEGADIVO PRODUCE"
click at [1296, 207] on input "ISRC" at bounding box center [1415, 199] width 285 height 35
paste input "QZTL92590043"
type input "QZTL92590043"
click at [1289, 261] on input "Label" at bounding box center [1415, 255] width 285 height 35
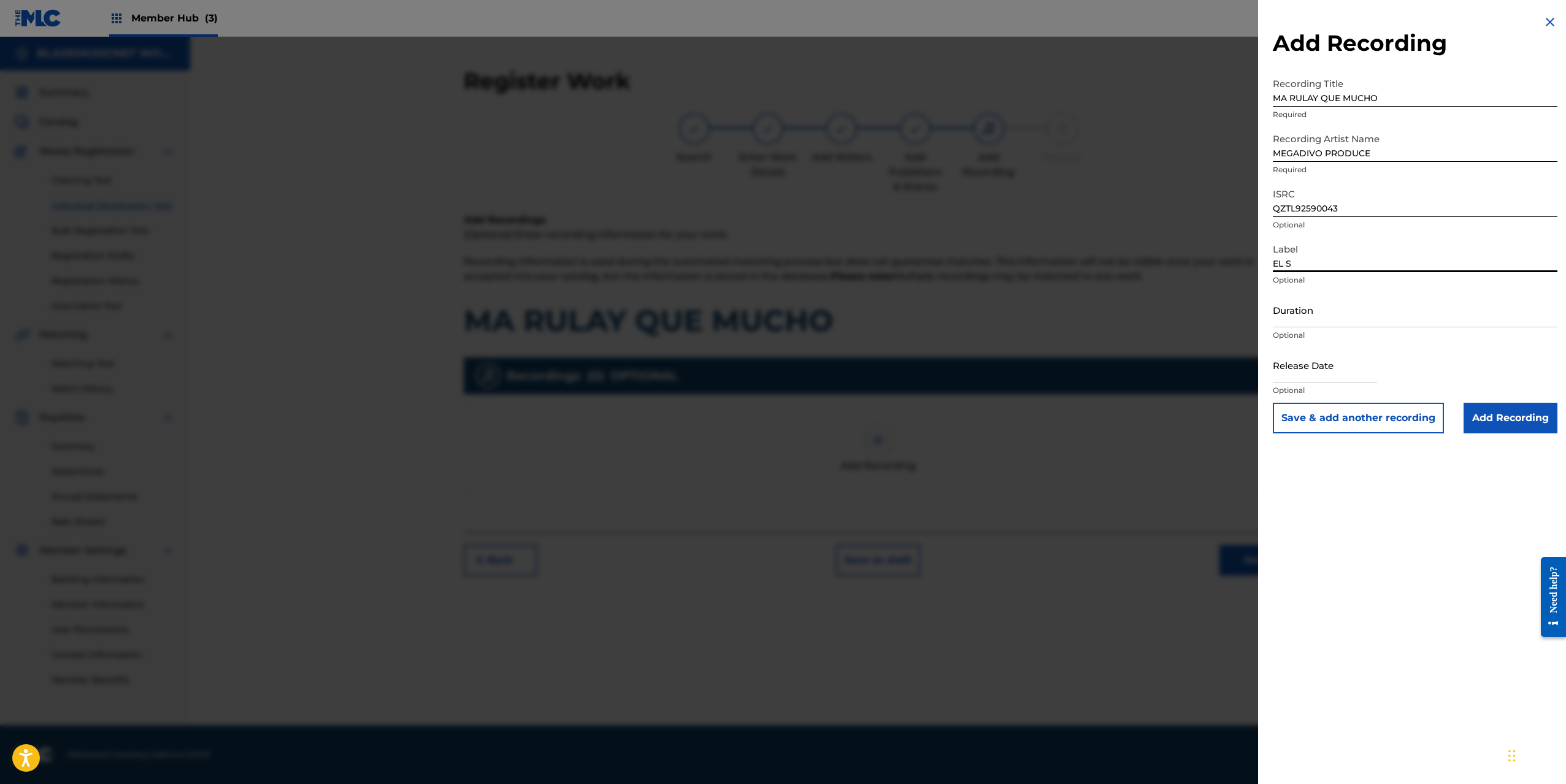
type input "EL SAOCO DEL FUTURO"
click at [1315, 304] on input "Duration" at bounding box center [1415, 310] width 285 height 35
type input "02:09"
click at [1310, 373] on input "text" at bounding box center [1325, 365] width 105 height 35
select select "8"
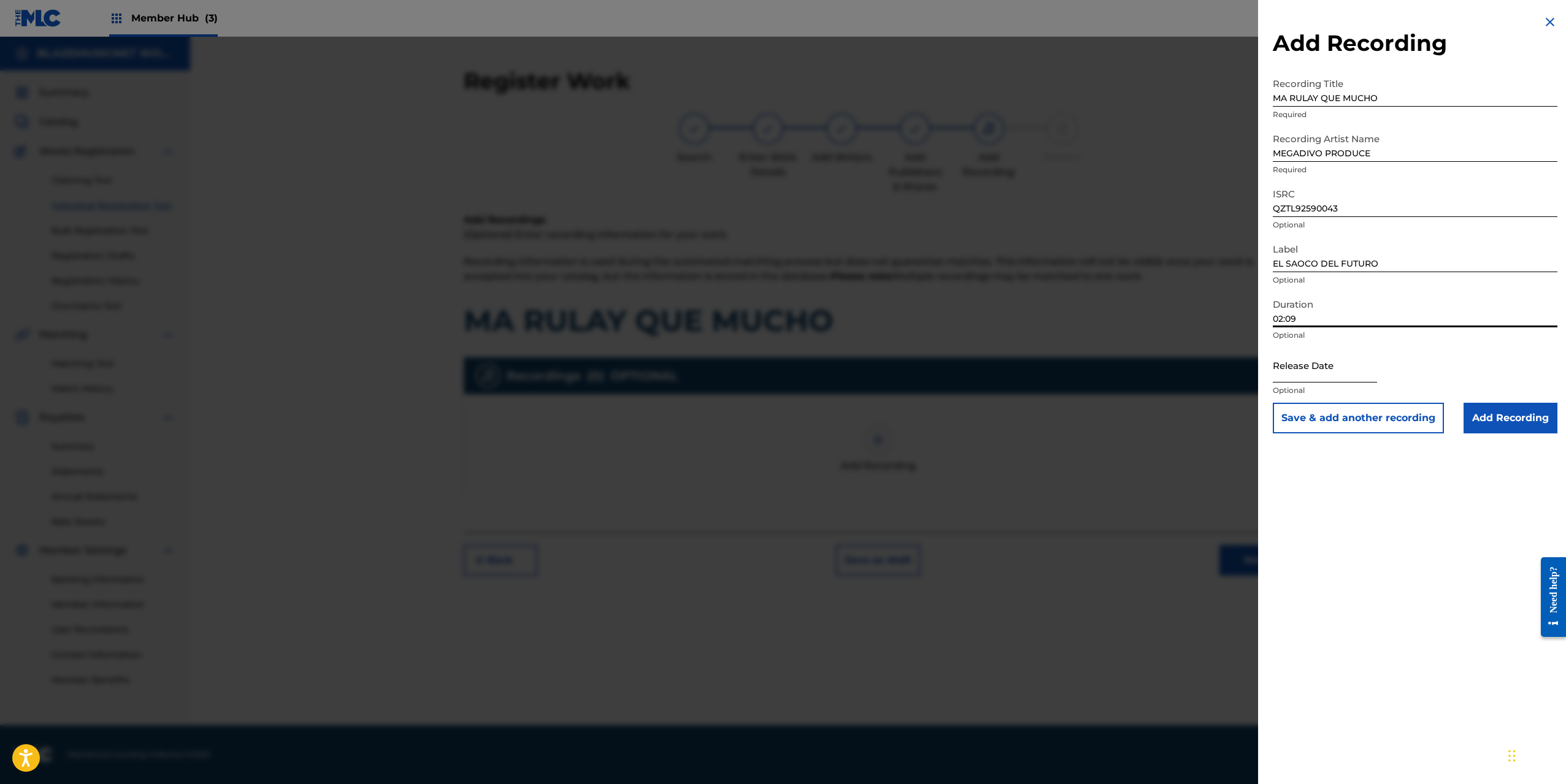
select select "2025"
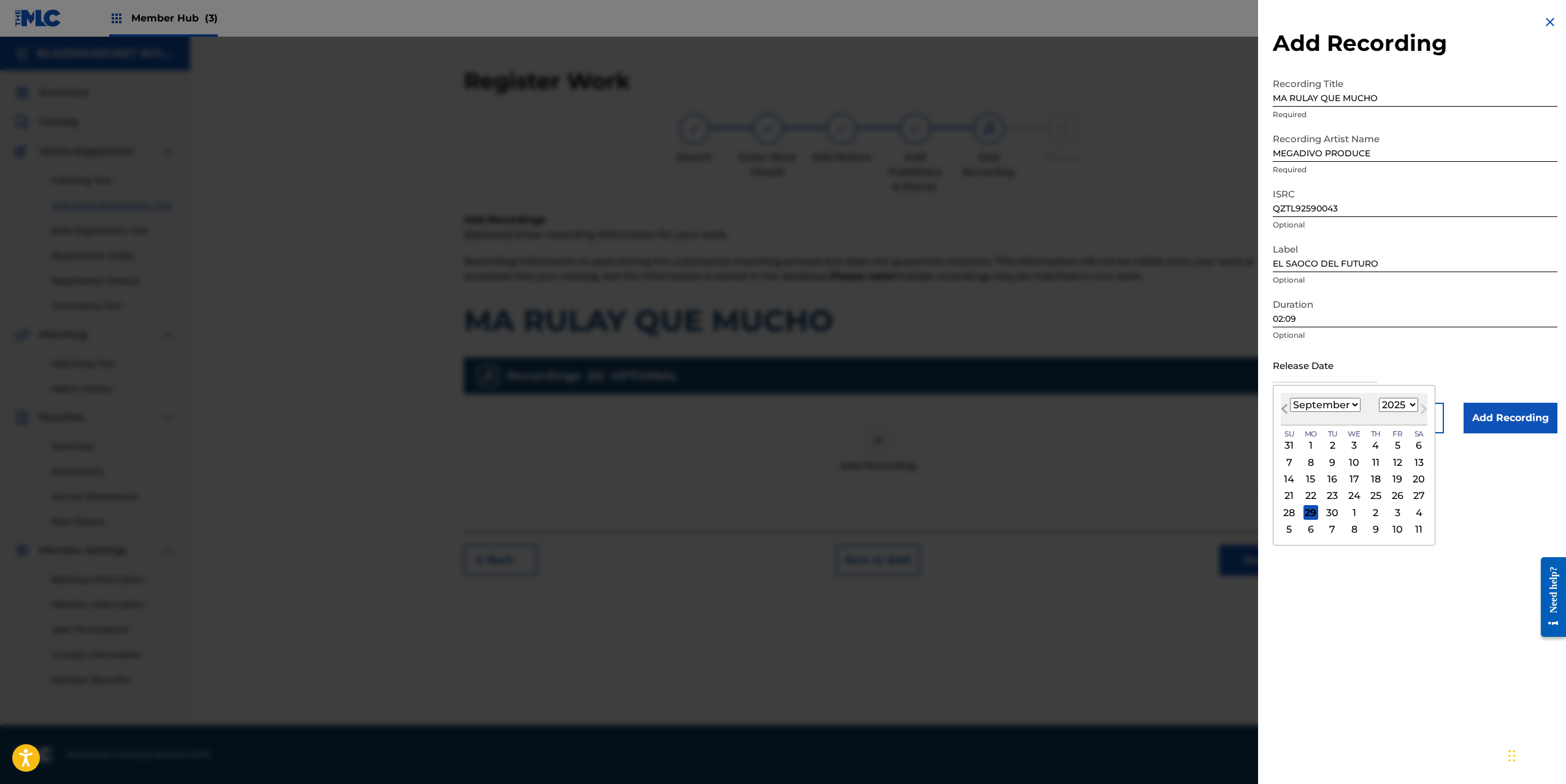
click at [1289, 405] on button "Previous Month" at bounding box center [1285, 411] width 20 height 20
select select "7"
click at [1294, 478] on div "10" at bounding box center [1290, 480] width 15 height 15
type input "[DATE]"
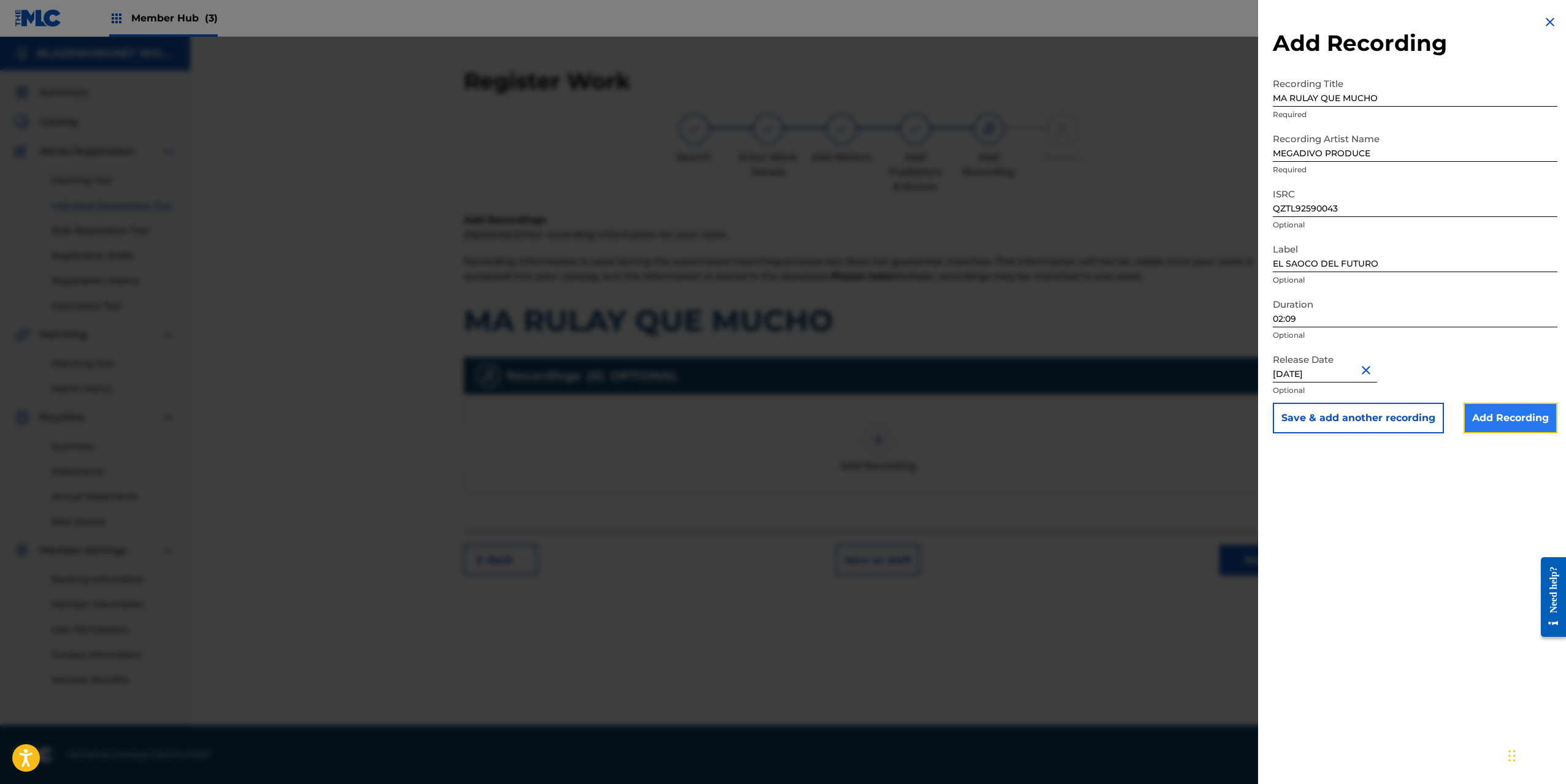
click at [1499, 421] on input "Add Recording" at bounding box center [1510, 418] width 94 height 31
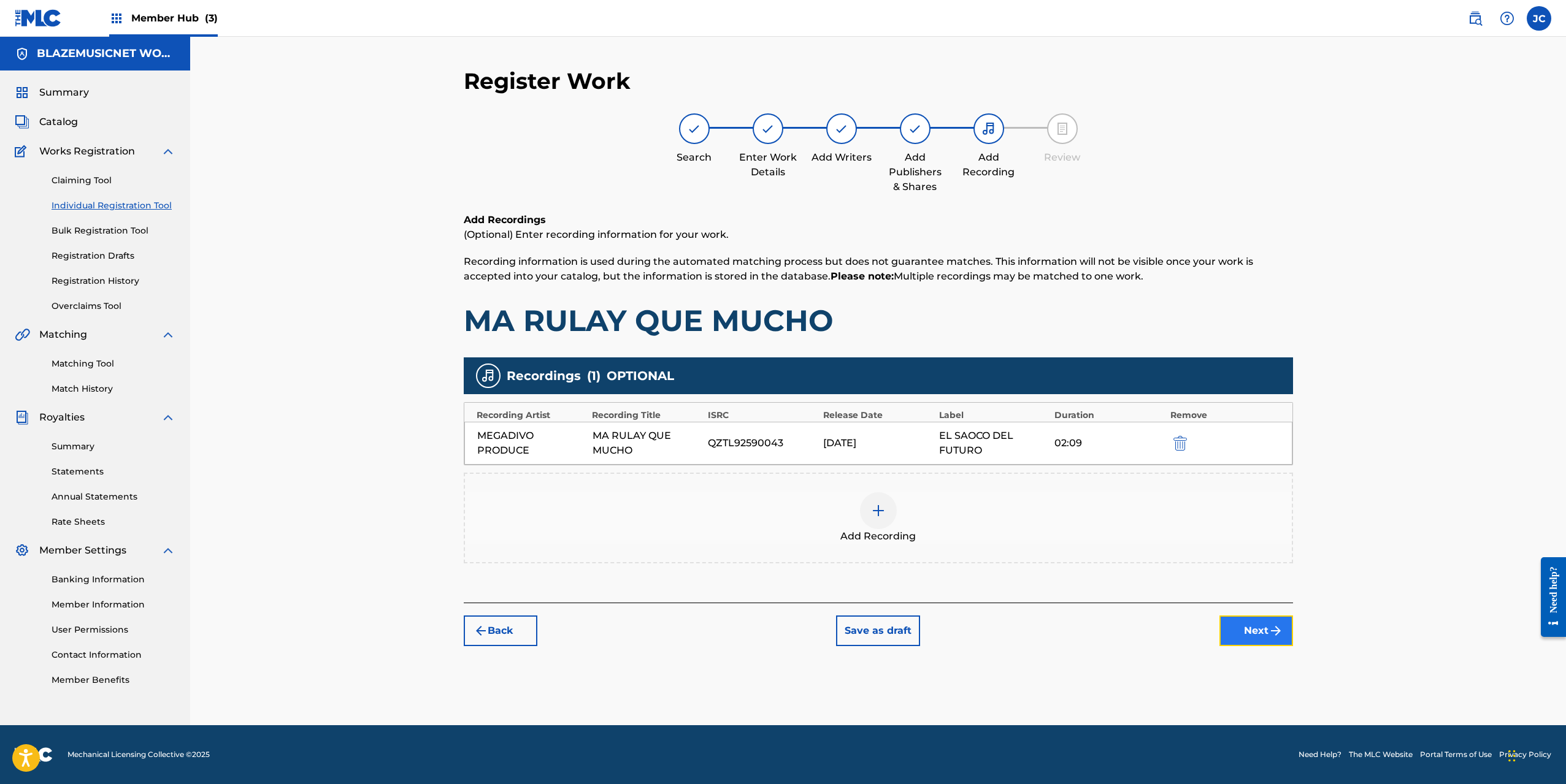
click at [1246, 635] on button "Next" at bounding box center [1256, 631] width 74 height 31
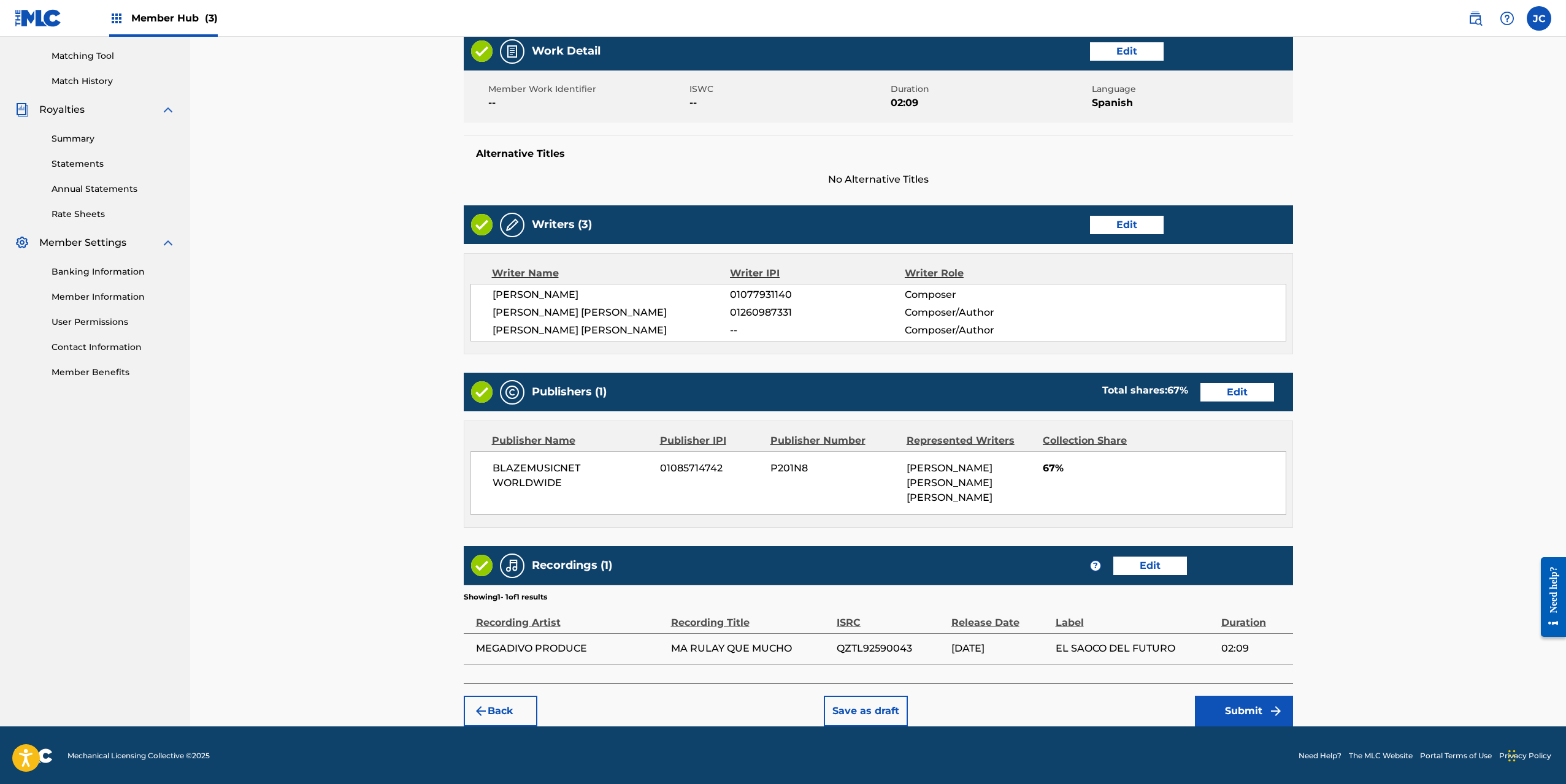
scroll to position [309, 0]
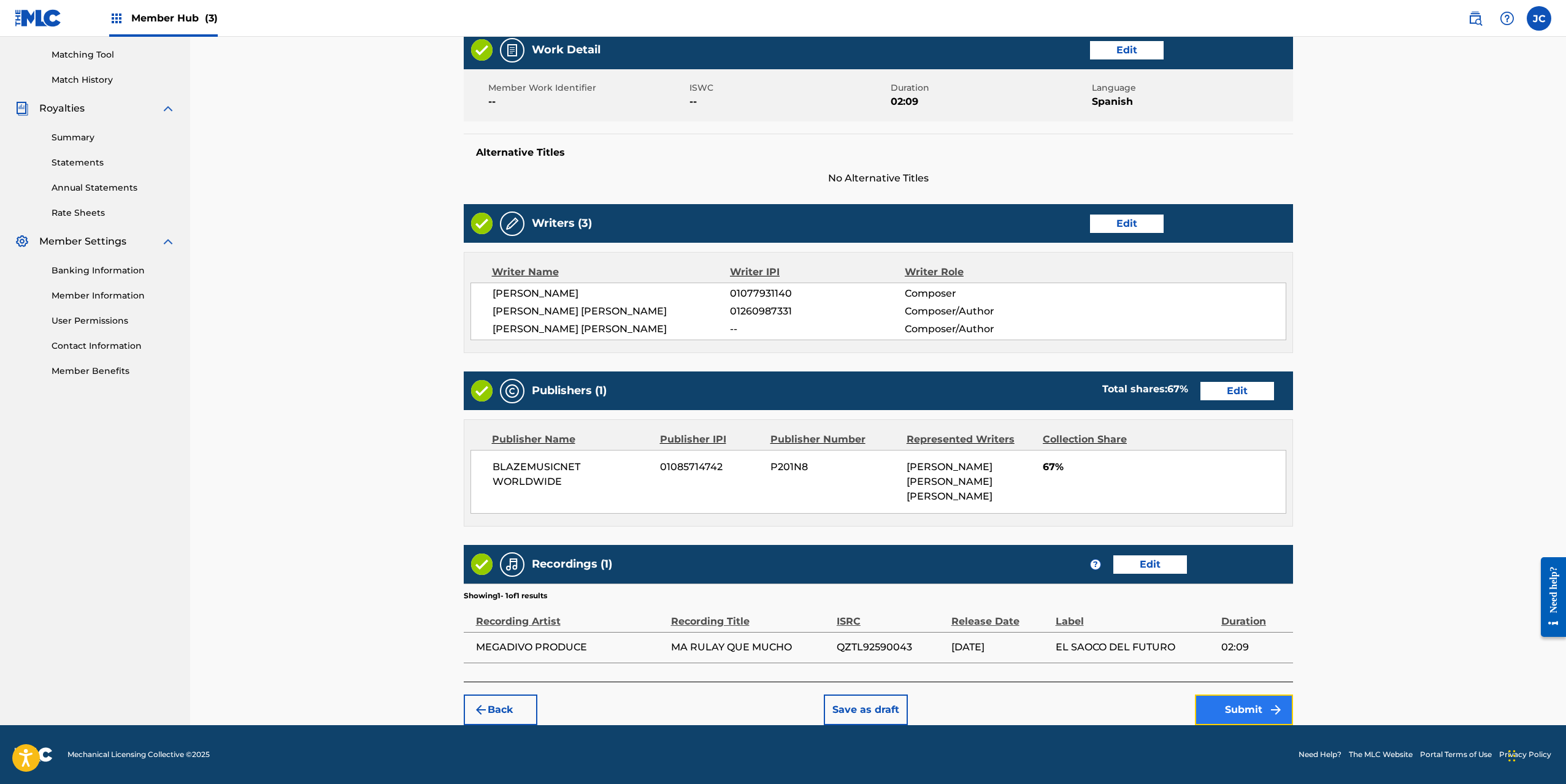
click at [1251, 706] on button "Submit" at bounding box center [1244, 709] width 98 height 31
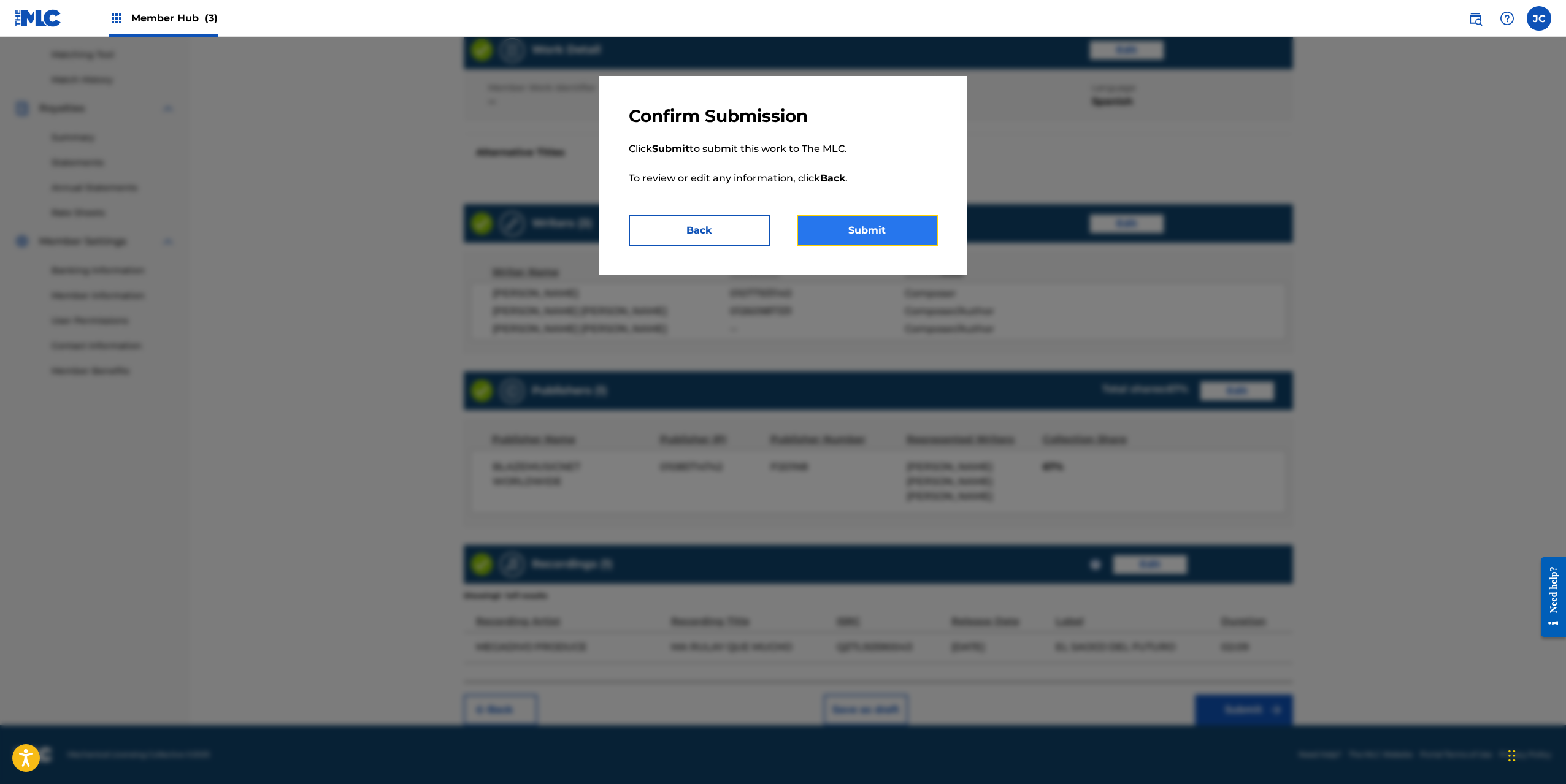
click at [870, 239] on button "Submit" at bounding box center [867, 230] width 141 height 31
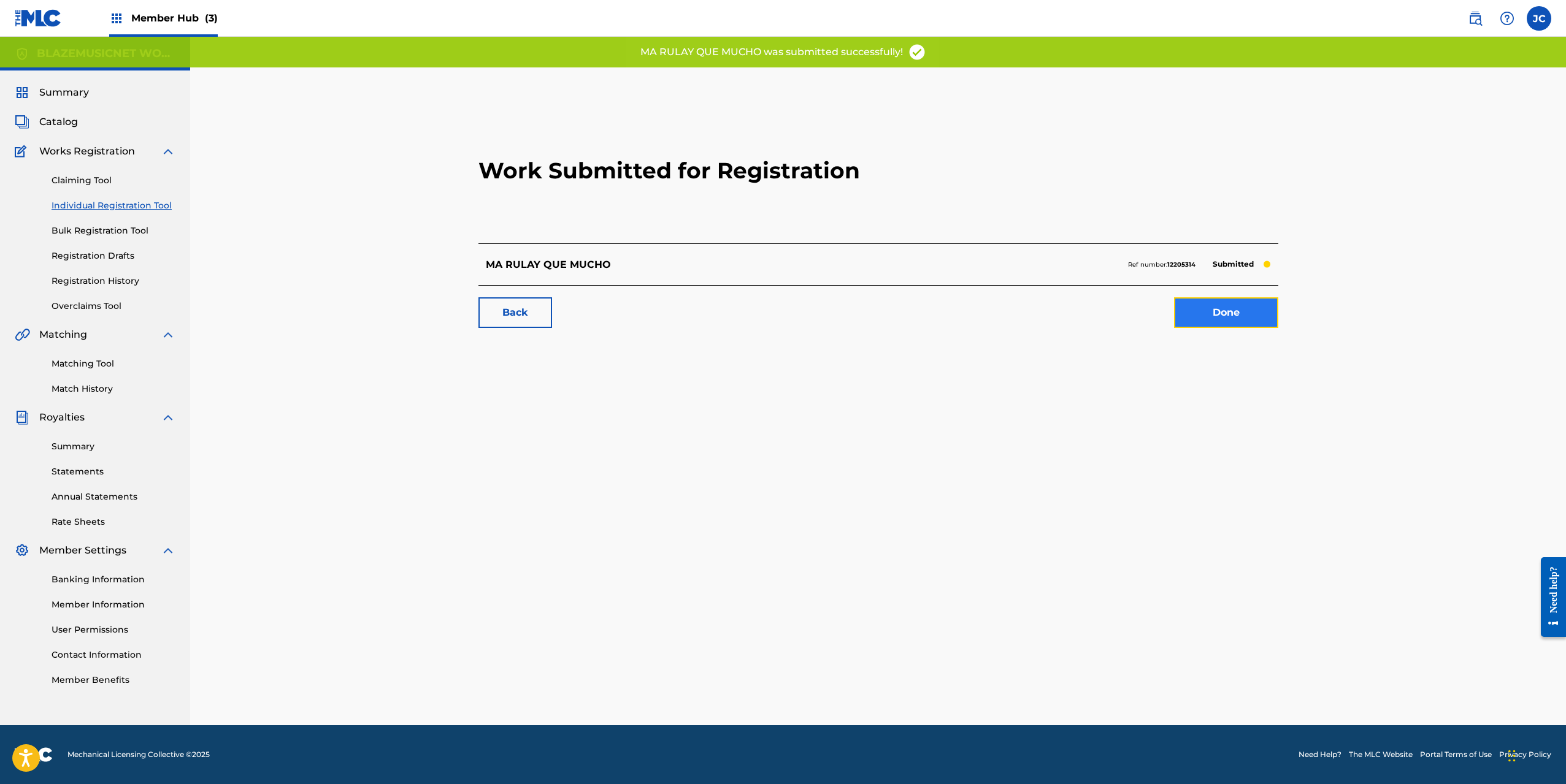
click at [1231, 309] on link "Done" at bounding box center [1227, 312] width 105 height 31
